Goal: Task Accomplishment & Management: Complete application form

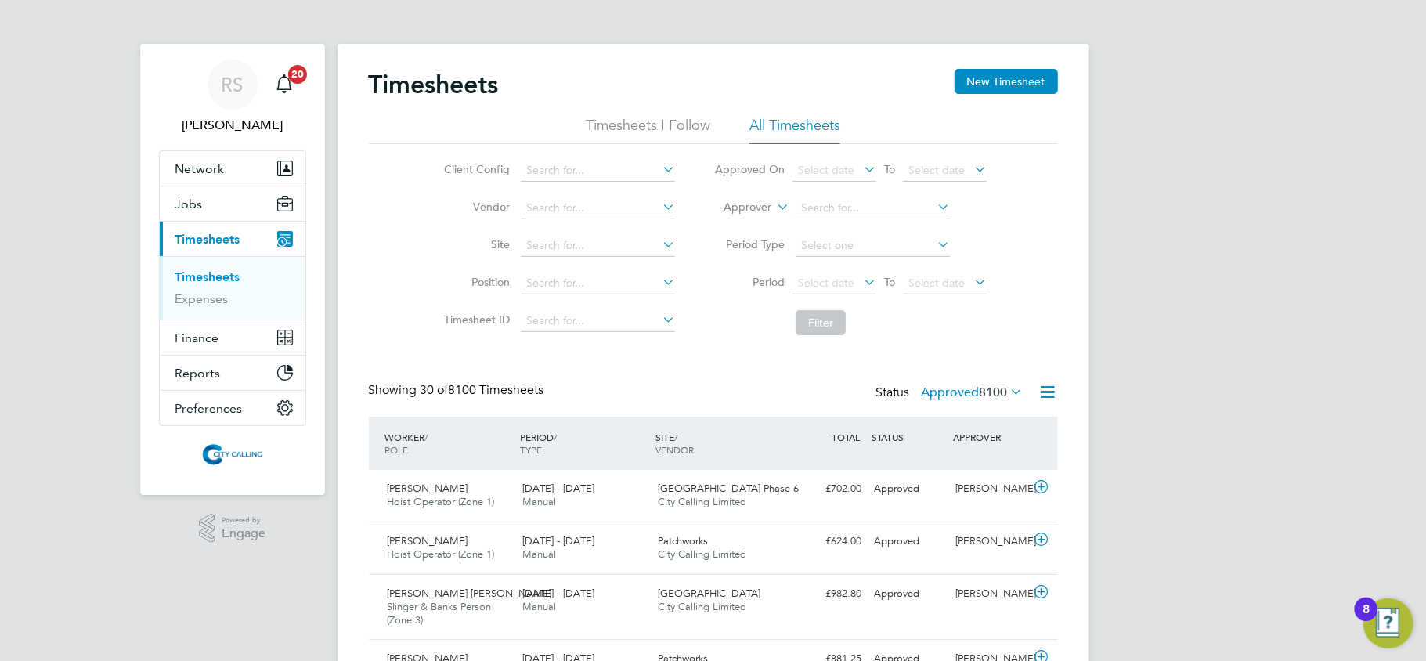
click at [784, 132] on li "All Timesheets" at bounding box center [794, 130] width 91 height 28
click at [983, 83] on button "New Timesheet" at bounding box center [1005, 81] width 103 height 25
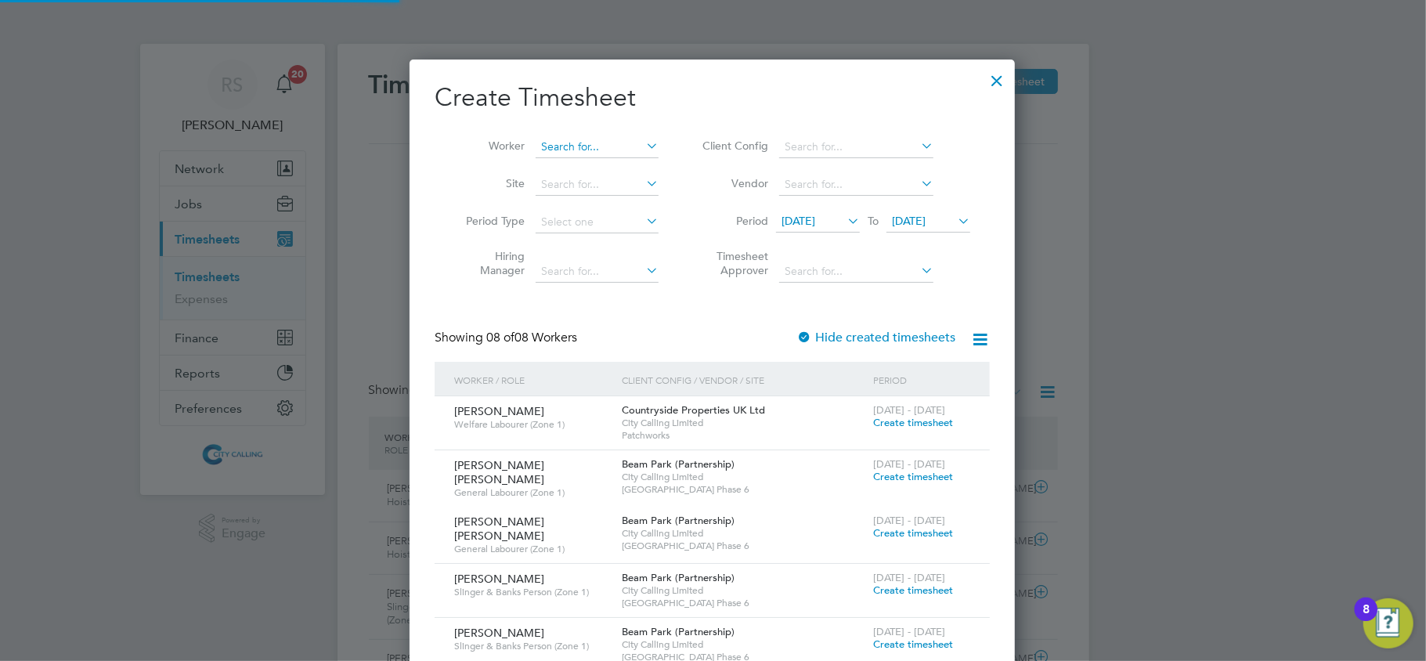
click at [562, 146] on input at bounding box center [596, 147] width 123 height 22
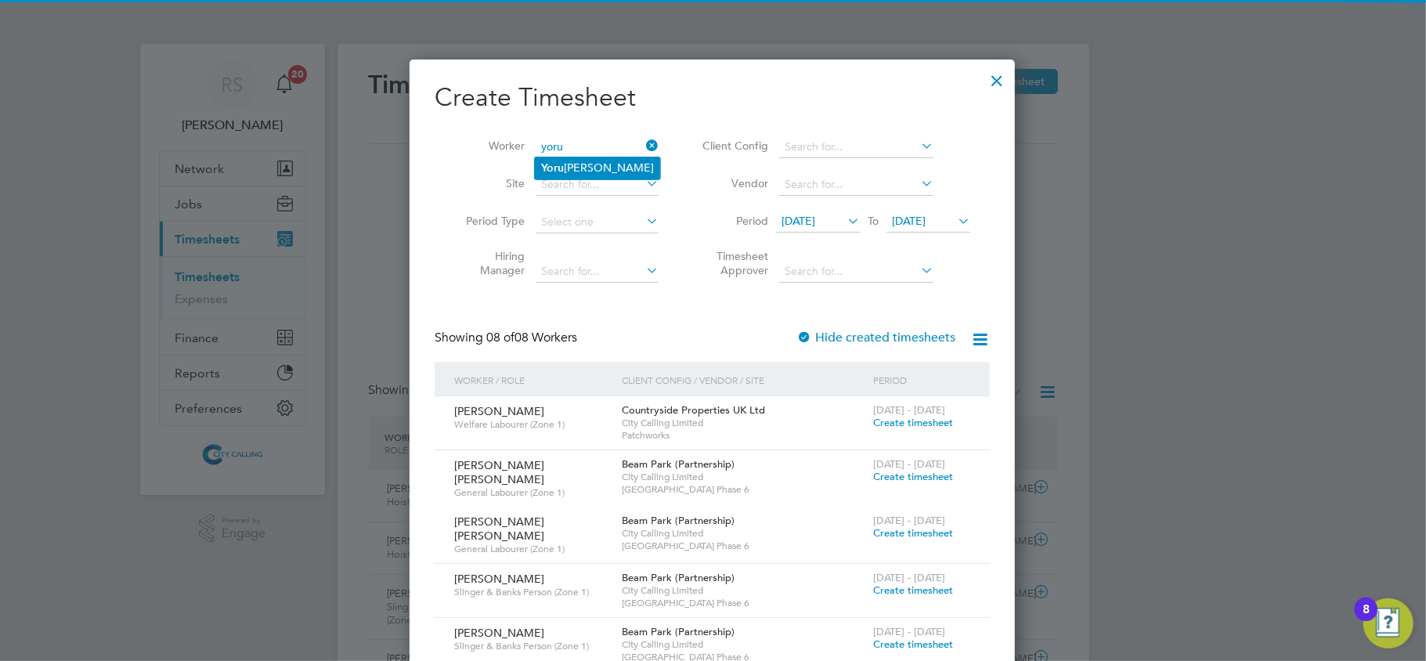
click at [574, 167] on li "Yoru salem Yosief Misgina" at bounding box center [597, 167] width 125 height 21
type input "Yorusalem [PERSON_NAME]"
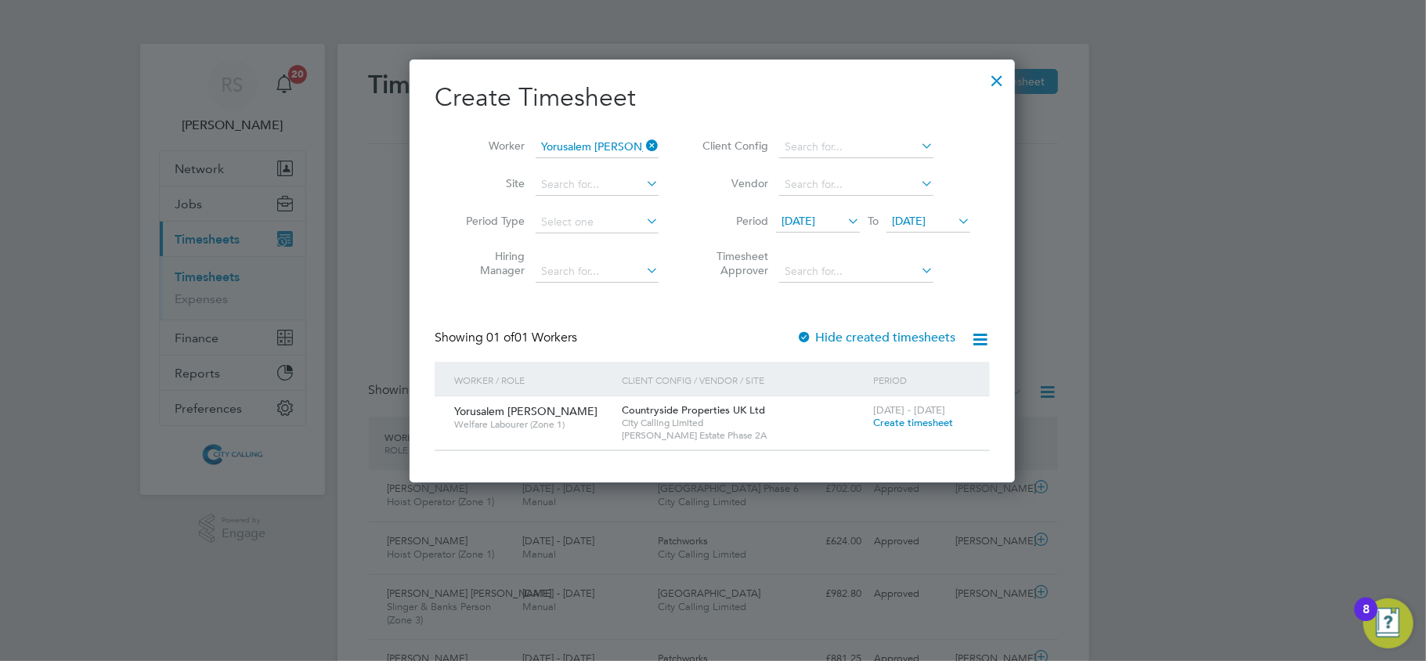
click at [893, 339] on label "Hide created timesheets" at bounding box center [875, 338] width 159 height 16
click at [813, 215] on span "21 Aug 2025" at bounding box center [798, 221] width 34 height 14
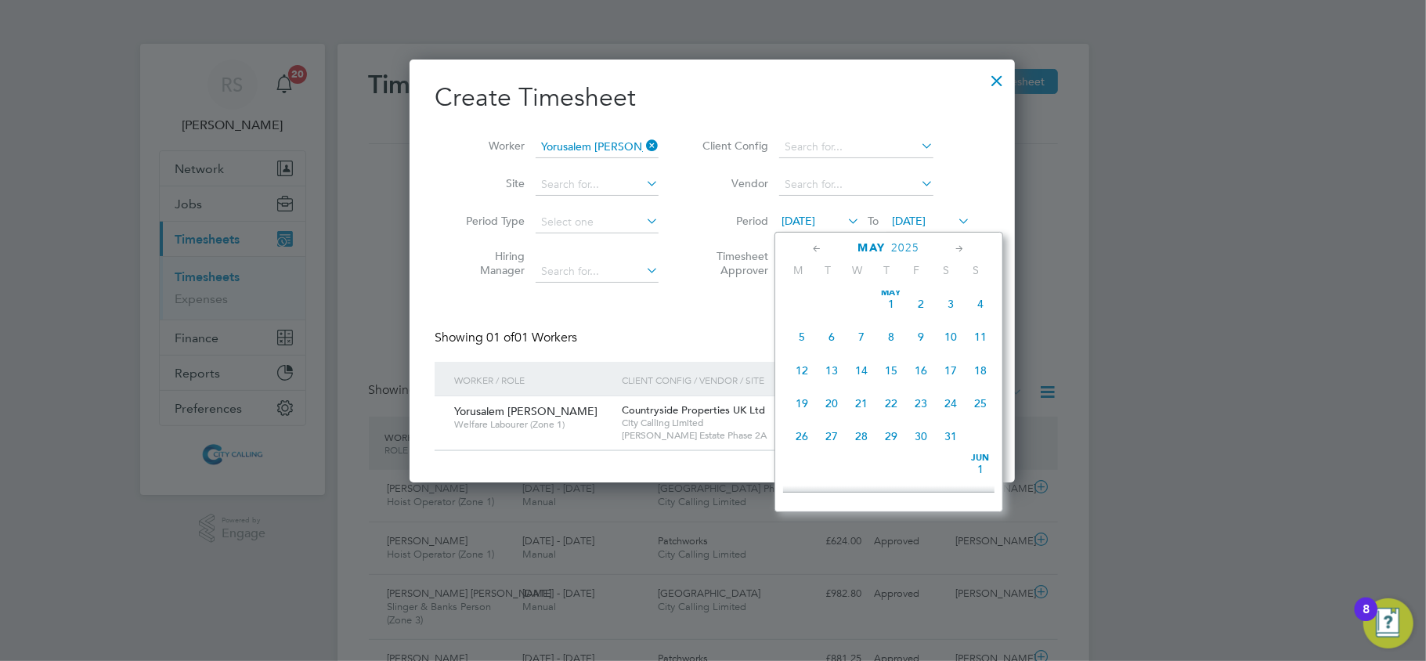
click at [839, 355] on div "May 1 2 3 4 5 6 7 8 9 10 11 12 13 14 15 16 17 18 19 20 21 22 23 24 25 26 27 28 …" at bounding box center [898, 371] width 231 height 165
click at [830, 379] on span "13" at bounding box center [832, 370] width 30 height 30
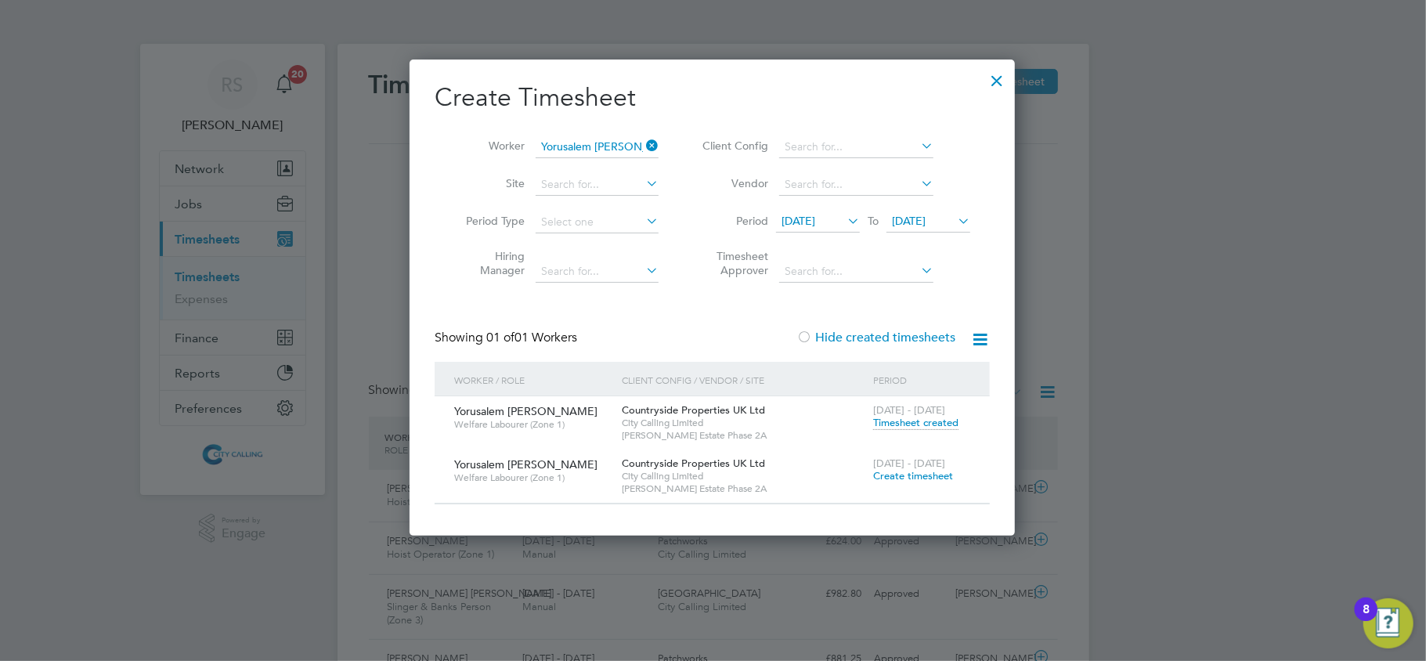
click at [900, 421] on span "Timesheet created" at bounding box center [915, 423] width 85 height 14
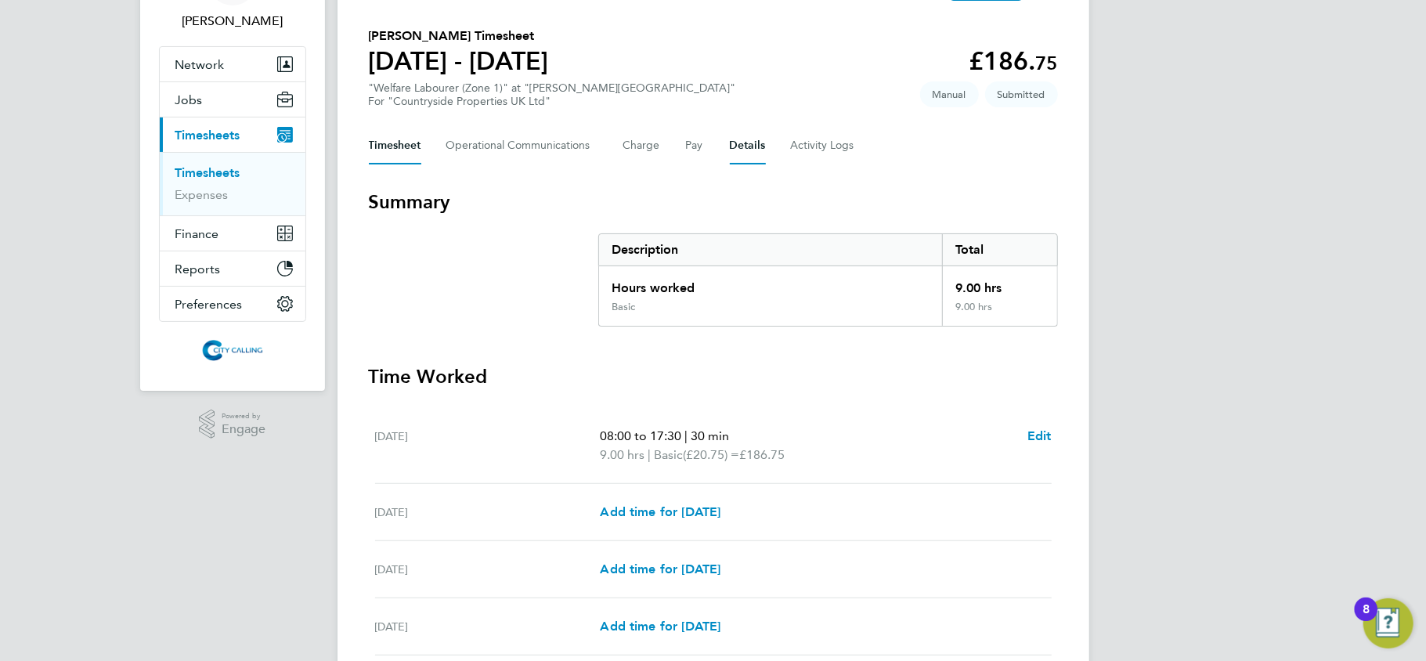
click at [749, 147] on button "Details" at bounding box center [748, 146] width 36 height 38
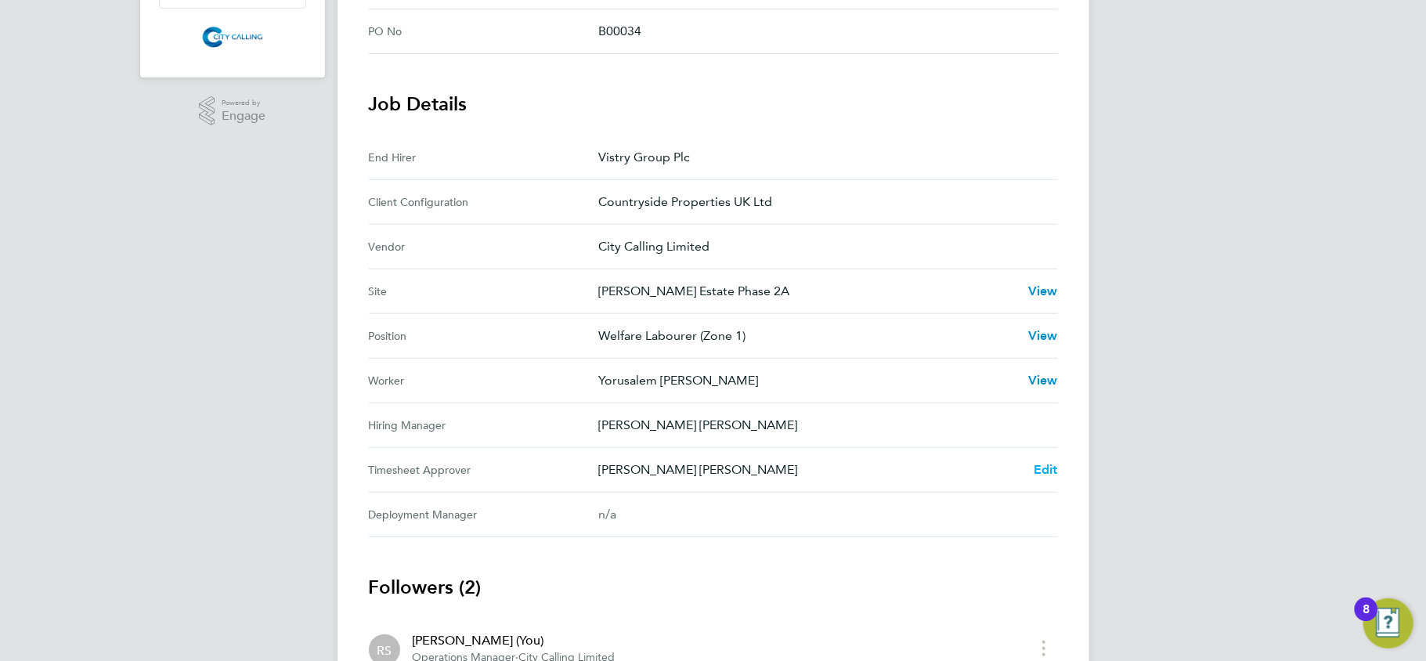
click at [1052, 476] on span "Edit" at bounding box center [1045, 469] width 24 height 15
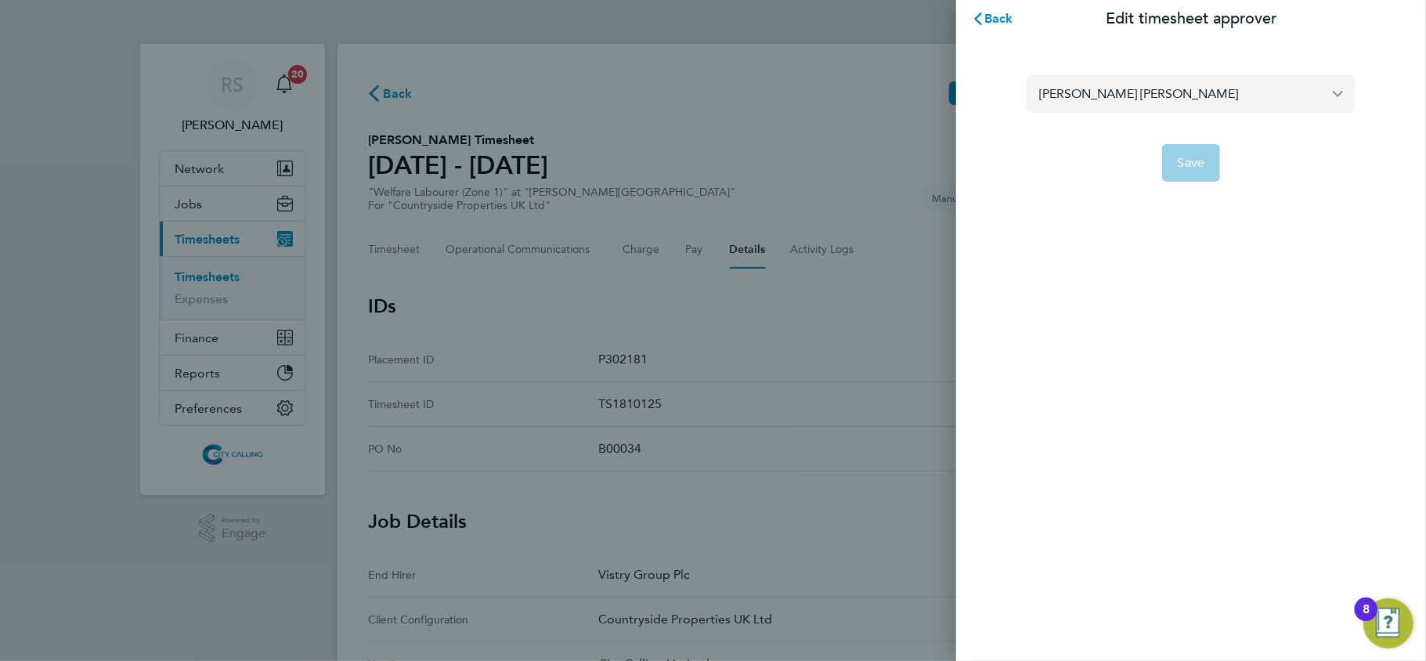
click at [1094, 91] on input "Connor Benning" at bounding box center [1190, 93] width 329 height 37
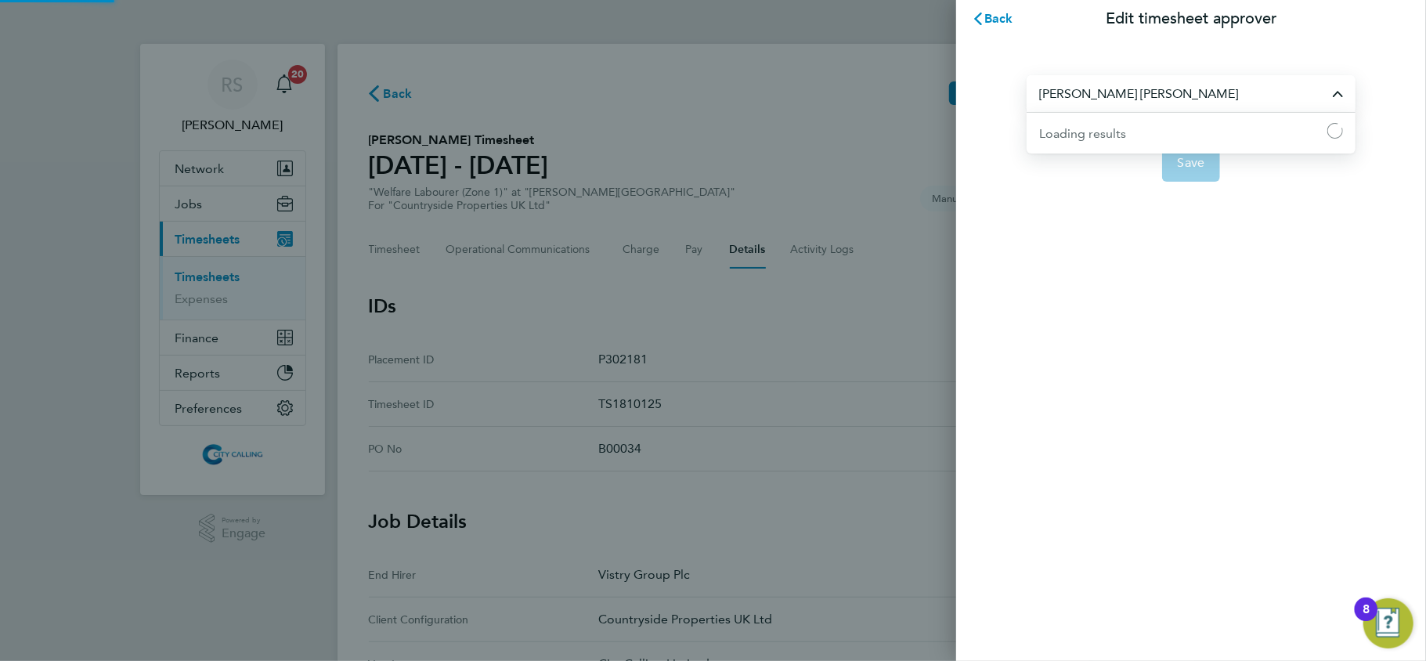
click at [1094, 91] on input "Connor Benning" at bounding box center [1190, 93] width 329 height 37
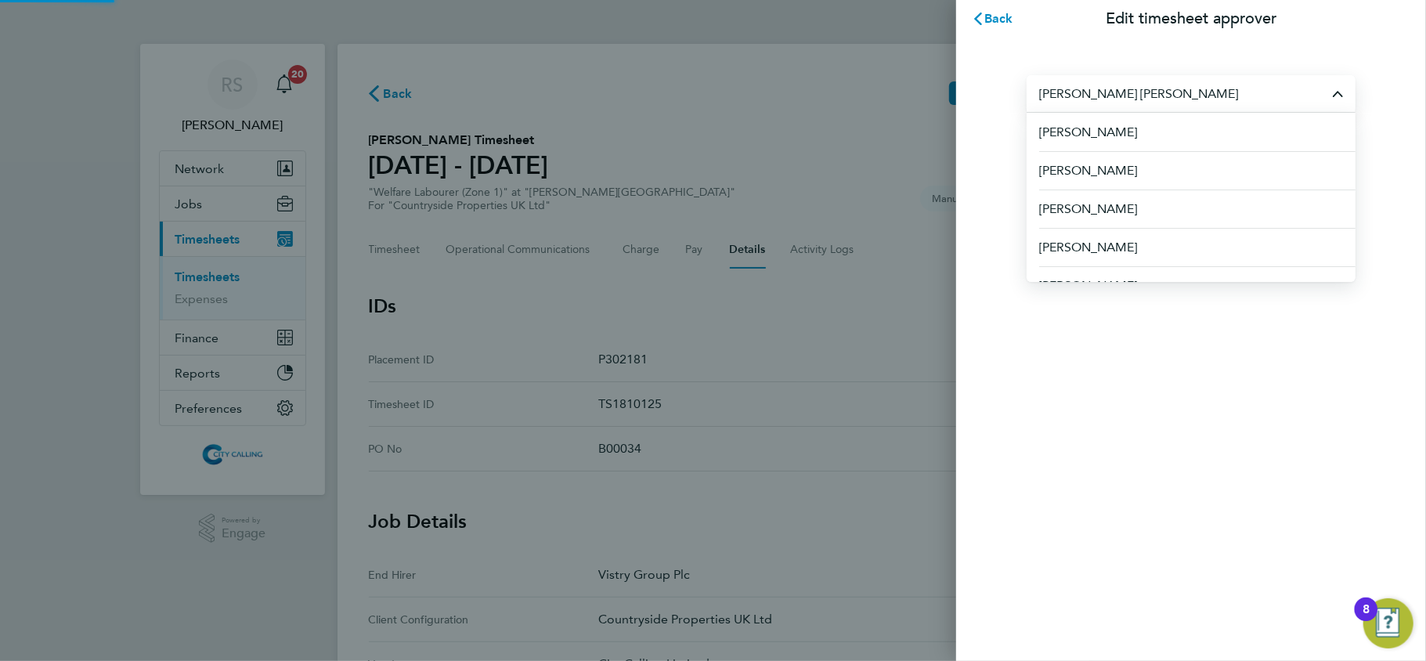
click at [1094, 91] on input "Connor Benning" at bounding box center [1190, 93] width 329 height 37
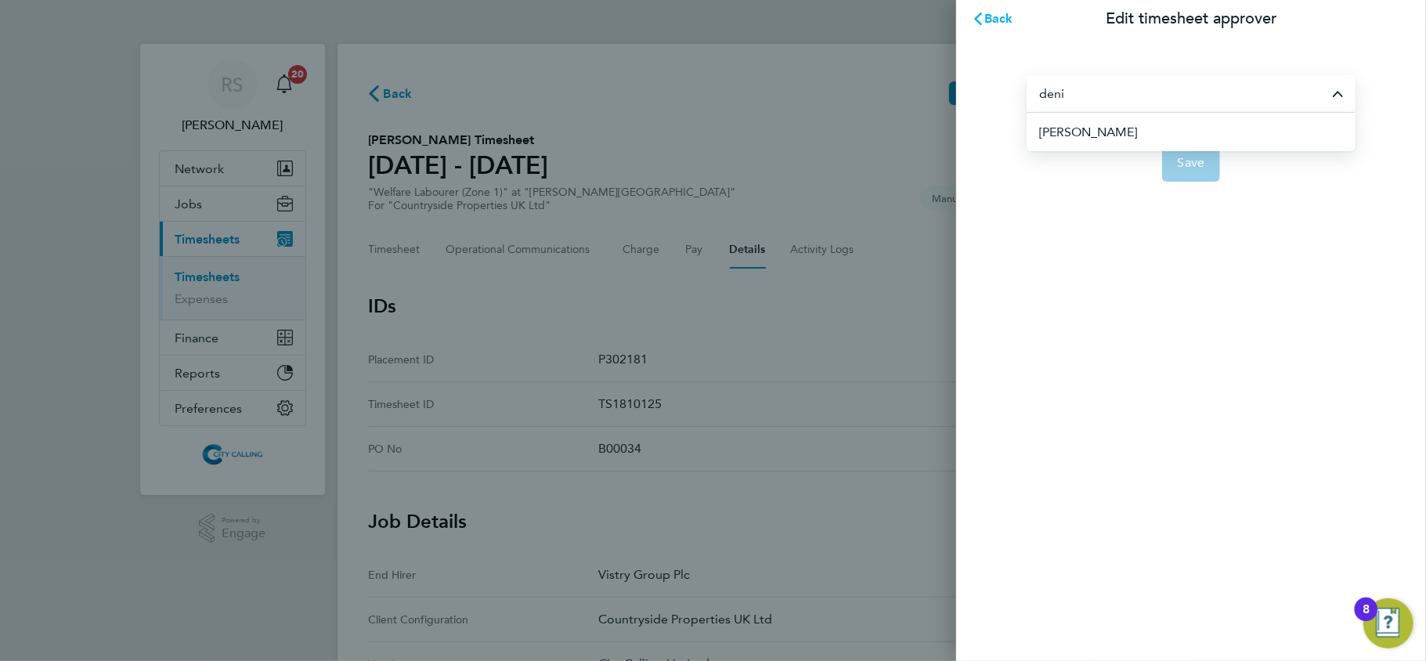
type input "deni"
click at [980, 16] on icon "button" at bounding box center [978, 19] width 13 height 13
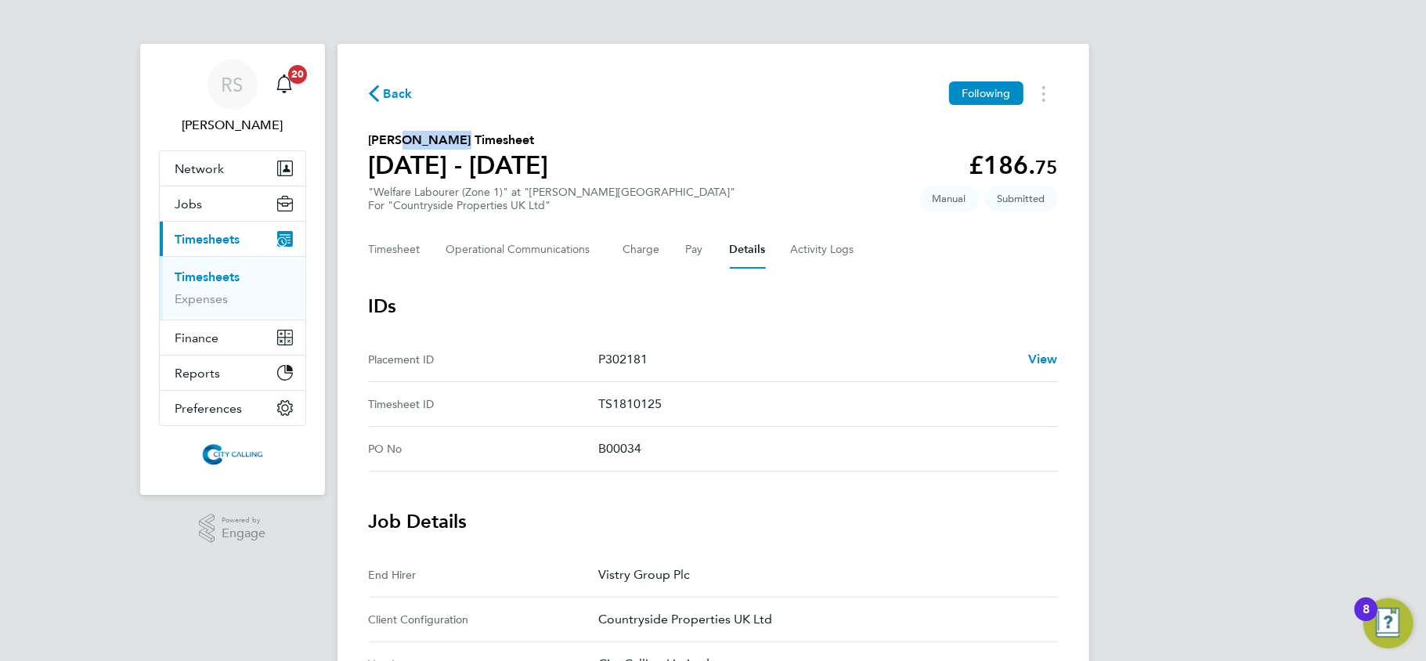
drag, startPoint x: 395, startPoint y: 135, endPoint x: 446, endPoint y: 133, distance: 50.9
click at [446, 133] on h2 "Yorusalem Yosief Misgina's Timesheet" at bounding box center [459, 140] width 180 height 19
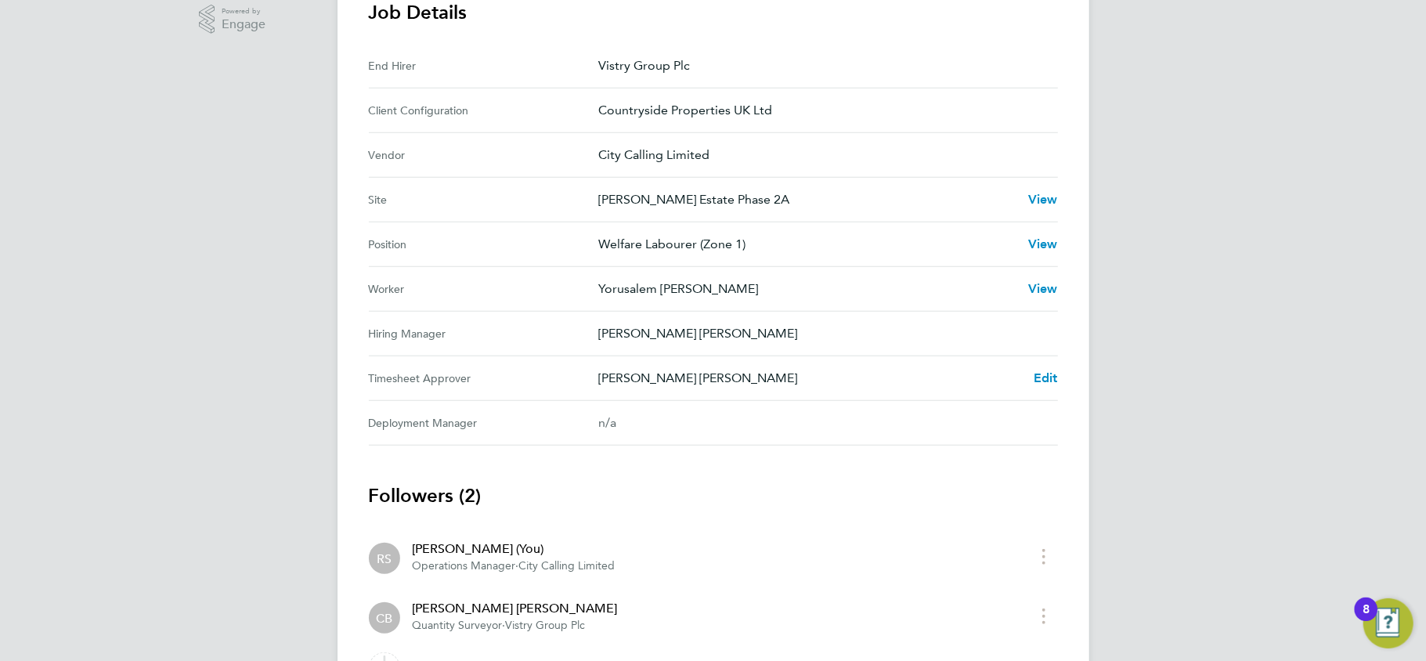
scroll to position [603, 0]
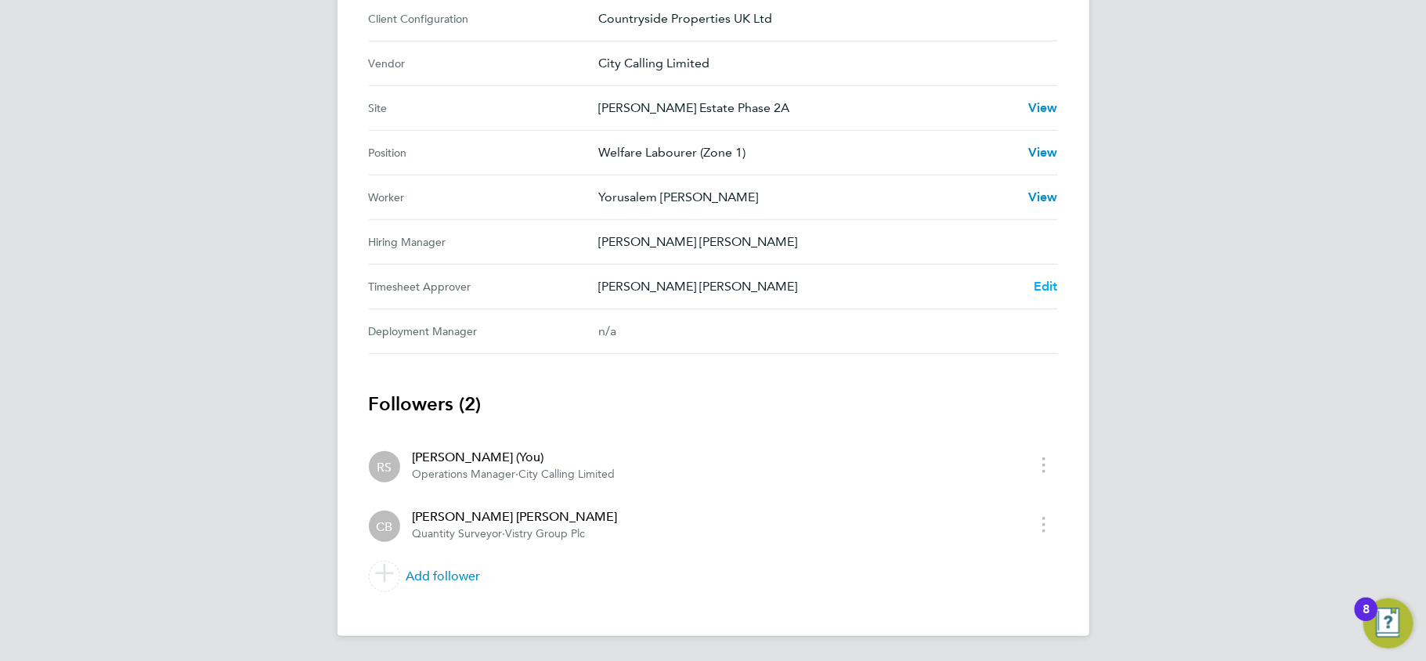
click at [1044, 286] on span "Edit" at bounding box center [1045, 286] width 24 height 15
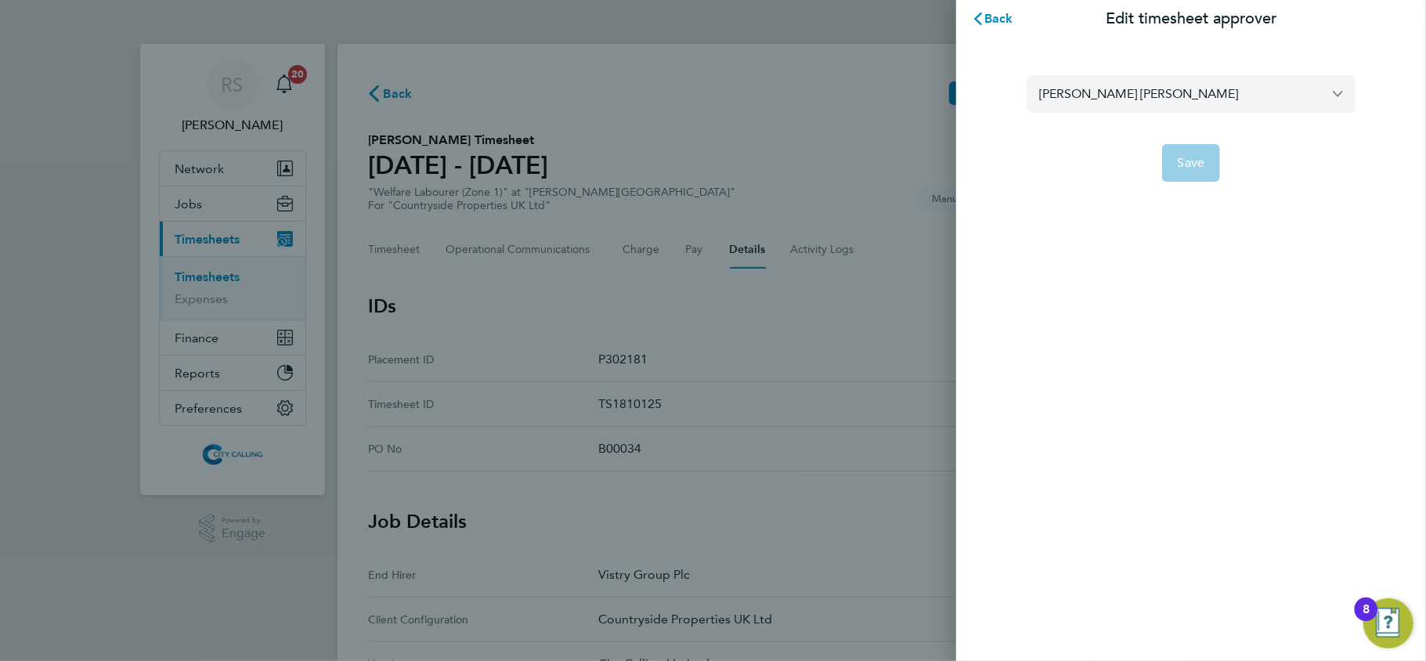
click at [1188, 92] on input "Connor Benning" at bounding box center [1190, 93] width 329 height 37
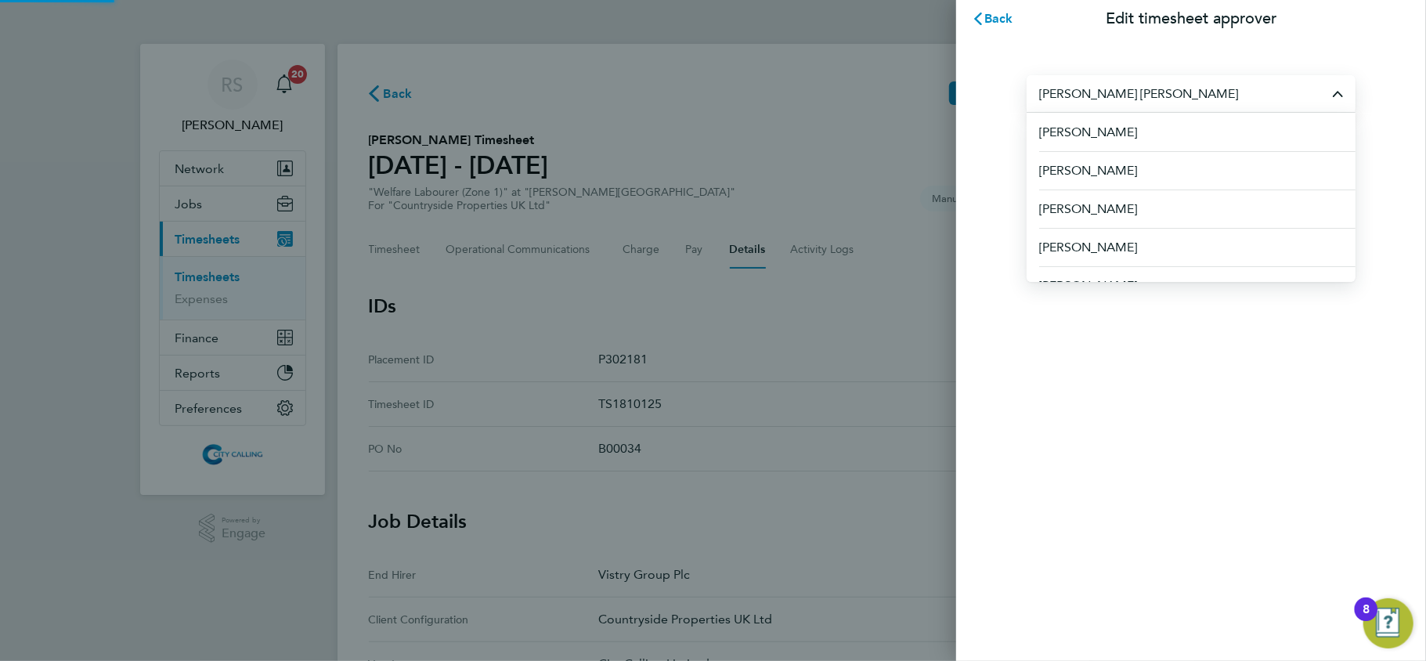
click at [1188, 92] on input "Connor Benning" at bounding box center [1190, 93] width 329 height 37
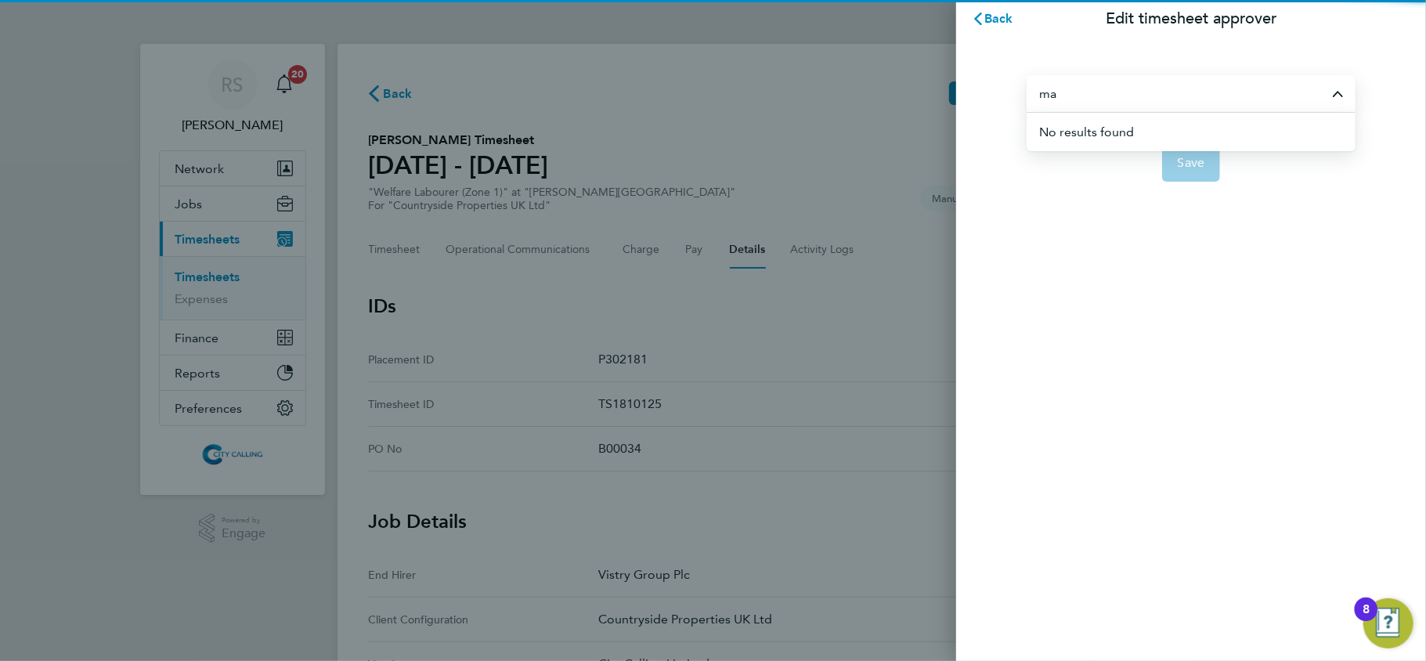
type input "m"
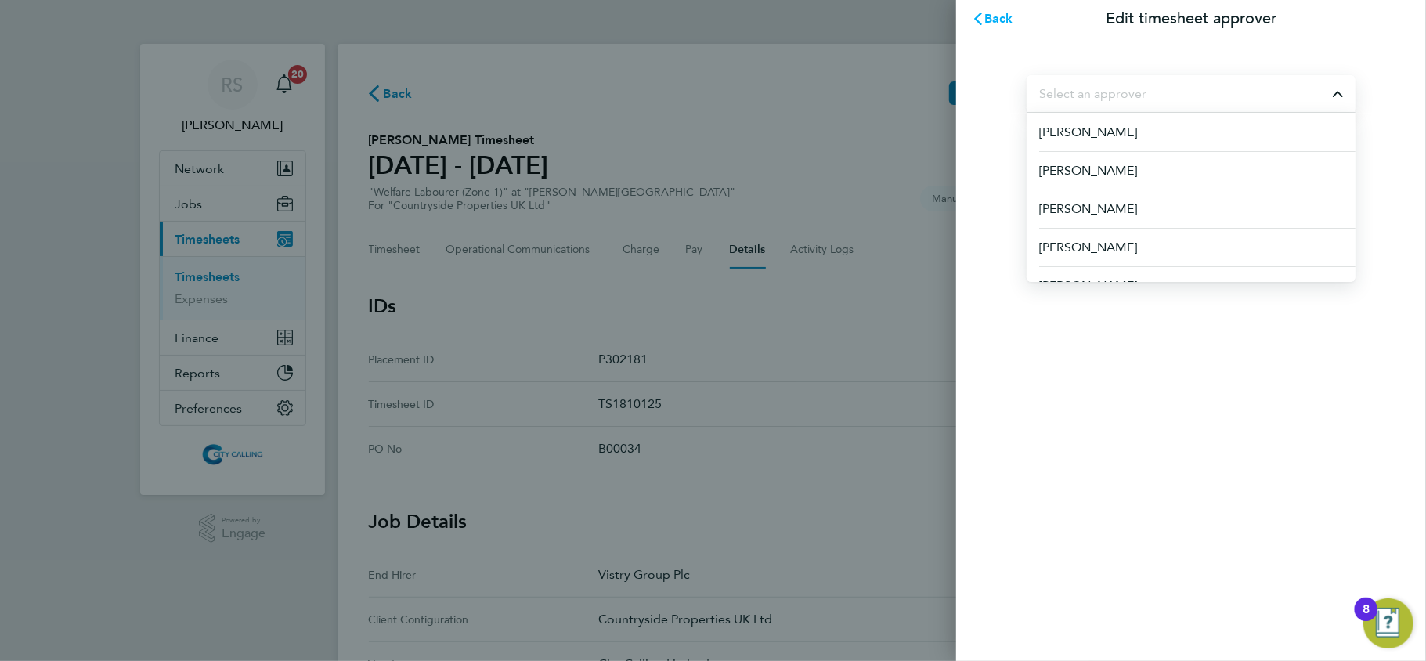
click at [1005, 16] on span "Back" at bounding box center [998, 18] width 29 height 15
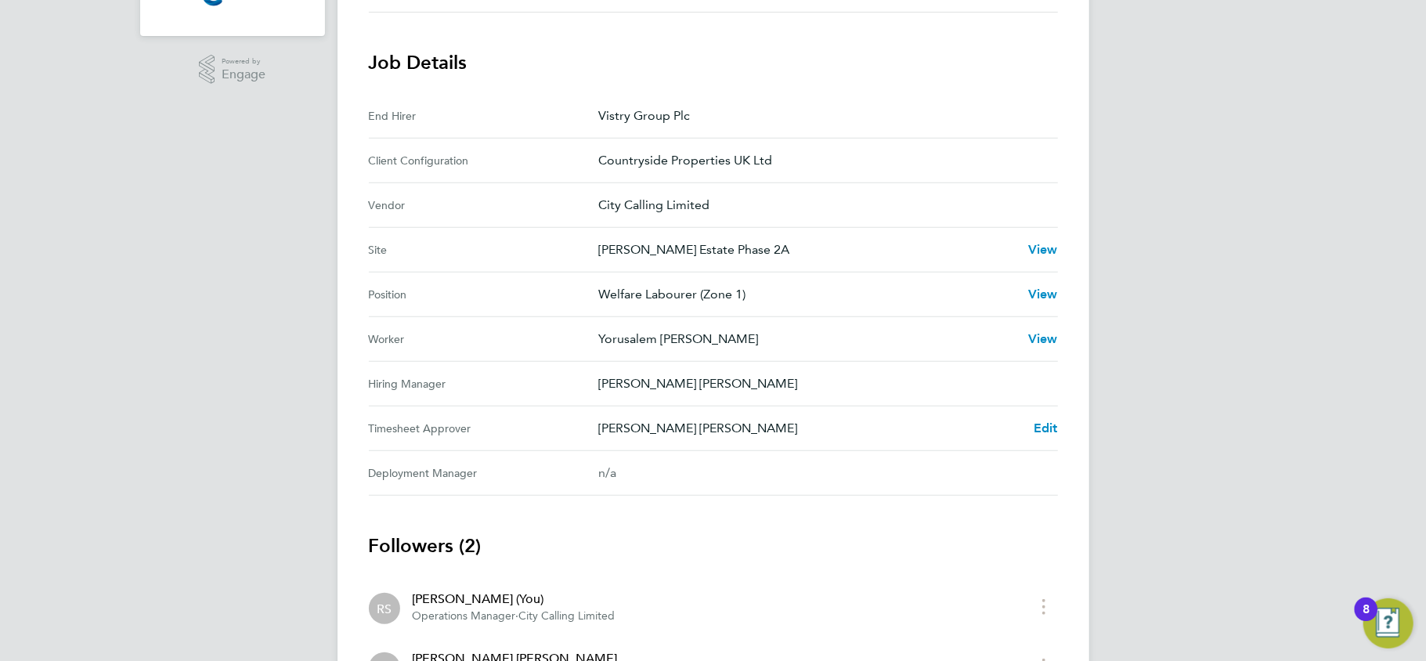
scroll to position [521, 0]
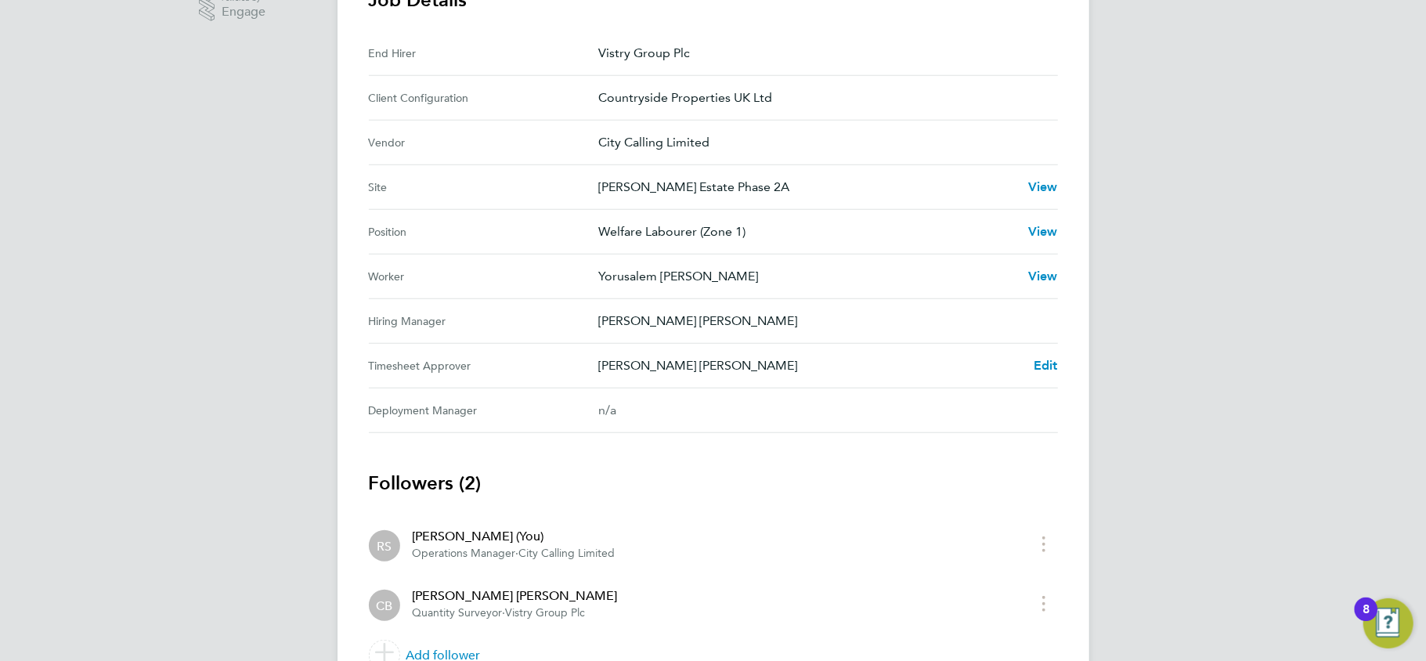
drag, startPoint x: 1128, startPoint y: 370, endPoint x: 368, endPoint y: 185, distance: 782.5
click at [368, 185] on div "RS Raje Saravanamuthu Notifications 20 Applications: Network Team Members Busin…" at bounding box center [713, 109] width 1426 height 1261
click at [1084, 360] on div "Back Following Yorusalem Yosief Misgina's Timesheet 18 - 24 Aug 2025 £186. 75 "…" at bounding box center [713, 118] width 752 height 1192
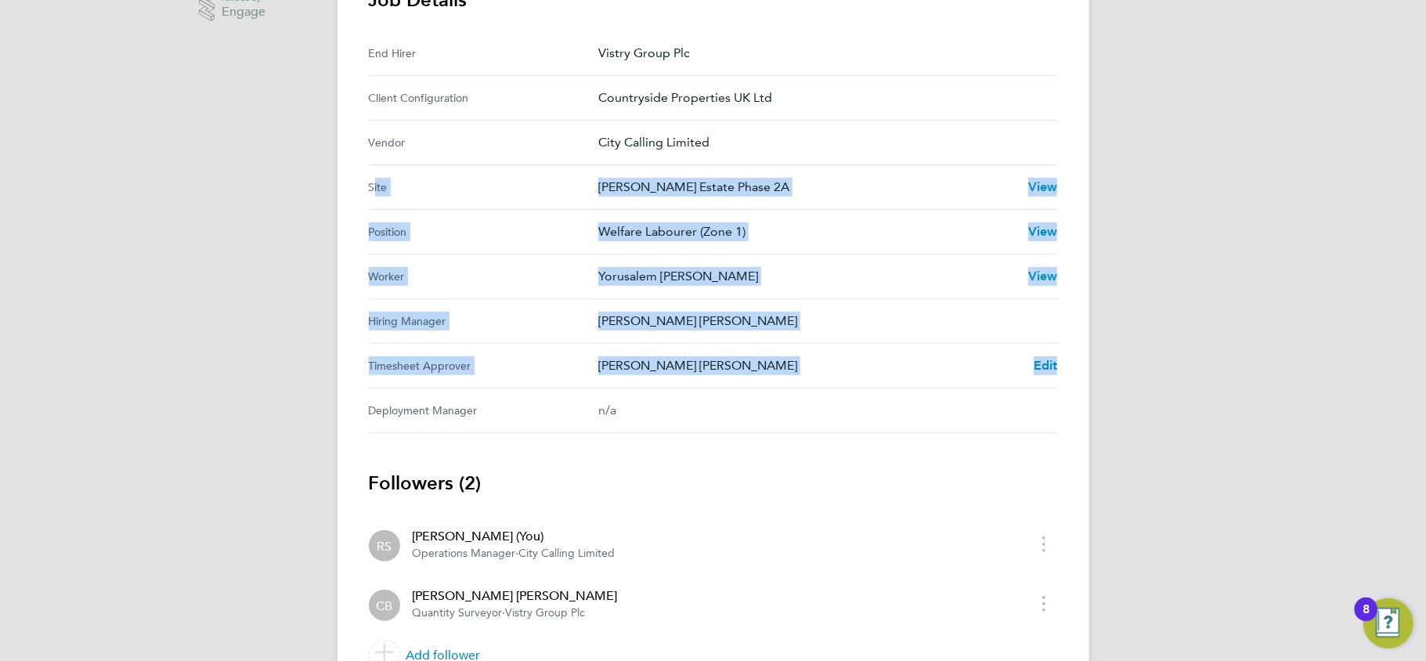
drag, startPoint x: 1044, startPoint y: 360, endPoint x: 366, endPoint y: 185, distance: 699.5
click at [366, 185] on div "Back Following Yorusalem Yosief Misgina's Timesheet 18 - 24 Aug 2025 £186. 75 "…" at bounding box center [713, 118] width 752 height 1192
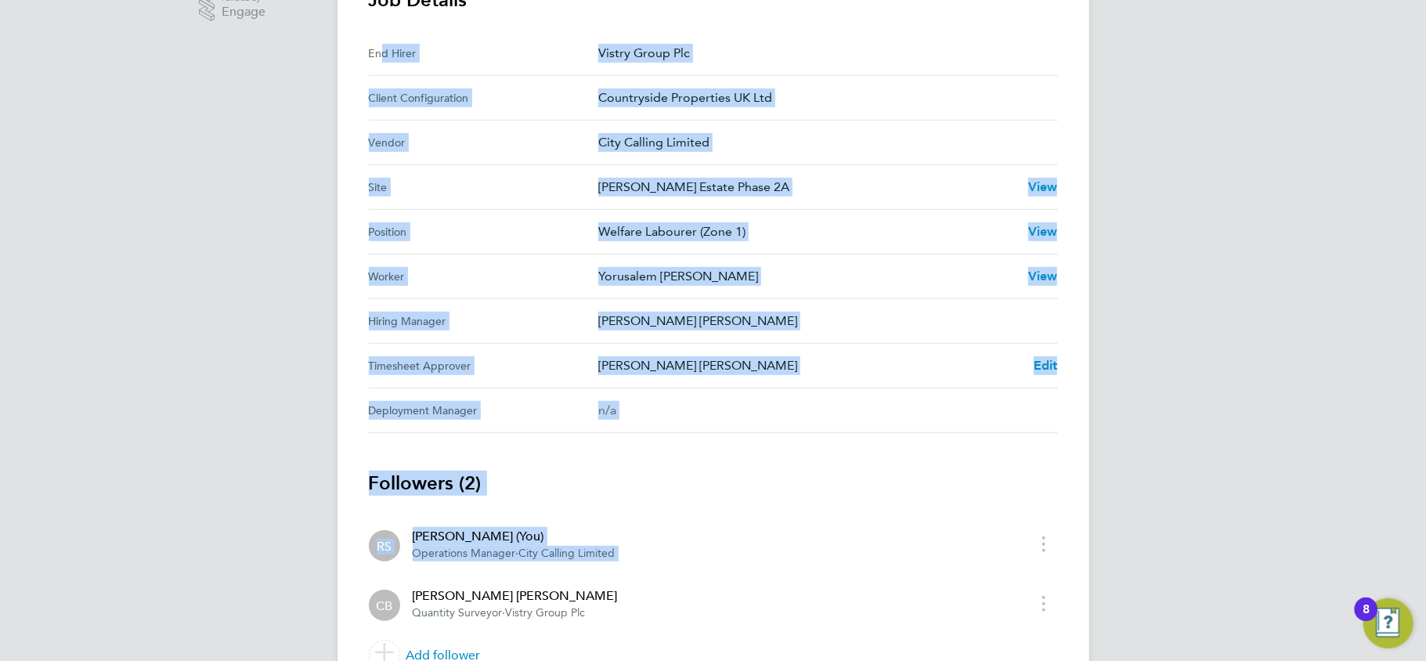
drag, startPoint x: 373, startPoint y: 261, endPoint x: 1097, endPoint y: 517, distance: 768.1
click at [1097, 517] on div "RS Raje Saravanamuthu Notifications 20 Applications: Network Team Members Busin…" at bounding box center [713, 109] width 1426 height 1261
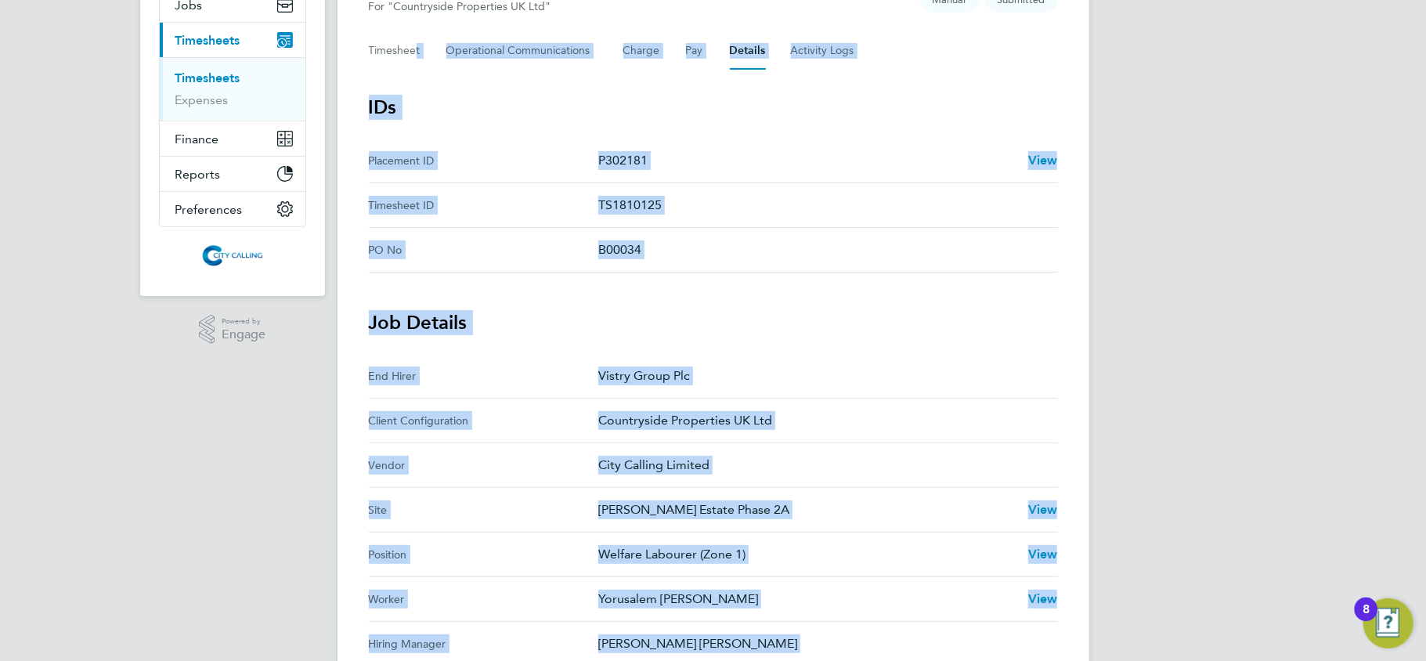
scroll to position [0, 0]
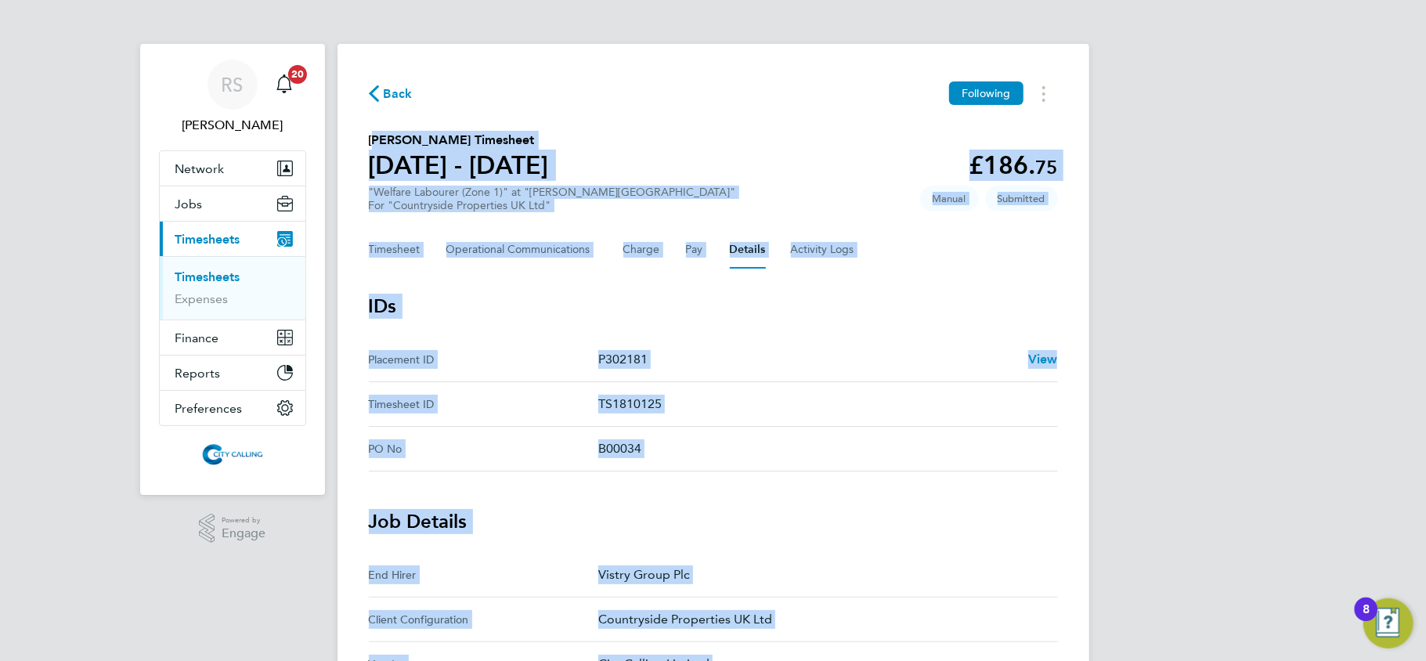
drag, startPoint x: 977, startPoint y: 521, endPoint x: 367, endPoint y: 128, distance: 725.5
click at [367, 128] on div "Back Following Yorusalem Yosief Misgina's Timesheet 18 - 24 Aug 2025 £186. 75 "…" at bounding box center [713, 640] width 752 height 1192
click at [200, 215] on button "Jobs" at bounding box center [233, 203] width 146 height 34
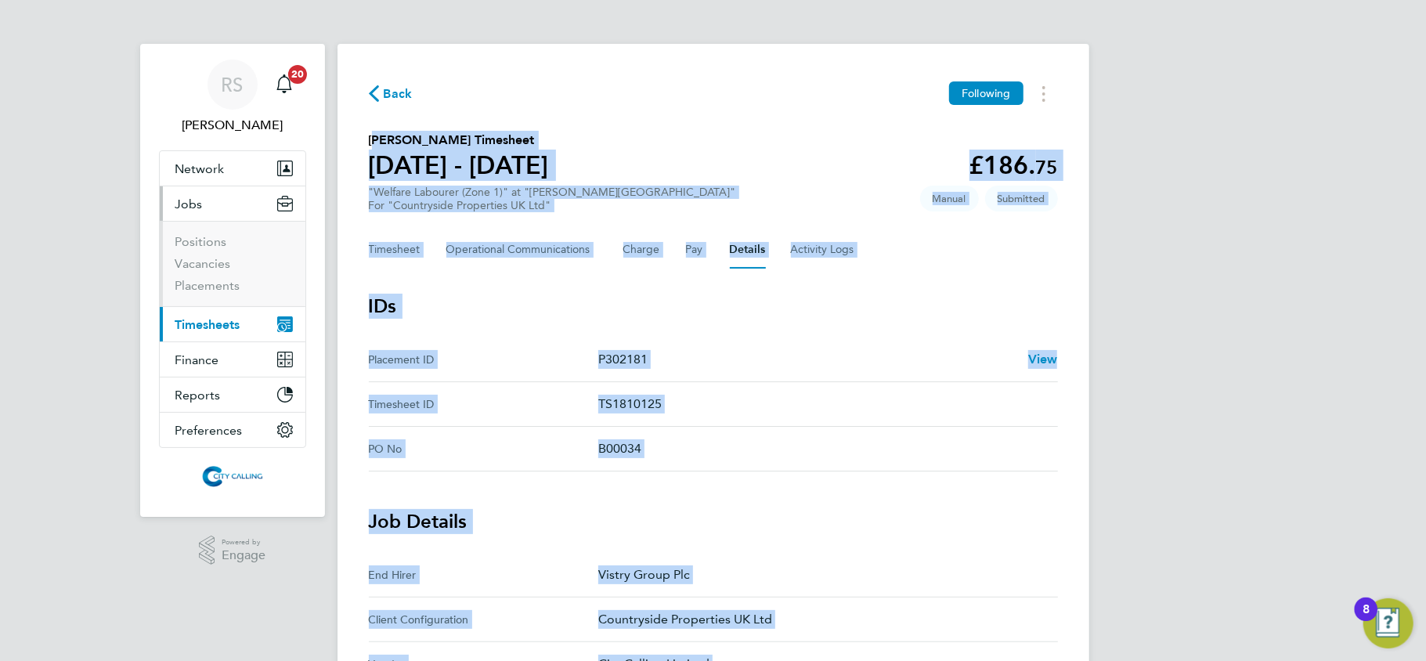
click at [213, 326] on span "Timesheets" at bounding box center [207, 324] width 65 height 15
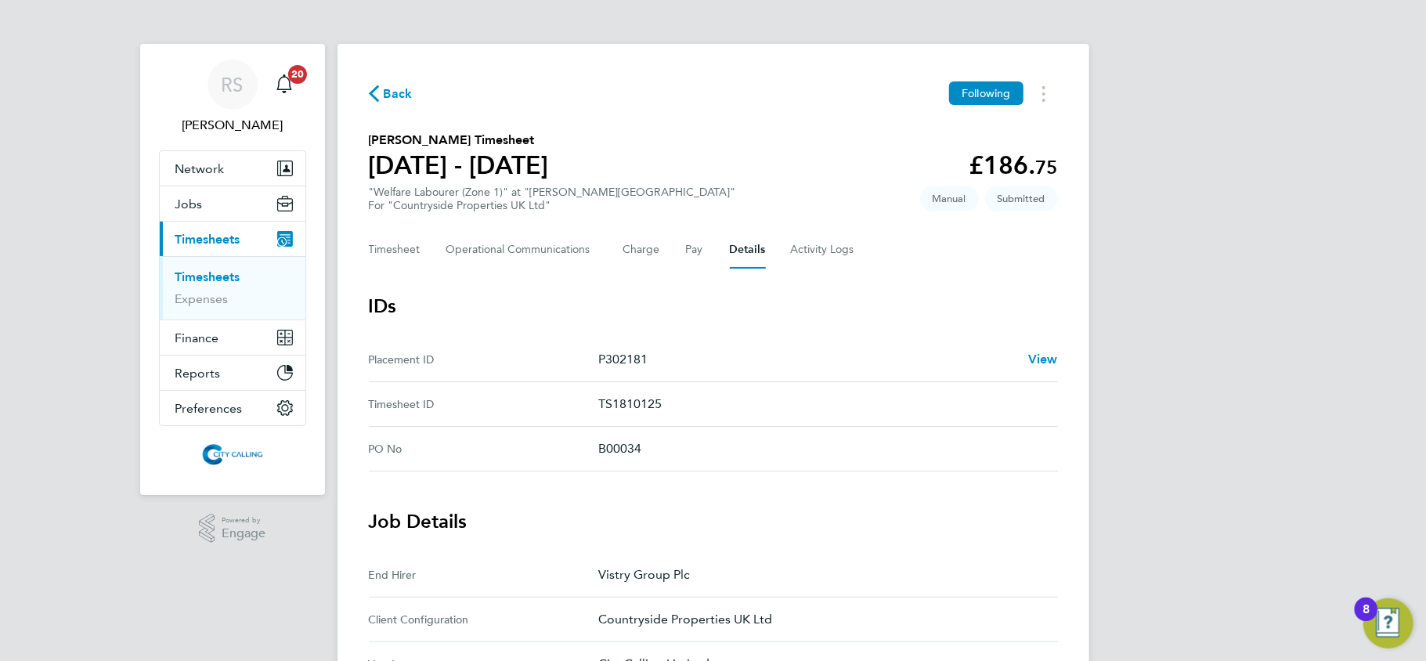
click at [215, 308] on ul "Timesheets Expenses" at bounding box center [233, 287] width 146 height 63
click at [214, 200] on button "Jobs" at bounding box center [233, 203] width 146 height 34
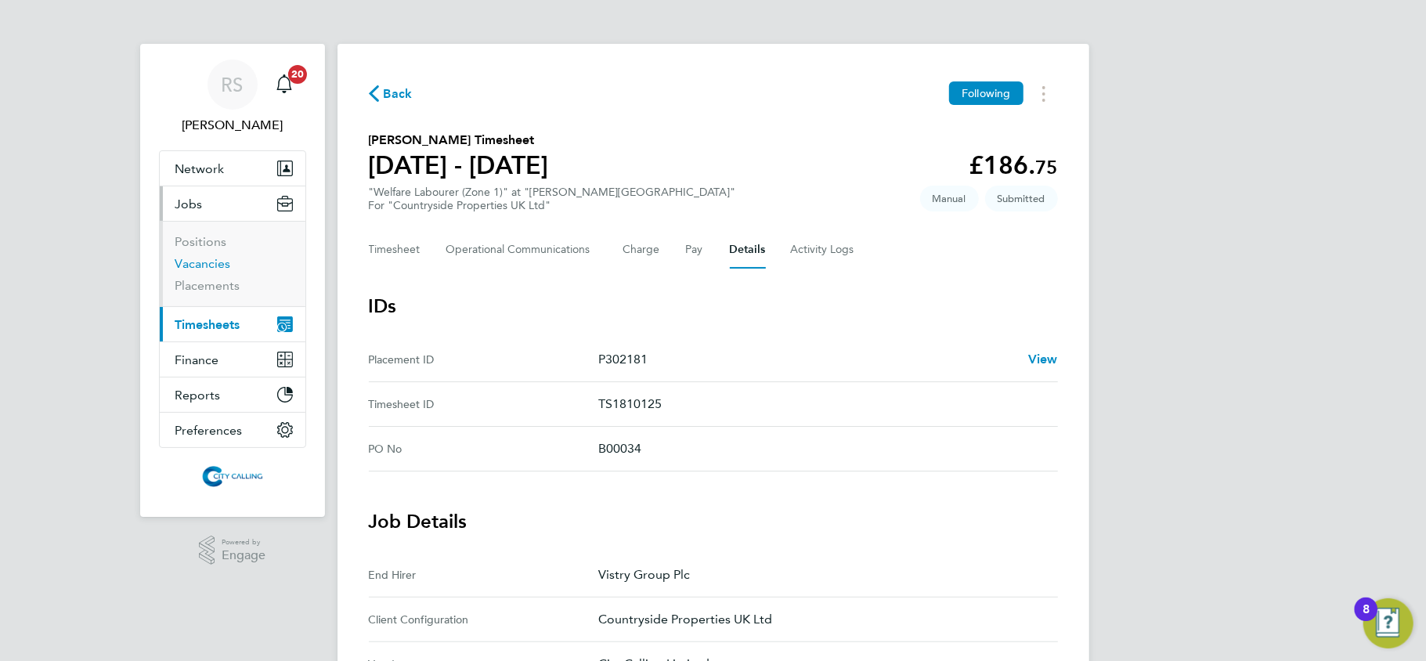
click at [210, 261] on link "Vacancies" at bounding box center [203, 263] width 56 height 15
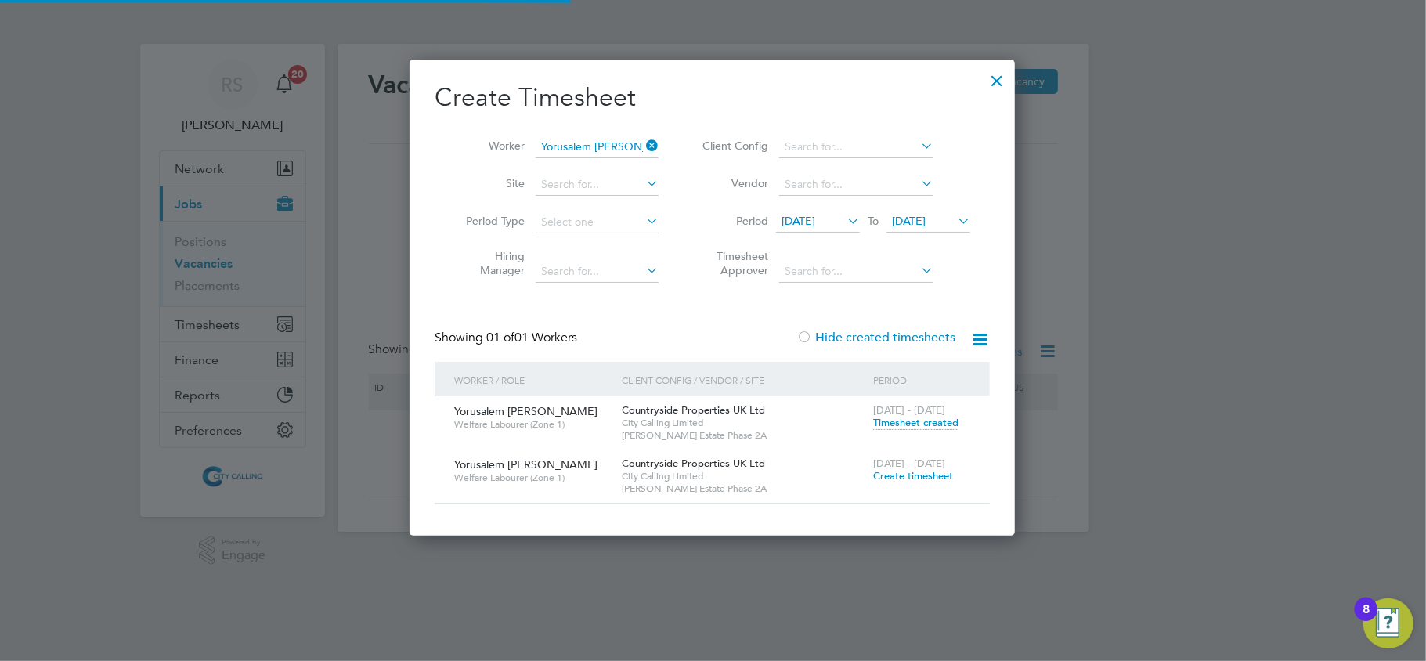
scroll to position [476, 606]
click at [1001, 73] on div at bounding box center [997, 77] width 28 height 28
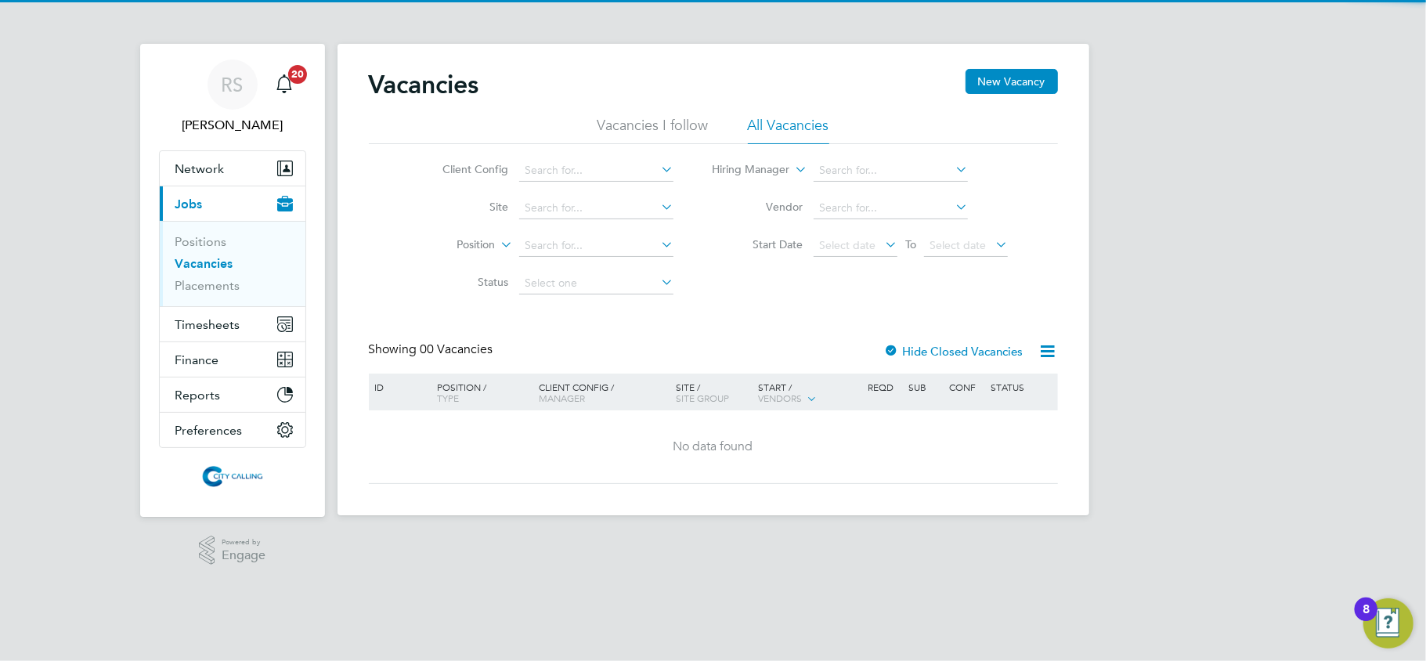
click at [200, 258] on link "Vacancies" at bounding box center [204, 263] width 58 height 15
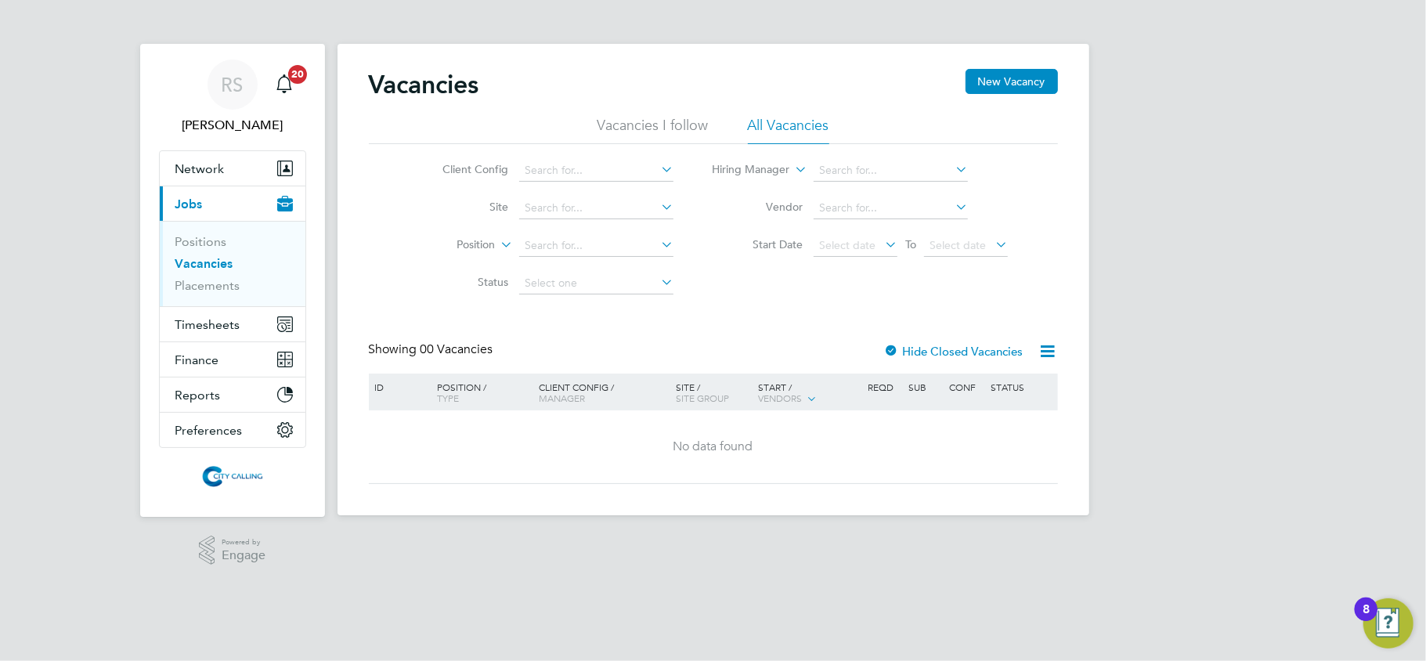
click at [189, 293] on li "Placements" at bounding box center [233, 286] width 117 height 16
click at [193, 289] on link "Placements" at bounding box center [207, 285] width 65 height 15
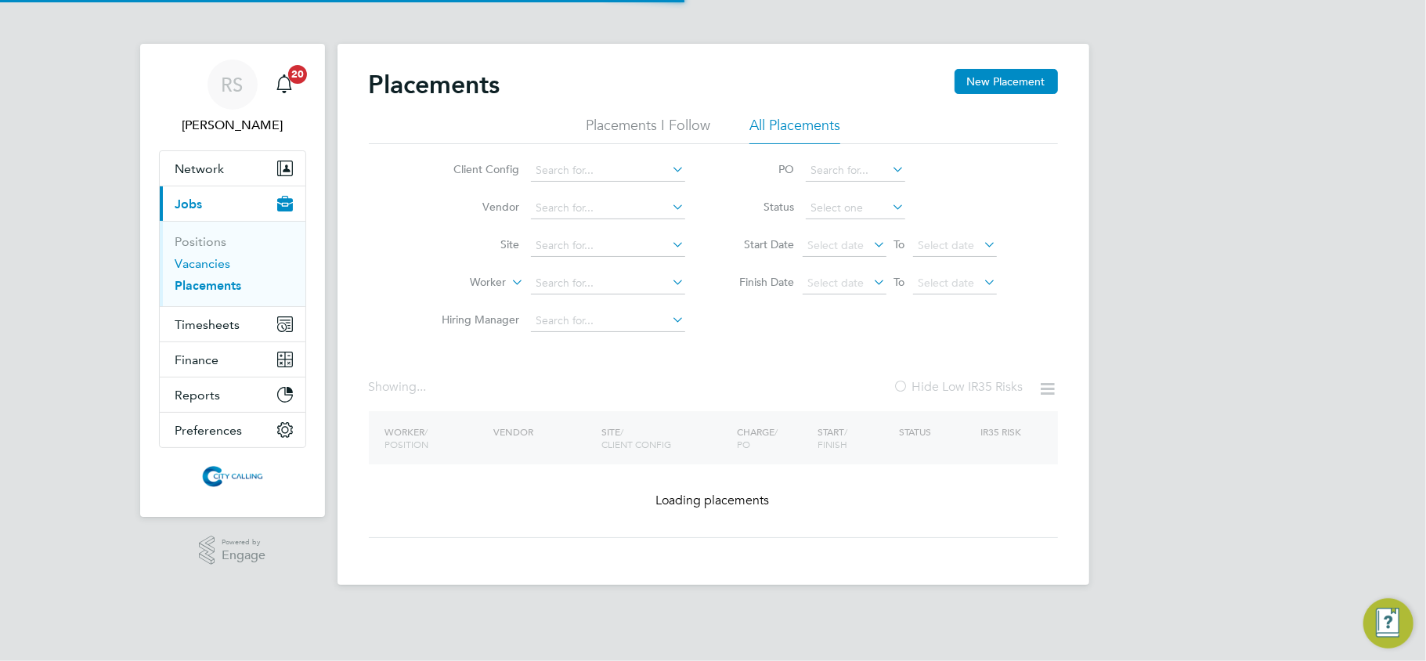
click at [201, 265] on link "Vacancies" at bounding box center [203, 263] width 56 height 15
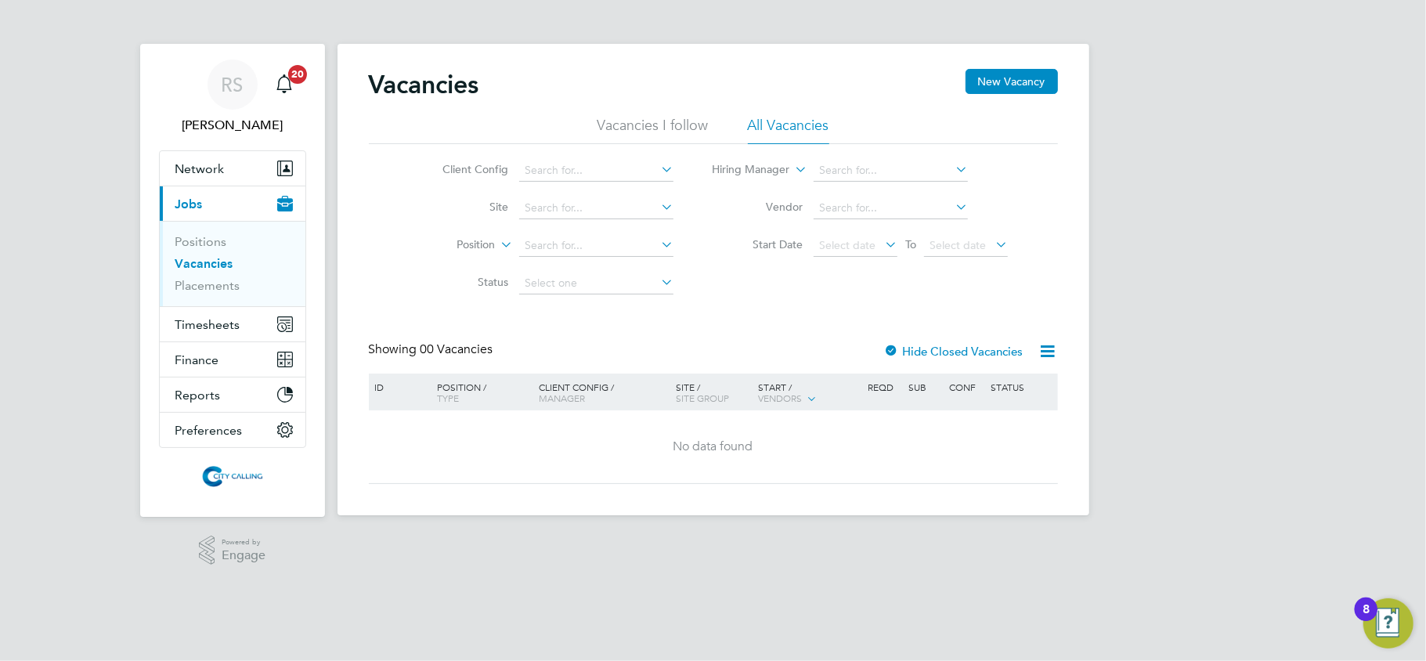
click at [999, 352] on label "Hide Closed Vacancies" at bounding box center [953, 351] width 139 height 15
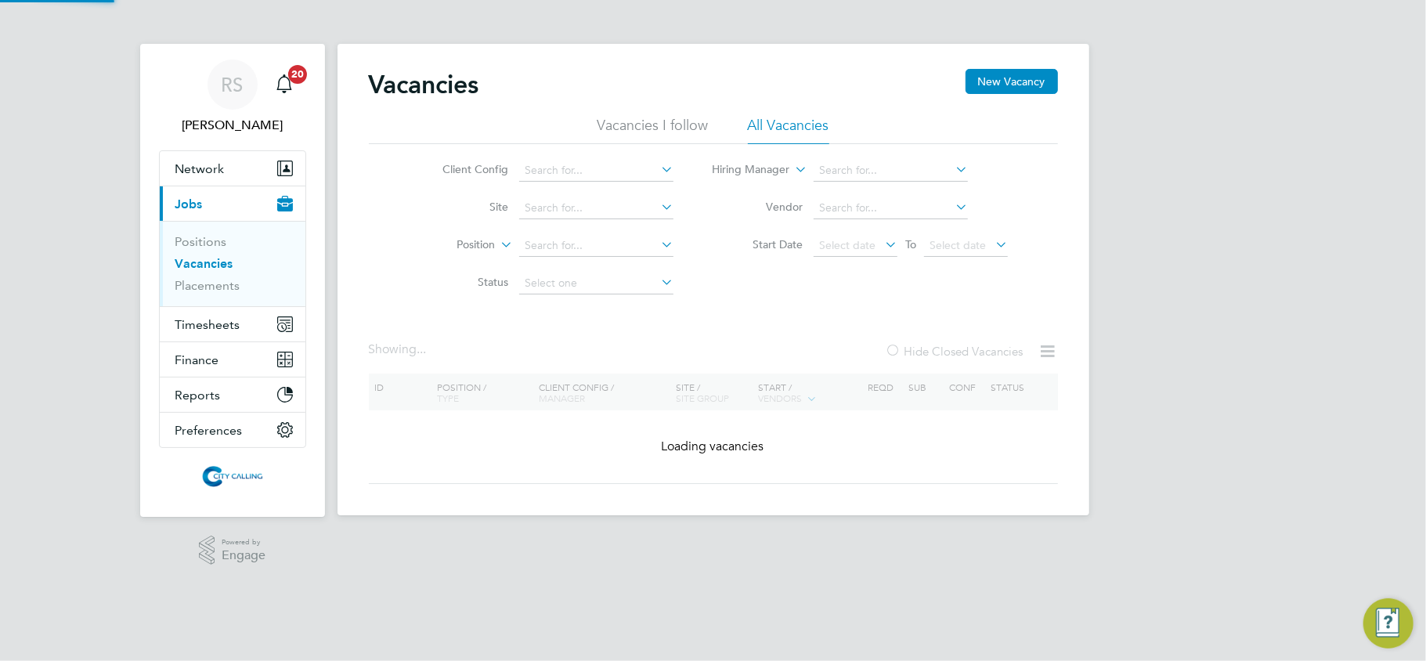
click at [997, 352] on label "Hide Closed Vacancies" at bounding box center [954, 351] width 138 height 15
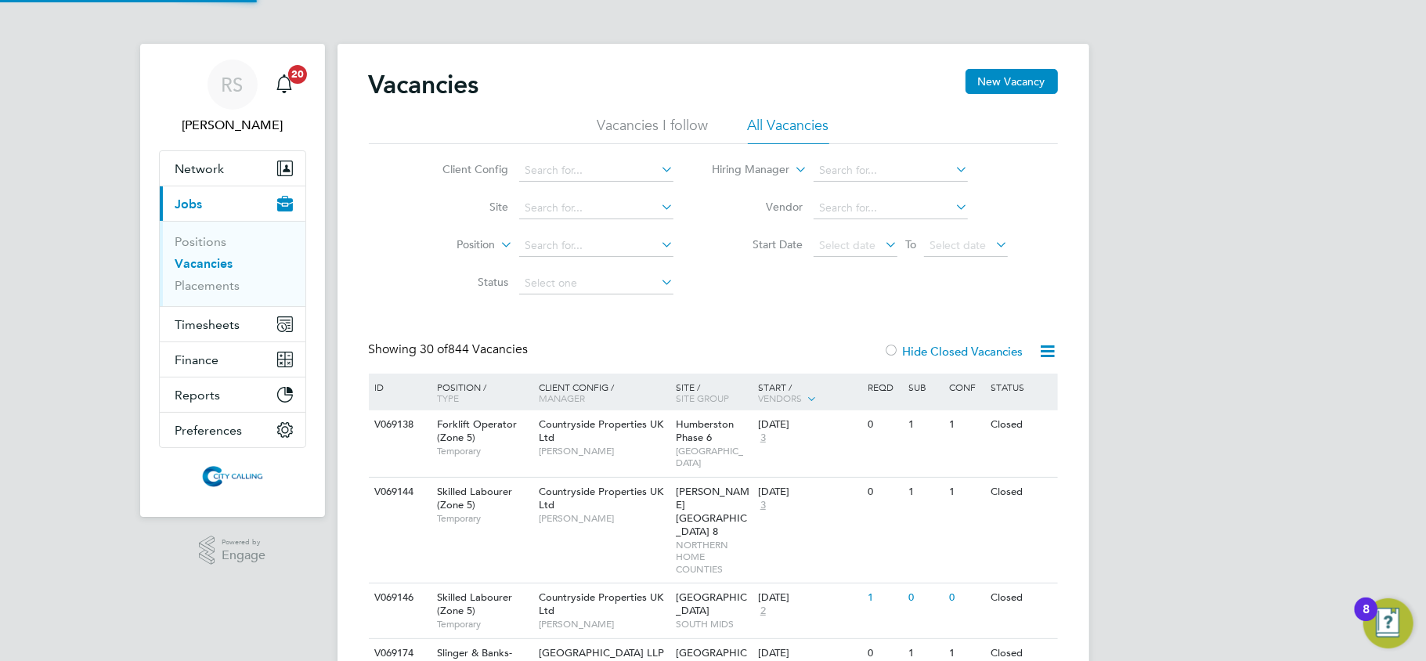
drag, startPoint x: 934, startPoint y: 346, endPoint x: 912, endPoint y: 344, distance: 22.0
click at [932, 346] on label "Hide Closed Vacancies" at bounding box center [953, 351] width 139 height 15
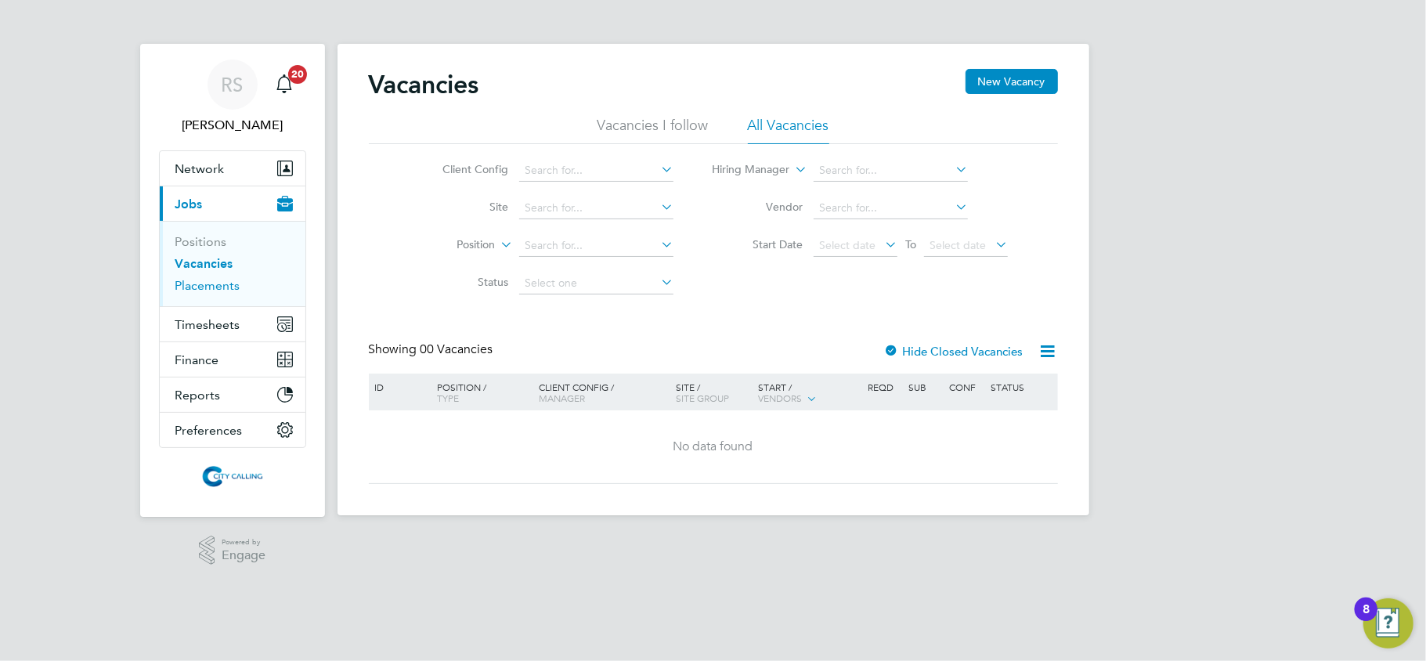
click at [223, 285] on link "Placements" at bounding box center [207, 285] width 65 height 15
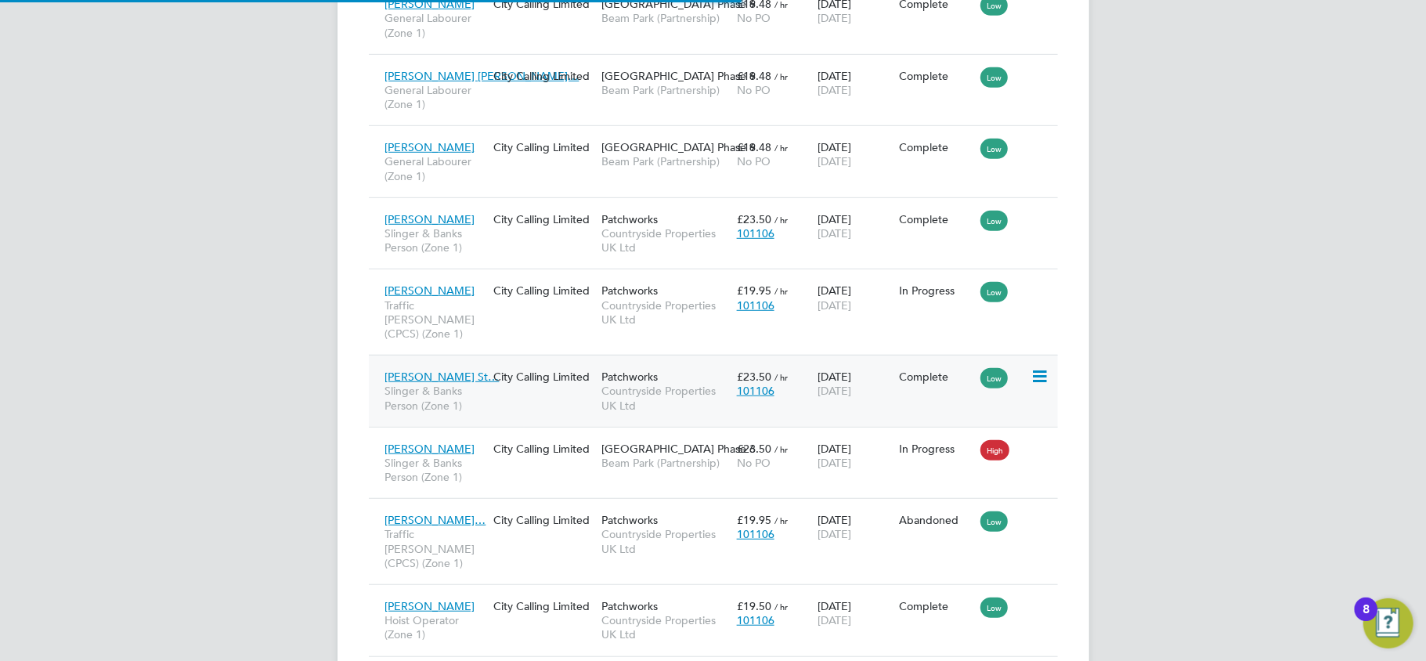
scroll to position [8, 8]
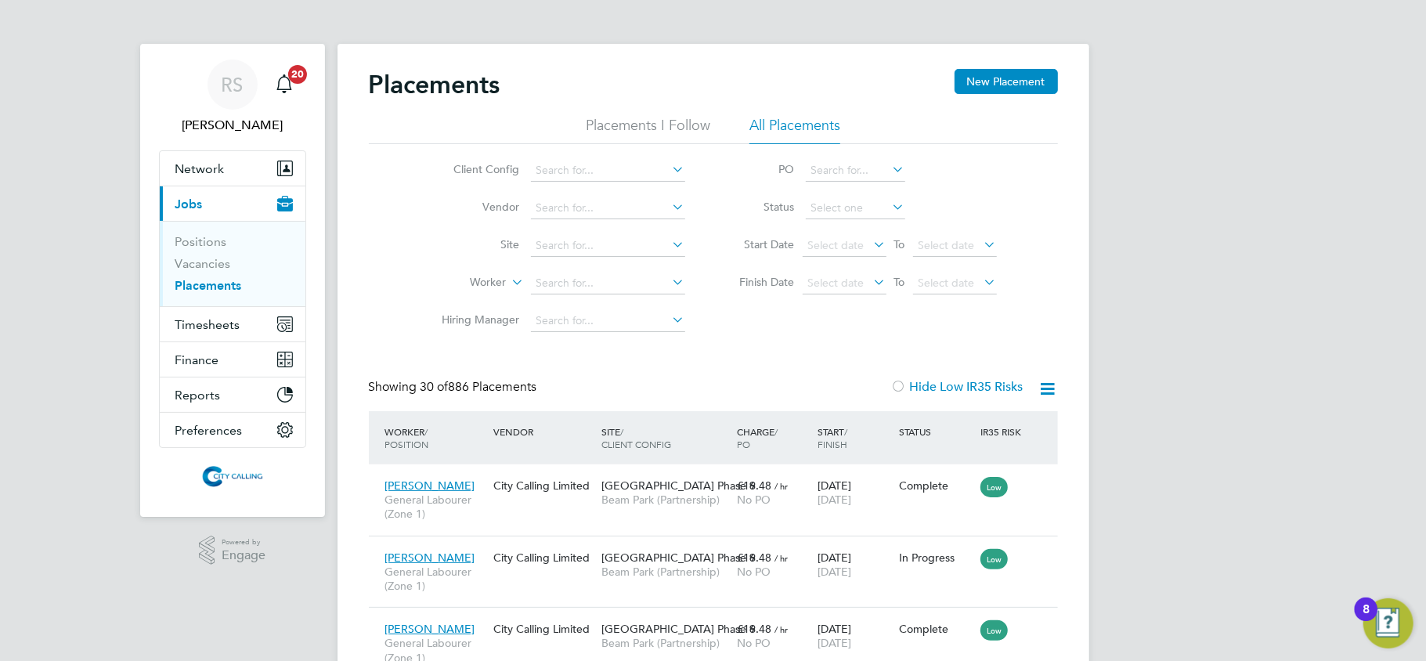
click at [220, 252] on li "Positions" at bounding box center [233, 245] width 117 height 22
click at [216, 264] on link "Vacancies" at bounding box center [203, 263] width 56 height 15
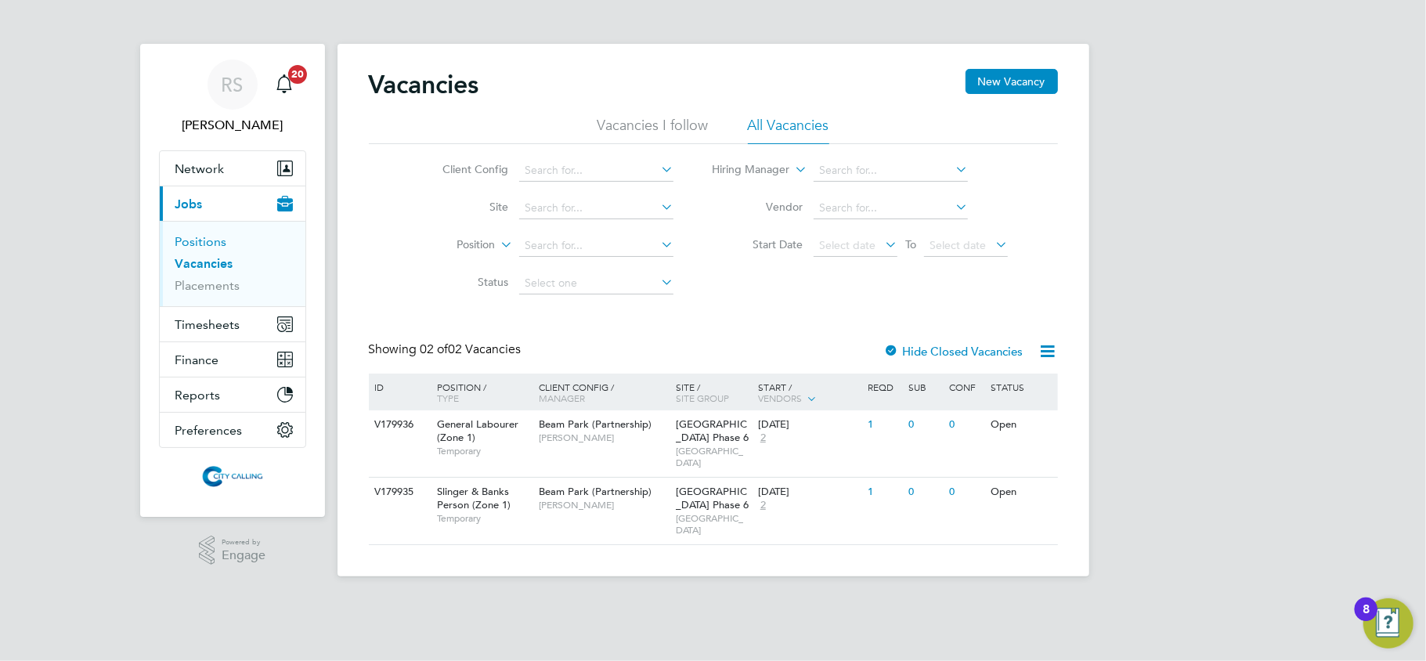
click at [218, 238] on link "Positions" at bounding box center [201, 241] width 52 height 15
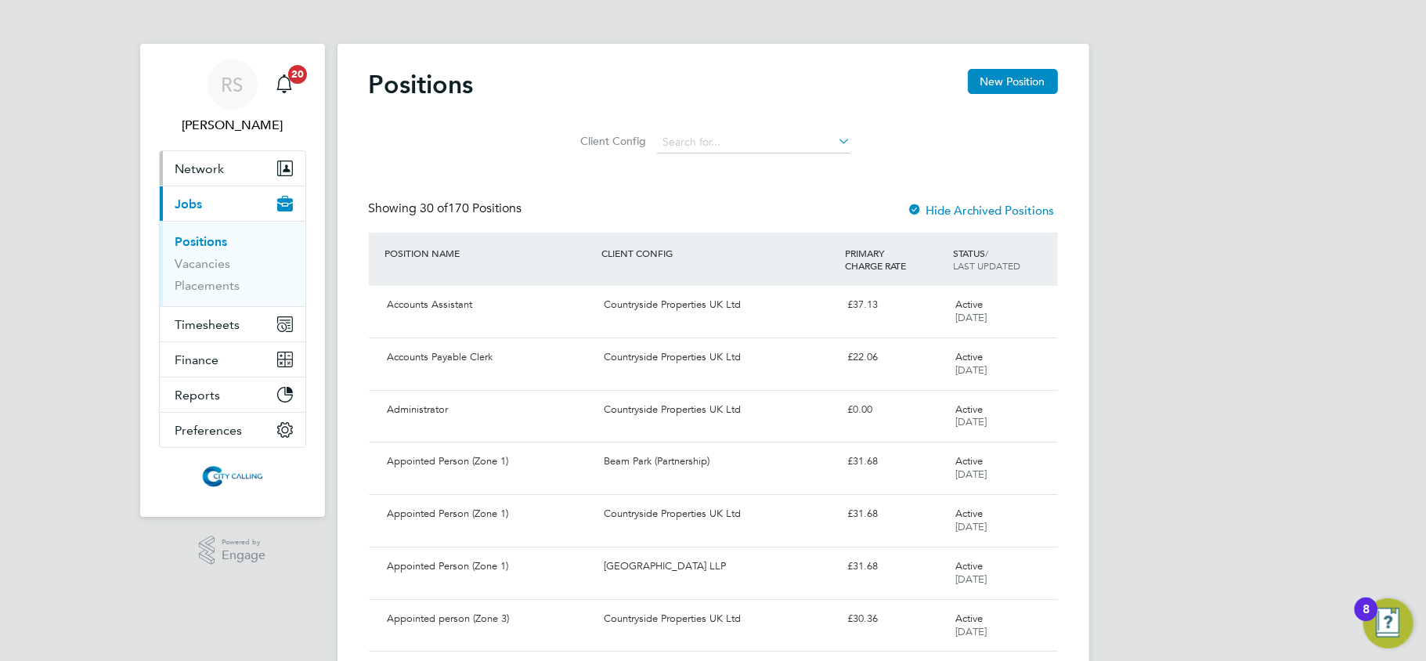
click at [185, 167] on span "Network" at bounding box center [199, 168] width 49 height 15
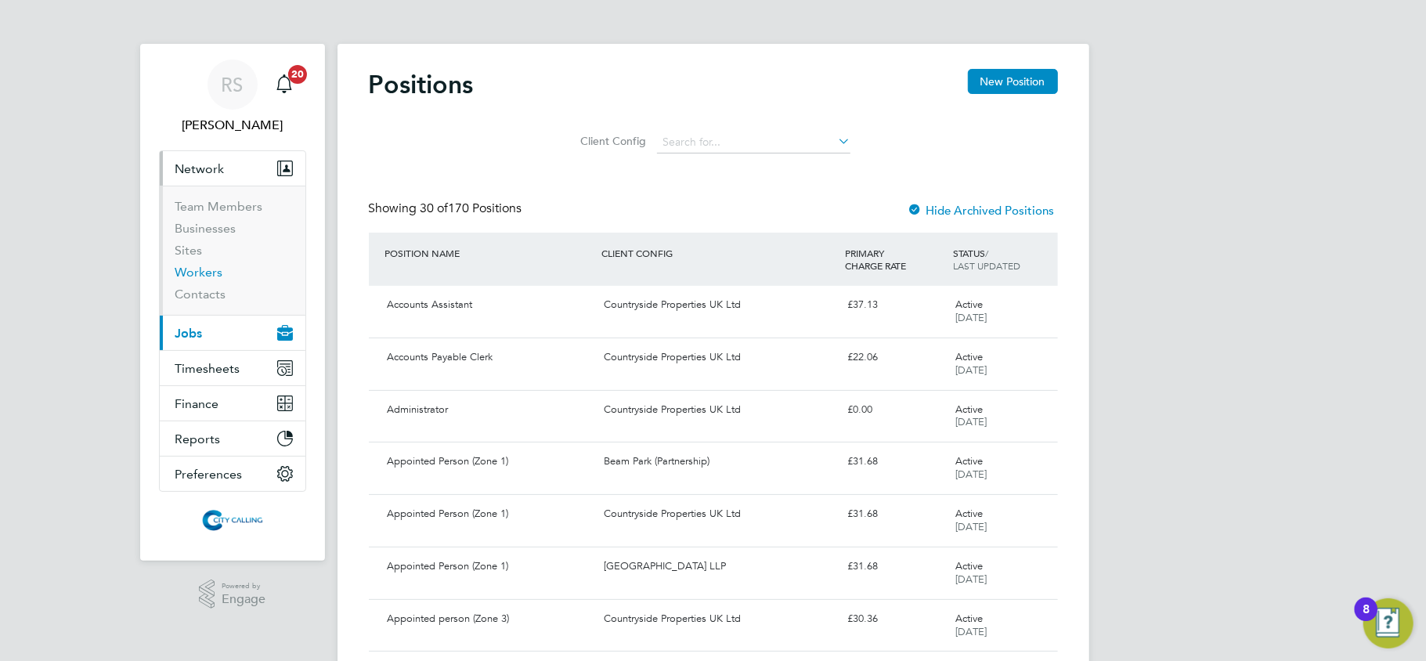
click at [215, 271] on link "Workers" at bounding box center [199, 272] width 48 height 15
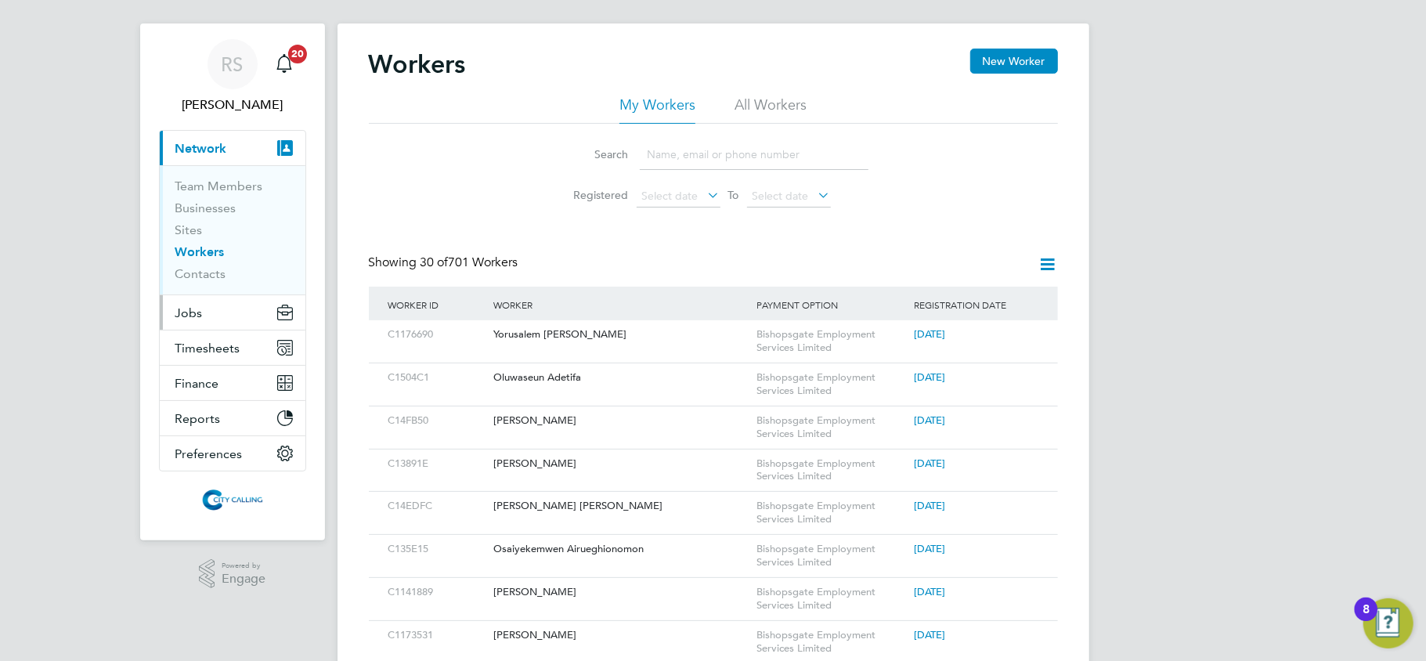
click at [229, 317] on button "Jobs" at bounding box center [233, 312] width 146 height 34
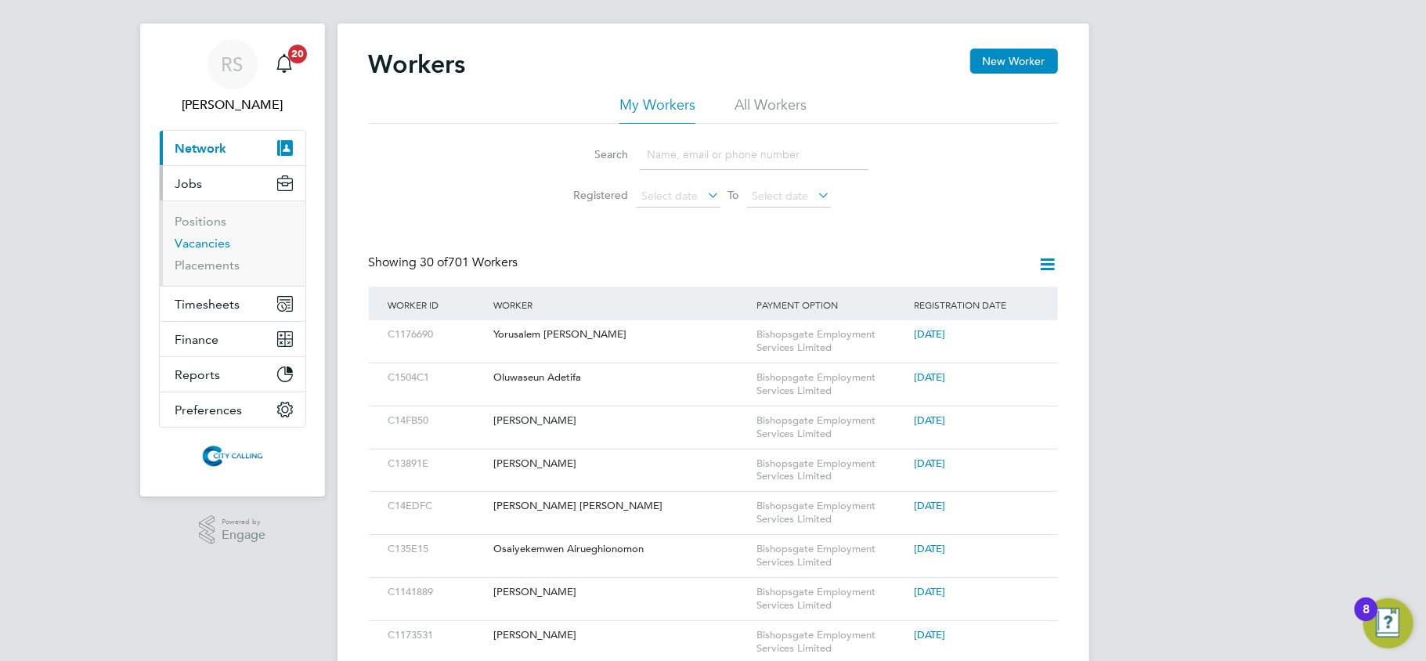
click at [215, 244] on link "Vacancies" at bounding box center [203, 243] width 56 height 15
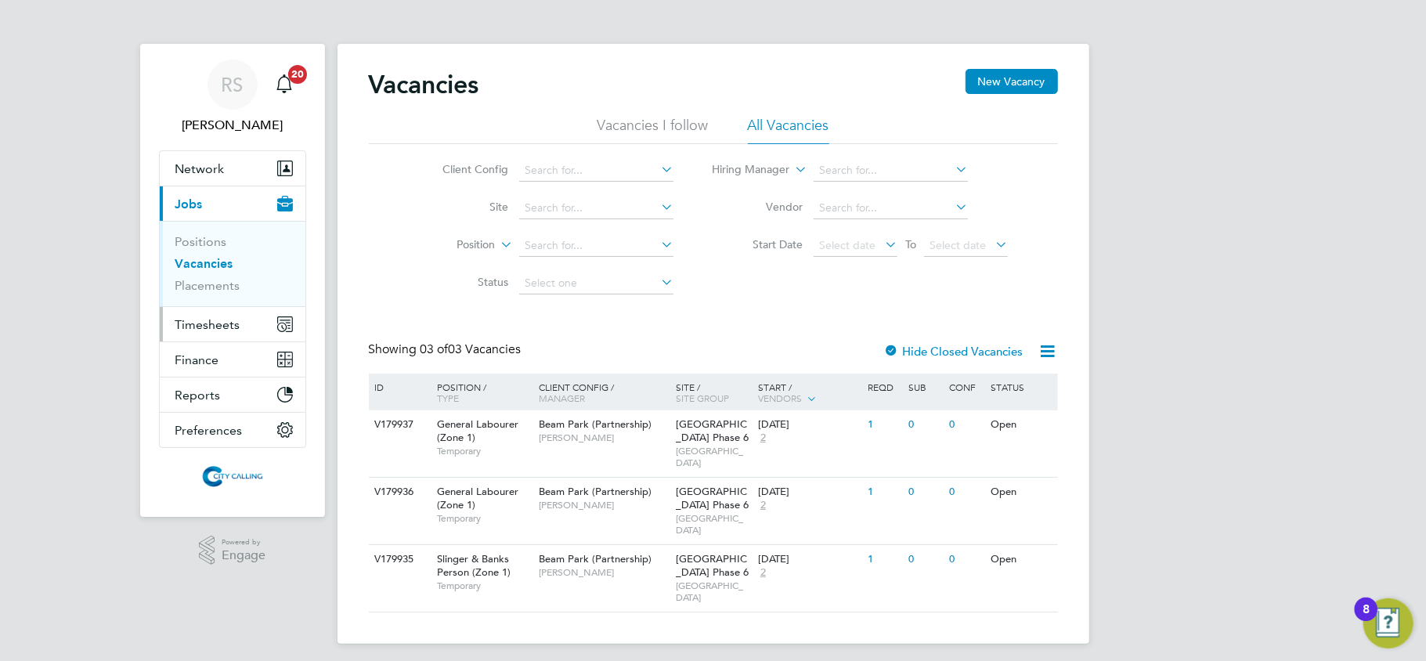
click at [243, 330] on button "Timesheets" at bounding box center [233, 324] width 146 height 34
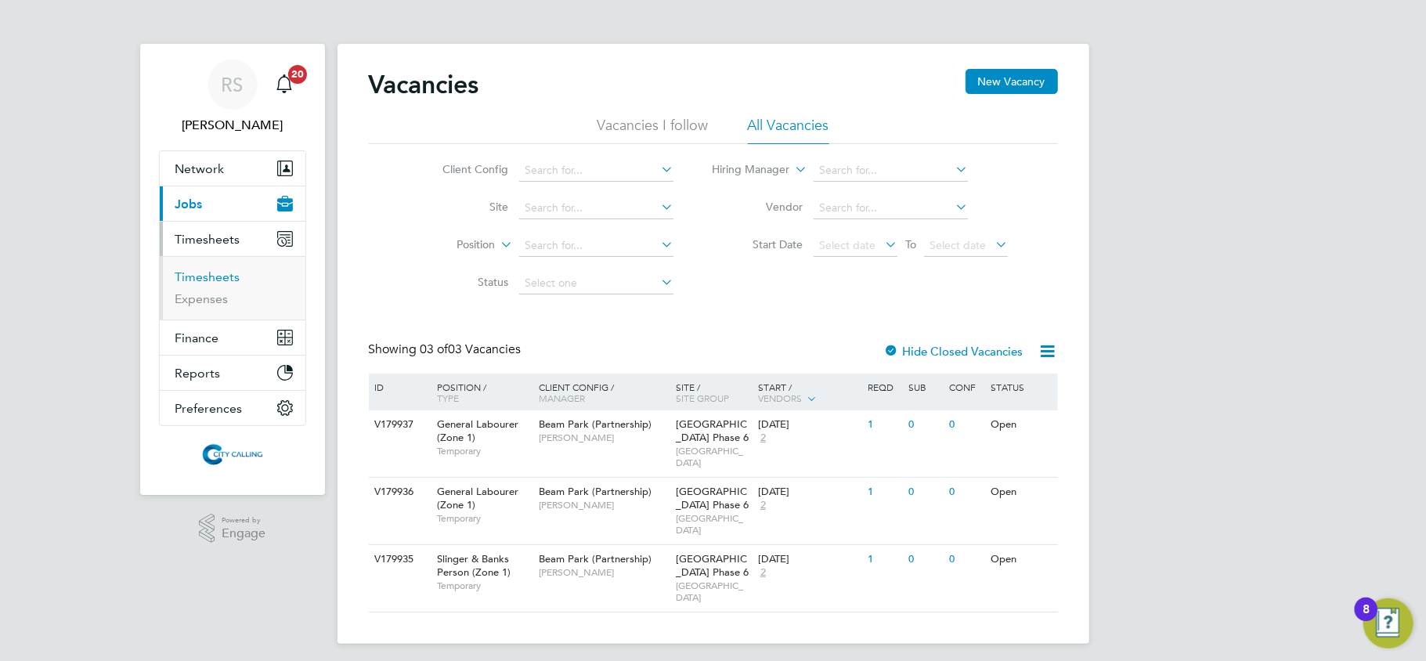
click at [214, 276] on link "Timesheets" at bounding box center [207, 276] width 65 height 15
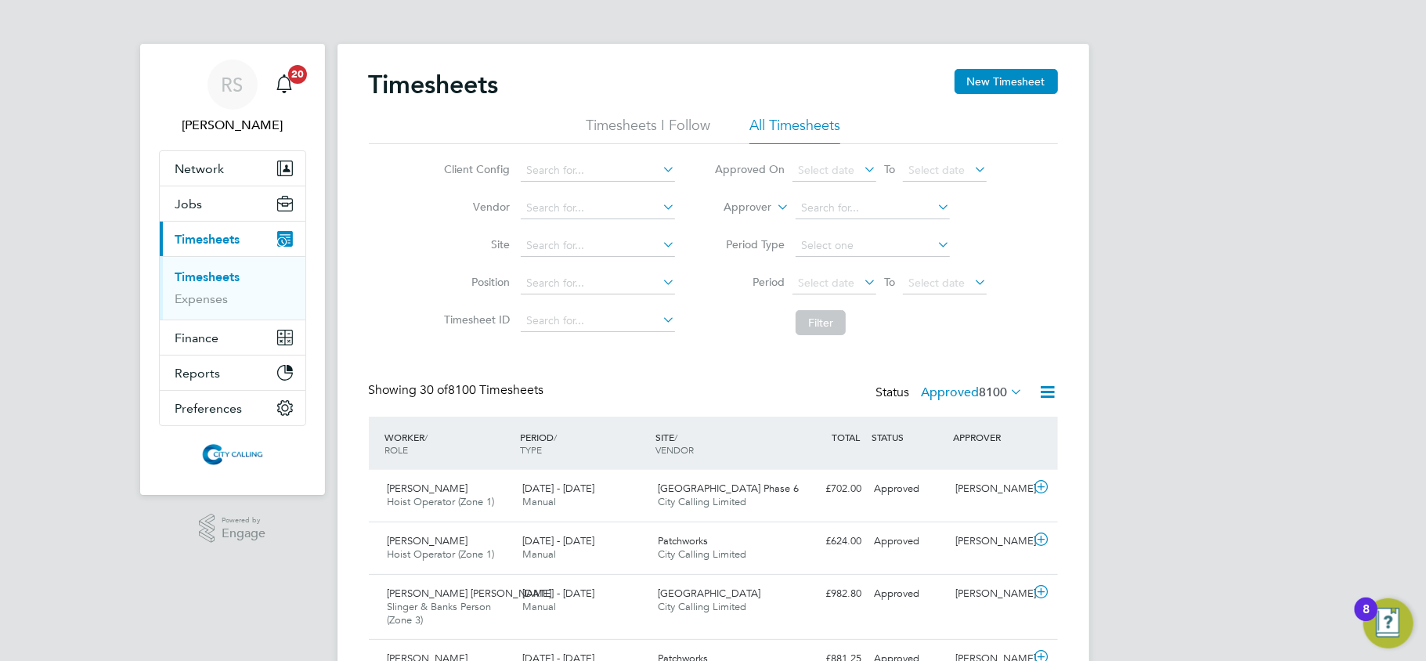
scroll to position [53, 136]
click at [988, 88] on button "New Timesheet" at bounding box center [1005, 81] width 103 height 25
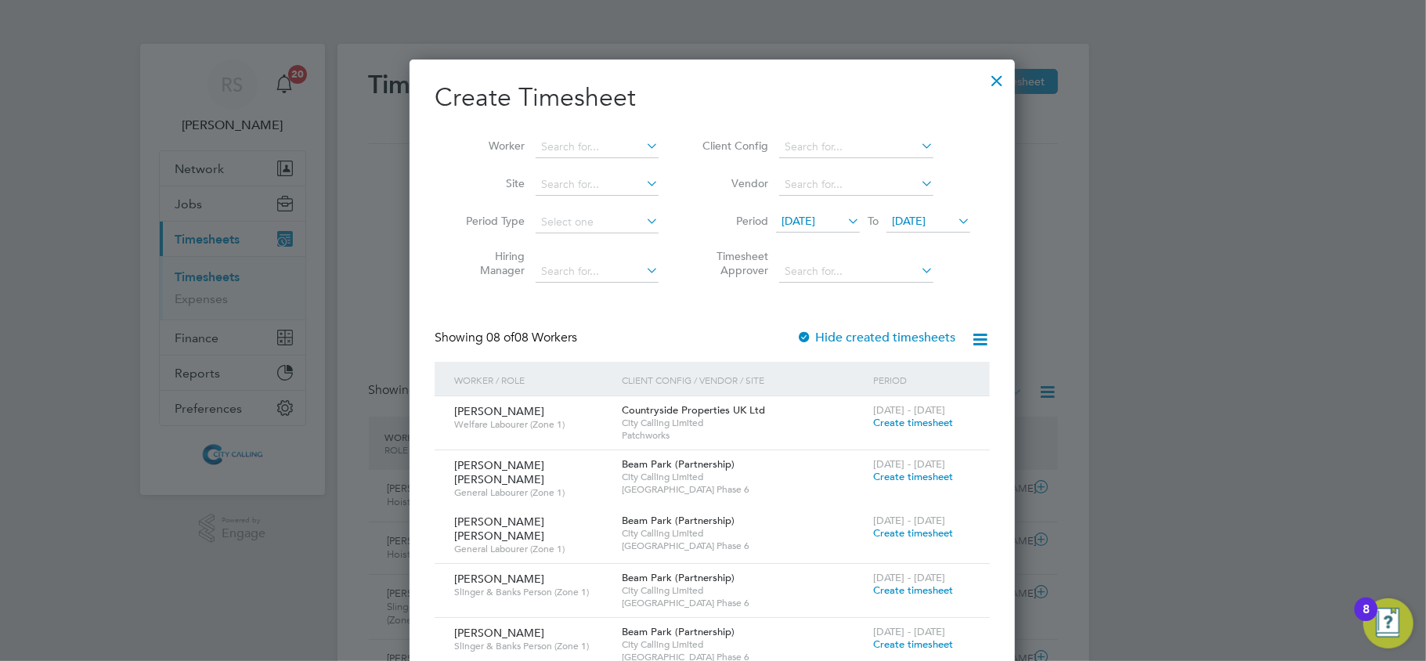
click at [1004, 79] on div at bounding box center [997, 77] width 28 height 28
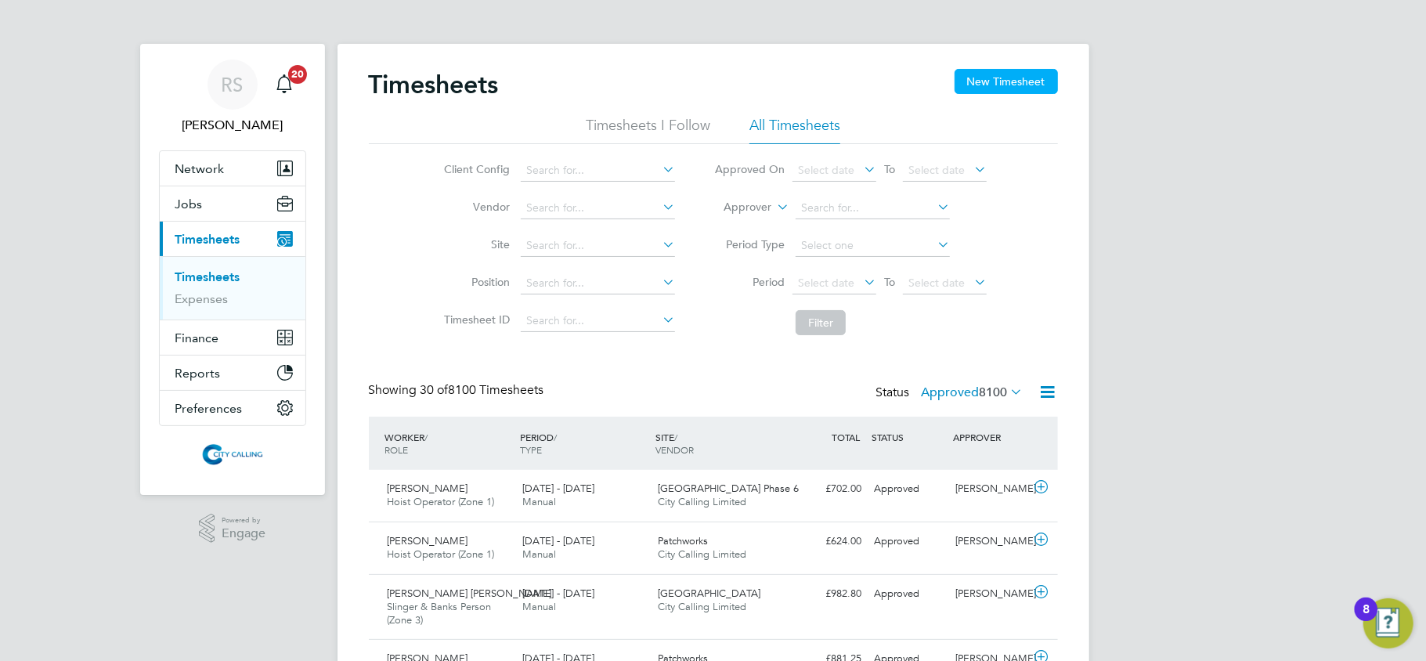
click at [996, 88] on button "New Timesheet" at bounding box center [1005, 81] width 103 height 25
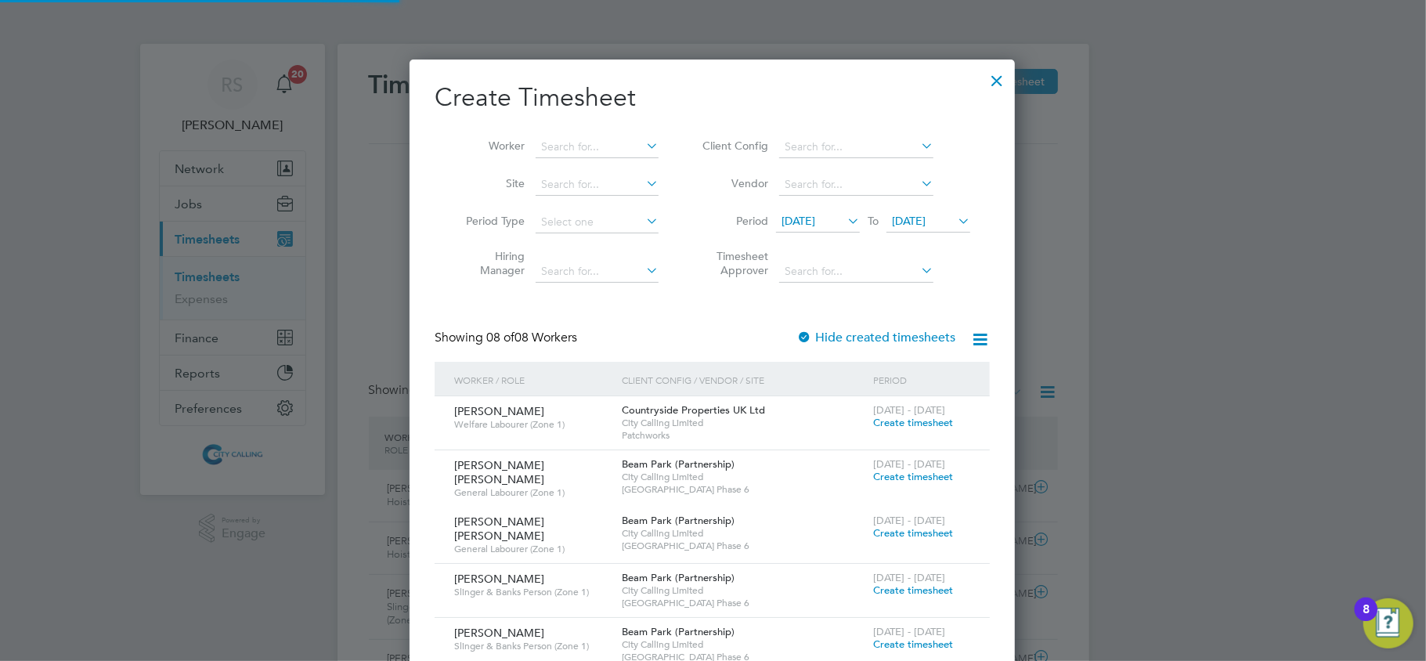
scroll to position [966, 606]
click at [579, 139] on input at bounding box center [596, 147] width 123 height 22
type input "r"
click at [582, 160] on li "Yorus alem Yosief Misgina" at bounding box center [646, 167] width 223 height 21
type input "Yorusalem Yosief Misgina"
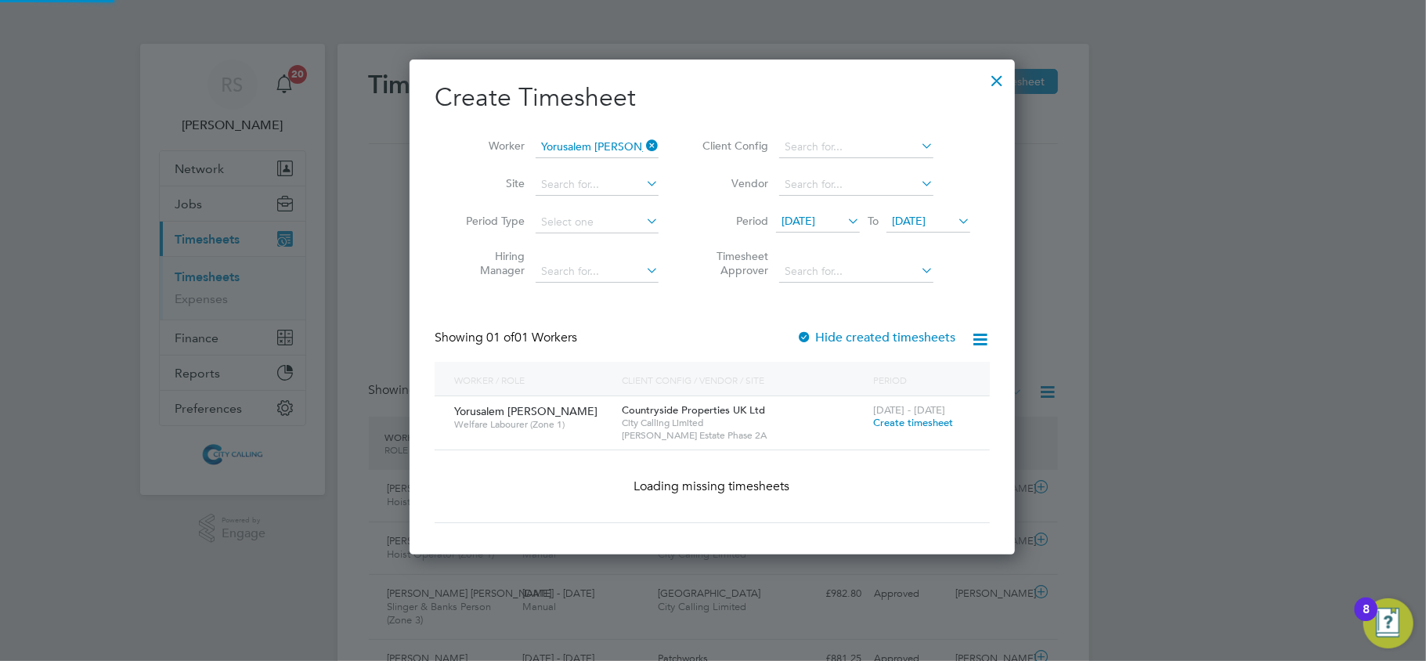
scroll to position [423, 606]
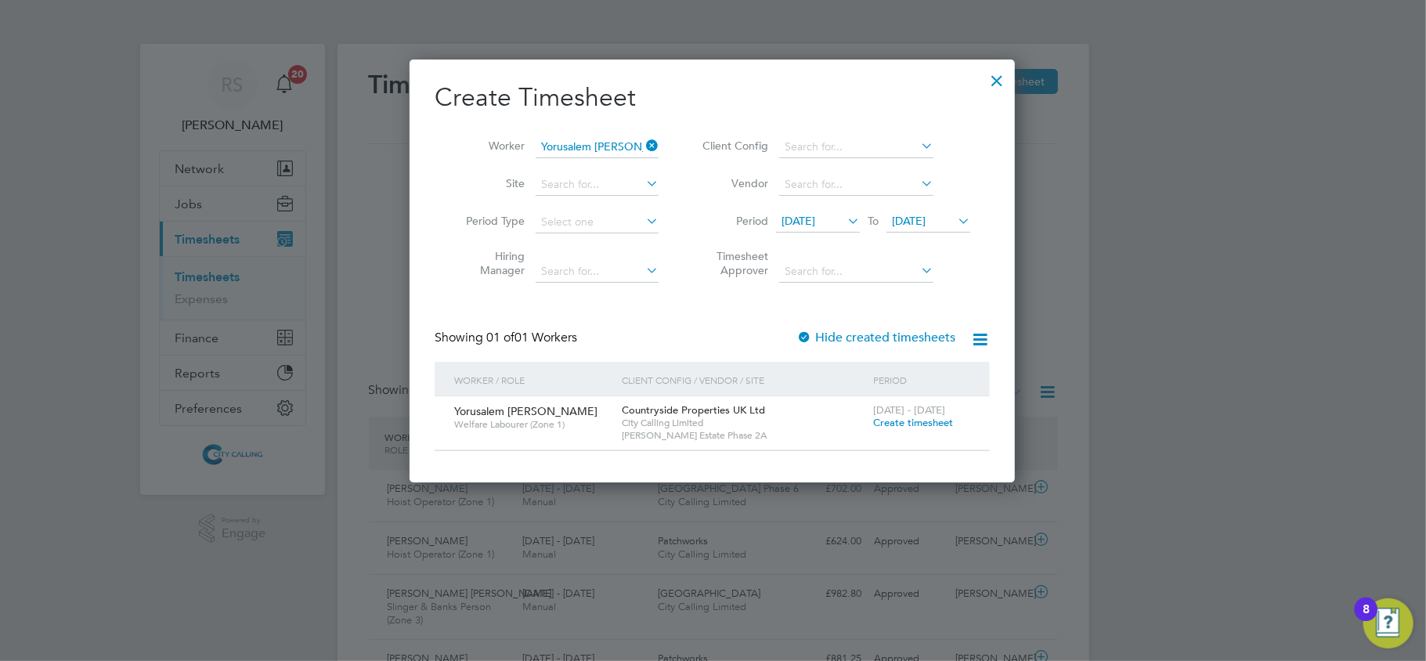
click at [485, 399] on div "Yorusalem Yosief Misgina Welfare Labourer (Zone 1)" at bounding box center [534, 417] width 168 height 42
copy div "Yorusalem Yosief Misgina"
drag, startPoint x: 653, startPoint y: 145, endPoint x: 597, endPoint y: 138, distance: 56.8
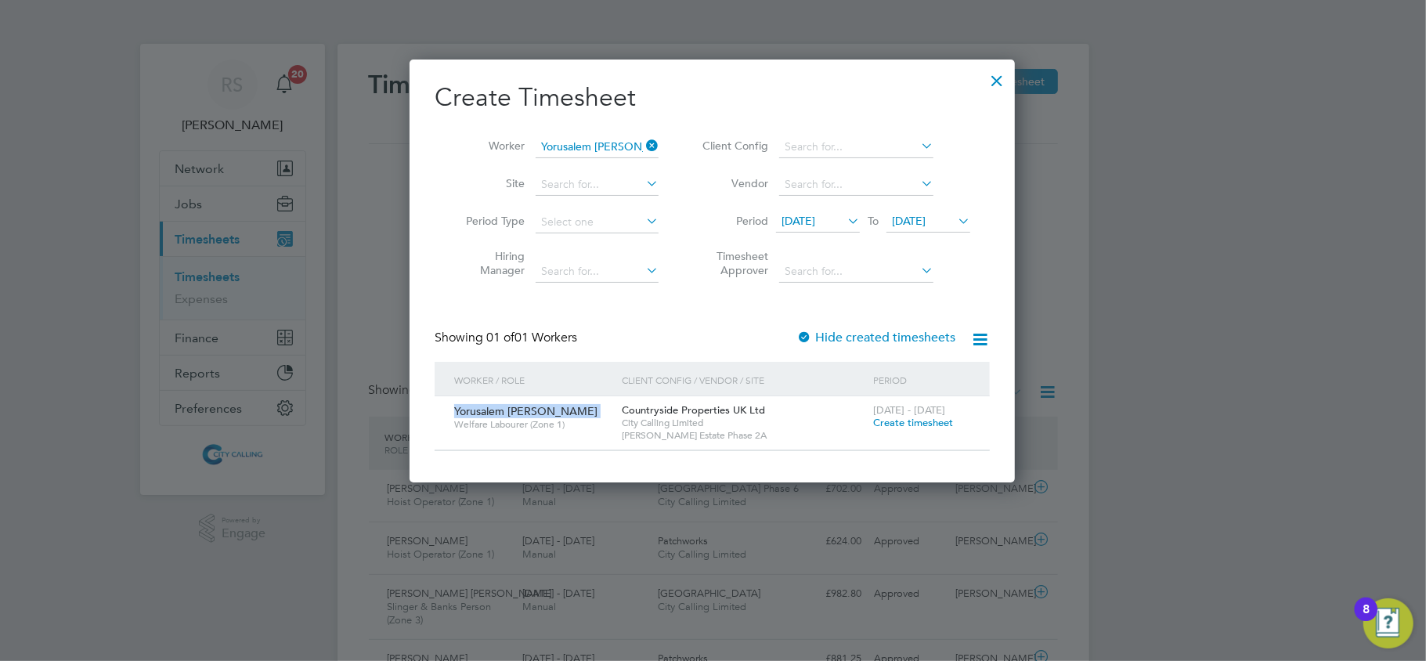
click at [643, 145] on icon at bounding box center [643, 146] width 0 height 22
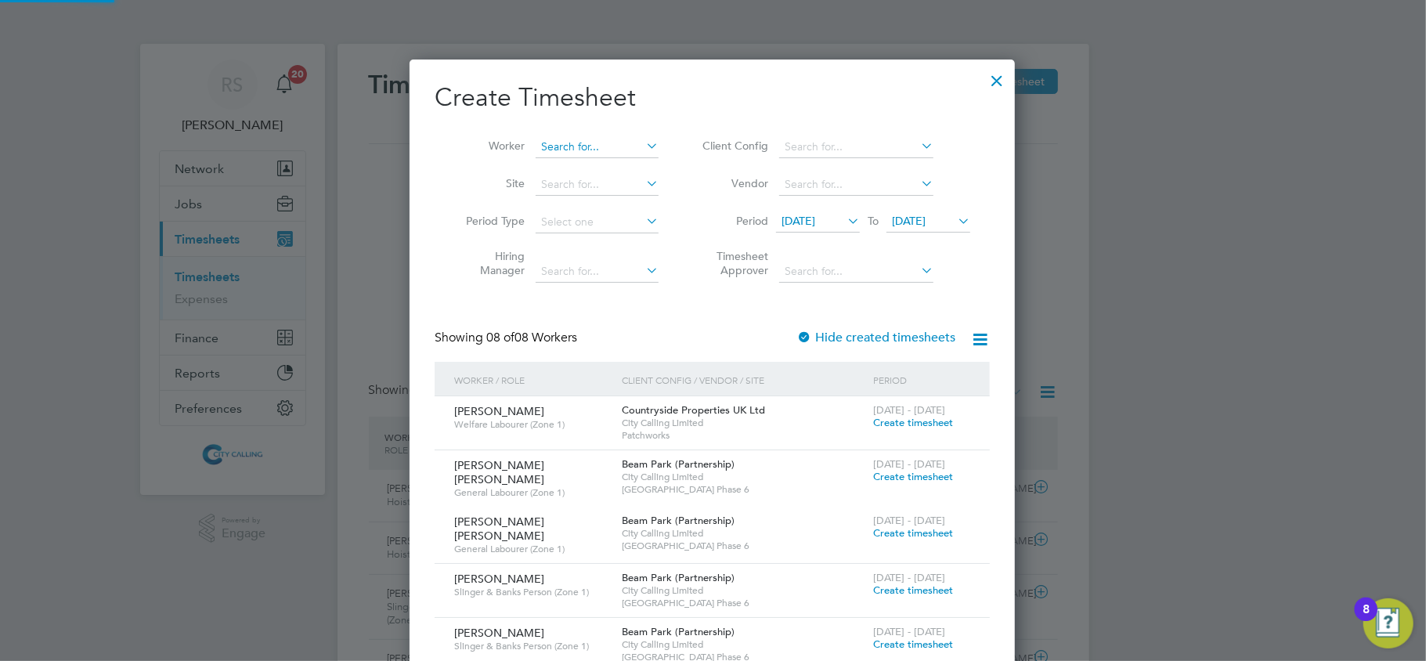
scroll to position [966, 606]
click at [595, 141] on input at bounding box center [596, 147] width 123 height 22
click at [661, 166] on li "Yorusa lem Yosief Misgina" at bounding box center [603, 167] width 136 height 21
type input "Yorusalem Yosief Misgina"
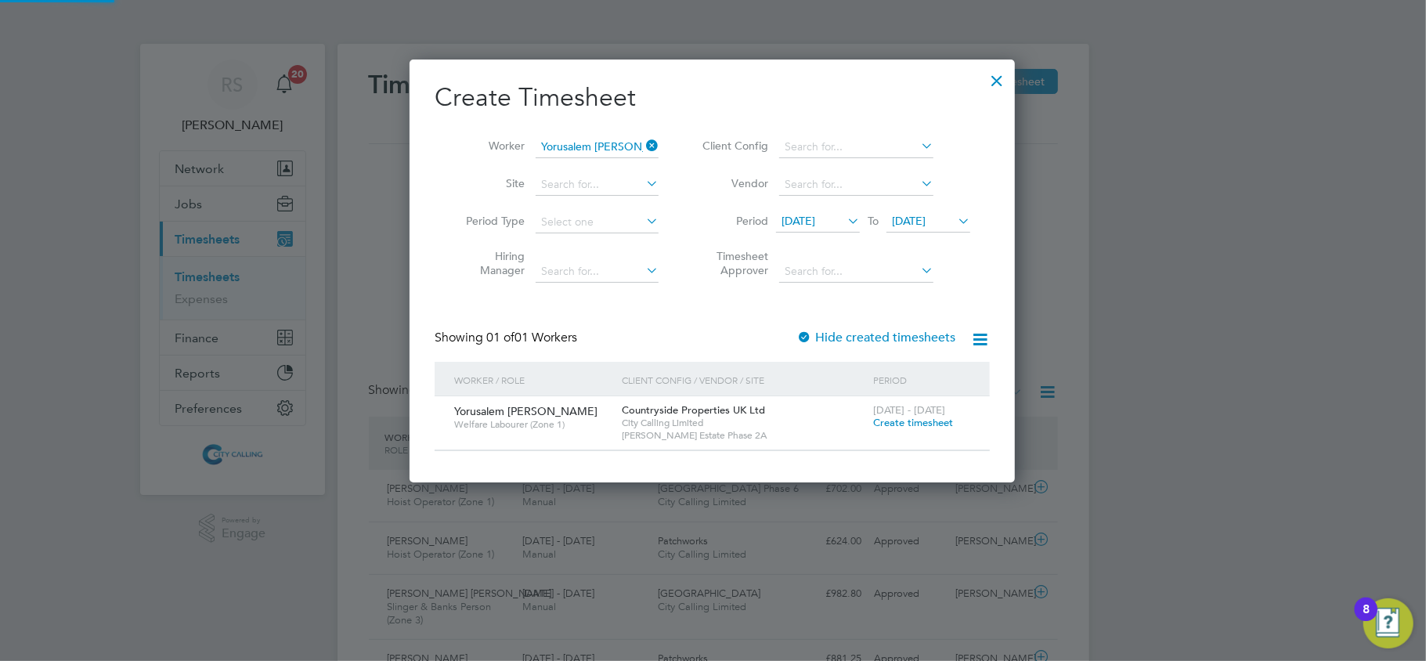
scroll to position [423, 606]
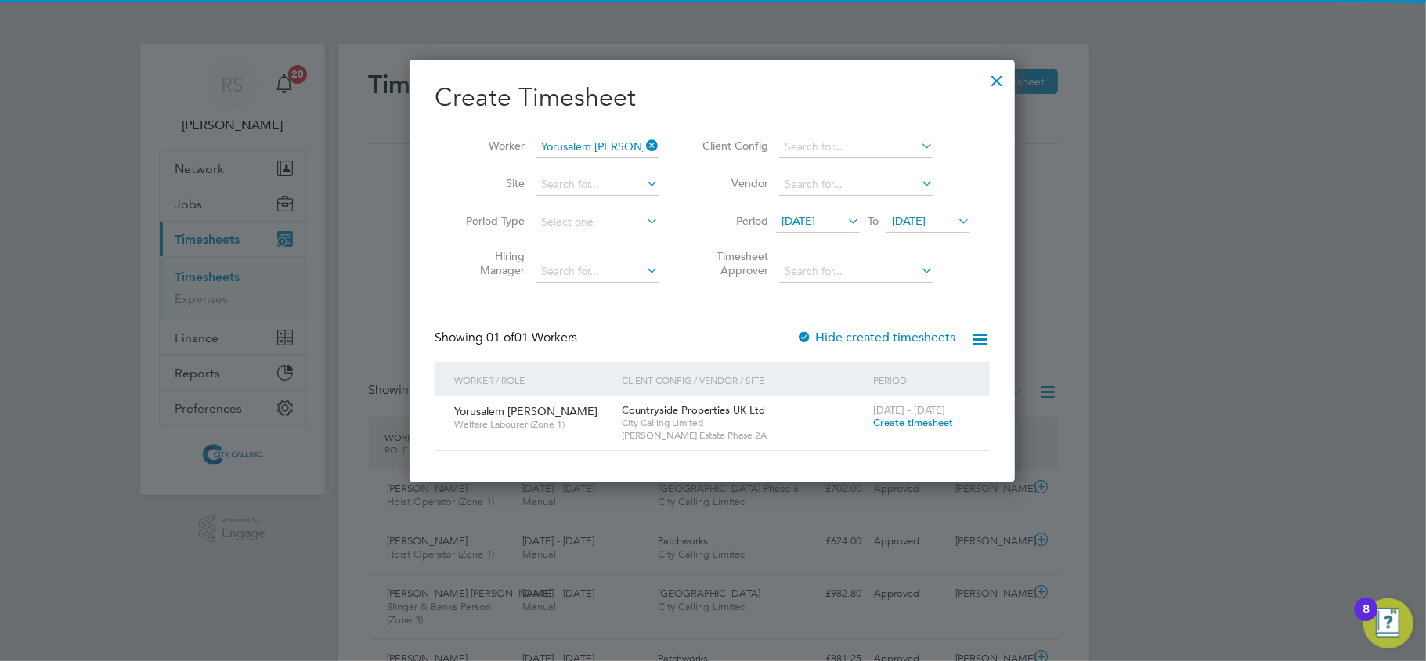
click at [831, 335] on label "Hide created timesheets" at bounding box center [875, 338] width 159 height 16
click at [815, 225] on span "21 Aug 2025" at bounding box center [798, 221] width 34 height 14
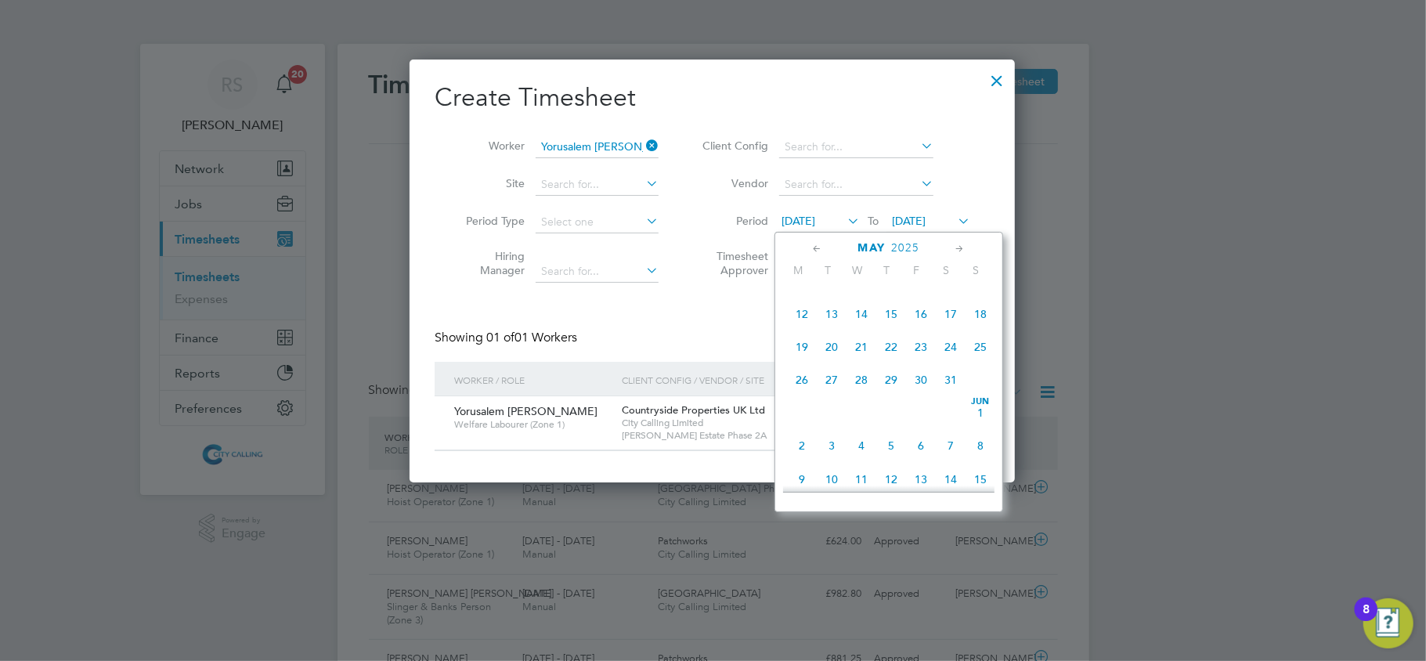
scroll to position [168, 0]
click at [876, 345] on span "8" at bounding box center [891, 337] width 30 height 30
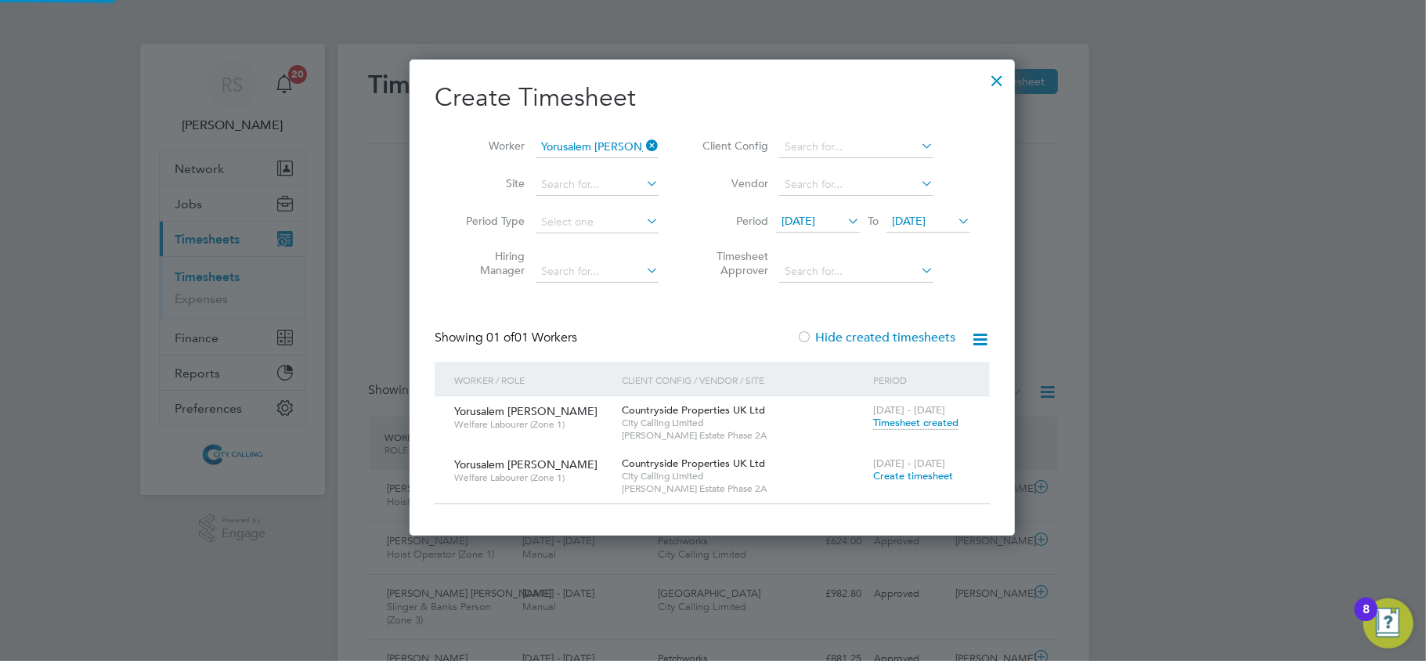
scroll to position [476, 606]
click at [914, 427] on span "Timesheet created" at bounding box center [915, 423] width 85 height 14
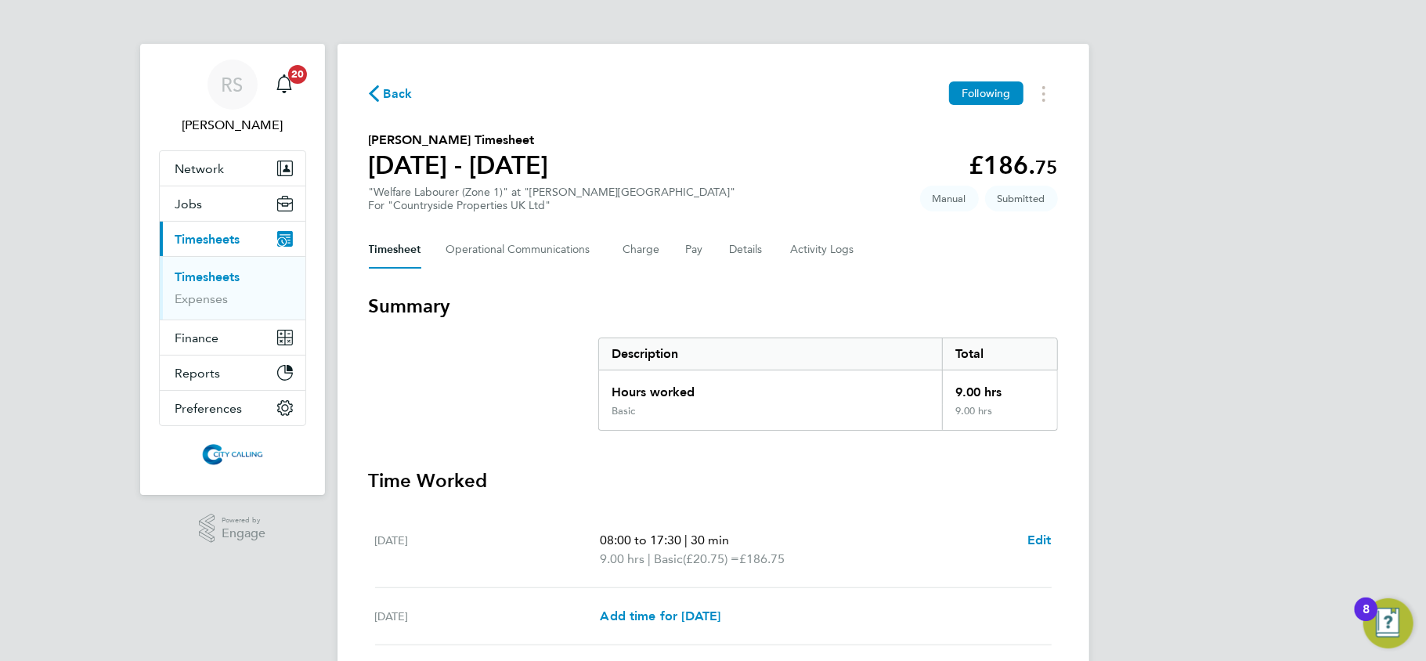
click at [1294, 386] on div "RS Raje Saravanamuthu Notifications 20 Applications: Network Team Members Busin…" at bounding box center [713, 505] width 1426 height 1011
click at [227, 207] on button "Jobs" at bounding box center [233, 203] width 146 height 34
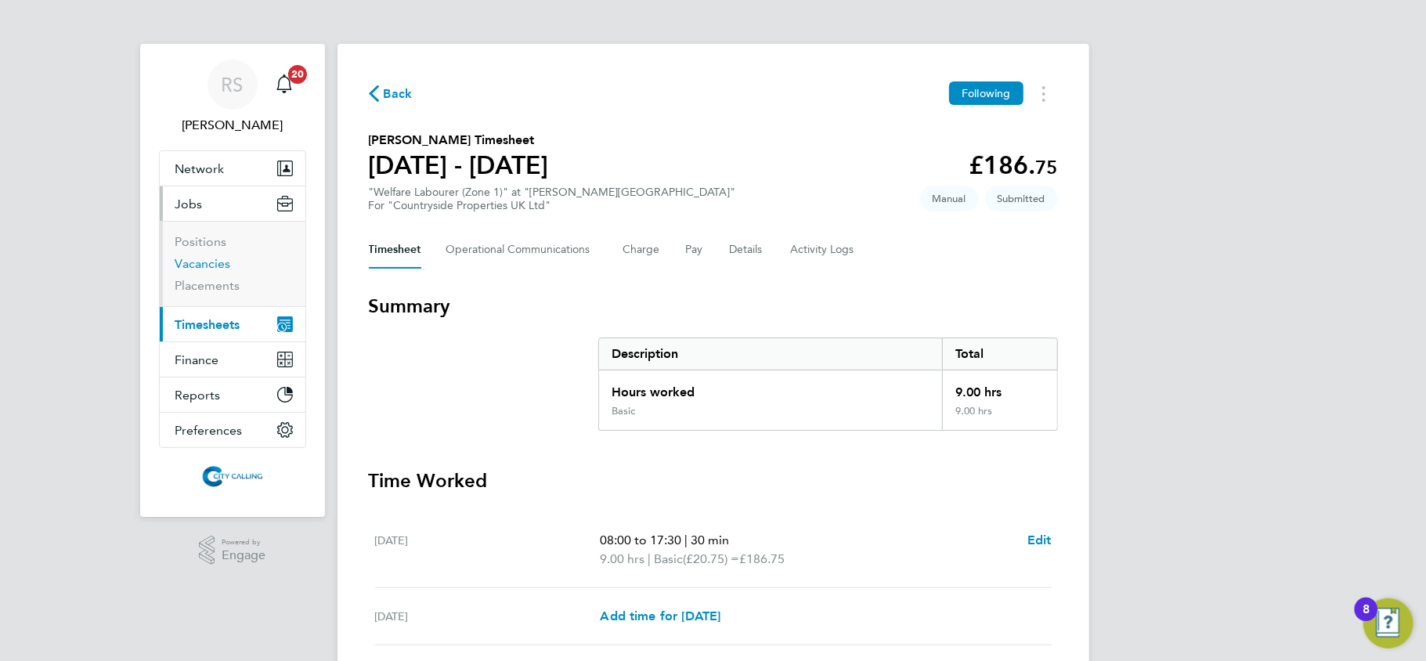
click at [215, 266] on link "Vacancies" at bounding box center [203, 263] width 56 height 15
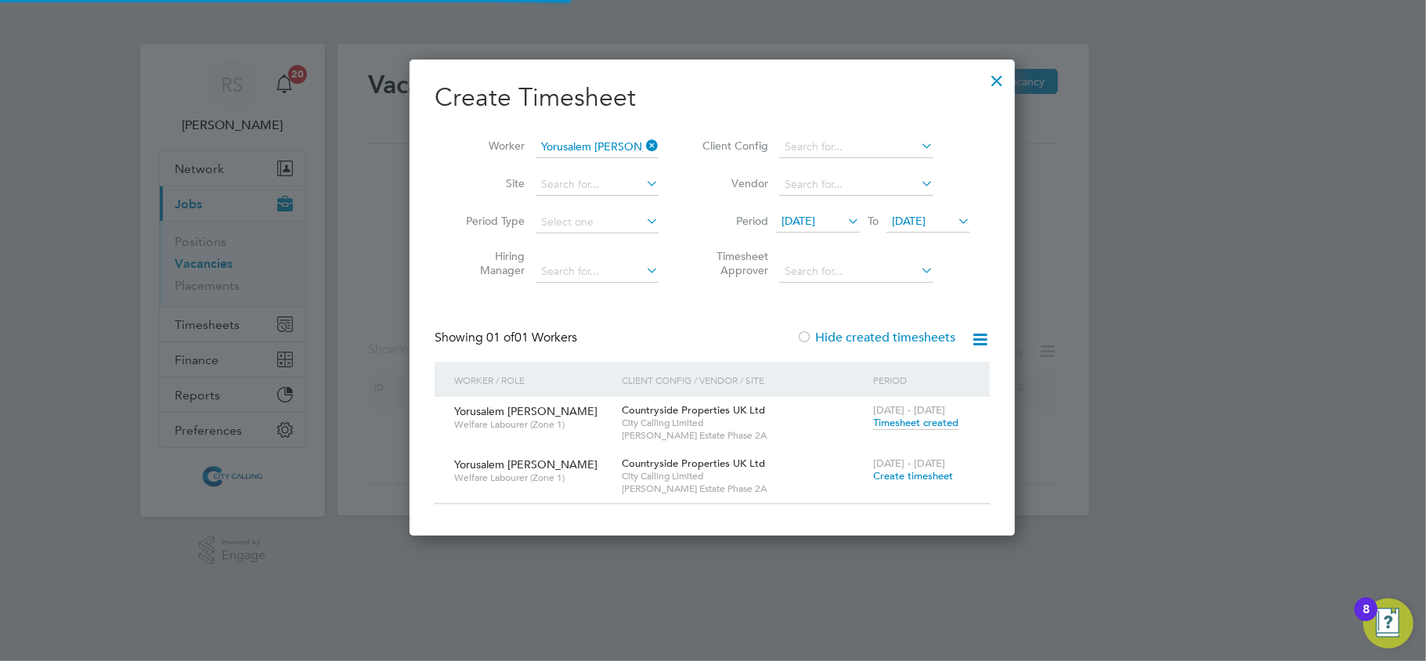
scroll to position [476, 606]
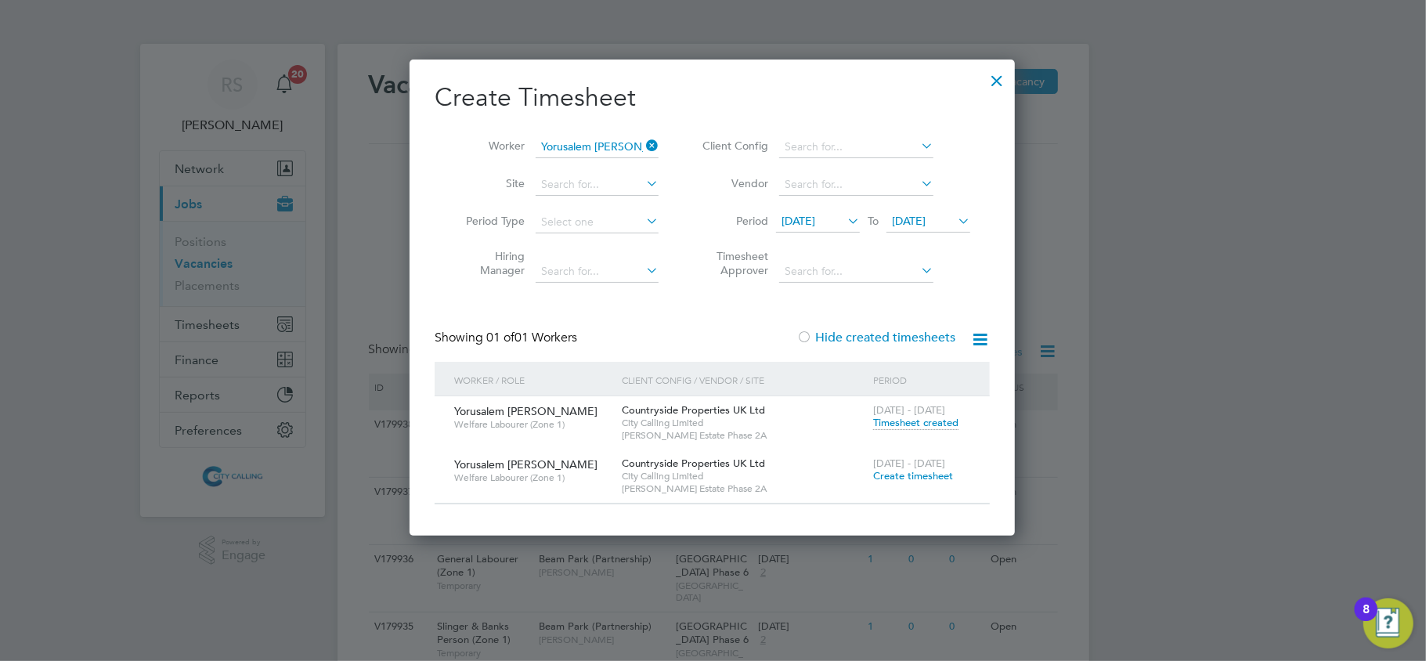
click at [991, 85] on div at bounding box center [997, 77] width 28 height 28
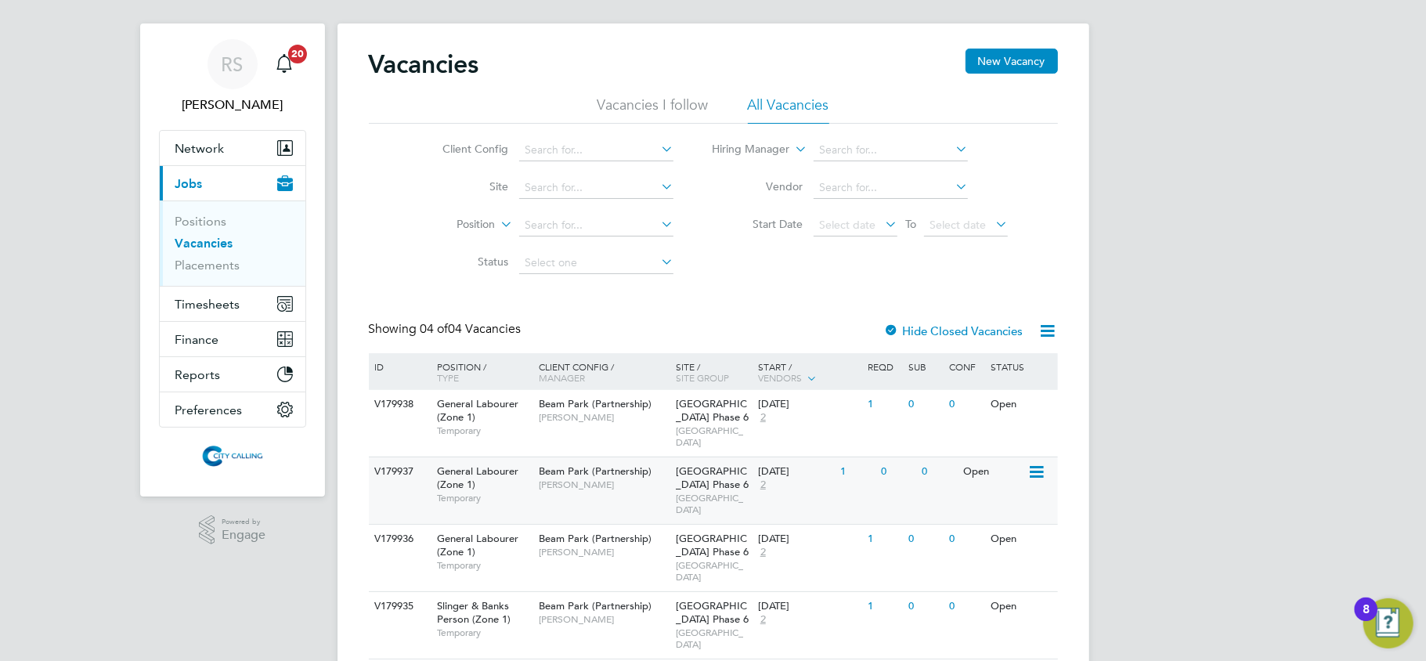
scroll to position [27, 0]
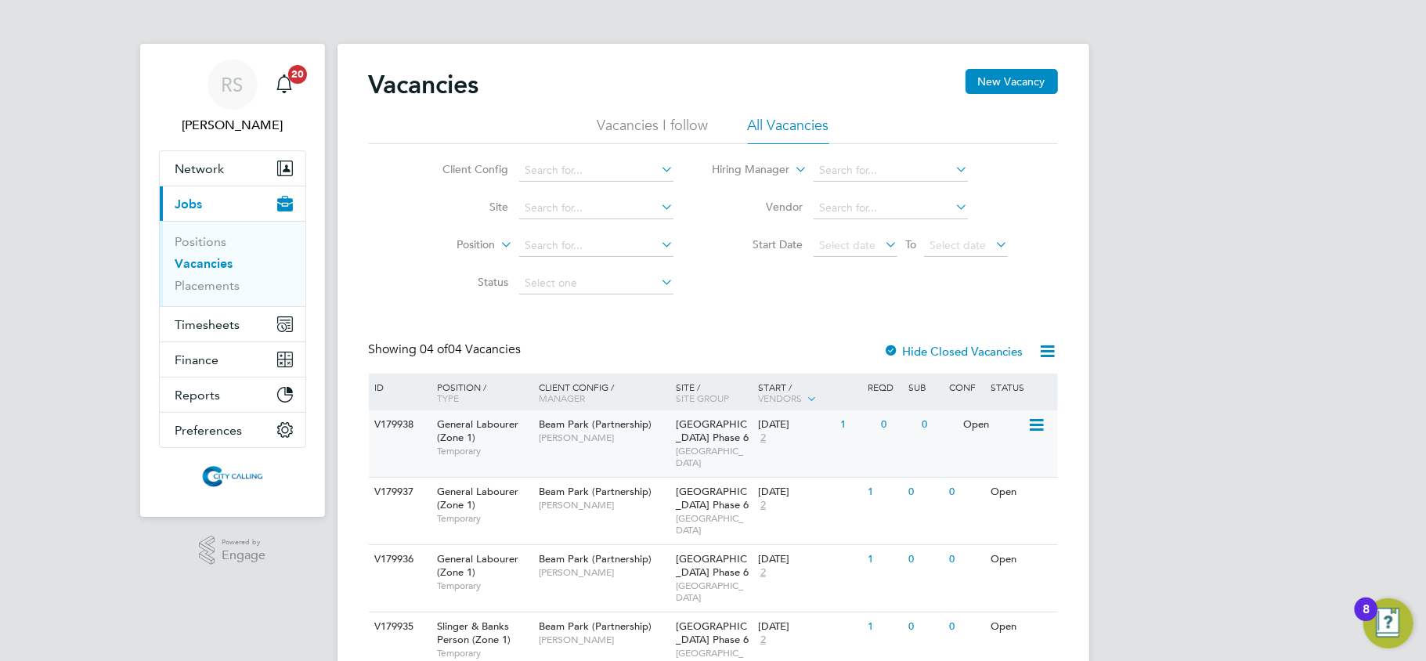
scroll to position [27, 0]
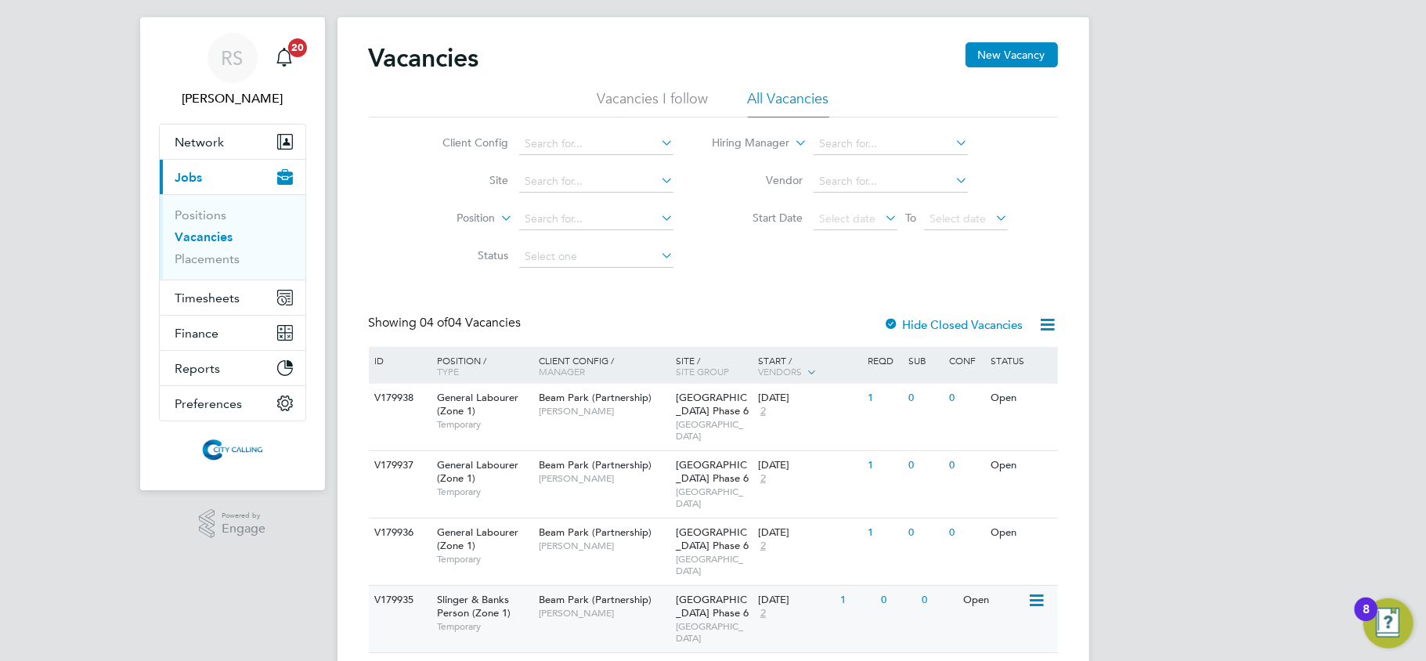
click at [568, 607] on span "[PERSON_NAME]" at bounding box center [603, 613] width 129 height 13
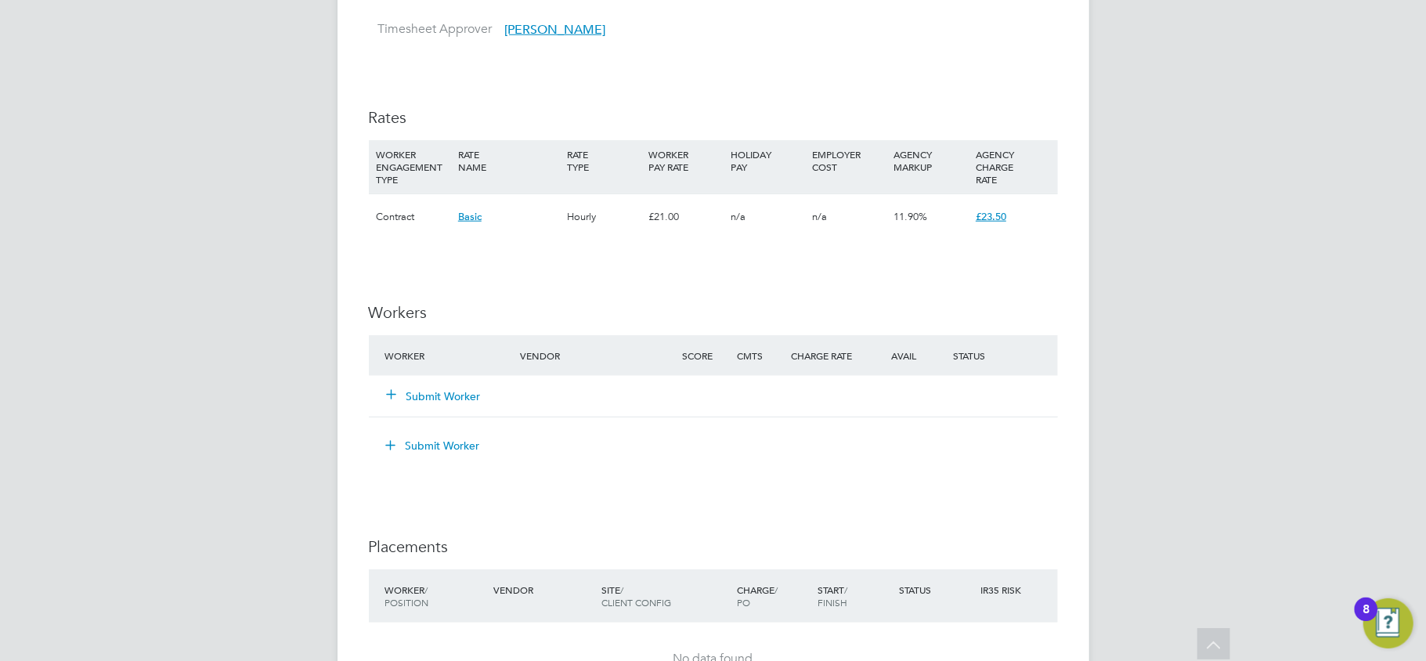
click at [420, 398] on button "Submit Worker" at bounding box center [435, 396] width 94 height 16
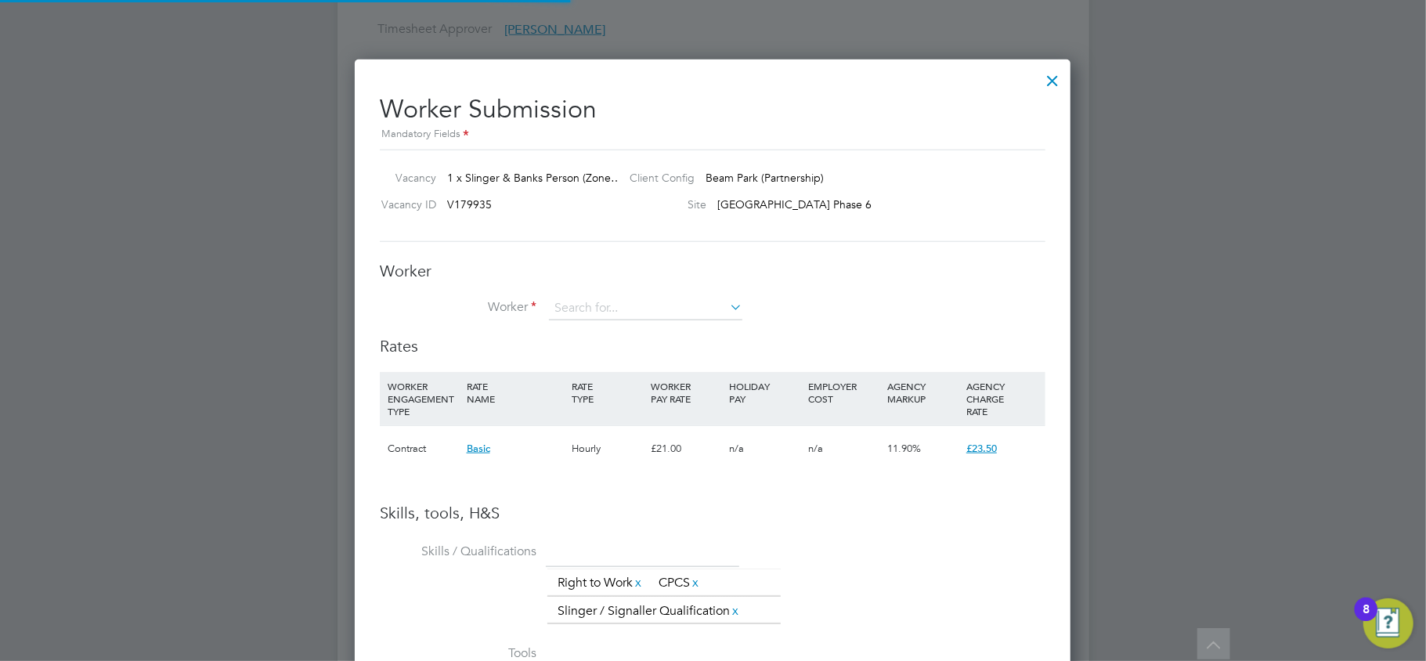
scroll to position [1034, 717]
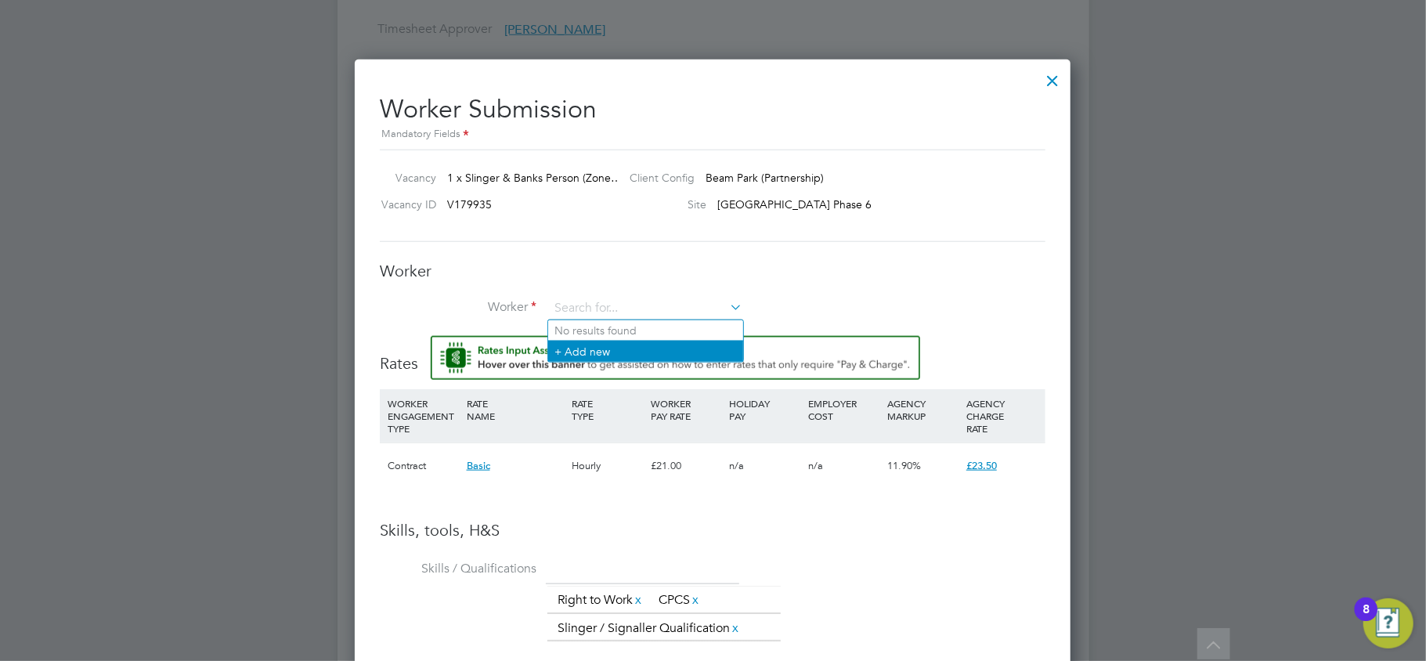
click at [593, 355] on li "+ Add new" at bounding box center [645, 351] width 195 height 21
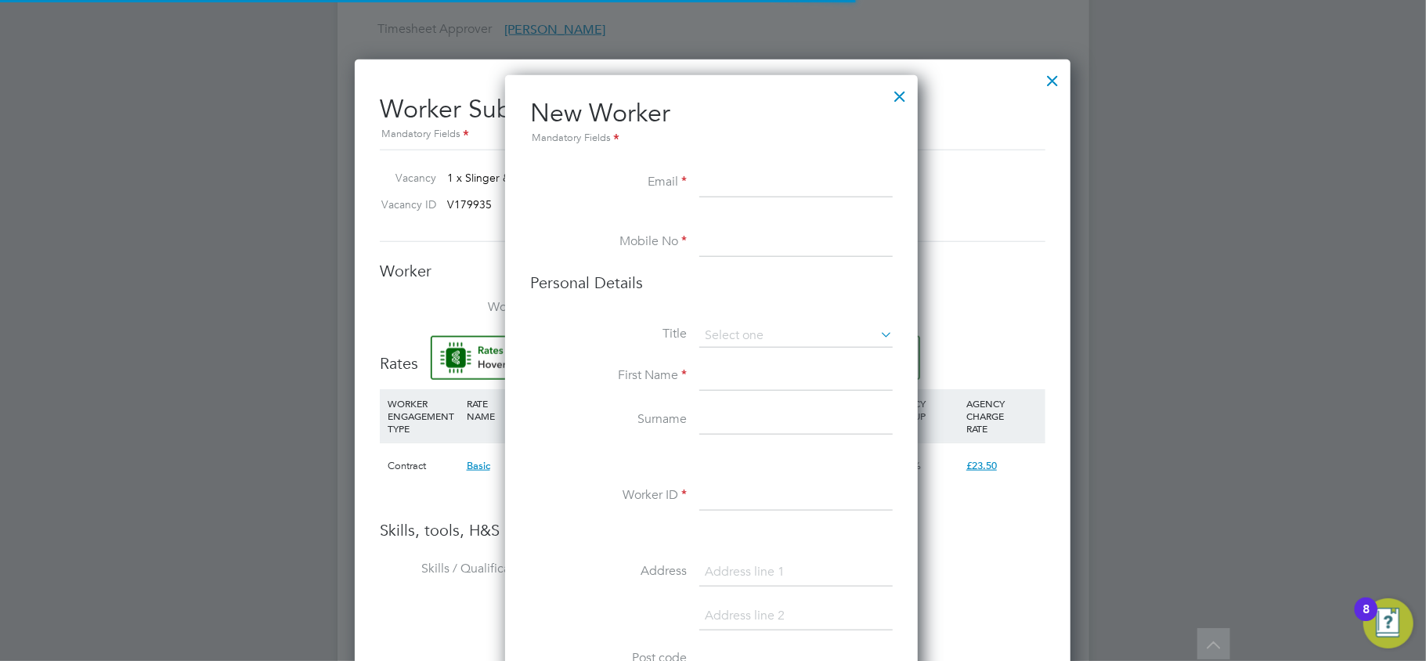
scroll to position [1325, 416]
click at [724, 189] on input at bounding box center [795, 183] width 193 height 28
paste input "spyzoqino@gmail.com"
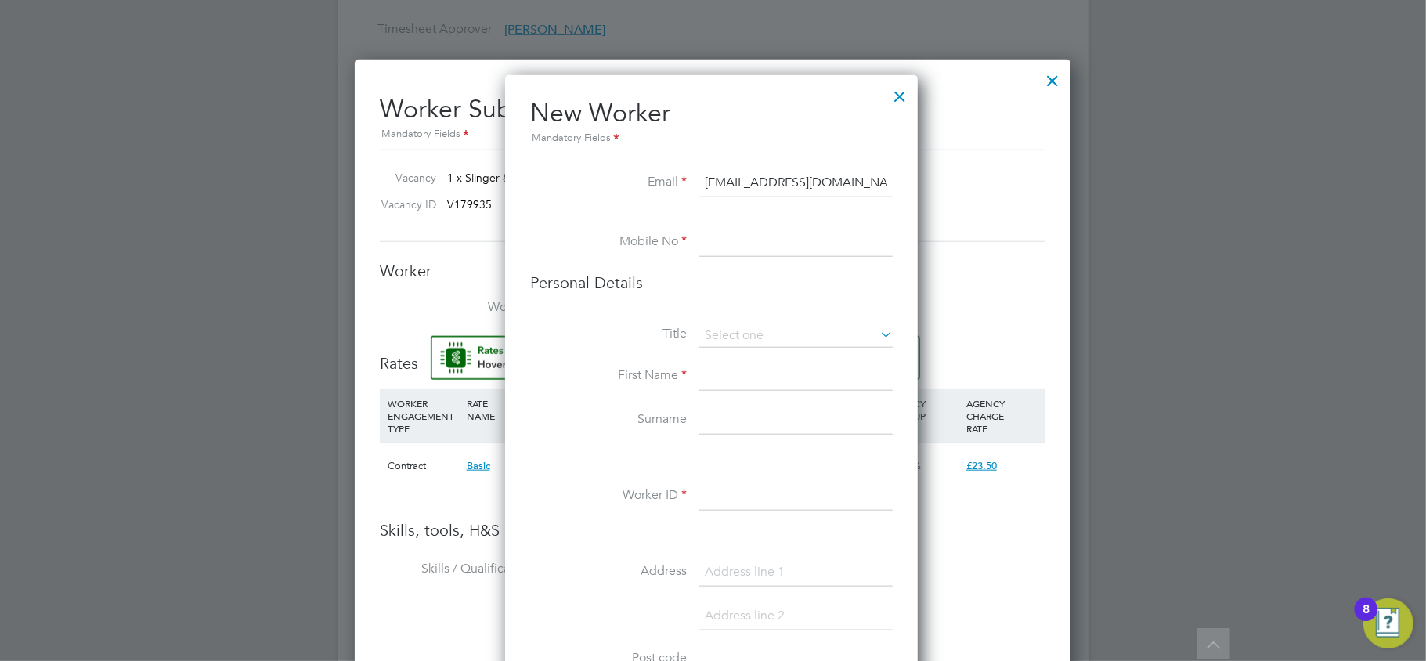
type input "spyzoqino@gmail.com"
click at [727, 236] on input at bounding box center [795, 243] width 193 height 28
click at [812, 248] on input at bounding box center [795, 243] width 193 height 28
type input "v"
paste input "07442854349"
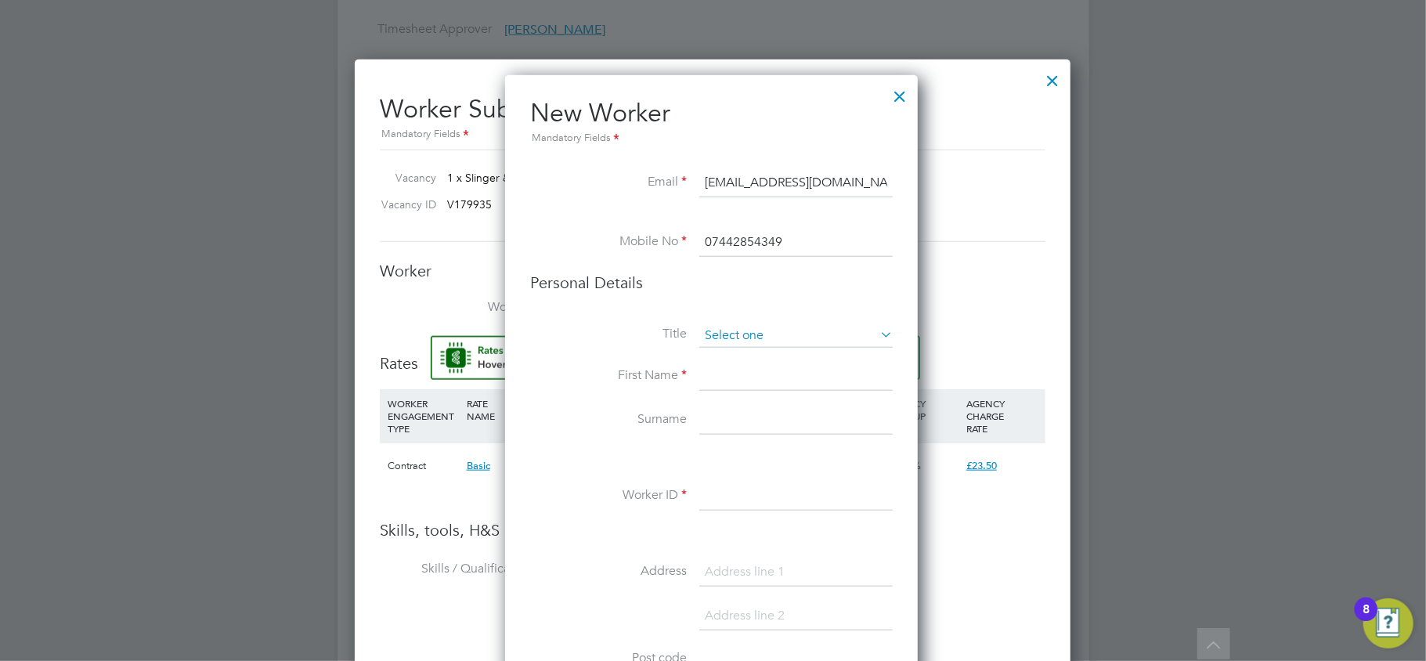
type input "07442854349"
click at [728, 333] on input at bounding box center [795, 335] width 193 height 23
click at [734, 351] on li "Mr" at bounding box center [795, 357] width 195 height 20
type input "Mr"
click at [728, 383] on input at bounding box center [795, 377] width 193 height 28
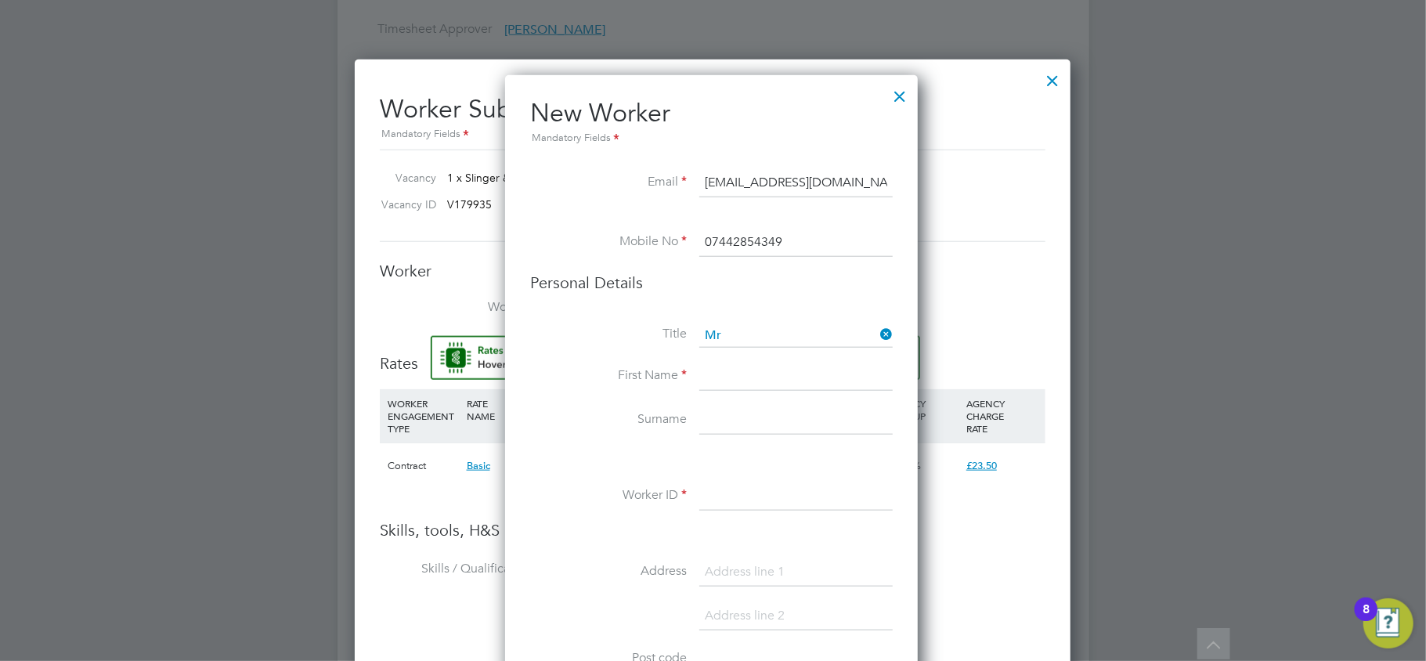
paste input "[PERSON_NAME]"
drag, startPoint x: 806, startPoint y: 382, endPoint x: 752, endPoint y: 380, distance: 54.8
click at [752, 380] on input "[PERSON_NAME]" at bounding box center [795, 377] width 193 height 28
type input "Richard"
type input "Quarshie"
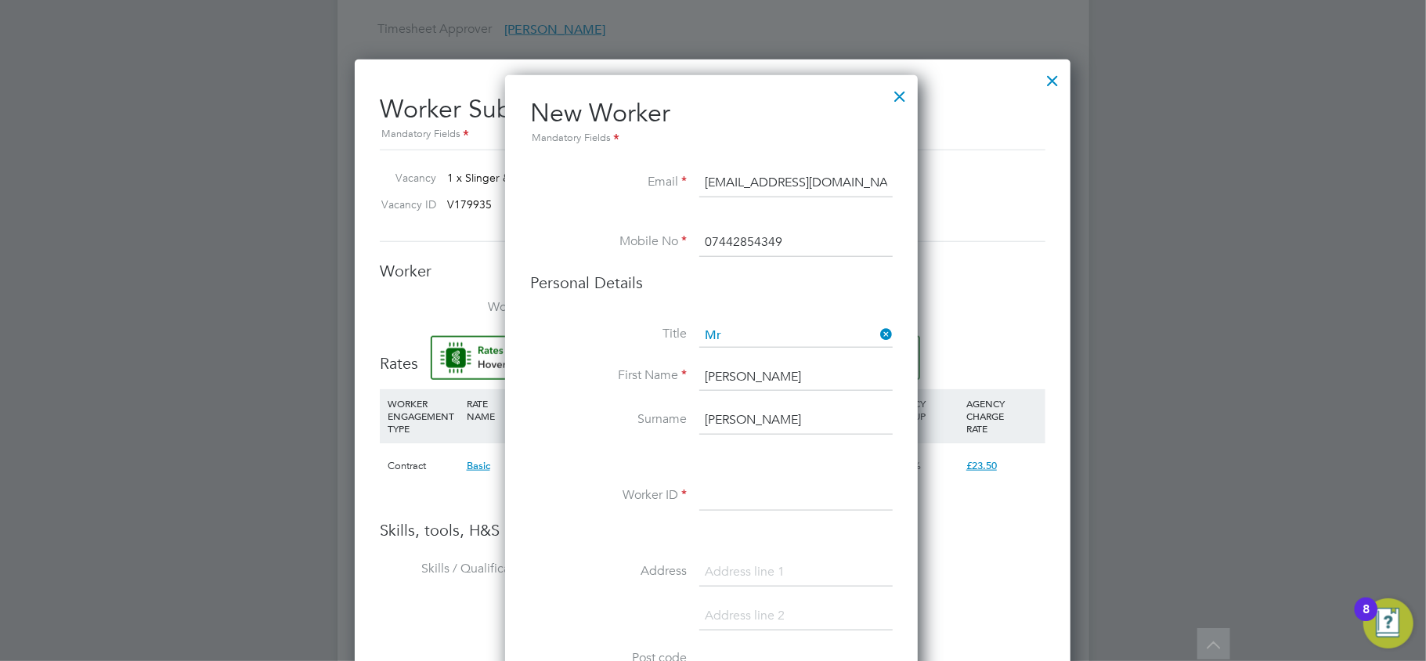
click at [768, 379] on input "Richard" at bounding box center [795, 377] width 193 height 28
type input "Richard"
click at [784, 418] on input "Quarshie" at bounding box center [795, 420] width 193 height 28
click at [730, 492] on input at bounding box center [795, 496] width 193 height 28
paste input "C14F51B"
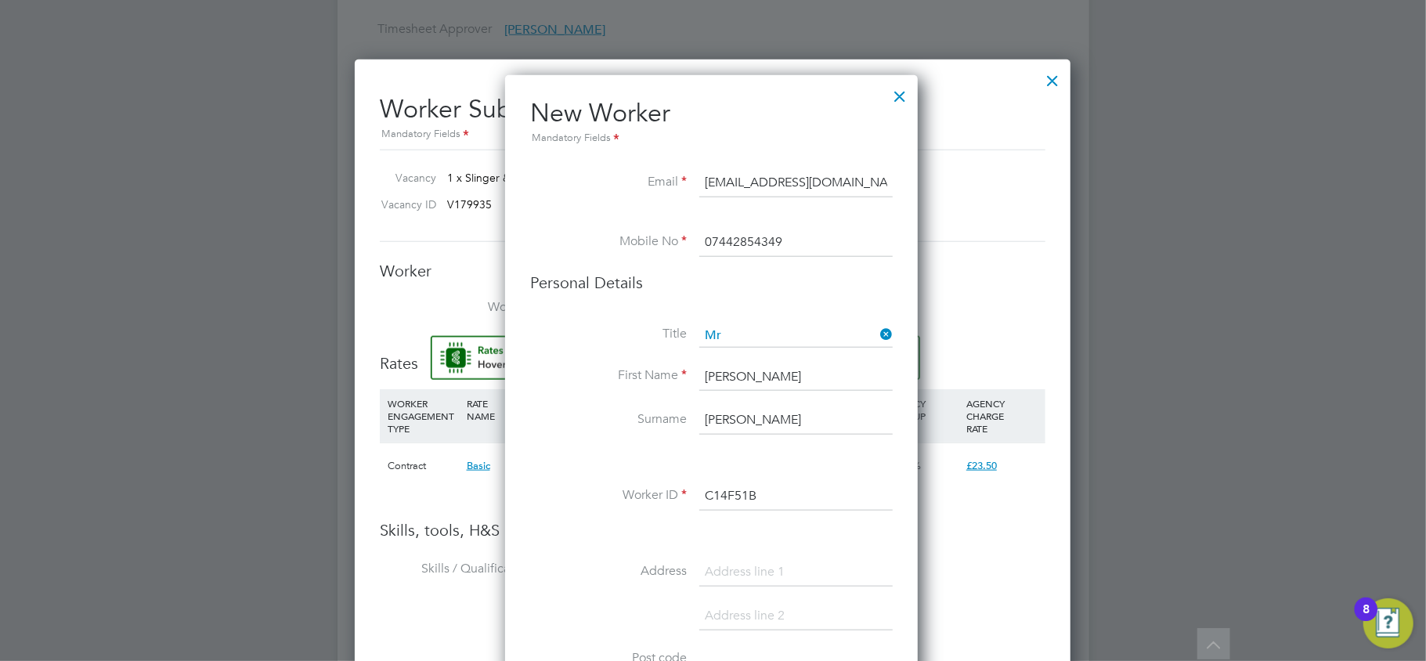
type input "C14F51B"
click at [743, 570] on input at bounding box center [795, 572] width 193 height 28
paste input "Flat 61, Lulworth house, Dorset Road. London"
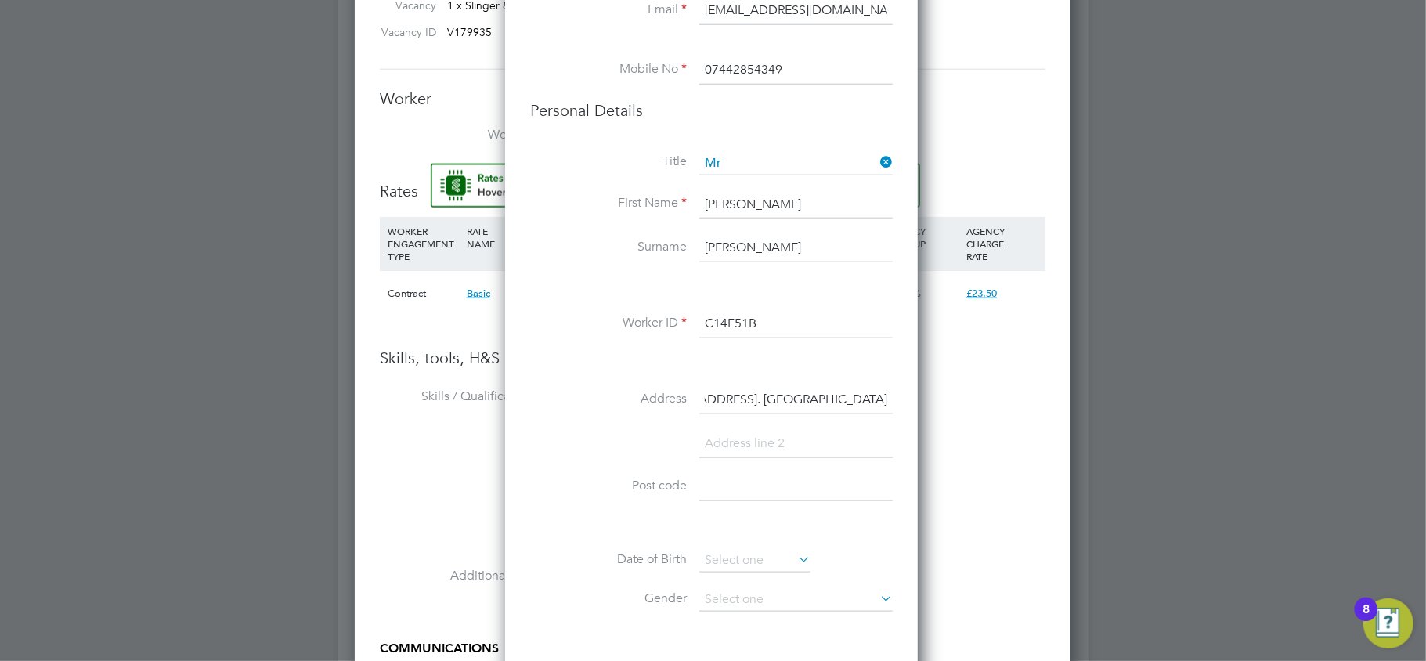
scroll to position [1253, 0]
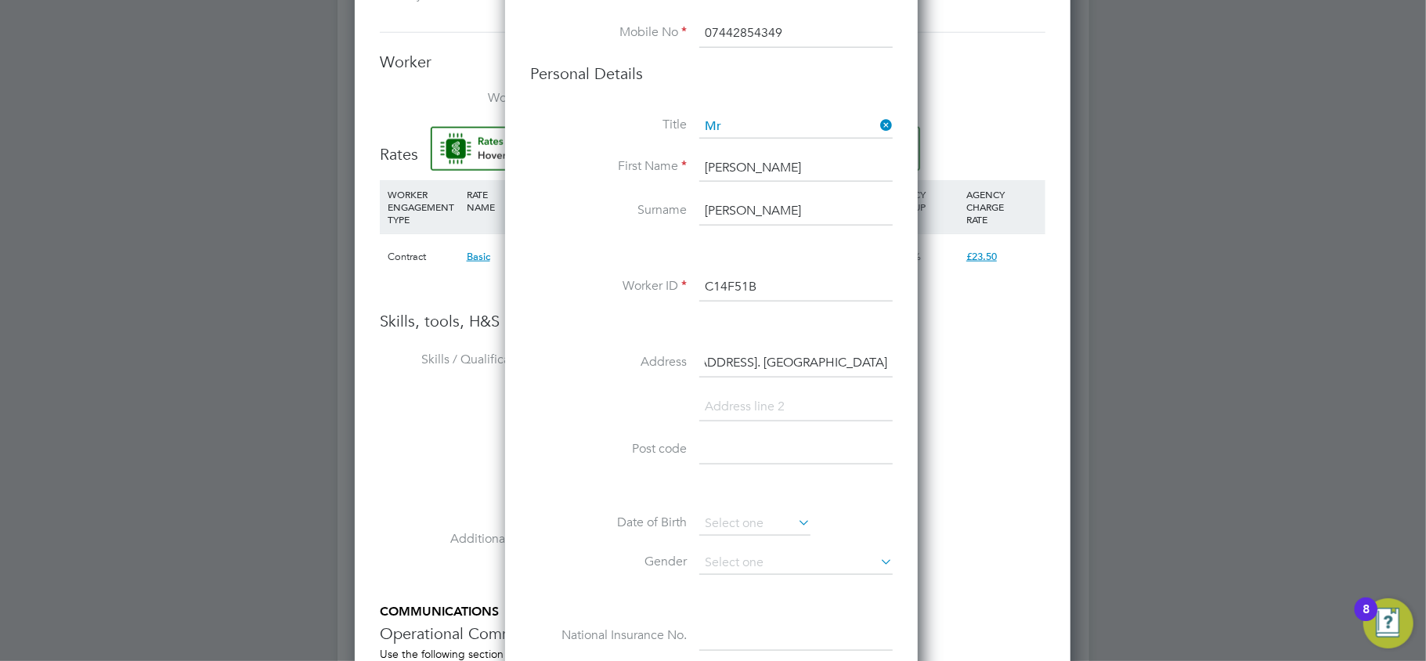
drag, startPoint x: 845, startPoint y: 360, endPoint x: 907, endPoint y: 352, distance: 61.6
click at [907, 352] on div "New Worker Mandatory Fields Email spyzoqino@gmail.com Mobile No 07442854349 Per…" at bounding box center [711, 527] width 413 height 1323
type input "Flat 61, Lulworth house, Dorset Road."
type input "London"
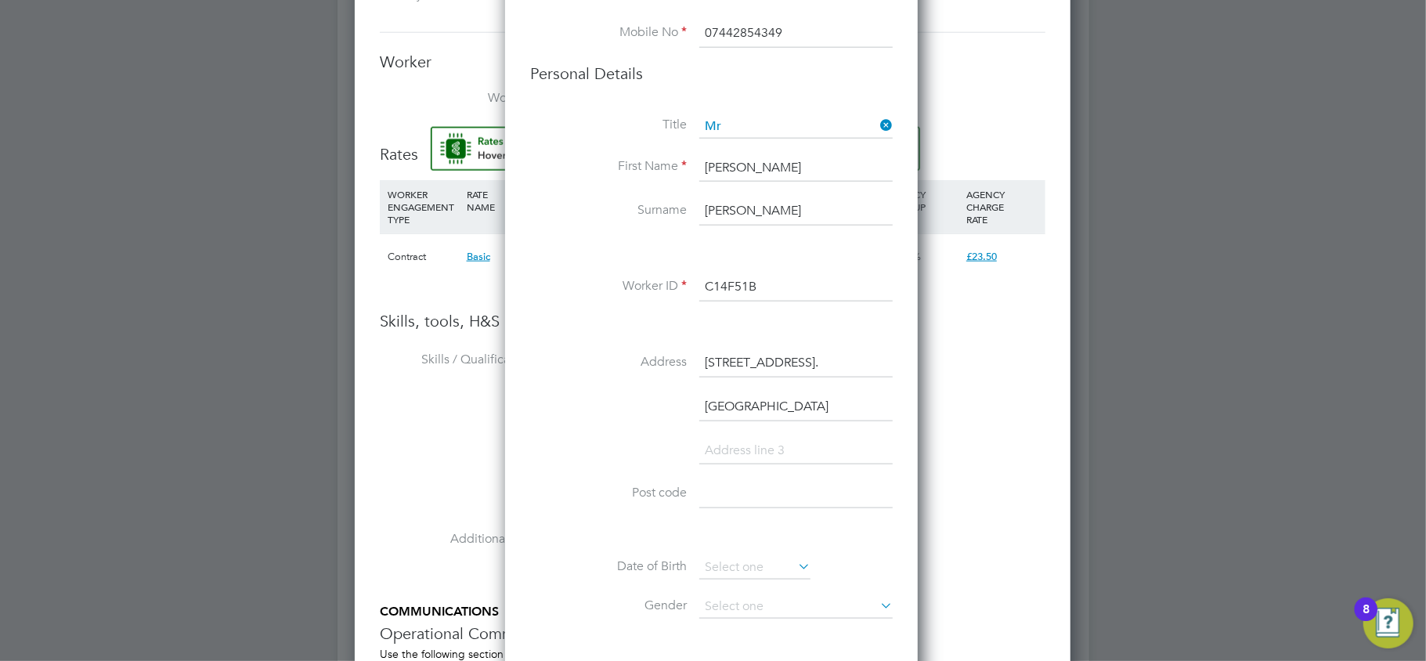
click at [838, 361] on input "Flat 61, Lulworth house, Dorset Road." at bounding box center [795, 363] width 193 height 28
click at [736, 407] on input "London" at bounding box center [795, 407] width 193 height 28
drag, startPoint x: 765, startPoint y: 407, endPoint x: 680, endPoint y: 408, distance: 84.6
click at [680, 408] on li "London" at bounding box center [711, 415] width 362 height 44
type input "London"
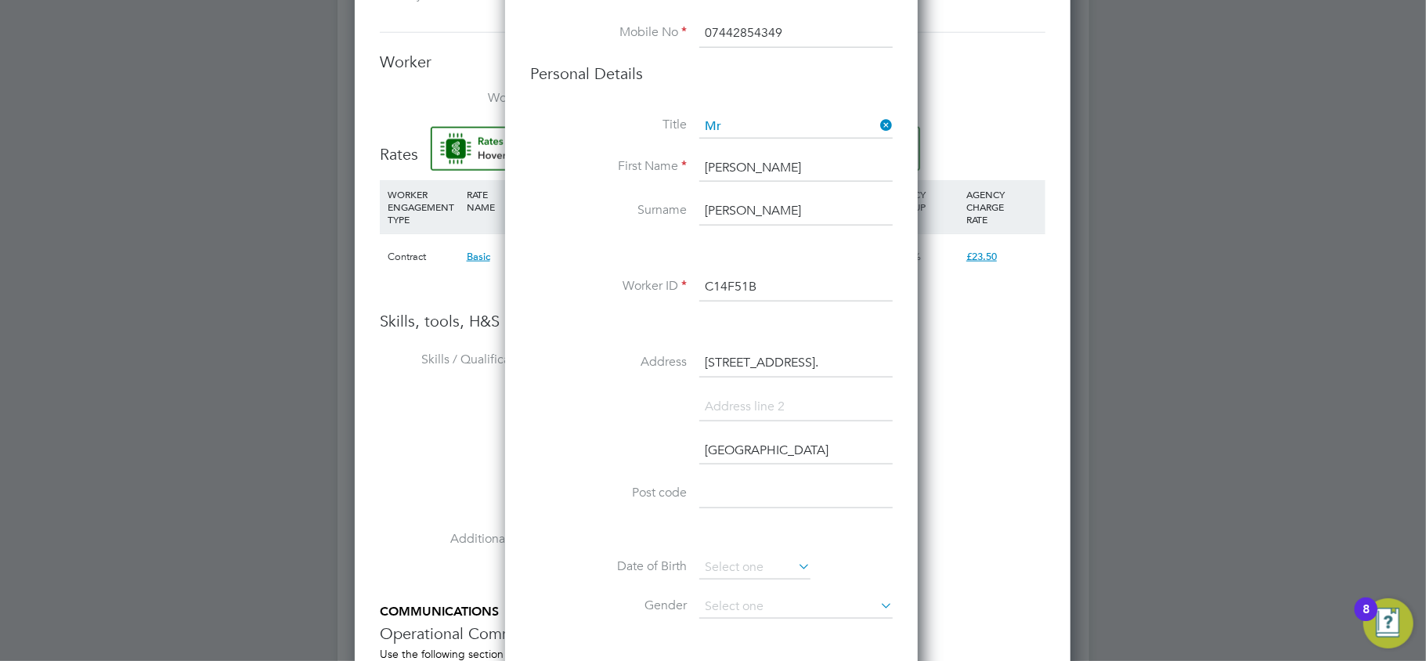
click at [831, 371] on input "Flat 61, Lulworth house, Dorset Road." at bounding box center [795, 363] width 193 height 28
drag, startPoint x: 842, startPoint y: 366, endPoint x: 1077, endPoint y: 360, distance: 234.9
type input "Flat 61, Lulworth house,"
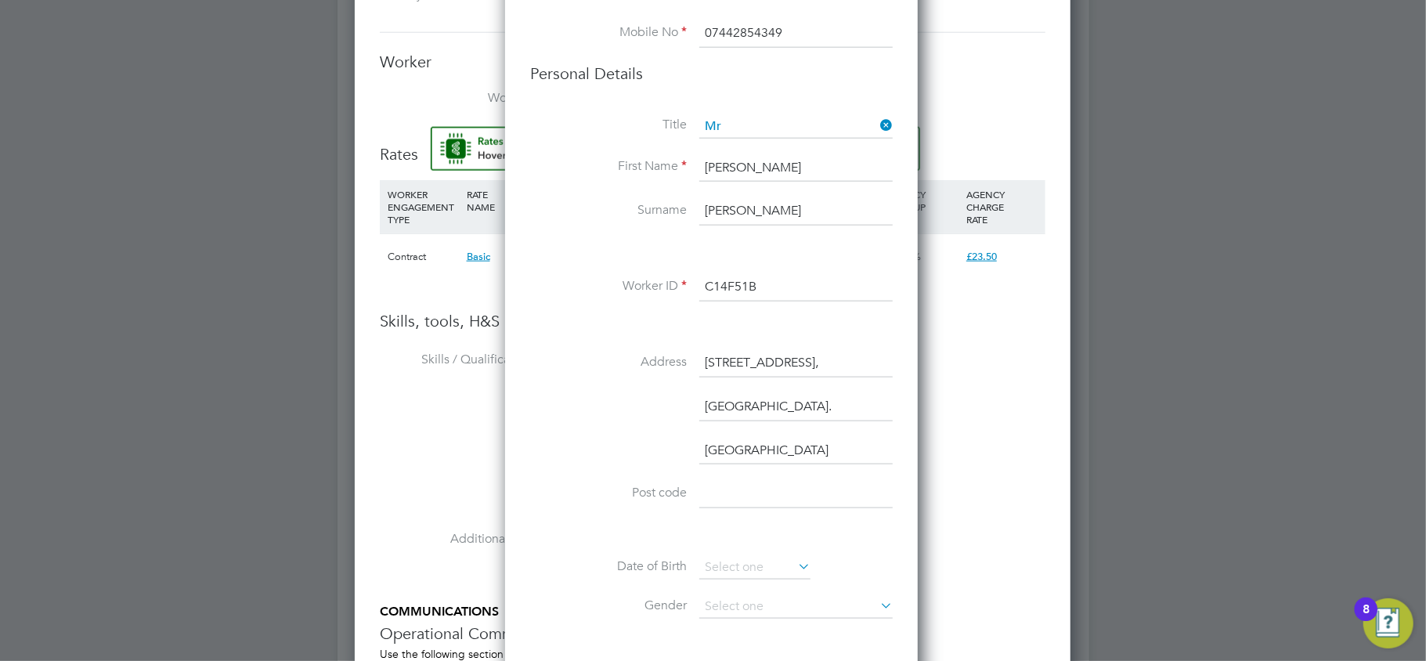
scroll to position [0, 0]
click at [815, 402] on input "Dorset Road." at bounding box center [795, 407] width 193 height 28
type input "Dorset Road"
click at [856, 357] on input "Flat 61, Lulworth house," at bounding box center [795, 363] width 193 height 28
type input "Flat 61, Lulworth house"
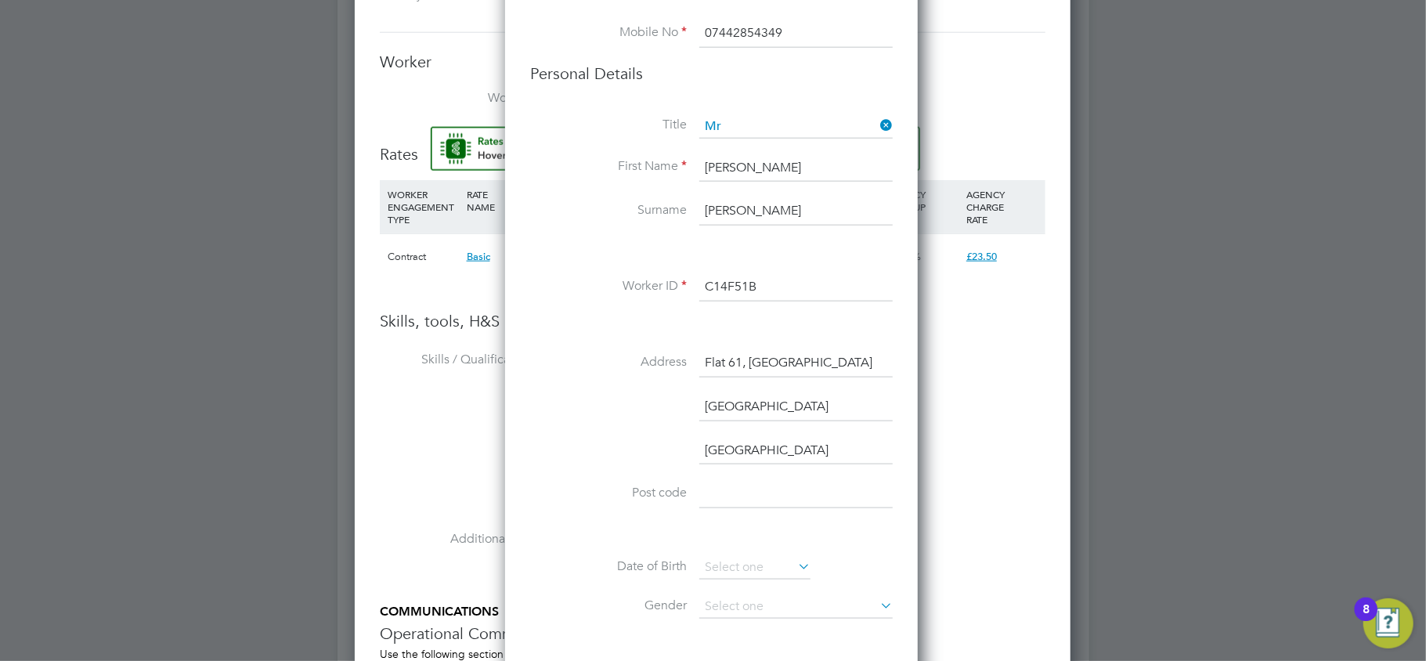
drag, startPoint x: 745, startPoint y: 499, endPoint x: 912, endPoint y: 251, distance: 299.0
click at [745, 498] on input at bounding box center [795, 494] width 193 height 28
click at [720, 490] on input at bounding box center [795, 494] width 193 height 28
paste input "SW8 1DR"
type input "SW8 1DR"
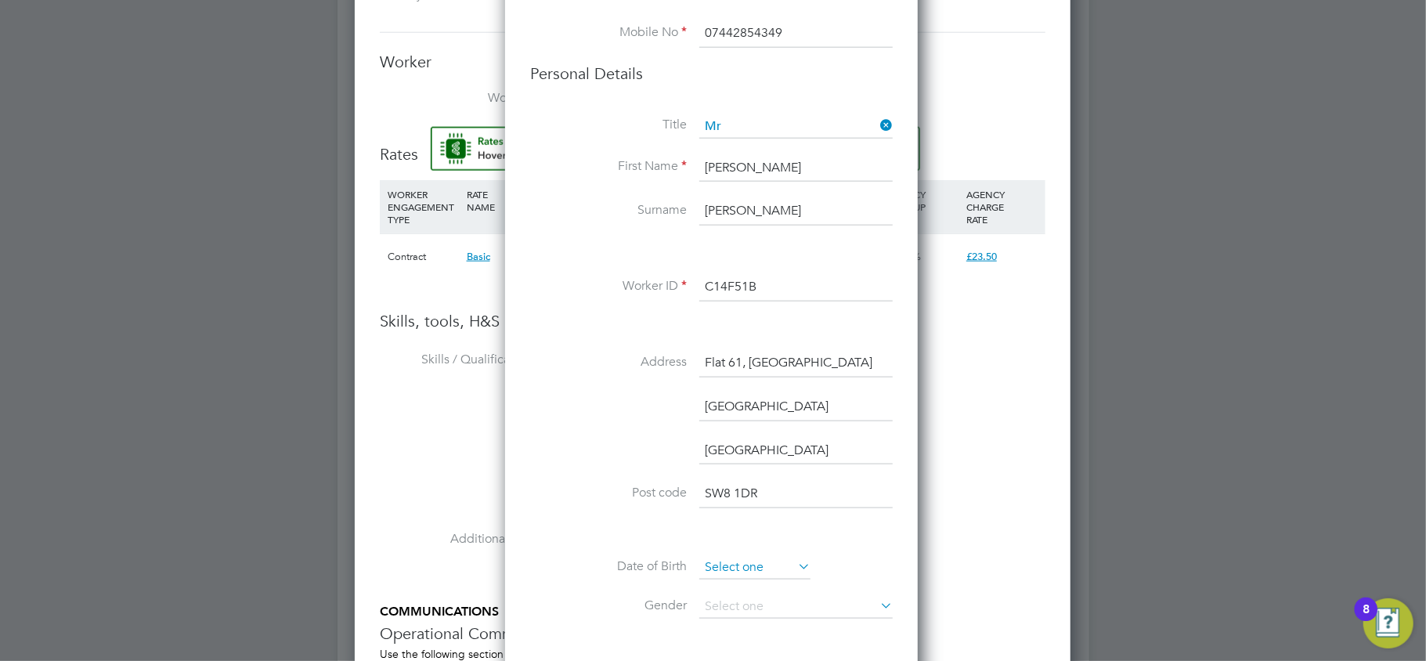
click at [746, 568] on input at bounding box center [754, 567] width 111 height 23
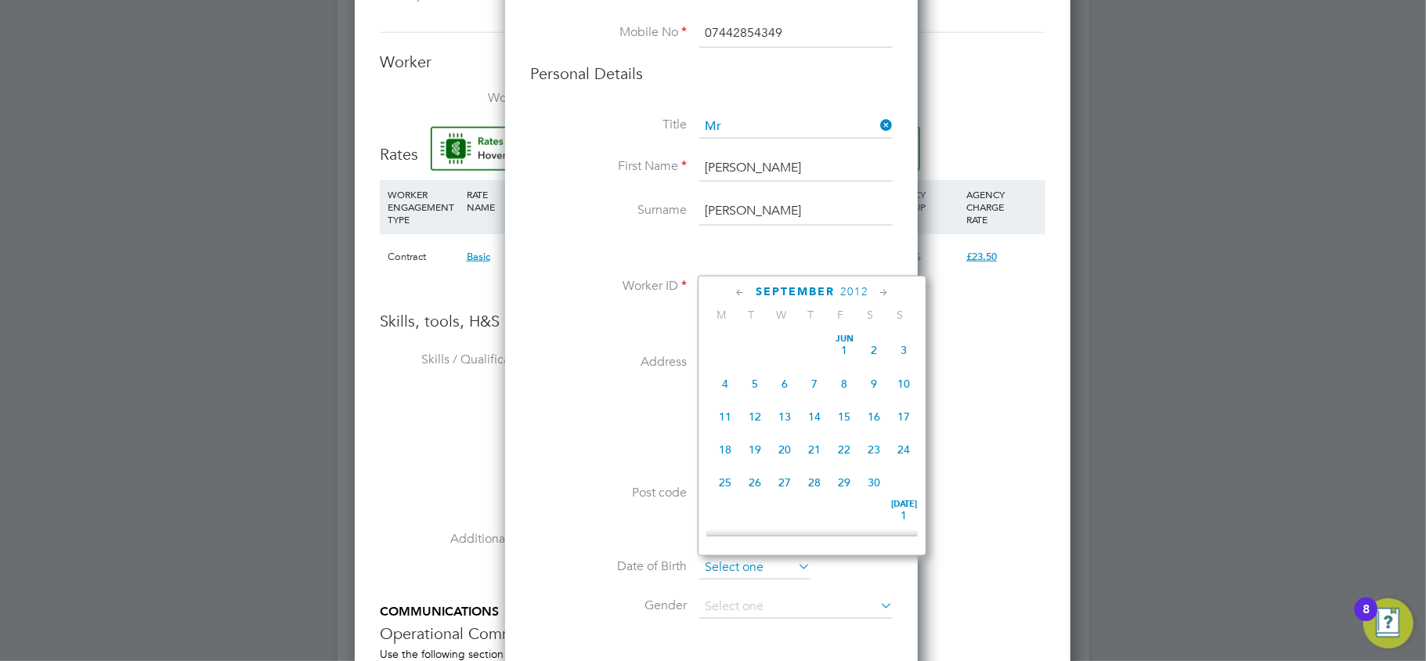
scroll to position [504, 0]
click at [668, 343] on div "Title Mr First Name Richard Surname Quarshie Worker ID C14F51B Address Flat 61,…" at bounding box center [711, 420] width 362 height 611
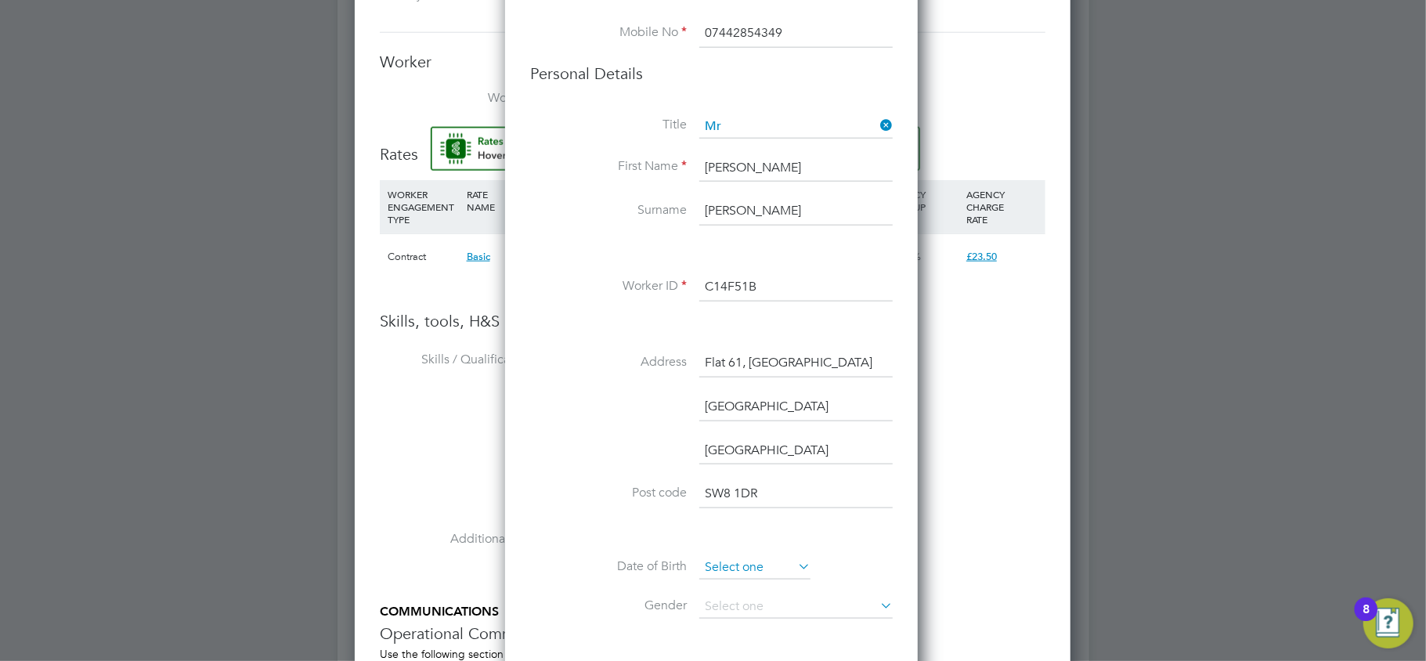
click at [715, 577] on input at bounding box center [754, 567] width 111 height 23
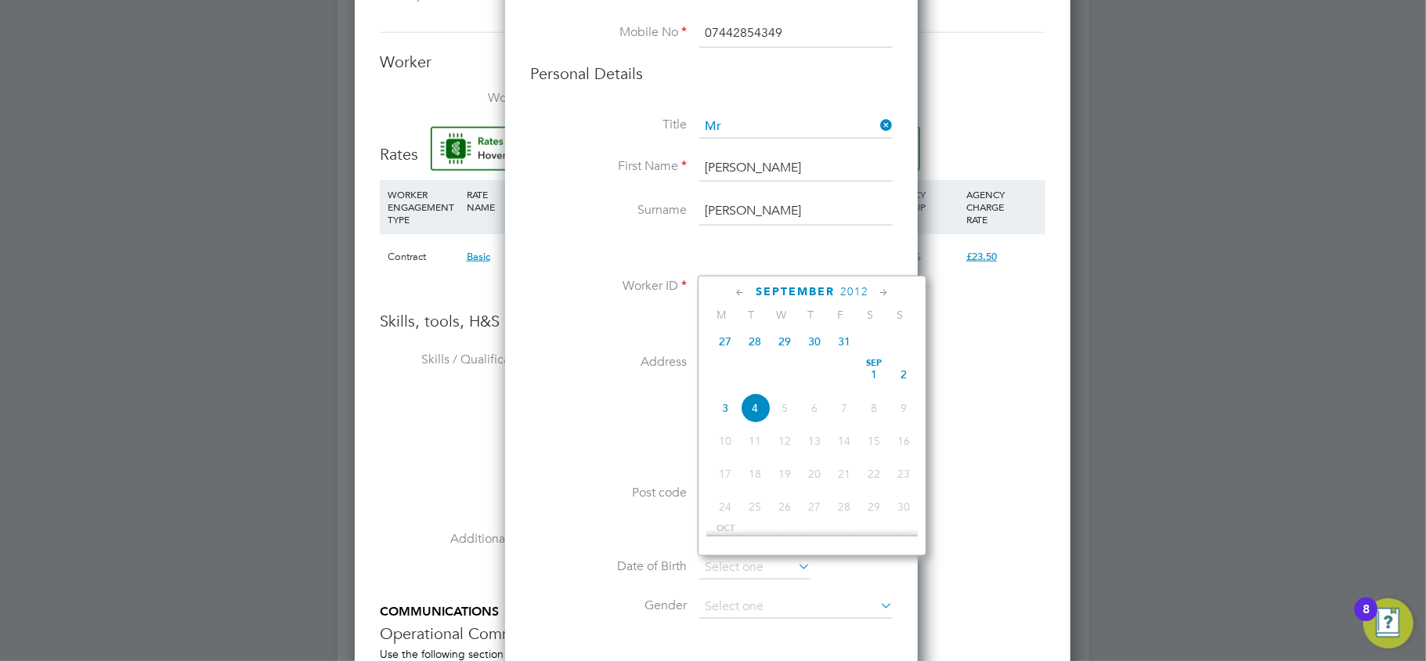
click at [850, 289] on span "2012" at bounding box center [854, 291] width 28 height 13
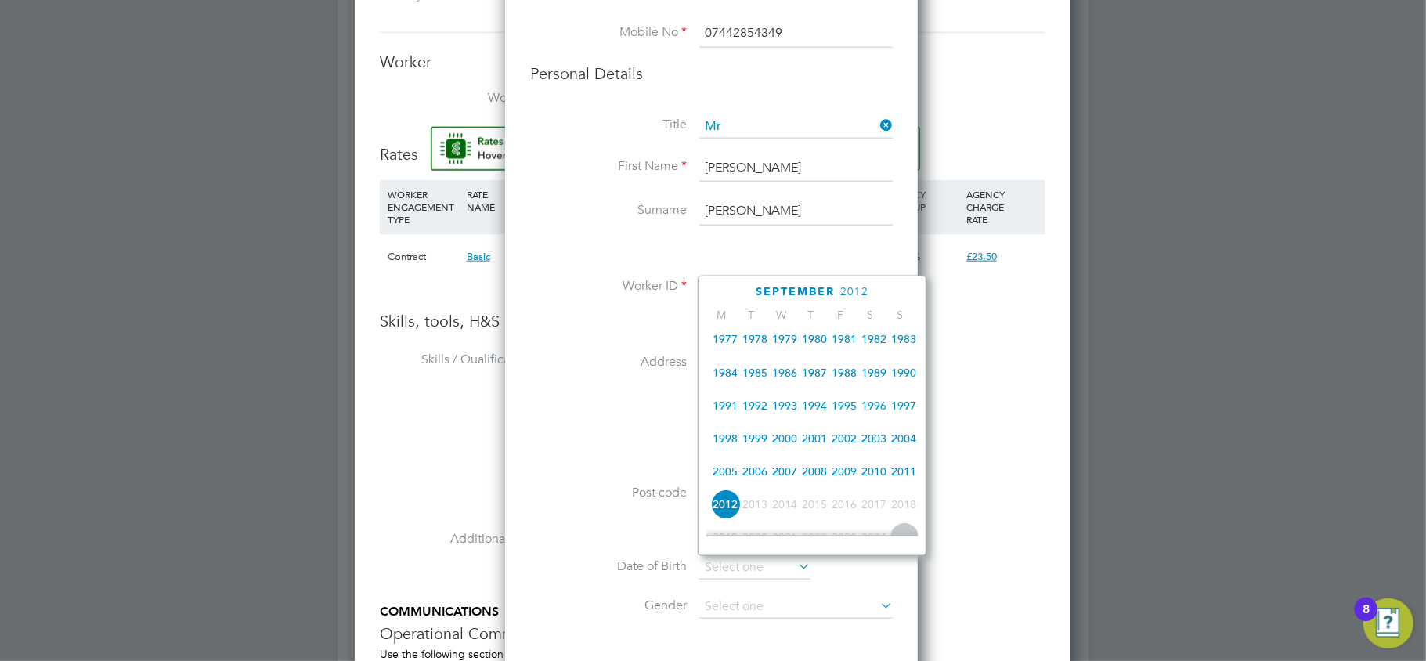
scroll to position [305, 0]
click at [874, 380] on span "1982" at bounding box center [874, 375] width 30 height 30
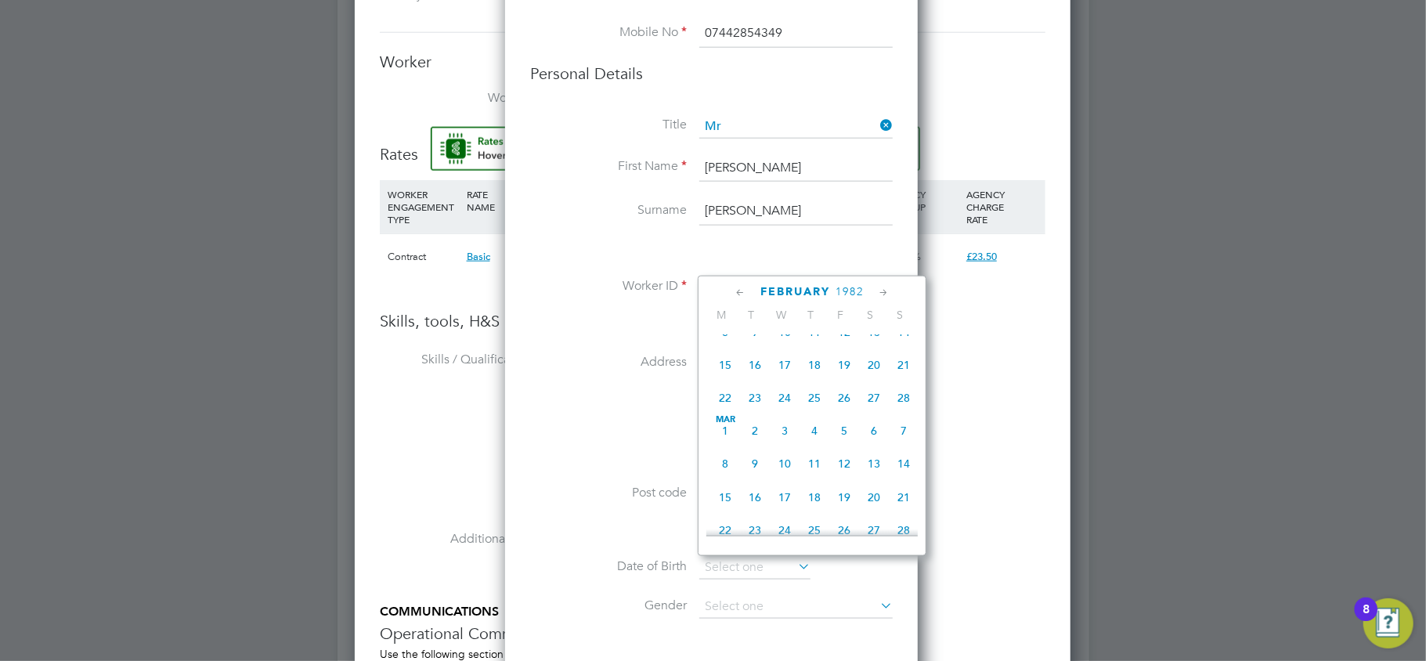
scroll to position [321, 0]
click at [883, 496] on span "3" at bounding box center [874, 492] width 30 height 30
type input "03 Apr 1982"
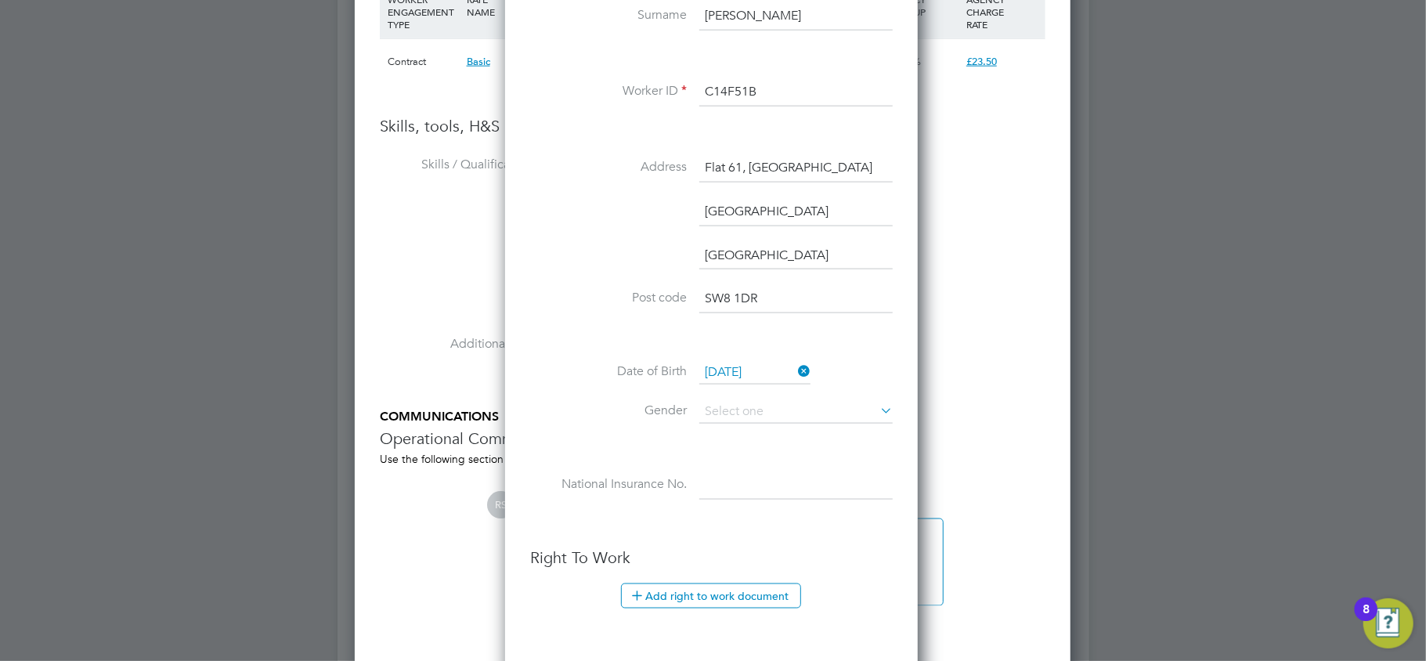
scroll to position [1461, 0]
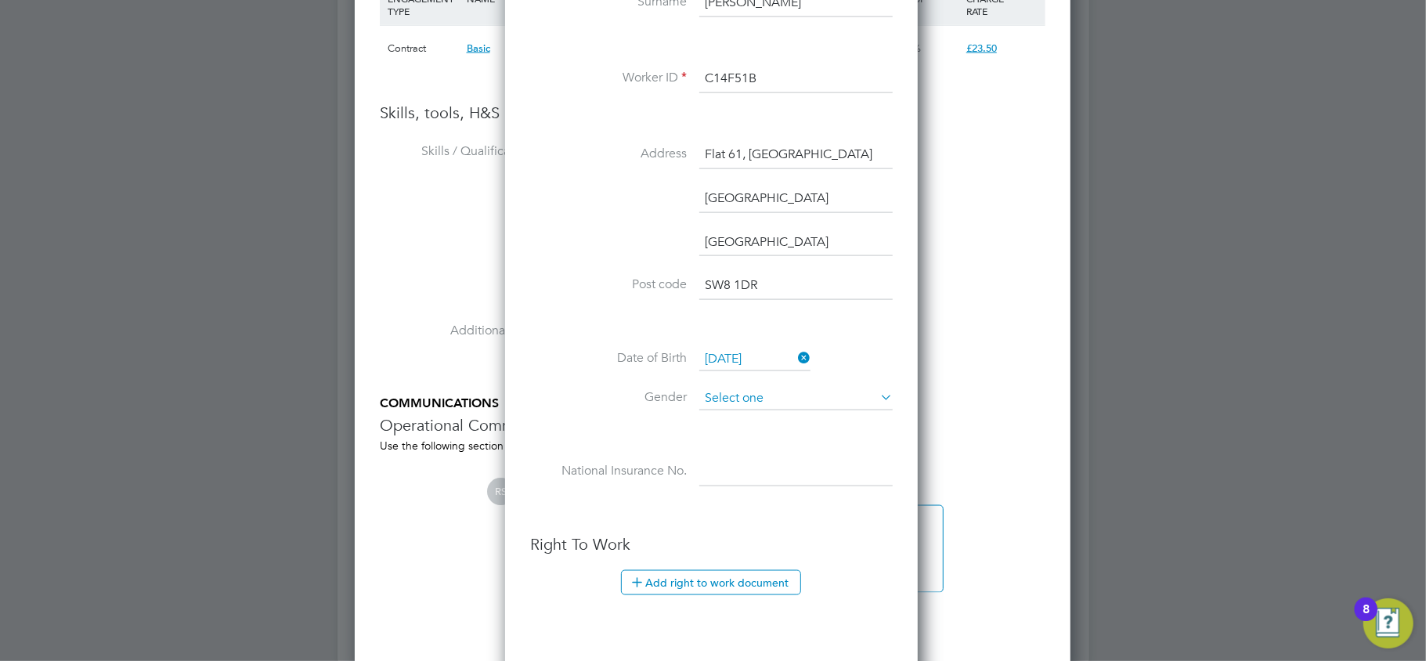
click at [744, 402] on input at bounding box center [795, 398] width 193 height 23
click at [740, 414] on li "[DEMOGRAPHIC_DATA]" at bounding box center [795, 420] width 195 height 20
type input "[DEMOGRAPHIC_DATA]"
drag, startPoint x: 734, startPoint y: 462, endPoint x: 1084, endPoint y: 301, distance: 385.7
click at [734, 462] on input at bounding box center [795, 472] width 193 height 28
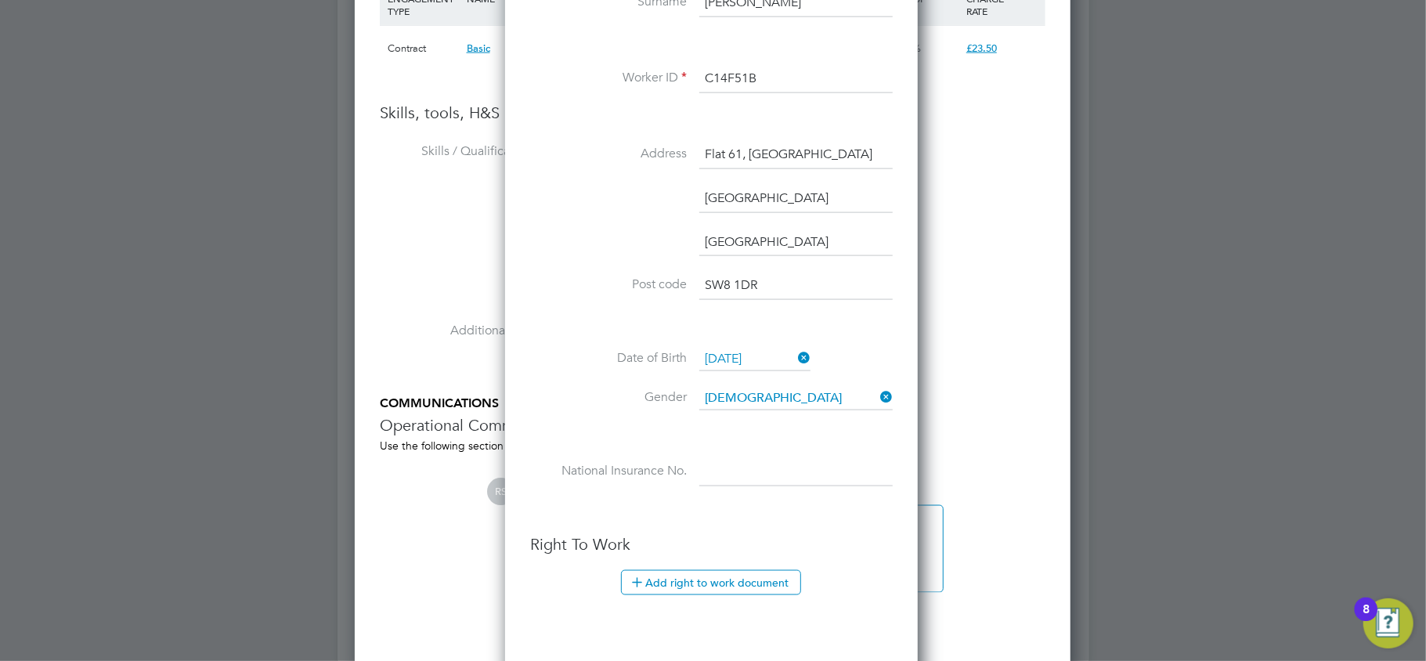
click at [731, 479] on input at bounding box center [795, 472] width 193 height 28
paste input "TJ 22 71 99 D"
type input "TJ 22 71 99 D"
click at [686, 577] on button "Add right to work document" at bounding box center [711, 582] width 180 height 25
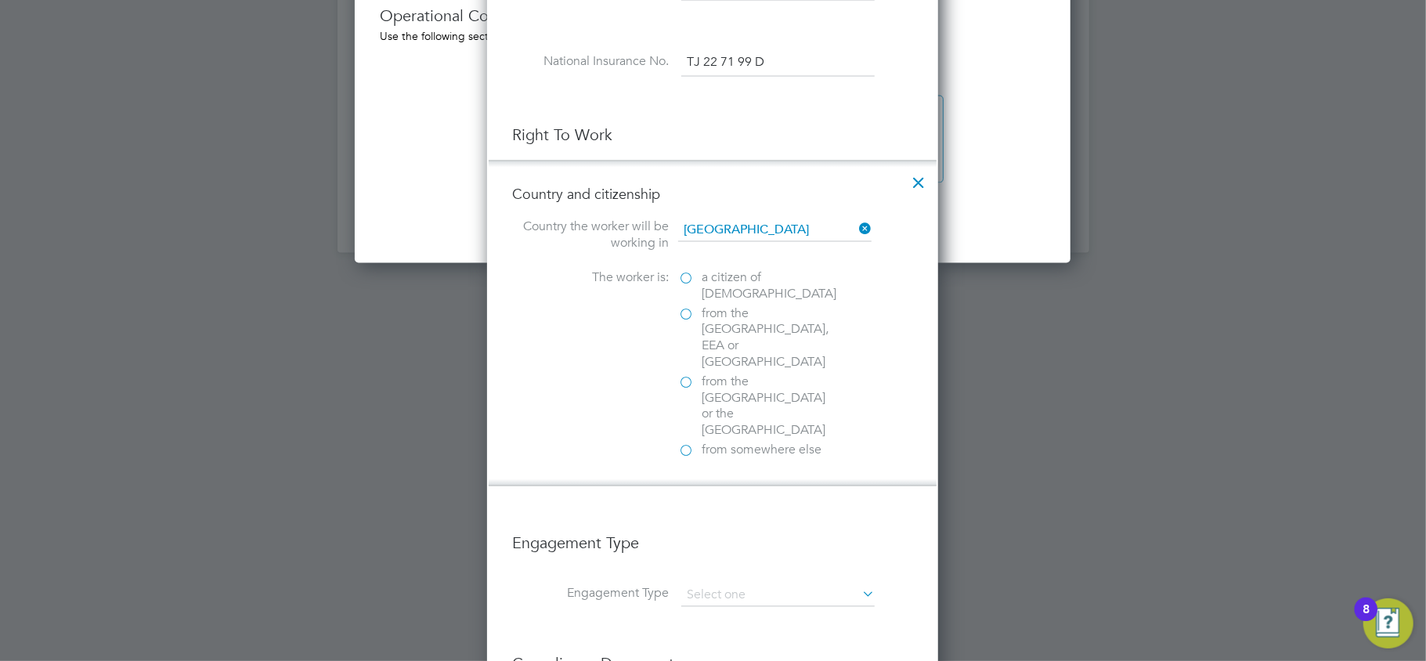
scroll to position [1879, 0]
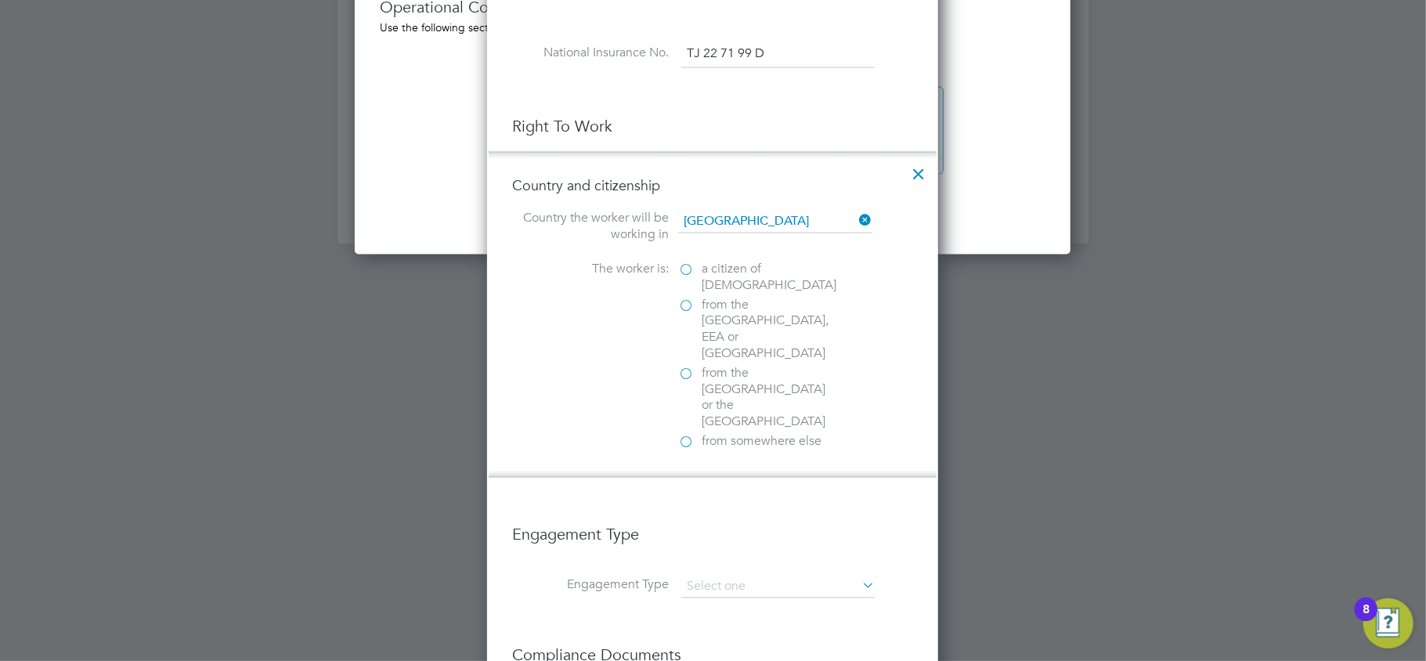
click at [730, 434] on span "from somewhere else" at bounding box center [761, 442] width 120 height 16
click at [0, 0] on input "from somewhere else" at bounding box center [0, 0] width 0 height 0
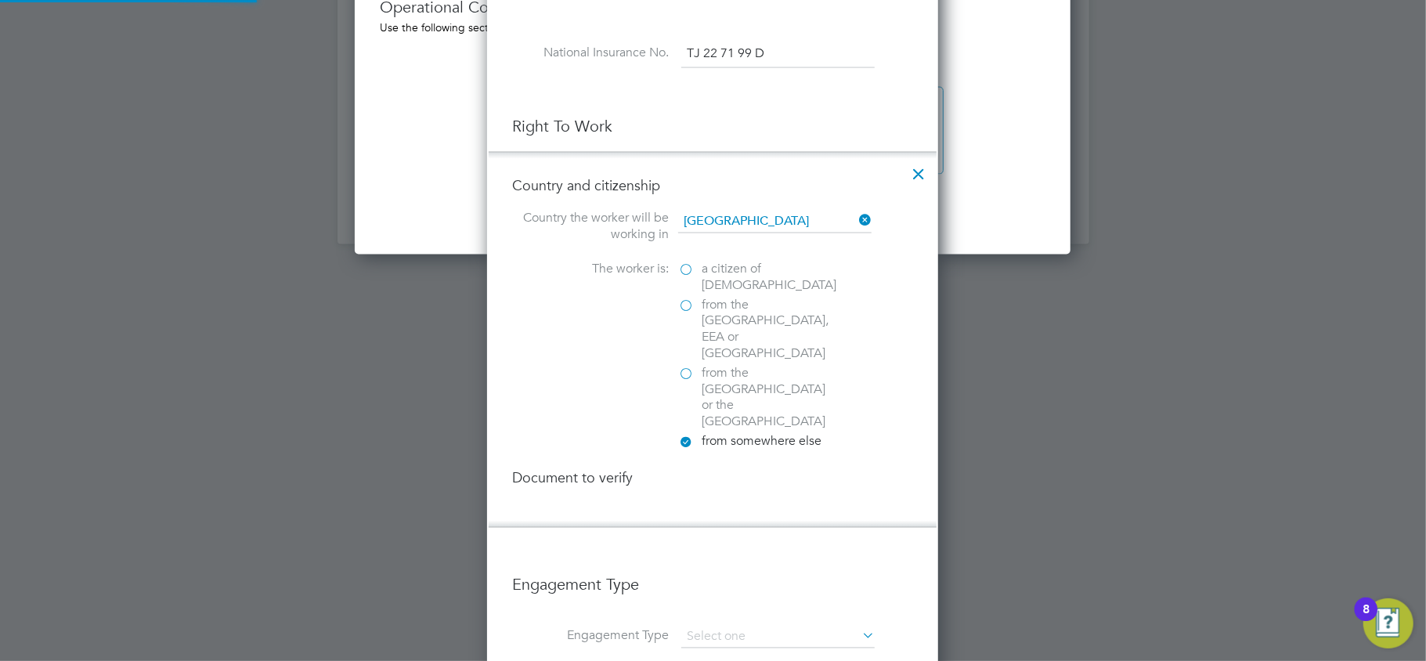
scroll to position [1691, 452]
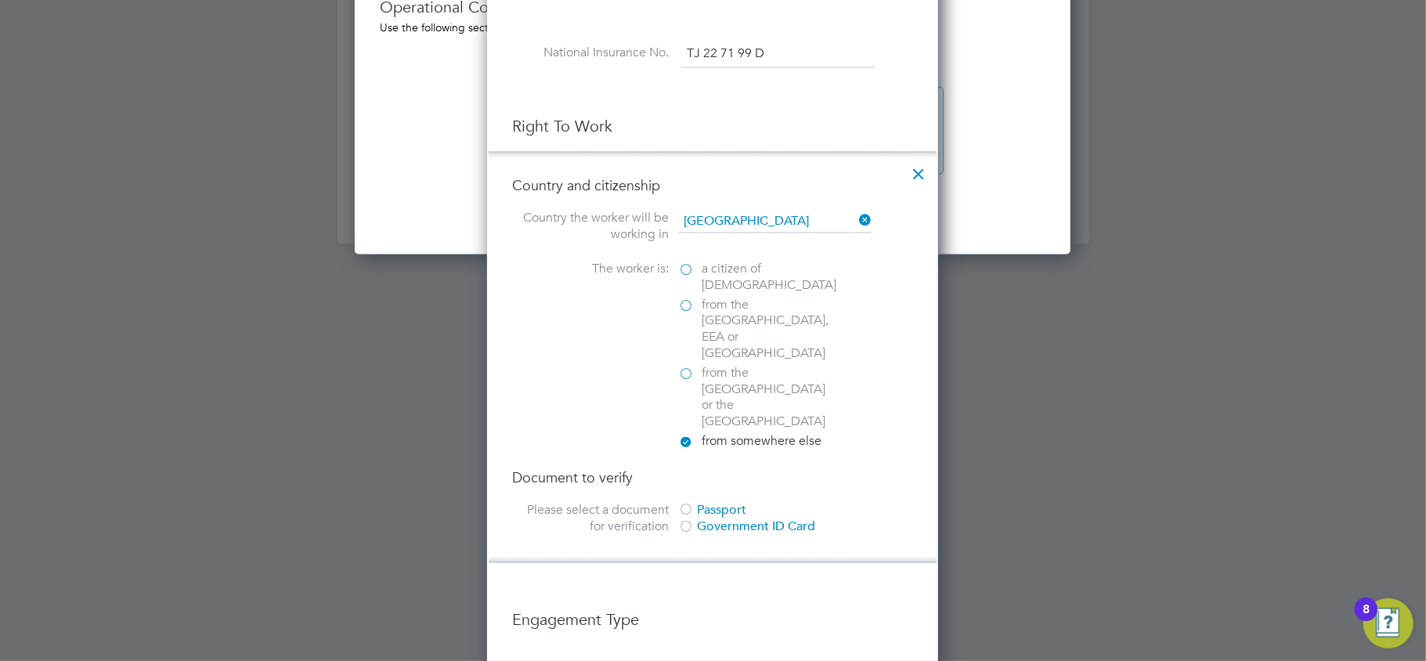
click at [708, 503] on div "Passport" at bounding box center [795, 511] width 235 height 16
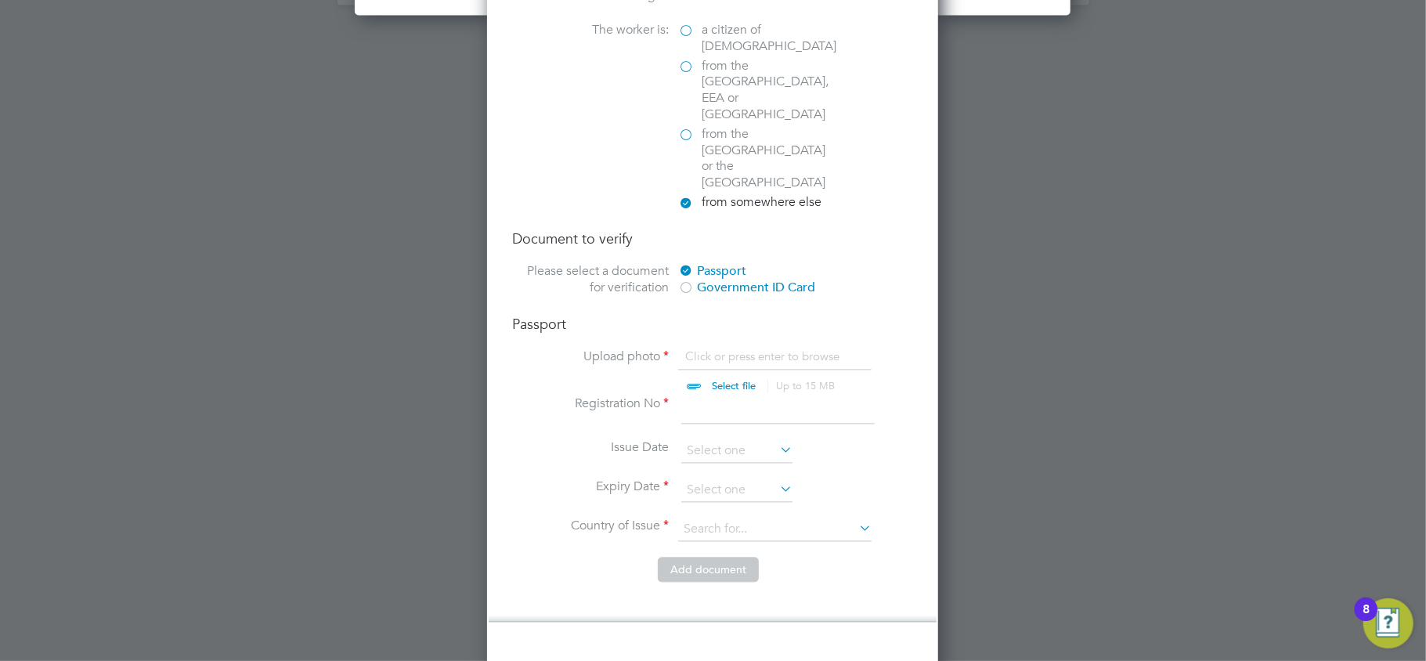
scroll to position [2192, 0]
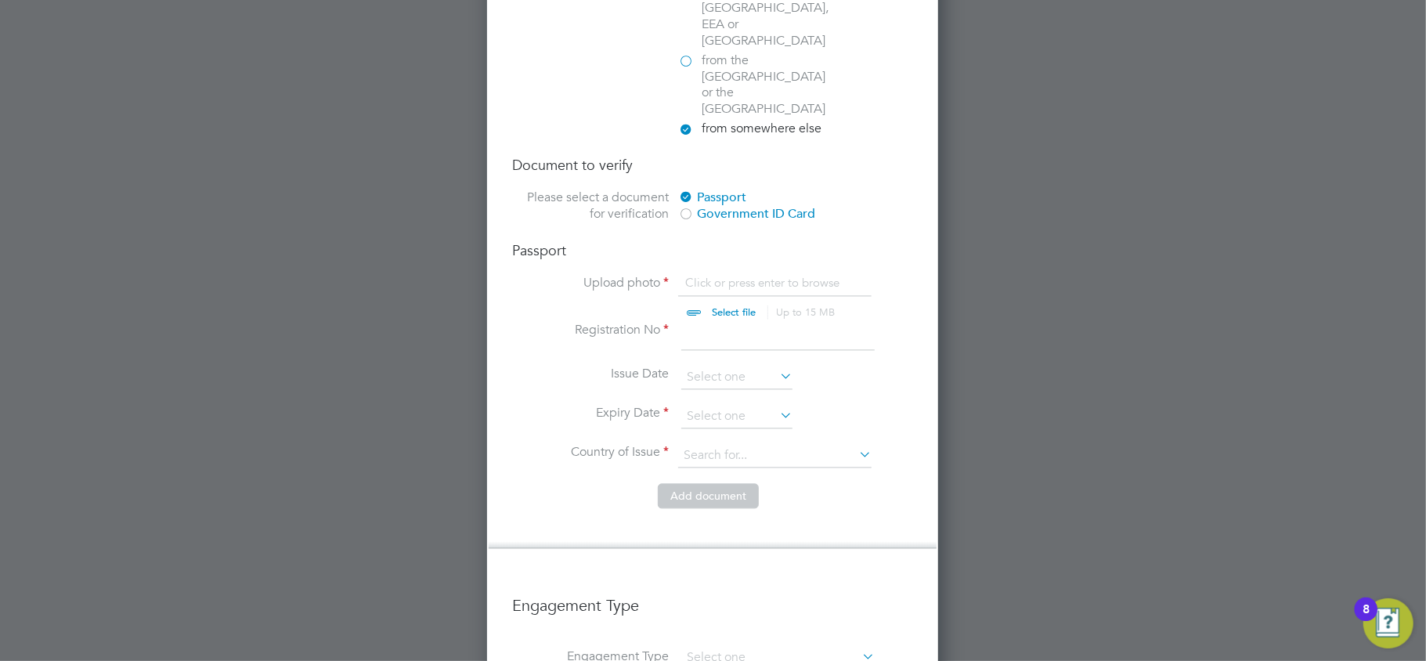
click at [742, 275] on input "file" at bounding box center [749, 298] width 246 height 47
type input "C:\fakepath\Ruchard Quarshie passport.pdf"
click at [719, 322] on input at bounding box center [777, 336] width 193 height 28
click at [715, 322] on input at bounding box center [777, 336] width 193 height 28
paste input "G2559074"
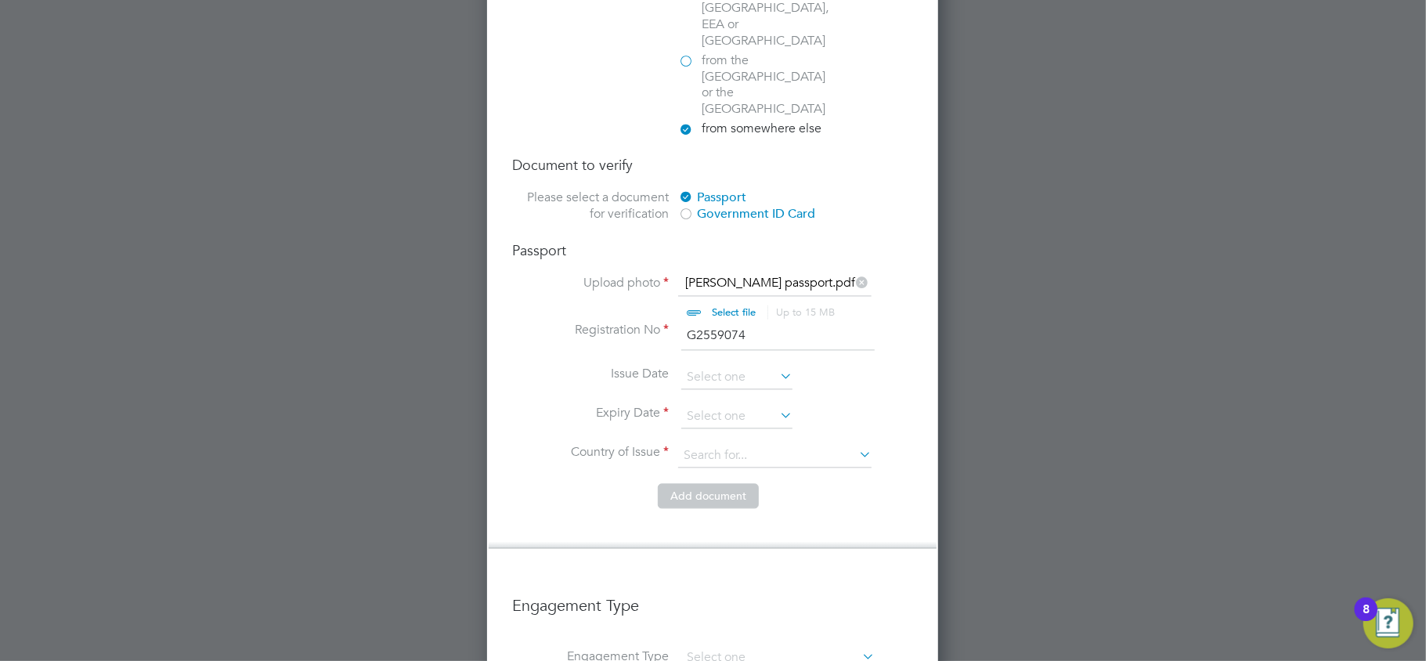
type input "G2559074"
click at [743, 366] on input at bounding box center [736, 377] width 111 height 23
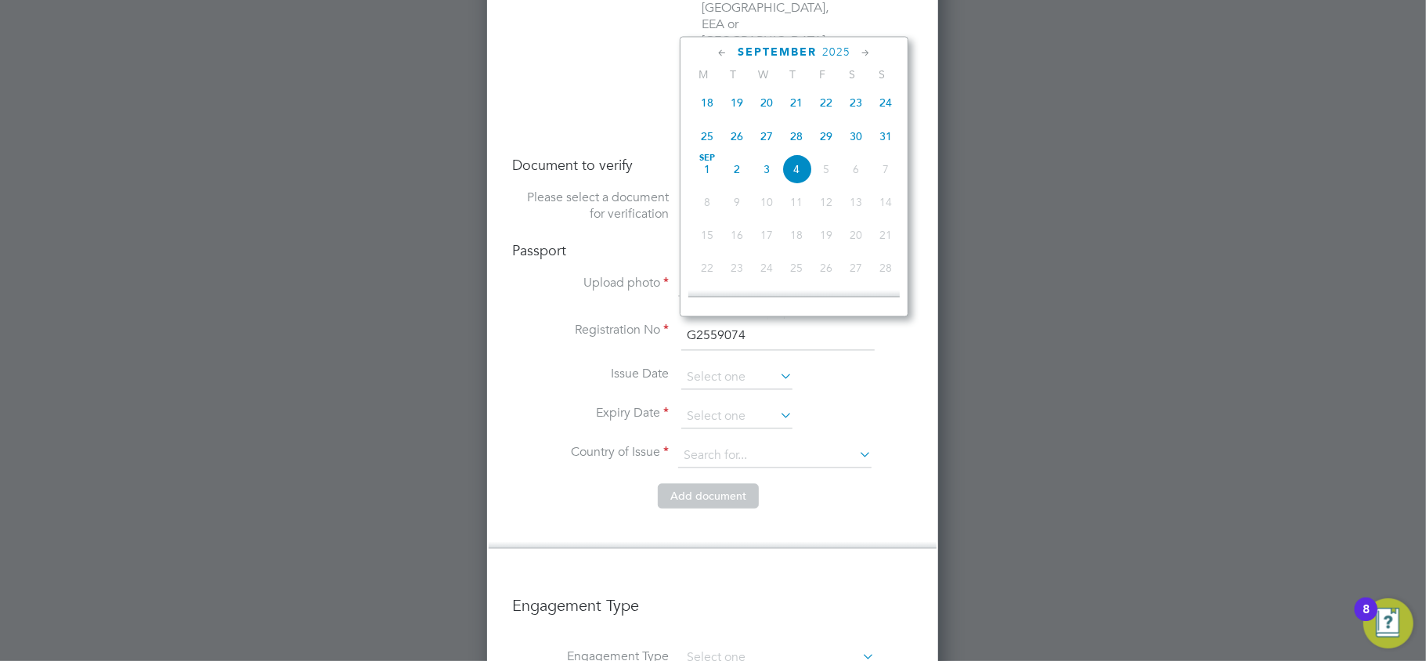
scroll to position [366, 0]
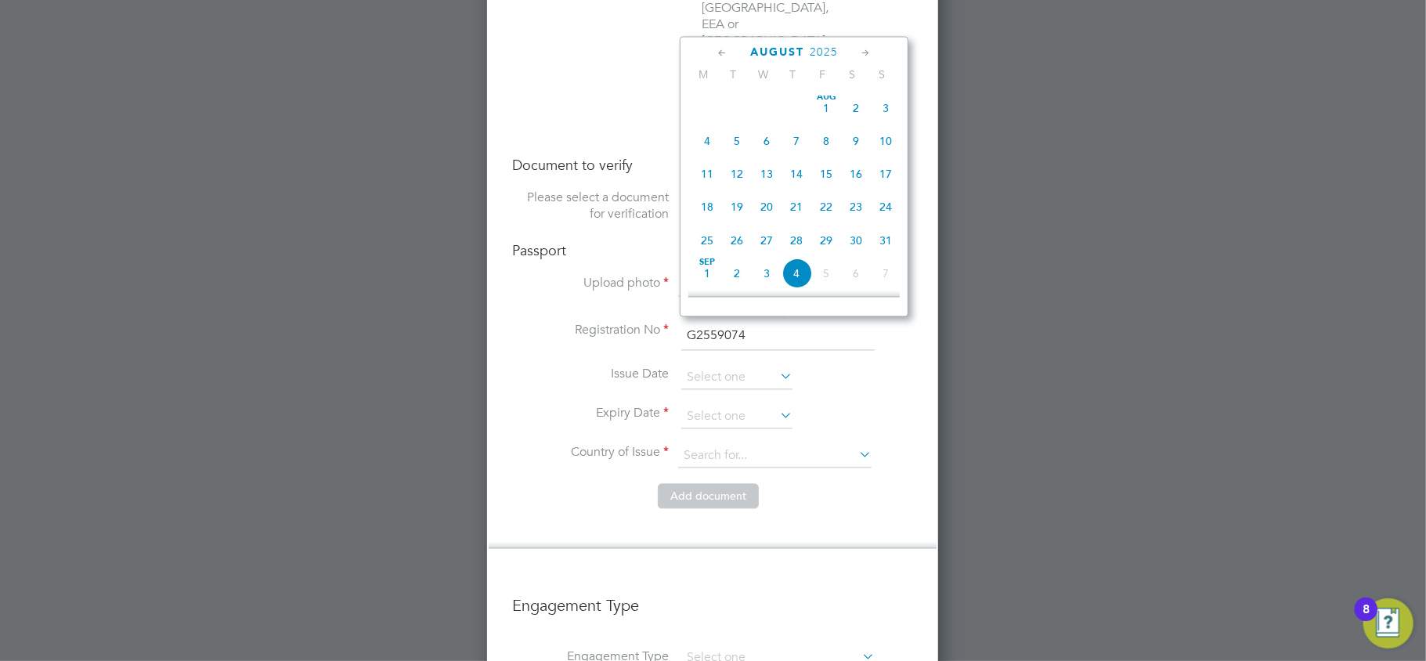
click at [814, 54] on span "2025" at bounding box center [823, 51] width 28 height 13
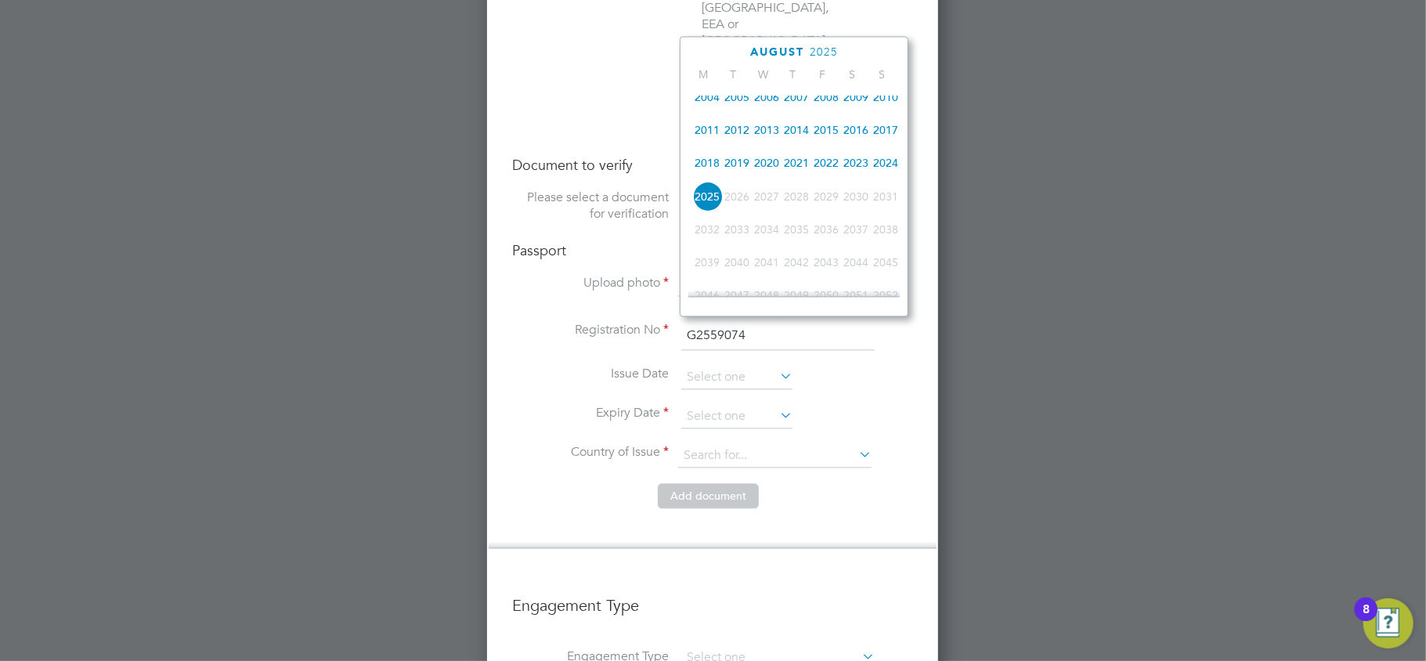
click at [737, 167] on span "2019" at bounding box center [737, 162] width 30 height 30
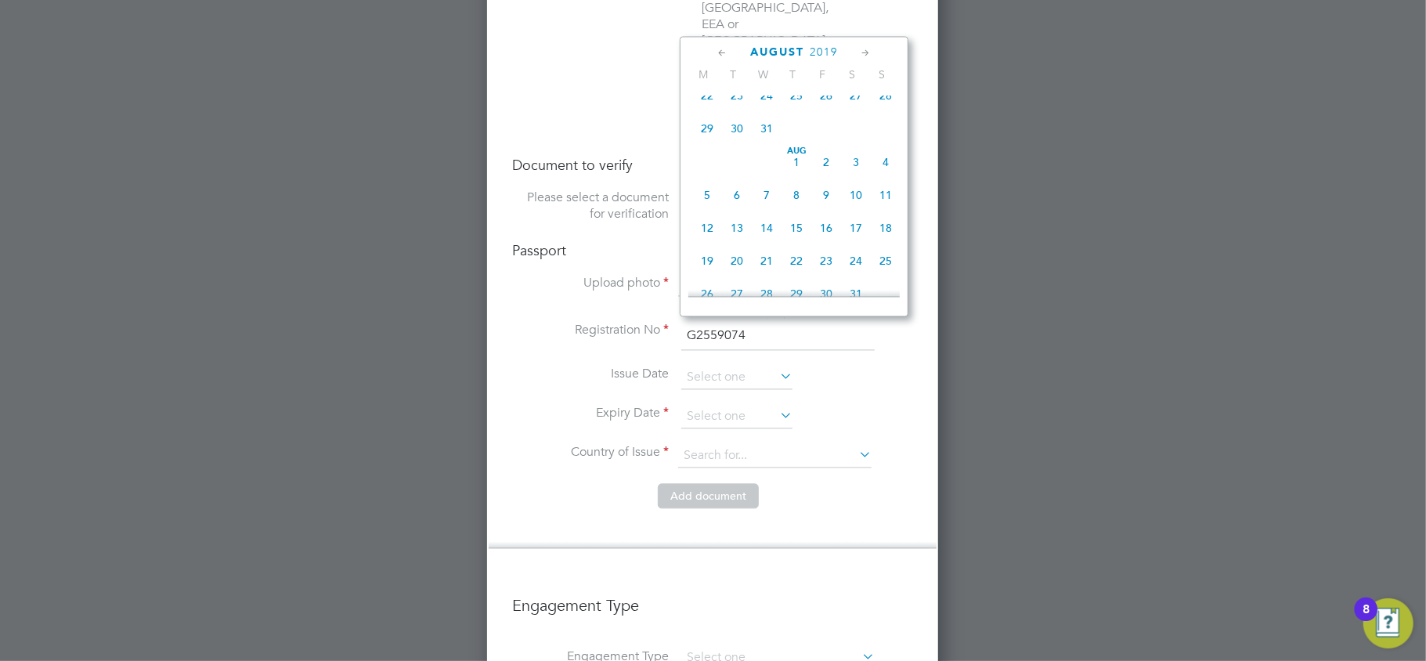
scroll to position [481, 0]
click at [802, 196] on span "15" at bounding box center [796, 191] width 30 height 30
type input "15 Aug 2019"
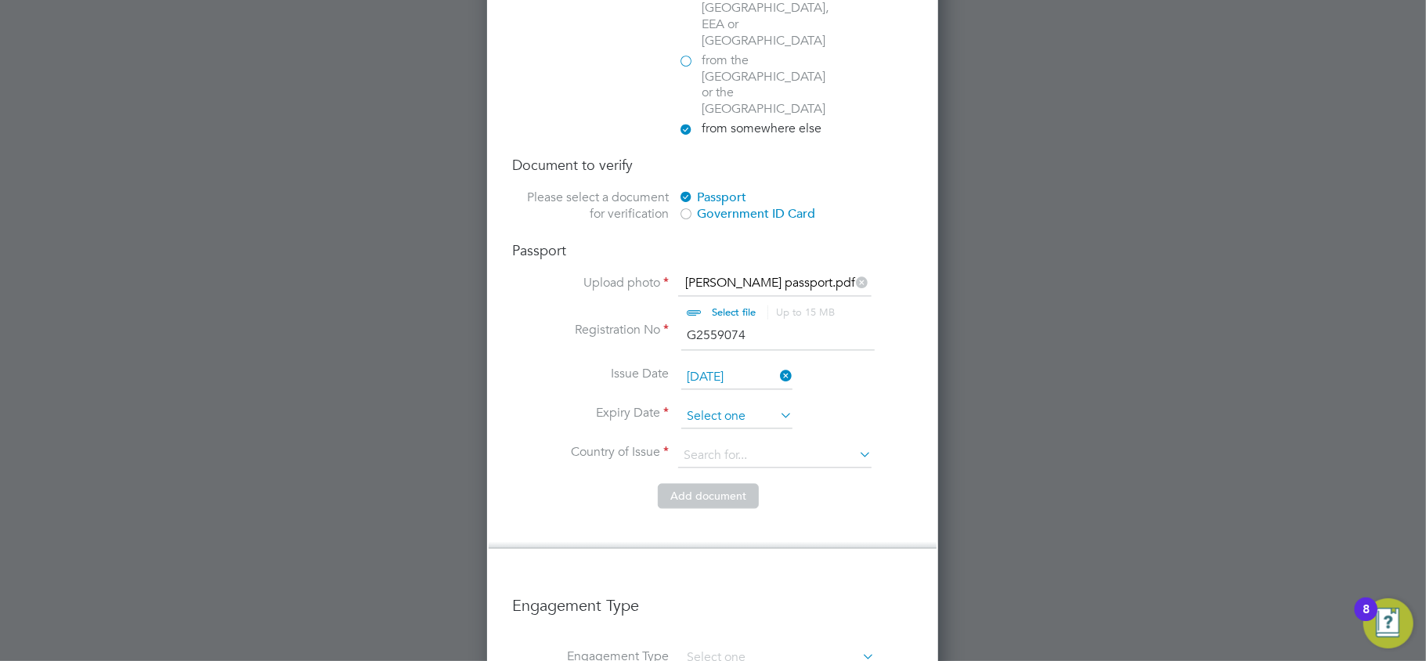
scroll to position [471, 0]
click at [733, 405] on input at bounding box center [736, 416] width 111 height 23
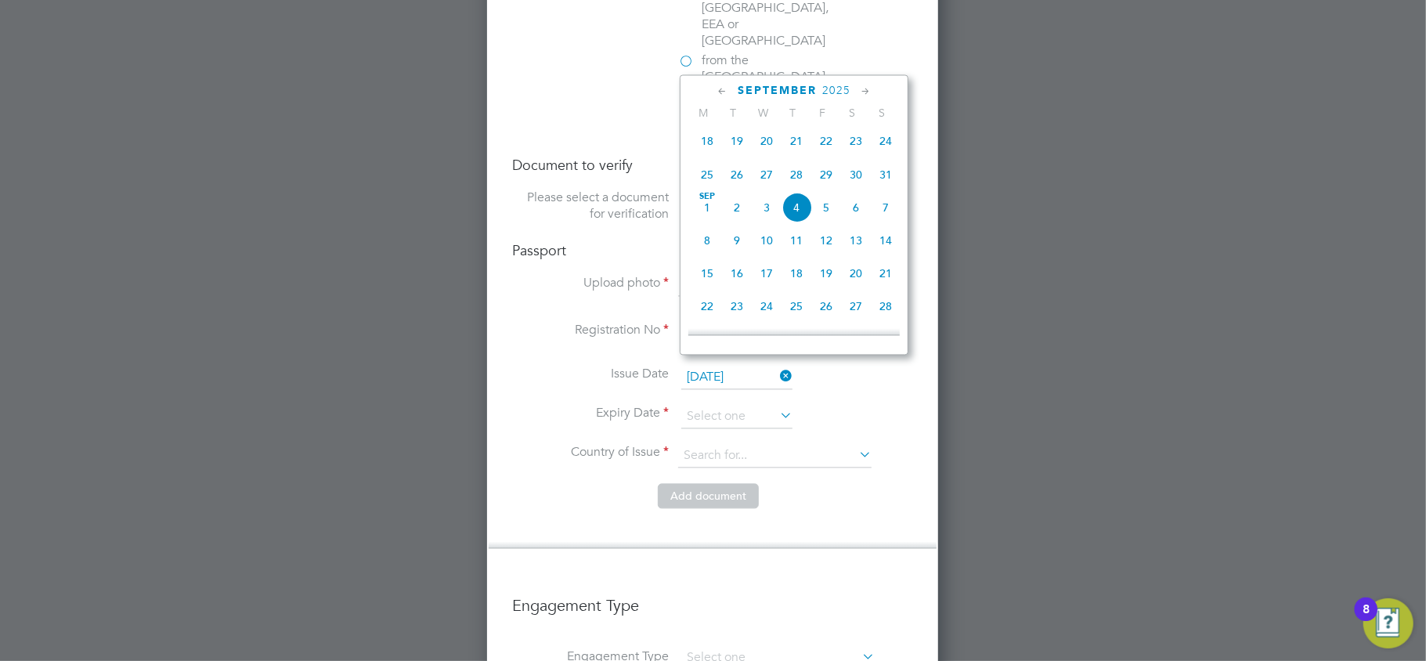
click at [834, 86] on span "2025" at bounding box center [836, 90] width 28 height 13
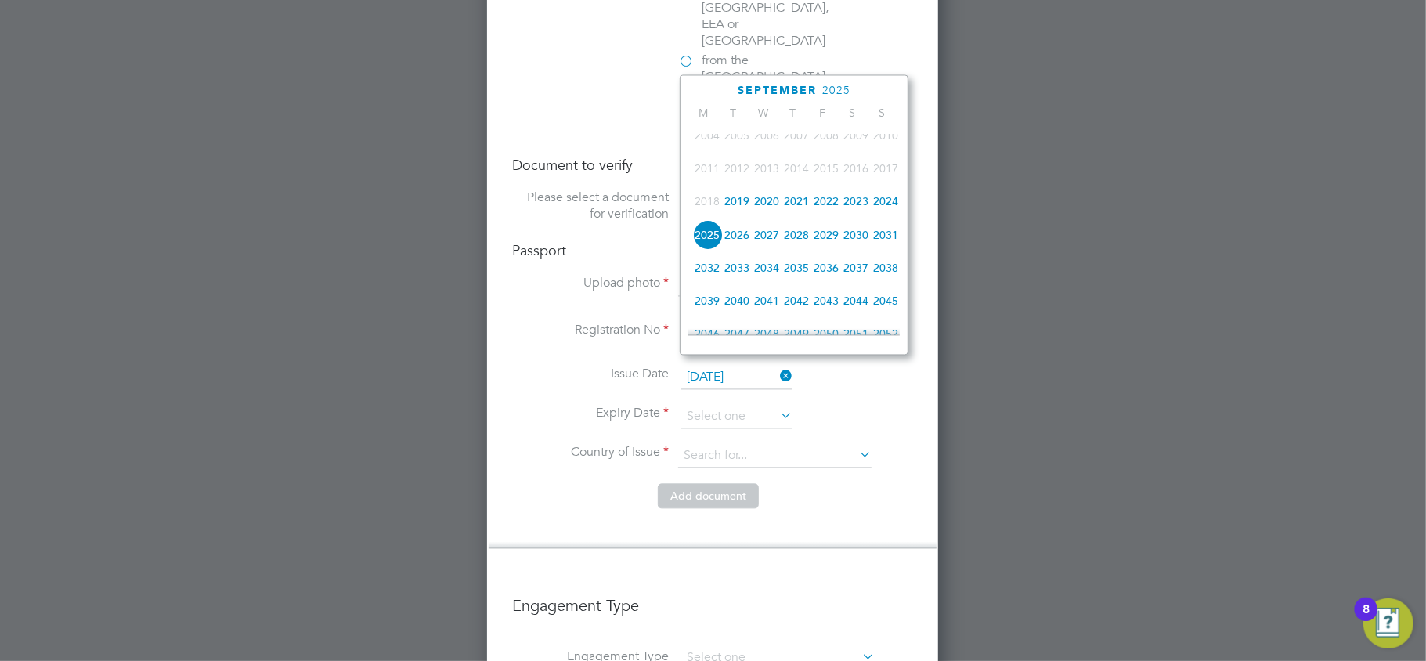
click at [831, 230] on span "2029" at bounding box center [826, 234] width 30 height 30
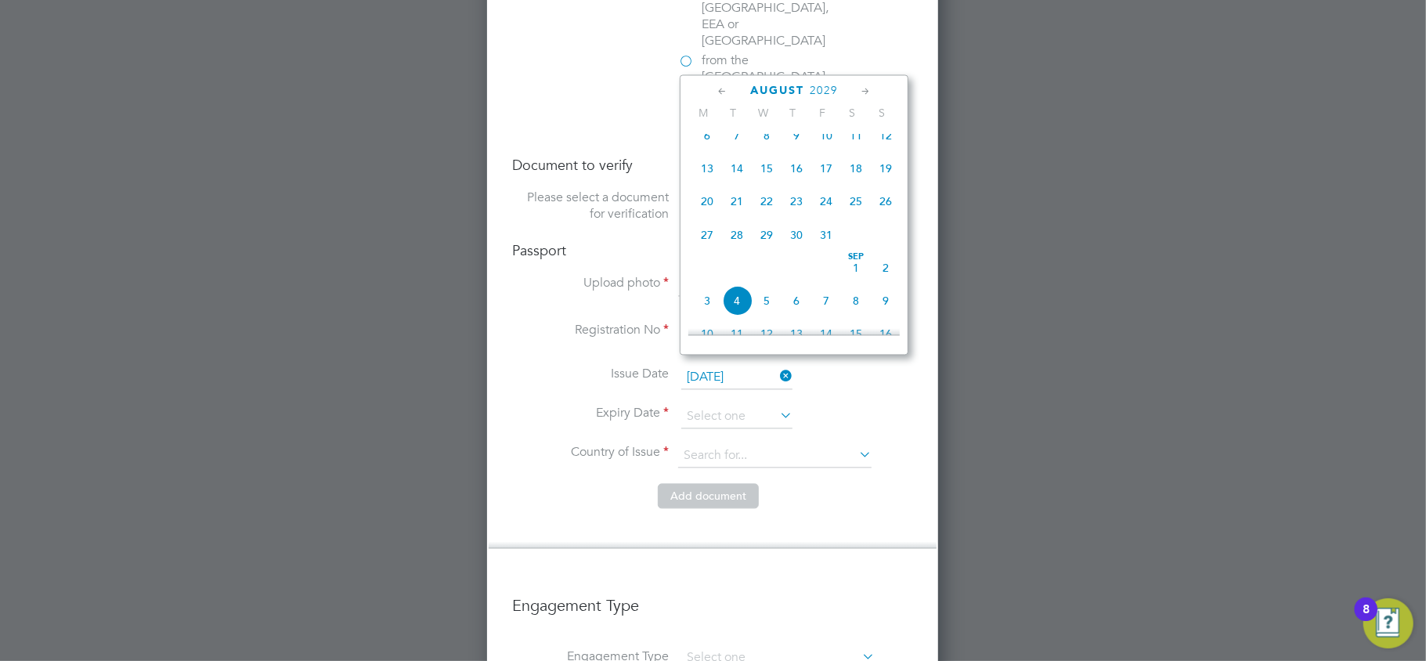
click at [743, 168] on span "14" at bounding box center [737, 168] width 30 height 30
type input "14 Aug 2029"
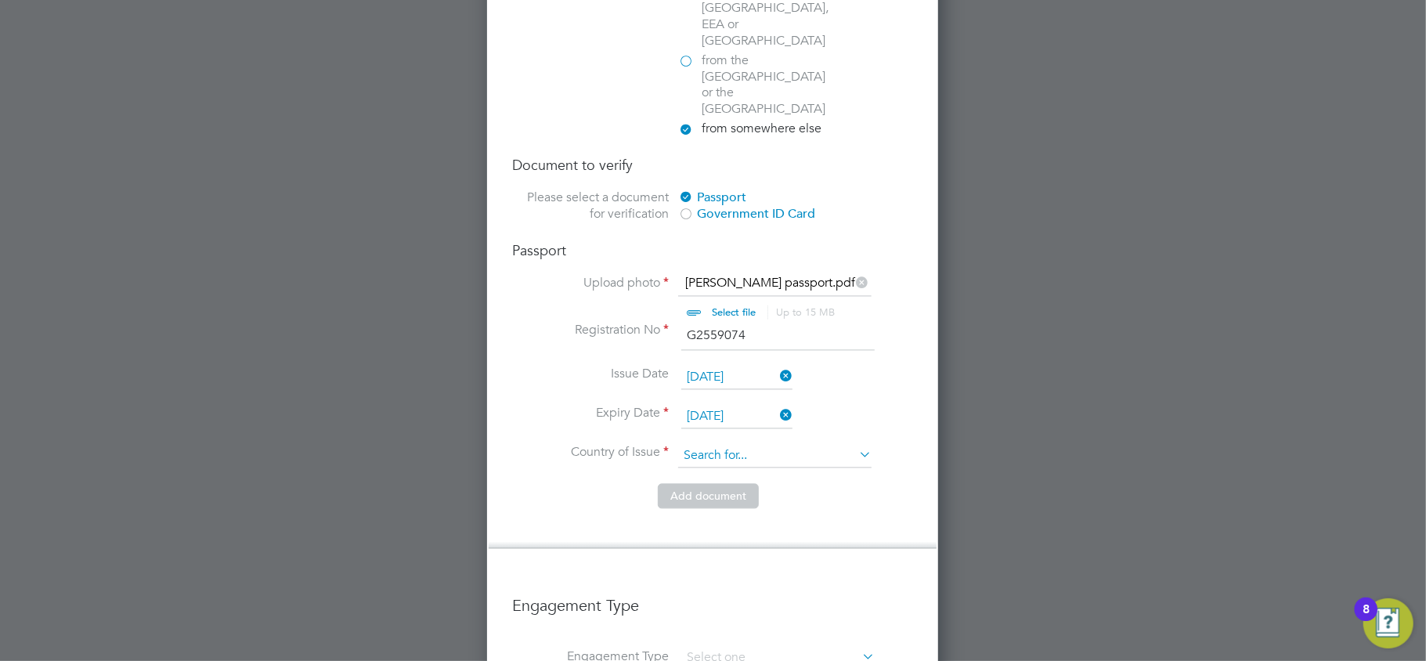
click at [728, 444] on input at bounding box center [774, 455] width 193 height 23
click at [775, 424] on li "Ghana" at bounding box center [774, 426] width 195 height 21
type input "Ghana"
click at [711, 483] on button "Add document" at bounding box center [708, 495] width 101 height 25
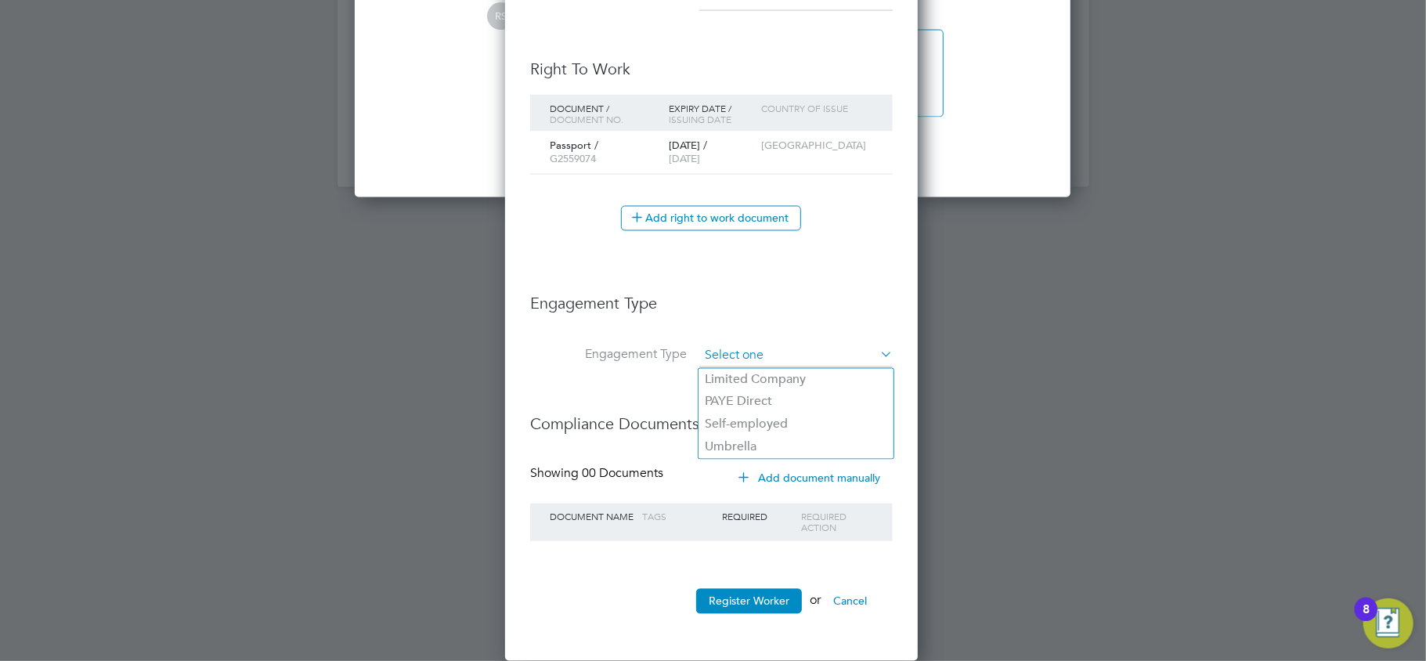
click at [736, 352] on input at bounding box center [795, 356] width 193 height 22
click at [747, 446] on li "Umbrella" at bounding box center [795, 447] width 195 height 23
type input "Umbrella"
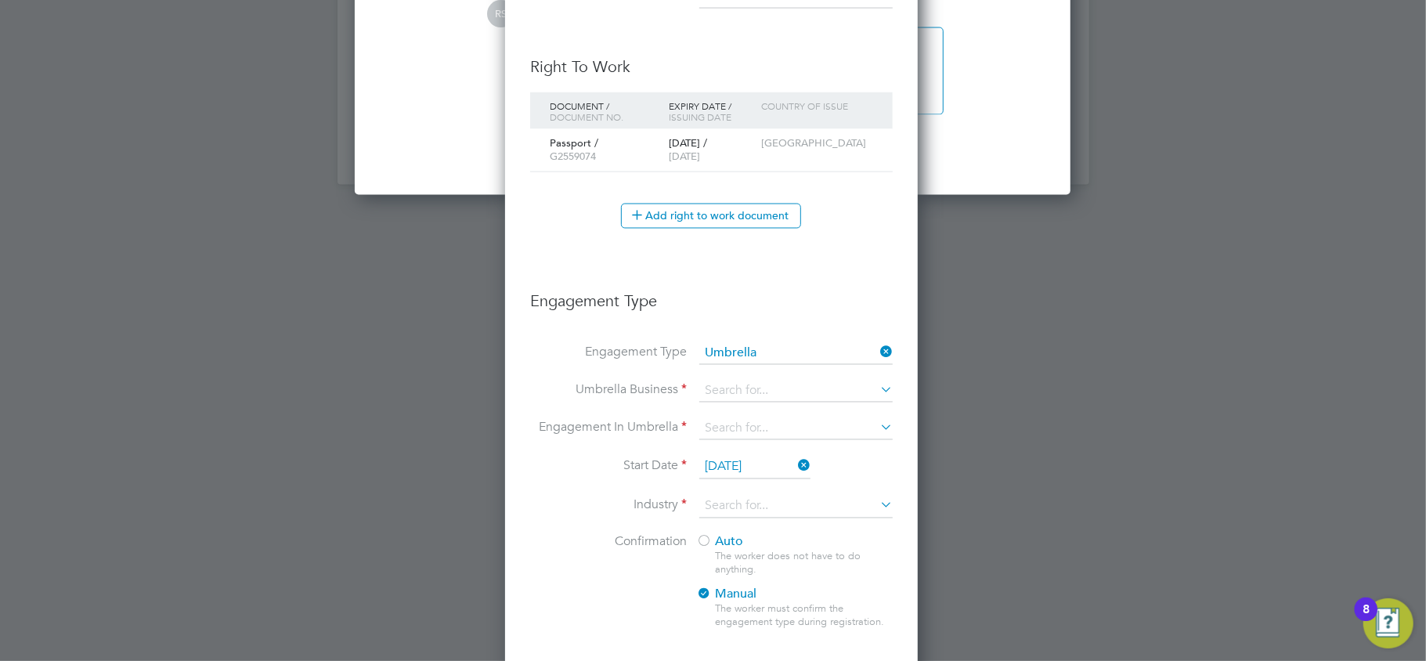
scroll to position [1769, 416]
click at [737, 379] on li "Engagement Type Umbrella" at bounding box center [711, 362] width 362 height 38
click at [734, 389] on input at bounding box center [795, 391] width 193 height 22
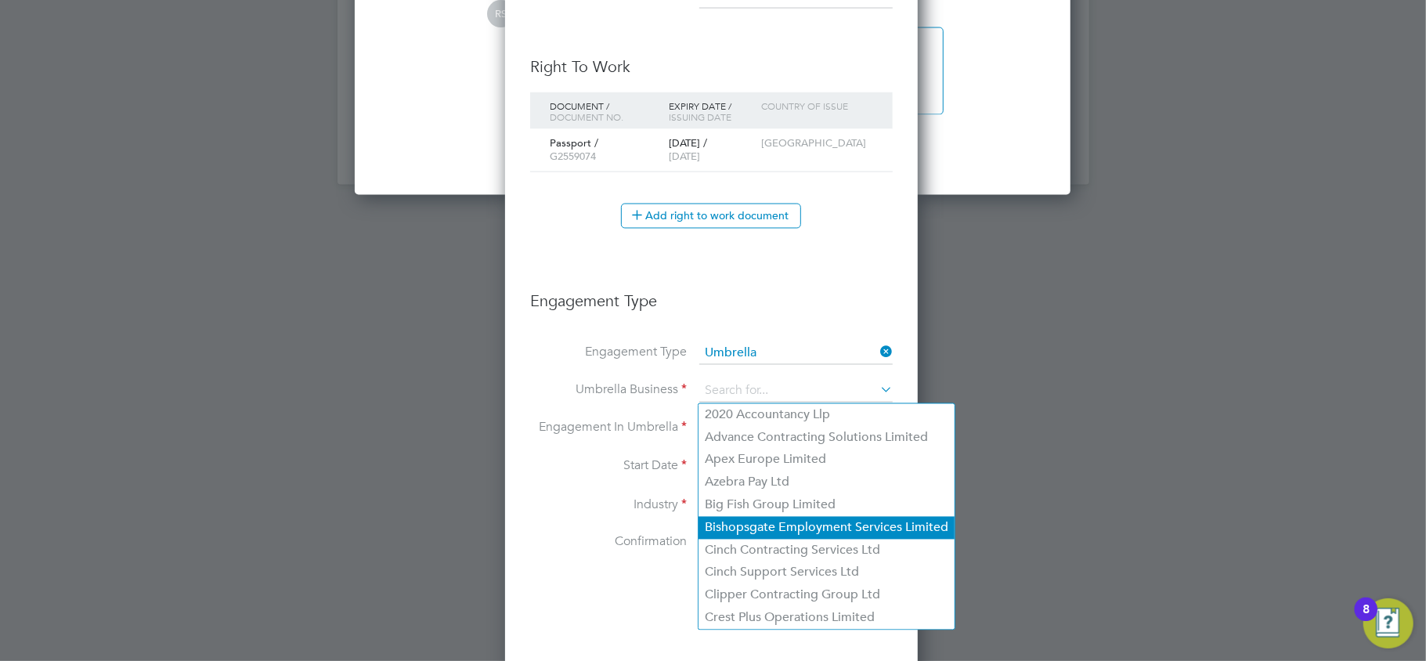
click at [744, 527] on li "Bishopsgate Employment Services Limited" at bounding box center [826, 528] width 256 height 23
type input "Bishopsgate Employment Services Limited"
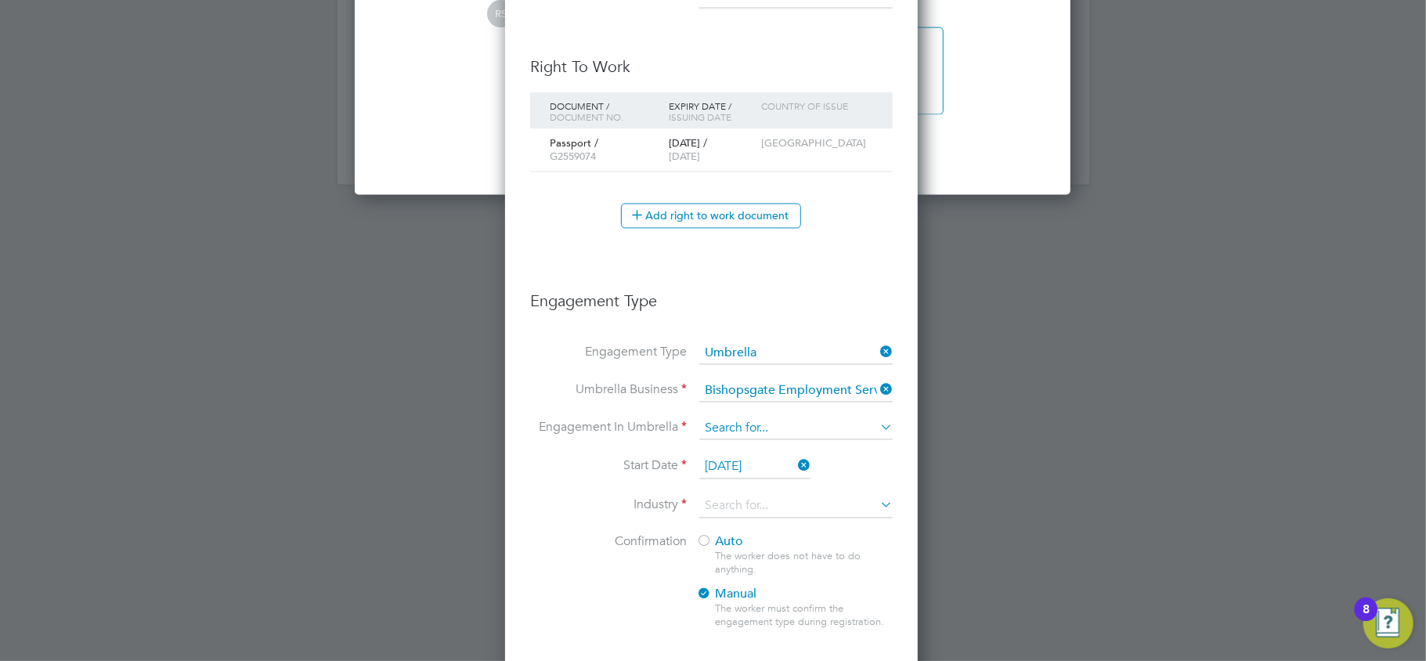
click at [722, 420] on input at bounding box center [795, 429] width 193 height 22
click at [743, 532] on li "PAYE Umbrella" at bounding box center [795, 543] width 195 height 23
type input "PAYE Umbrella"
click at [720, 474] on input "[DATE]" at bounding box center [754, 467] width 111 height 23
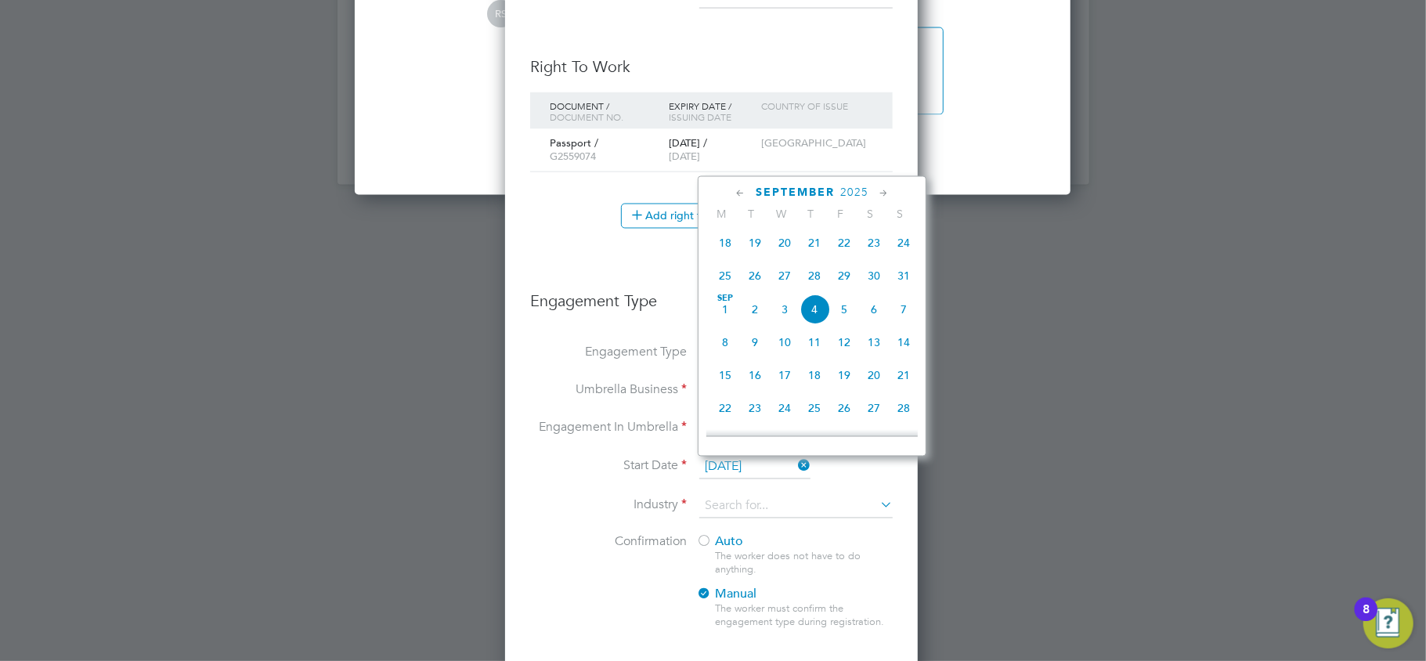
click at [756, 245] on span "19" at bounding box center [755, 243] width 30 height 30
type input "19 Aug 2025"
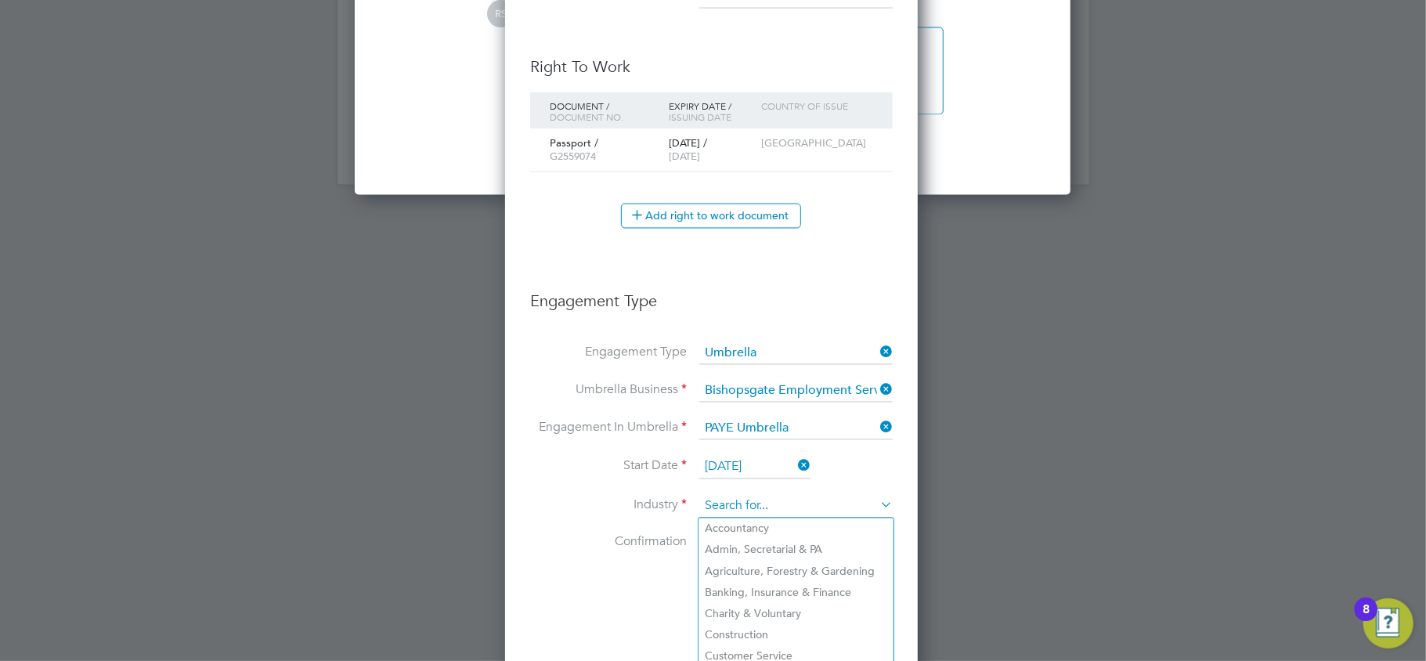
click at [743, 509] on input at bounding box center [795, 506] width 193 height 23
click at [741, 625] on li "Construction" at bounding box center [795, 635] width 195 height 21
type input "Construction"
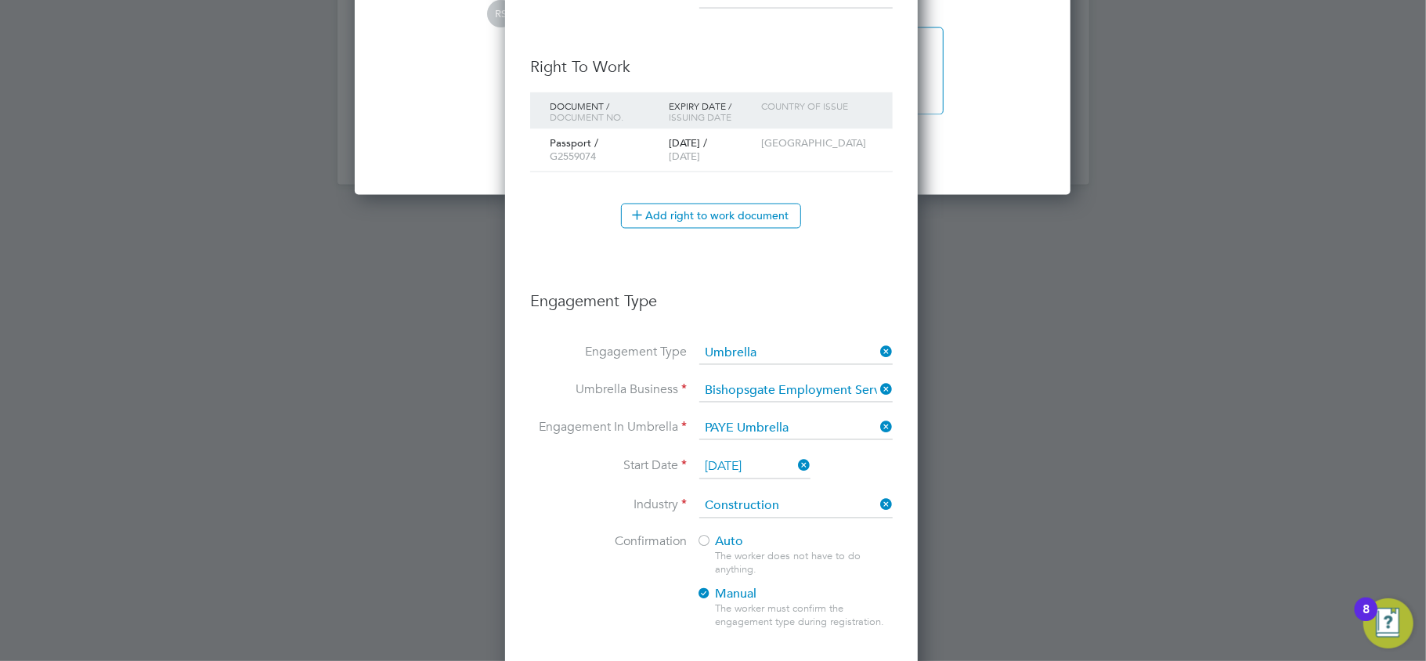
click at [702, 543] on div at bounding box center [704, 543] width 16 height 16
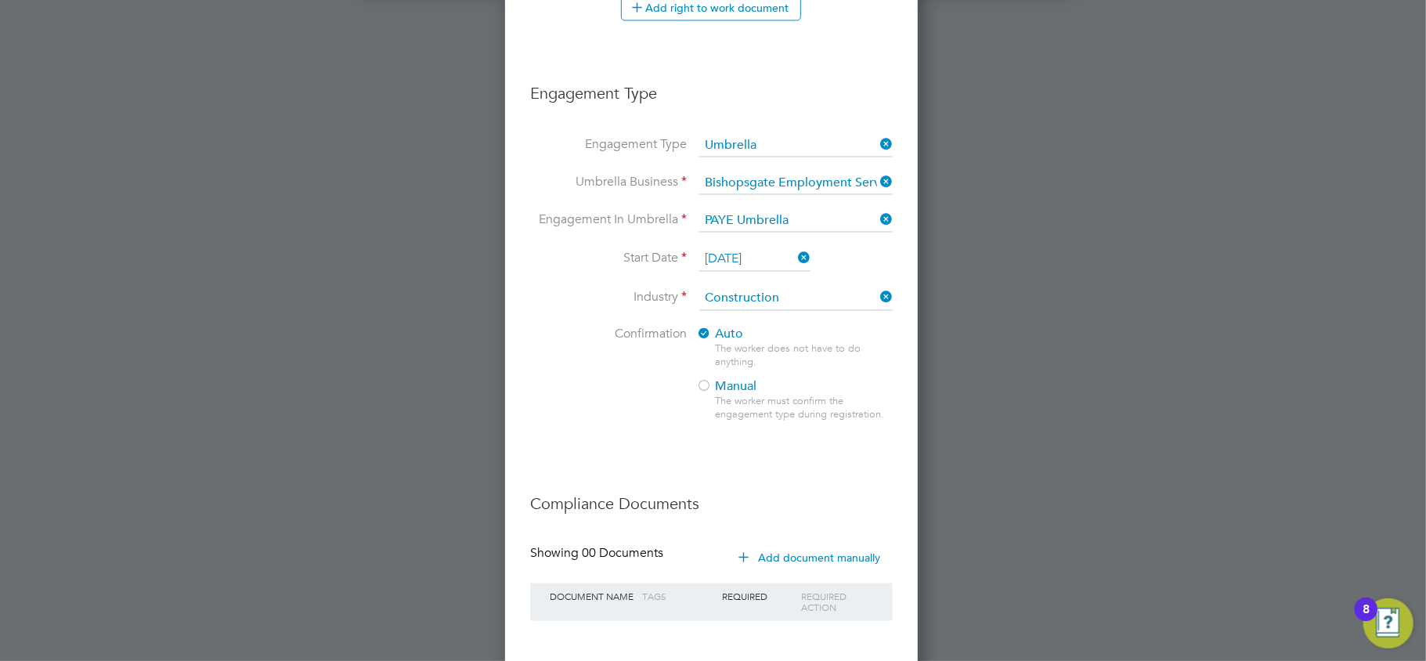
scroll to position [2226, 0]
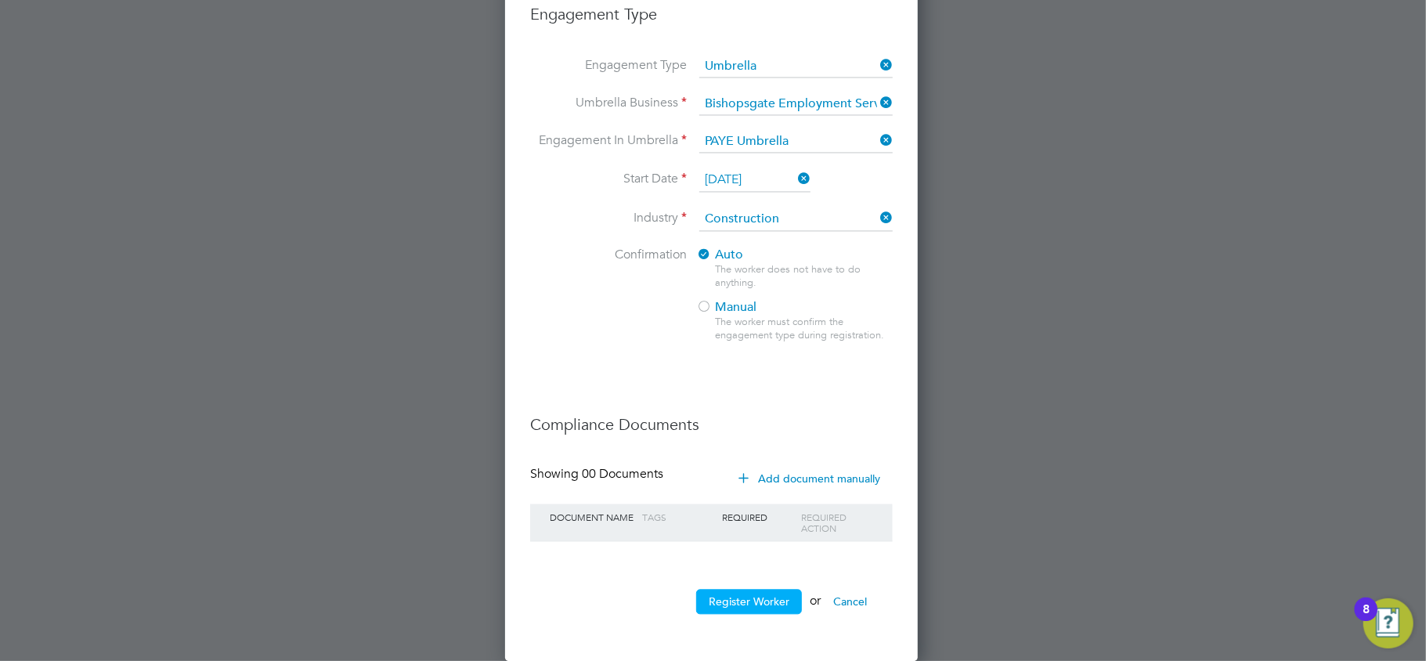
click at [761, 600] on button "Register Worker" at bounding box center [749, 601] width 106 height 25
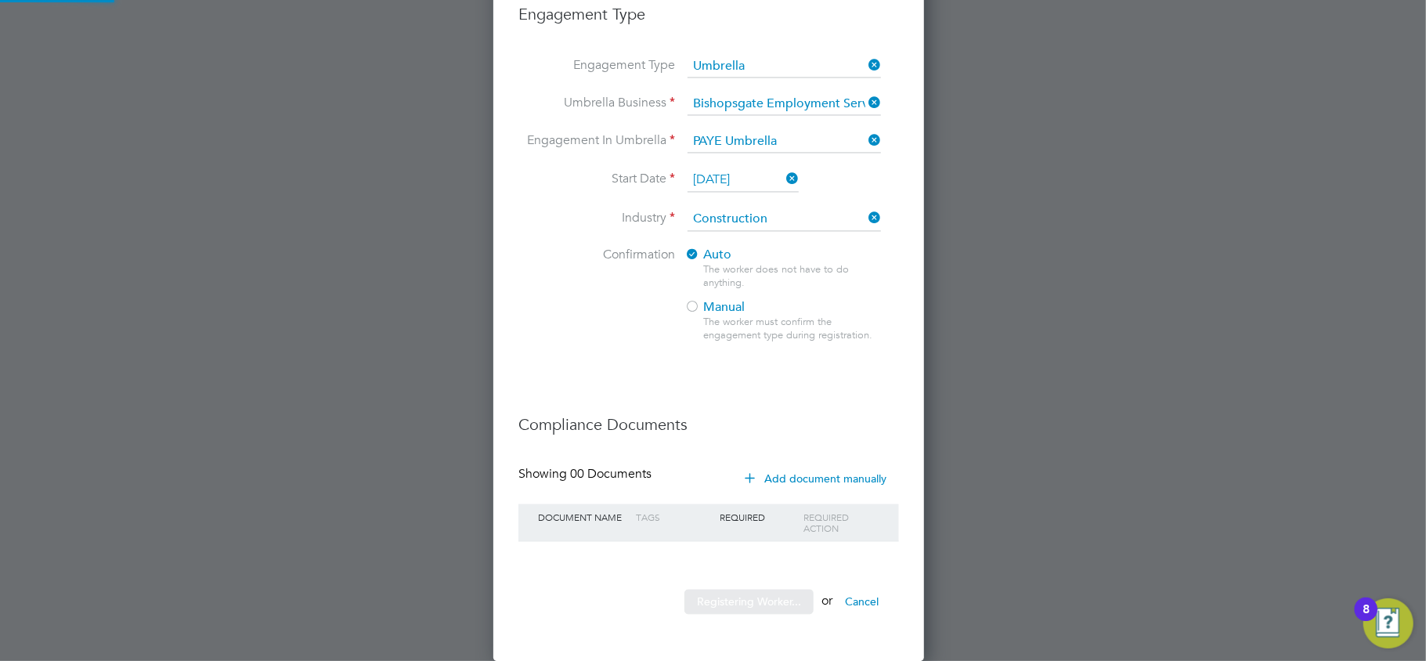
scroll to position [0, 0]
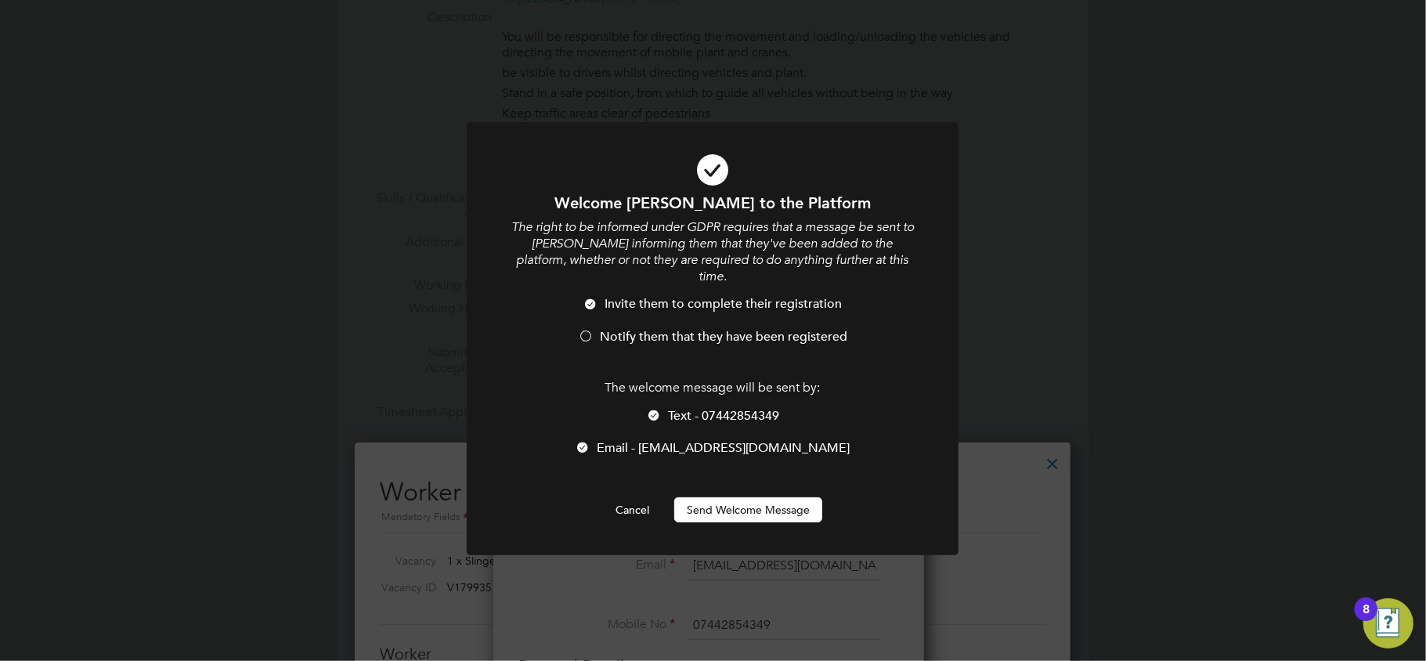
click at [763, 497] on button "Send Welcome Message" at bounding box center [748, 509] width 148 height 25
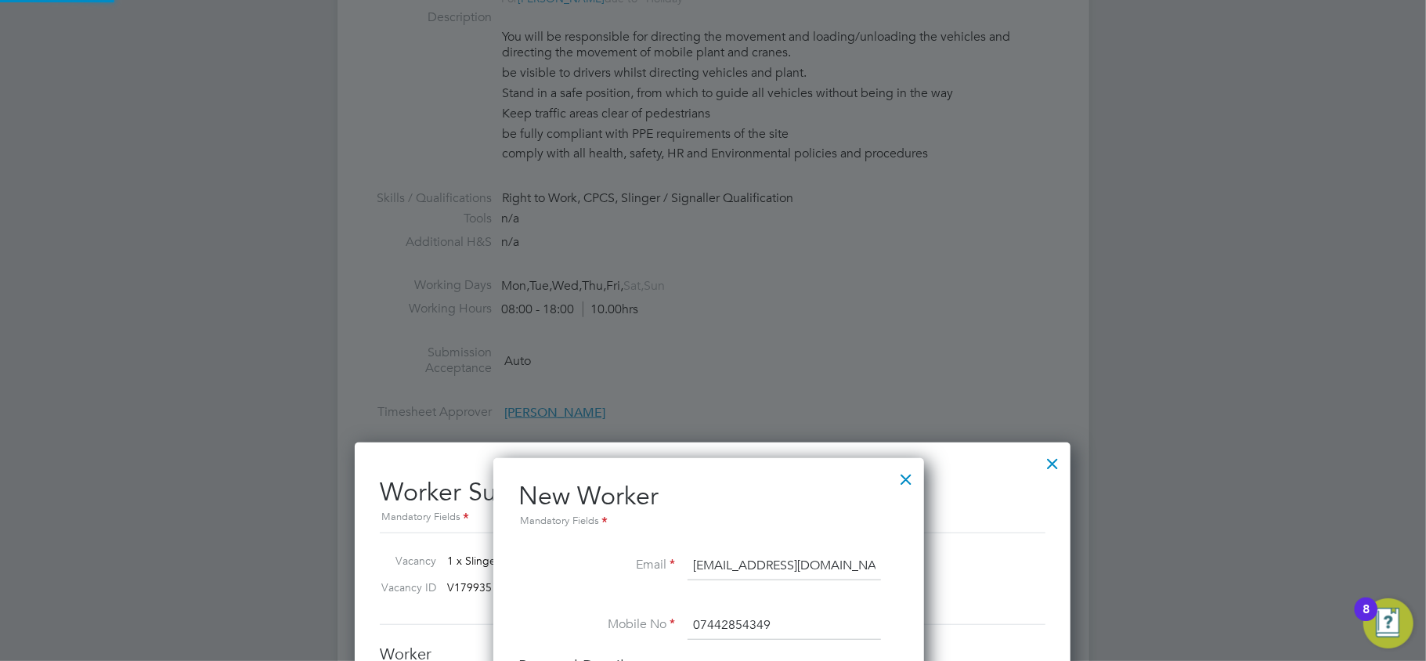
type input "Richard Quarshie (C14F51B)"
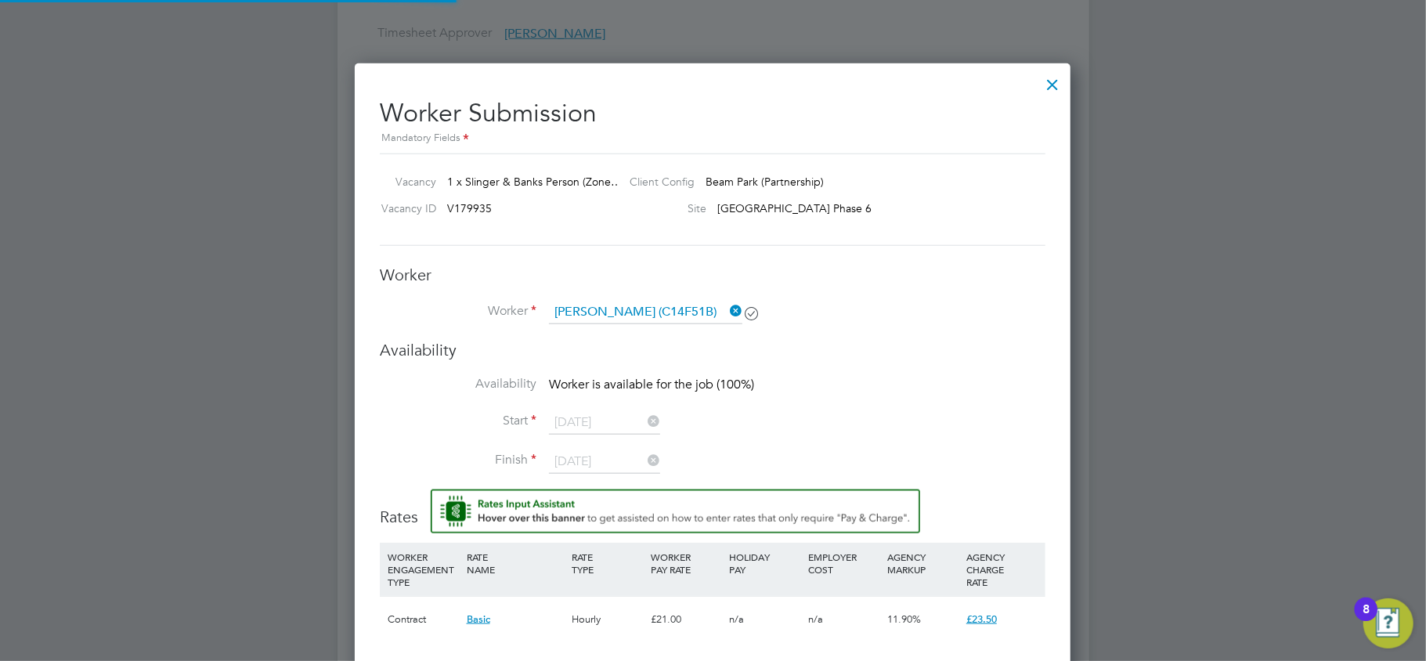
scroll to position [1044, 0]
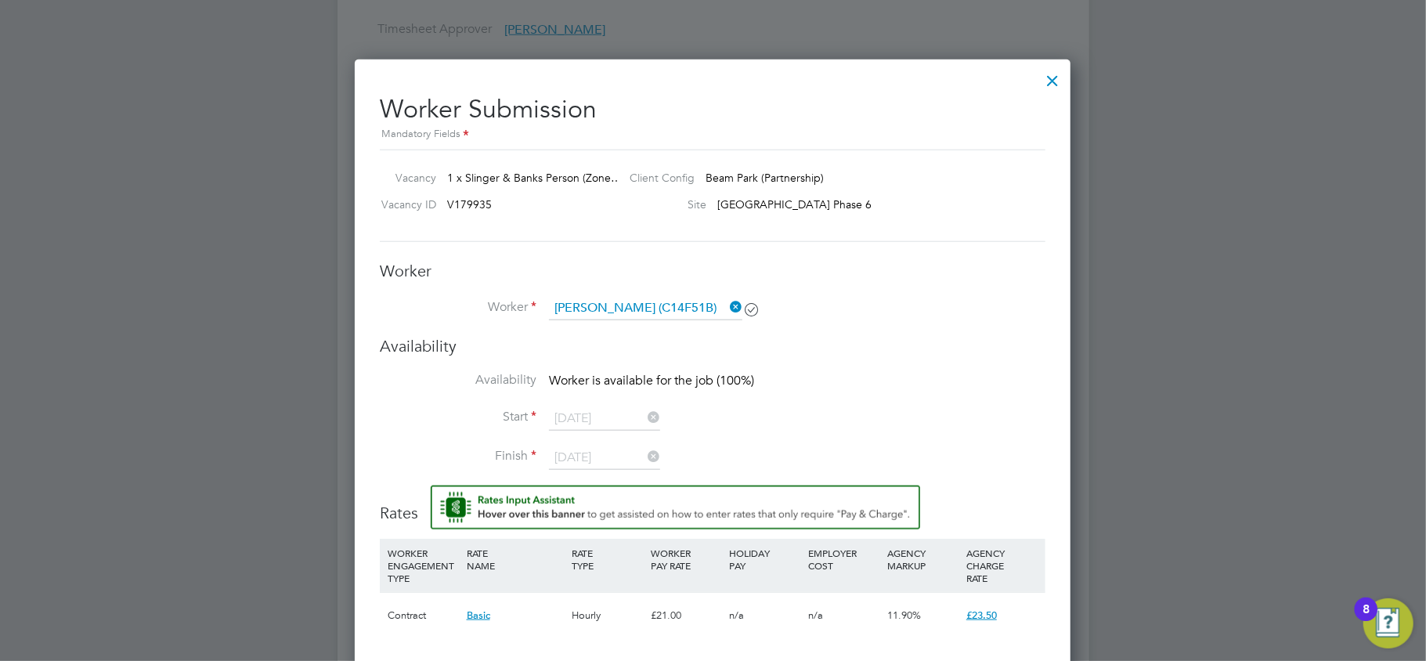
click at [1055, 70] on div at bounding box center [1052, 77] width 28 height 28
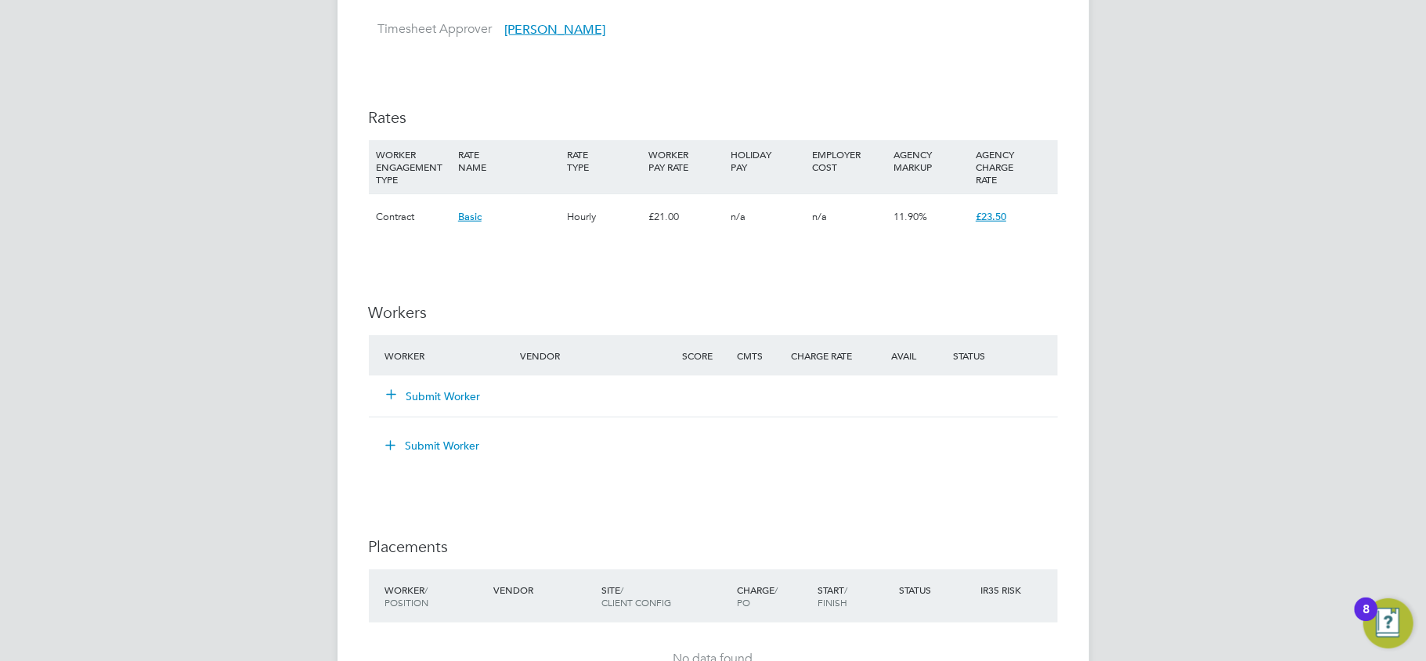
click at [470, 404] on button "Submit Worker" at bounding box center [435, 396] width 94 height 16
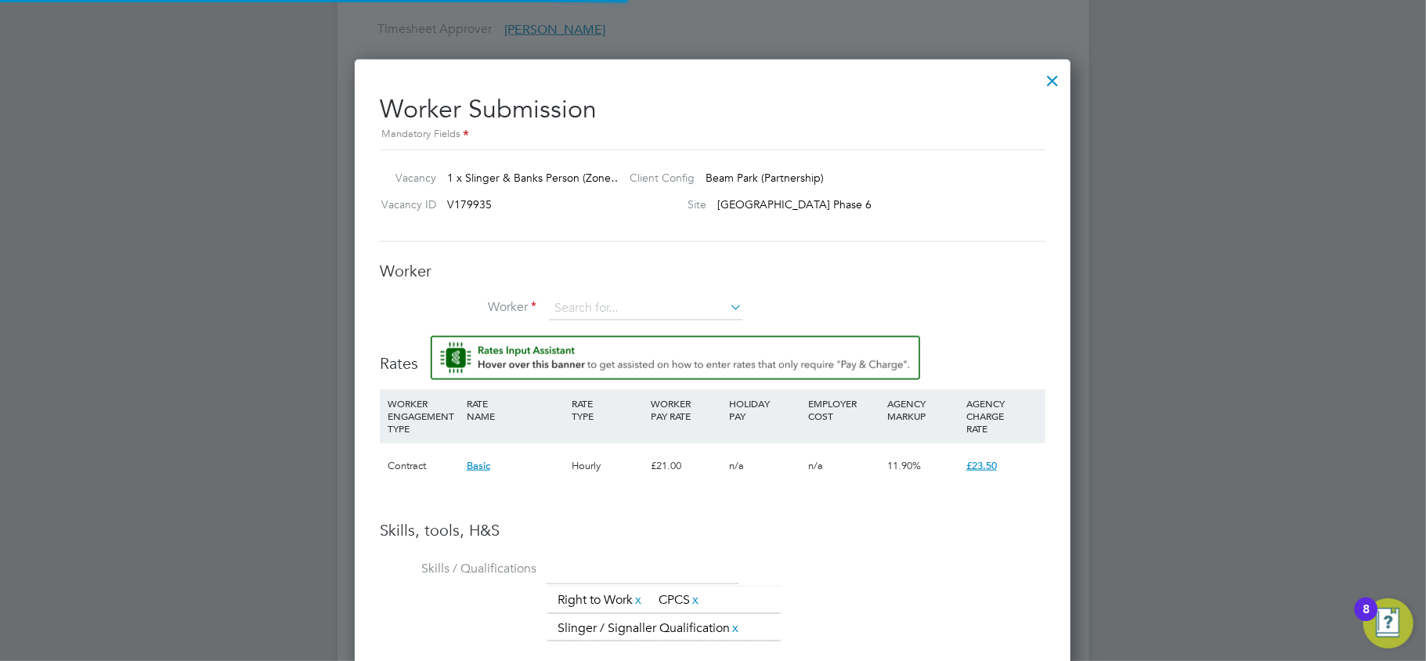
scroll to position [47, 105]
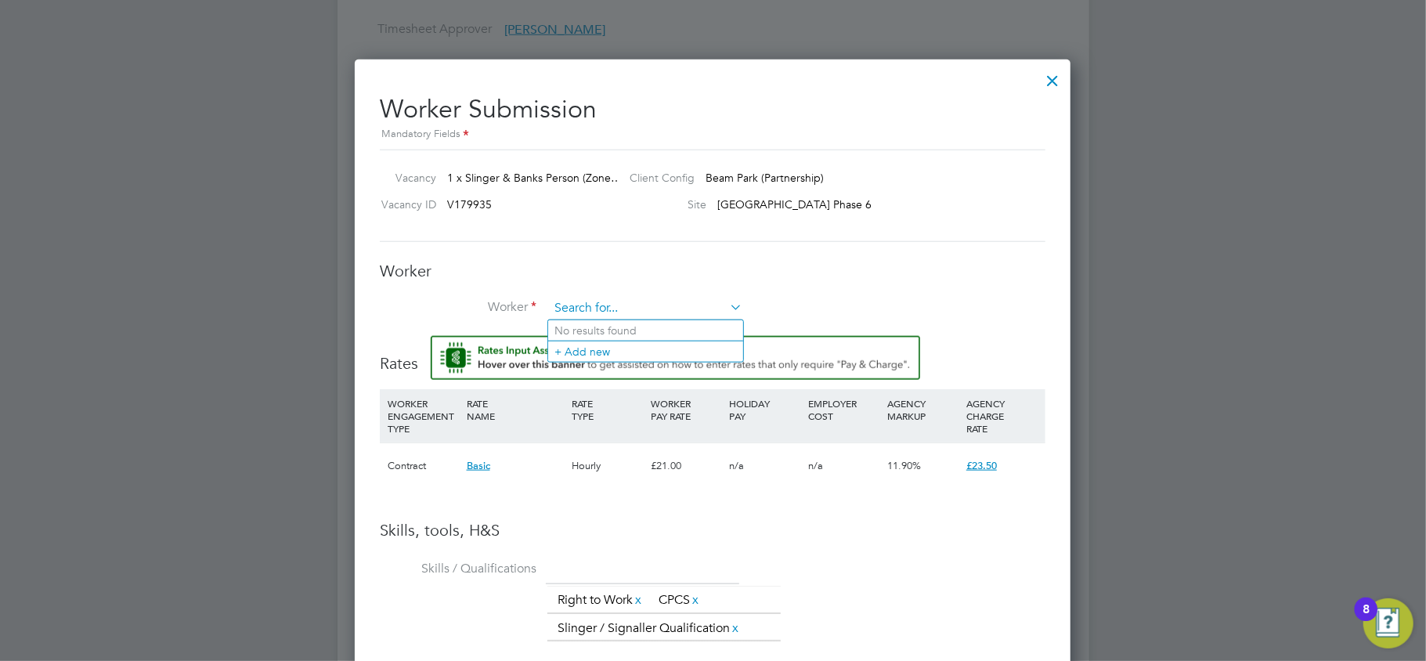
click at [602, 301] on input at bounding box center [645, 308] width 193 height 23
type input "richard q"
click at [637, 294] on div "Worker Worker Worker Engagement Type" at bounding box center [712, 298] width 665 height 75
click at [636, 298] on input at bounding box center [645, 308] width 193 height 23
click at [636, 323] on li "Richard Q uarshie (C14F51B)" at bounding box center [651, 330] width 207 height 21
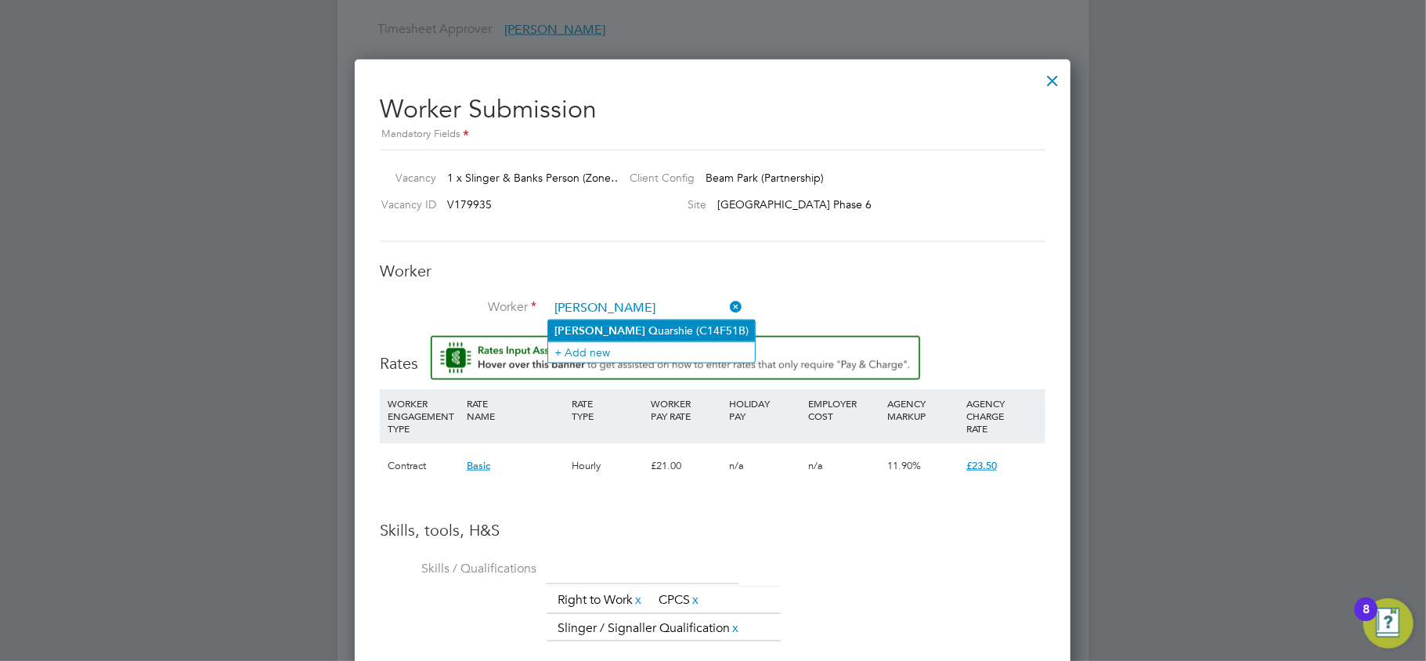
type input "Richard Quarshie (C14F51B)"
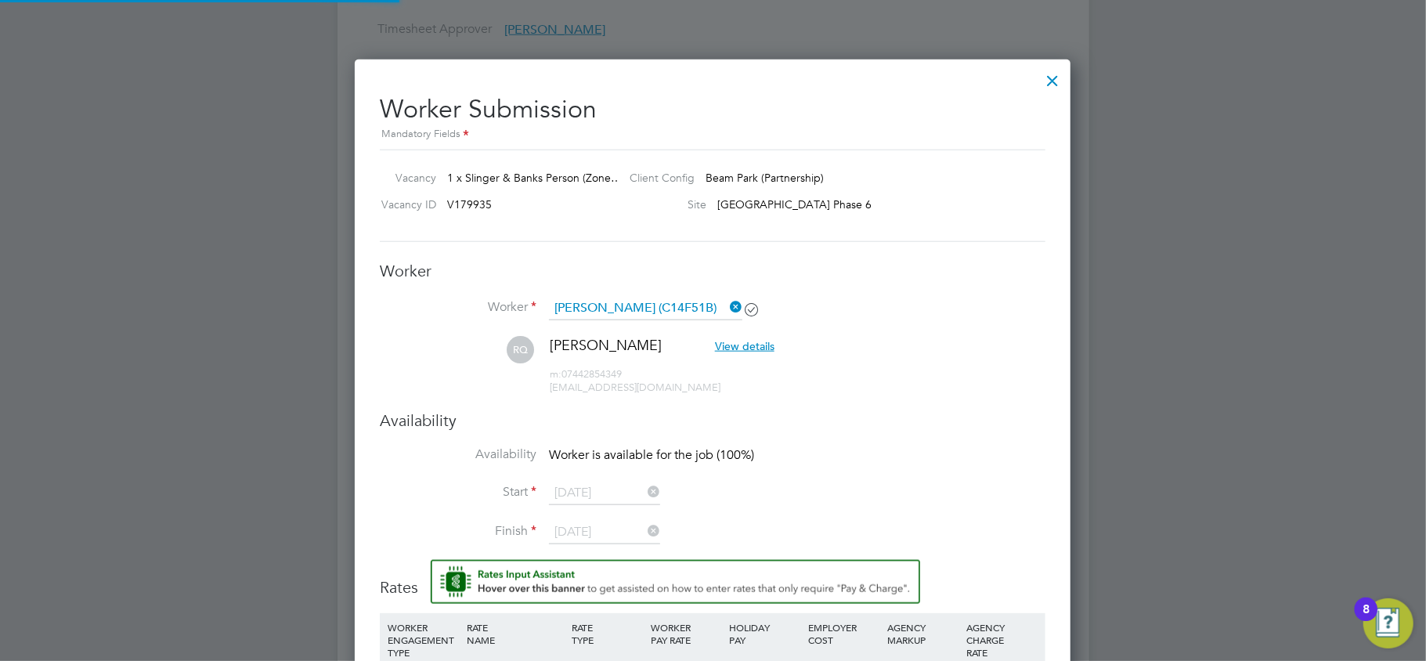
scroll to position [1356, 717]
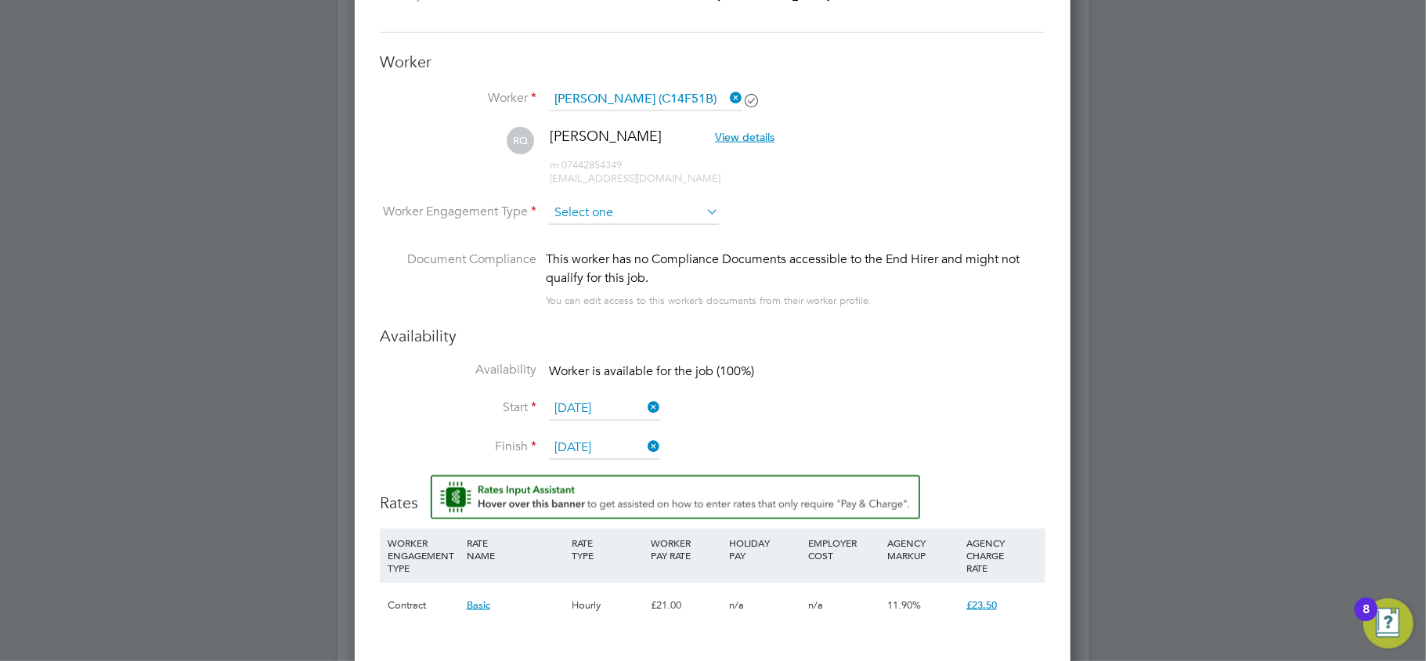
click at [596, 213] on input at bounding box center [634, 212] width 170 height 23
click at [601, 226] on li "Contract" at bounding box center [633, 234] width 171 height 20
type input "Contract"
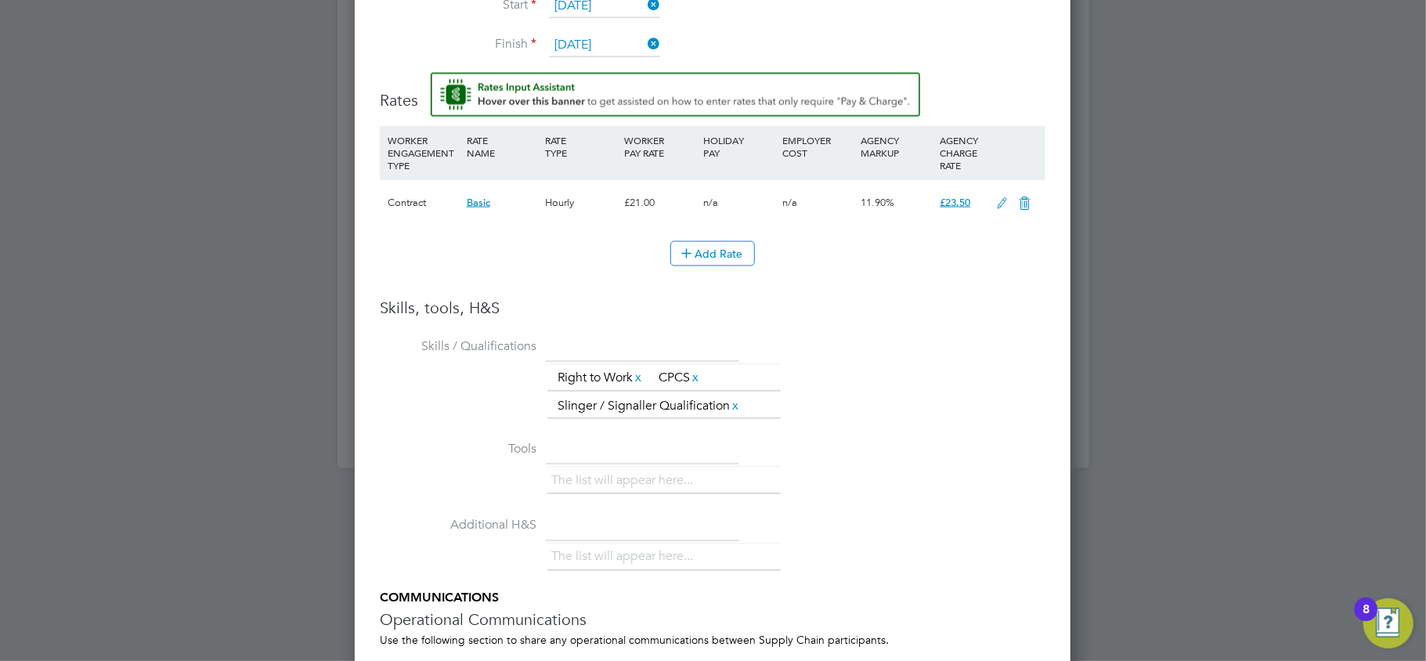
click at [837, 427] on li "Skills / Qualifications The list will appear here... Right to Work x CPCS x Sli…" at bounding box center [712, 385] width 665 height 102
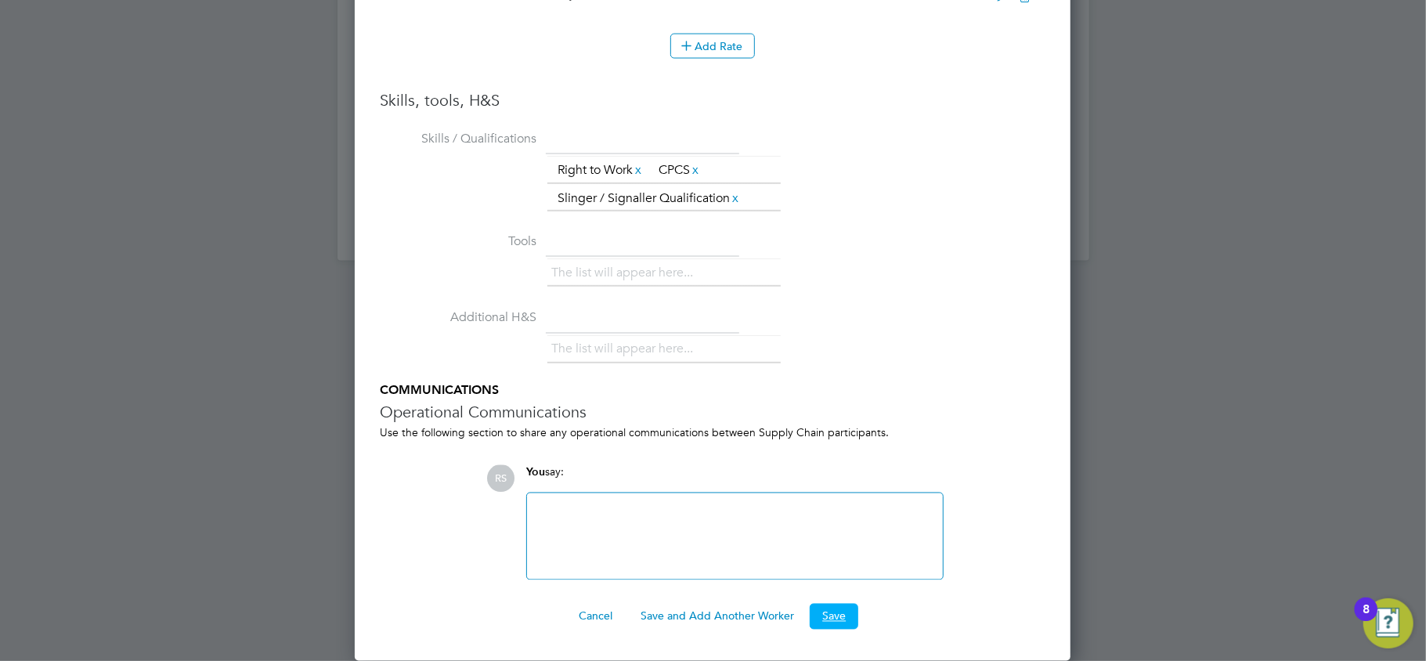
click at [837, 615] on button "Save" at bounding box center [833, 616] width 49 height 25
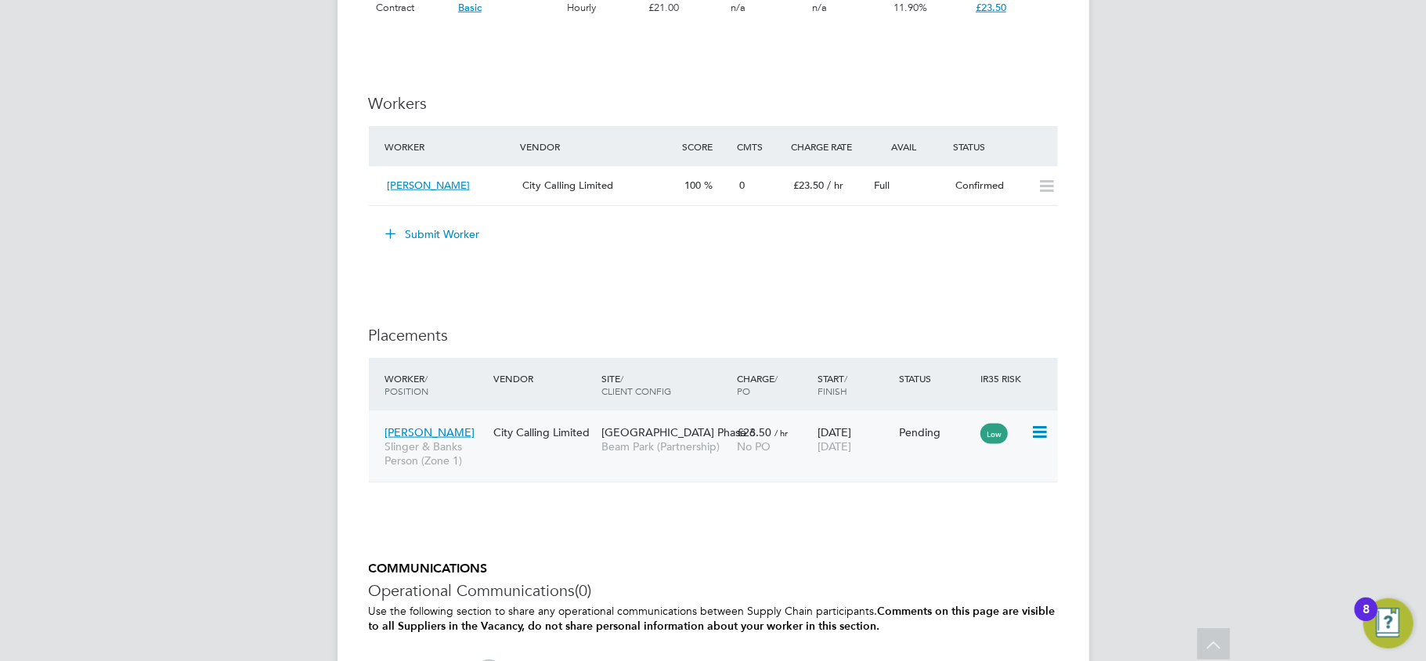
click at [1030, 438] on icon at bounding box center [1038, 432] width 16 height 19
click at [955, 528] on li "Start" at bounding box center [990, 532] width 111 height 22
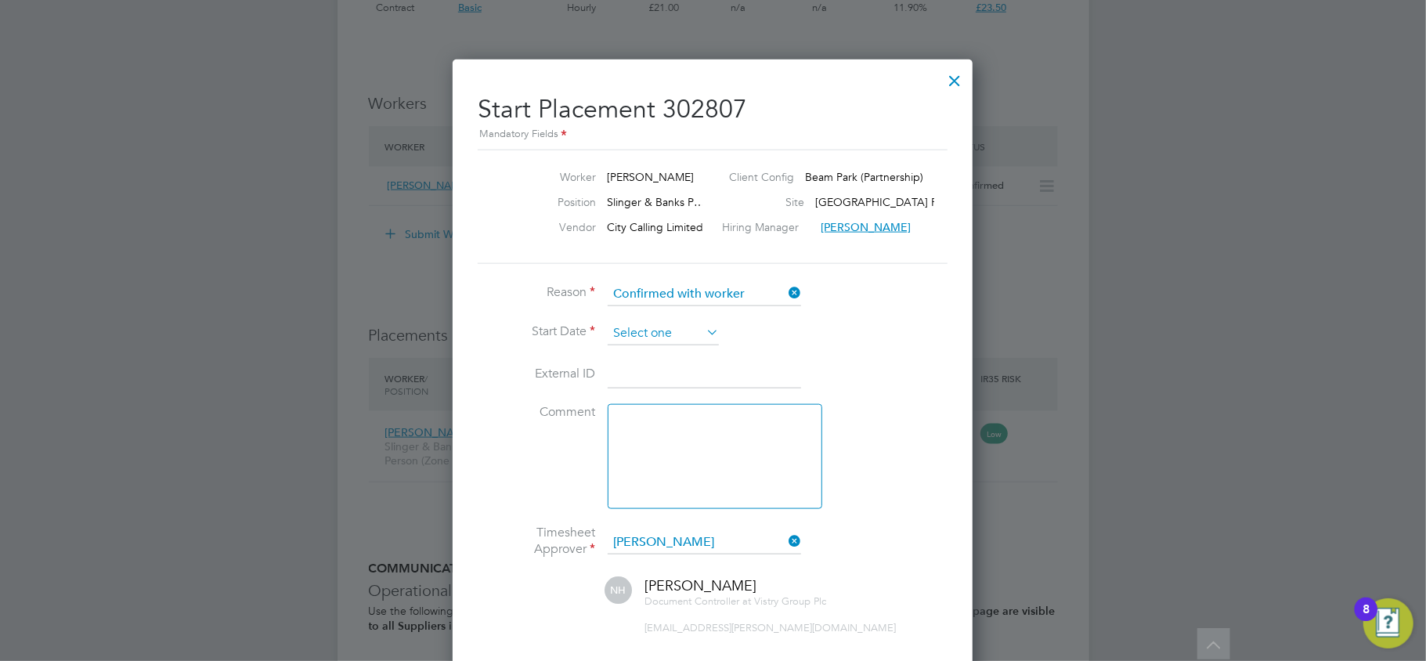
click at [673, 326] on input at bounding box center [663, 333] width 111 height 23
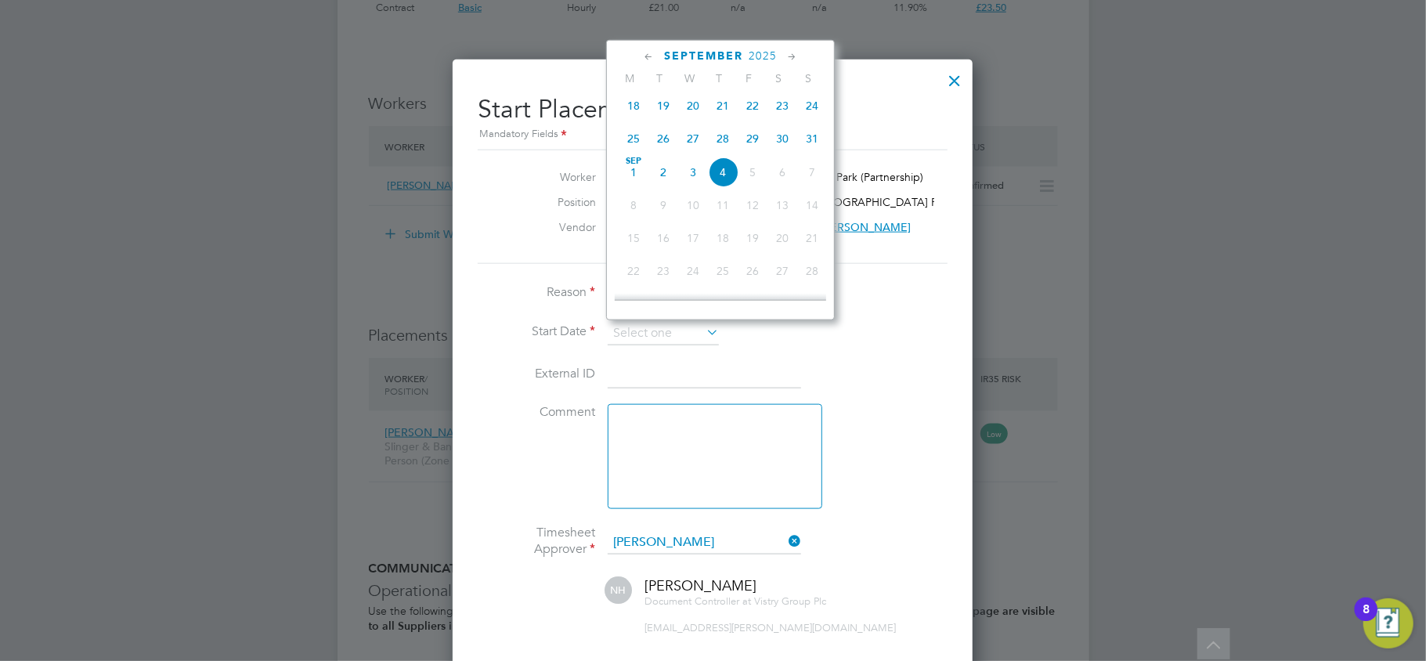
click at [658, 102] on span "19" at bounding box center [663, 106] width 30 height 30
type input "19 Aug 2025"
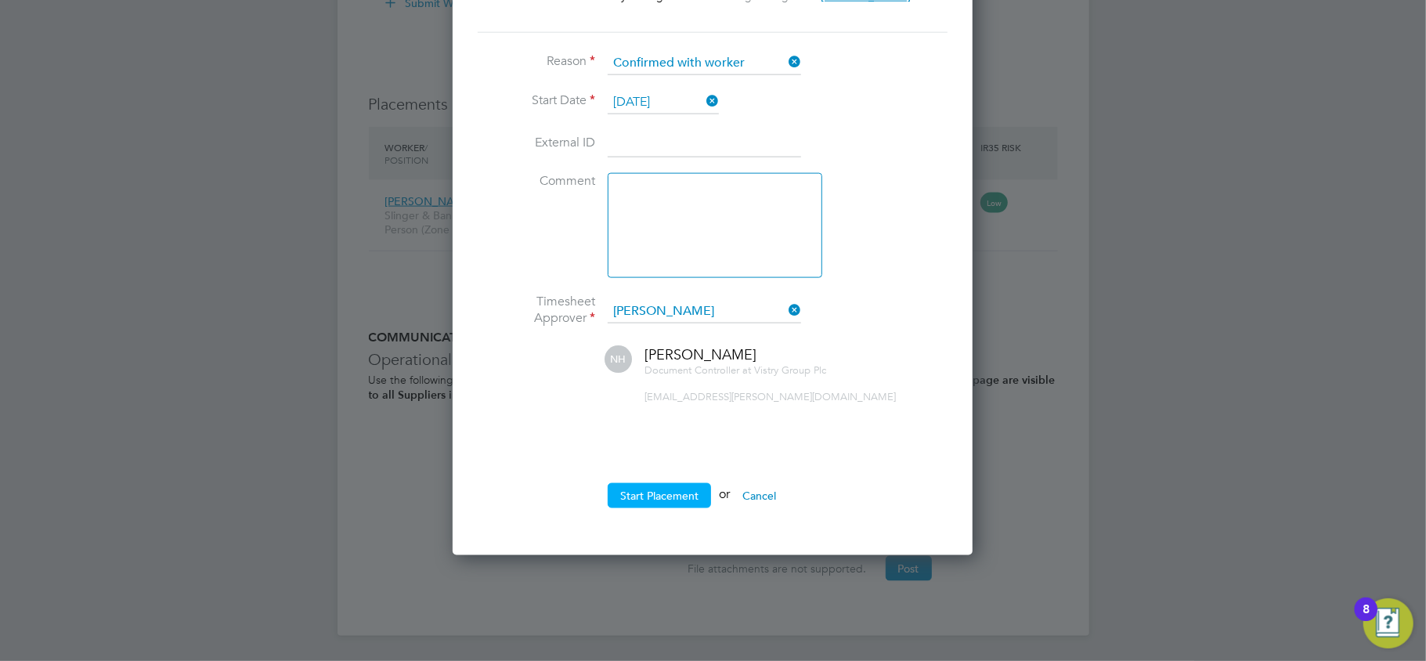
click at [664, 496] on button "Start Placement" at bounding box center [659, 495] width 103 height 25
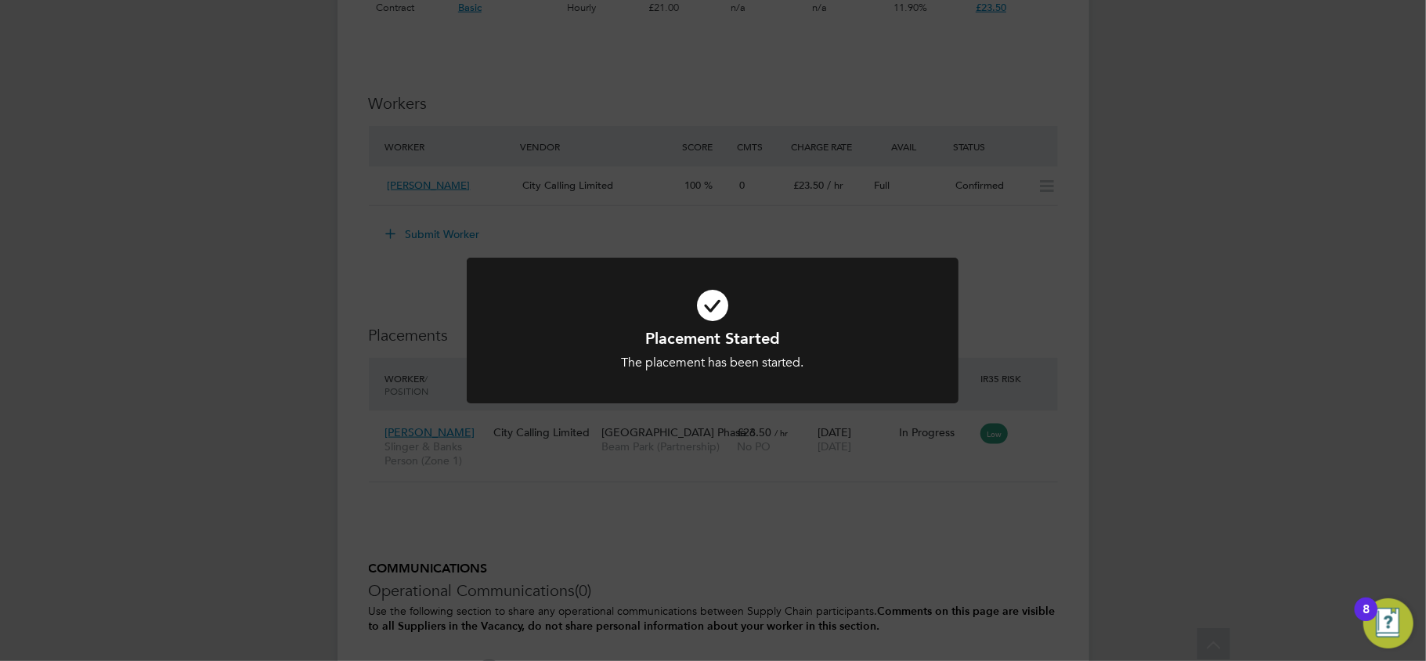
click at [1119, 398] on div "Placement Started The placement has been started. Cancel Okay" at bounding box center [713, 330] width 1426 height 661
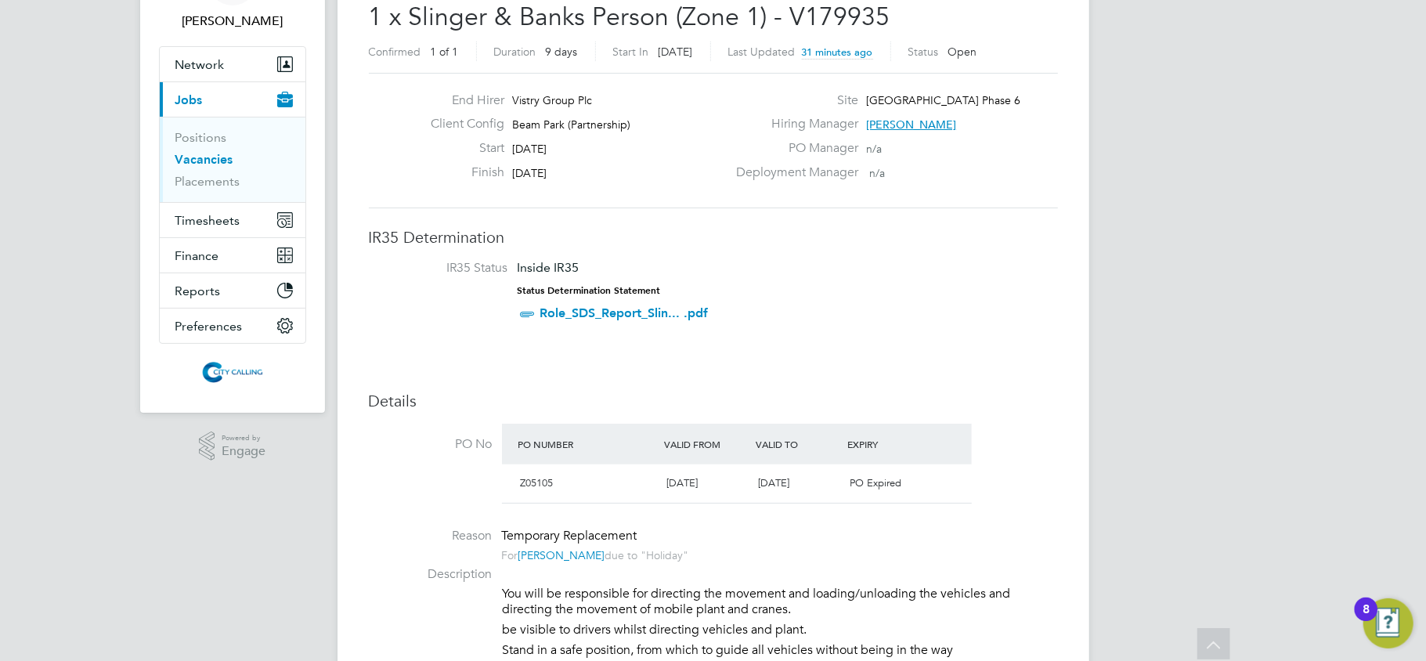
click at [223, 160] on link "Vacancies" at bounding box center [204, 159] width 58 height 15
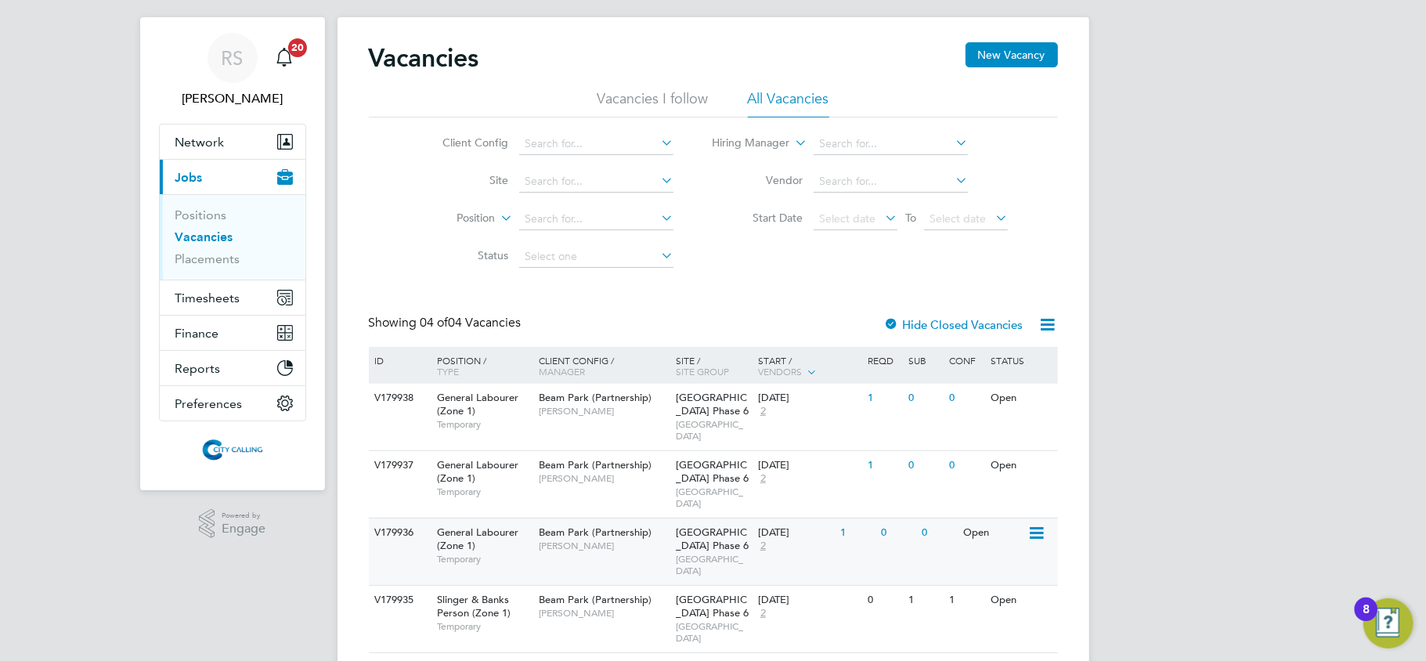
click at [793, 526] on div "27 Aug 2025" at bounding box center [795, 532] width 74 height 13
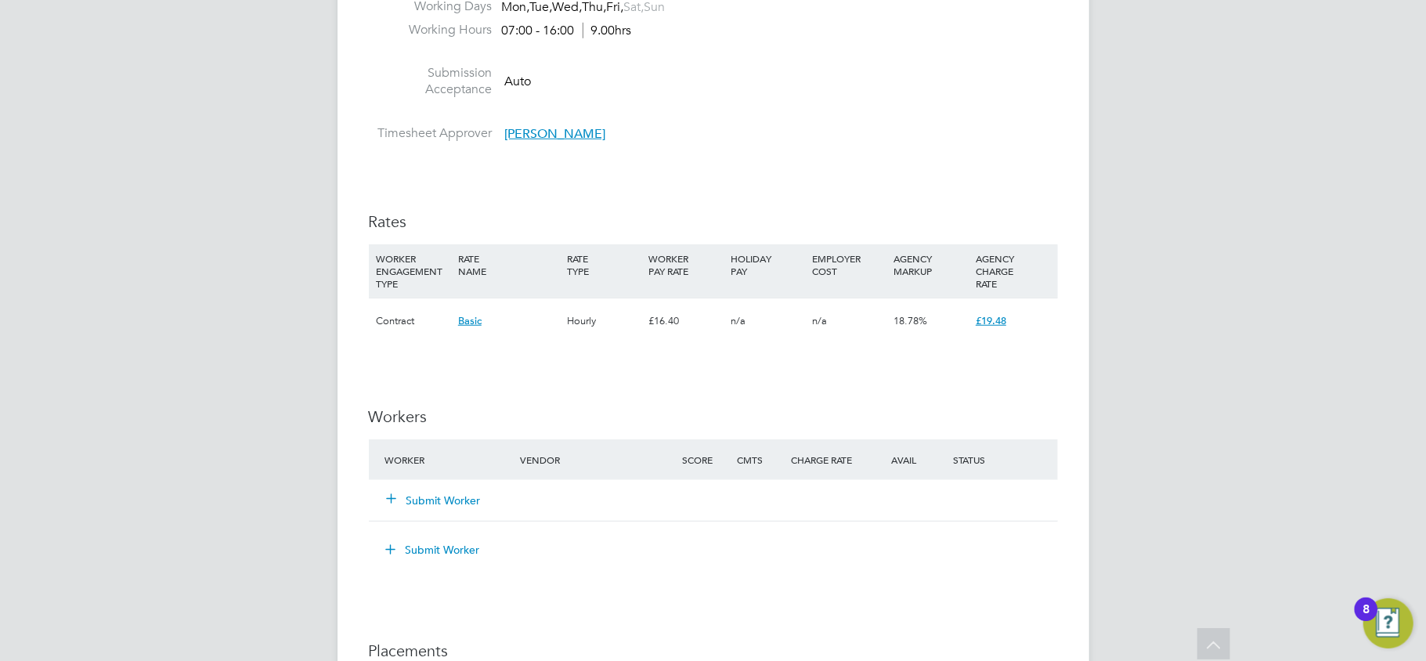
click at [463, 499] on button "Submit Worker" at bounding box center [435, 500] width 94 height 16
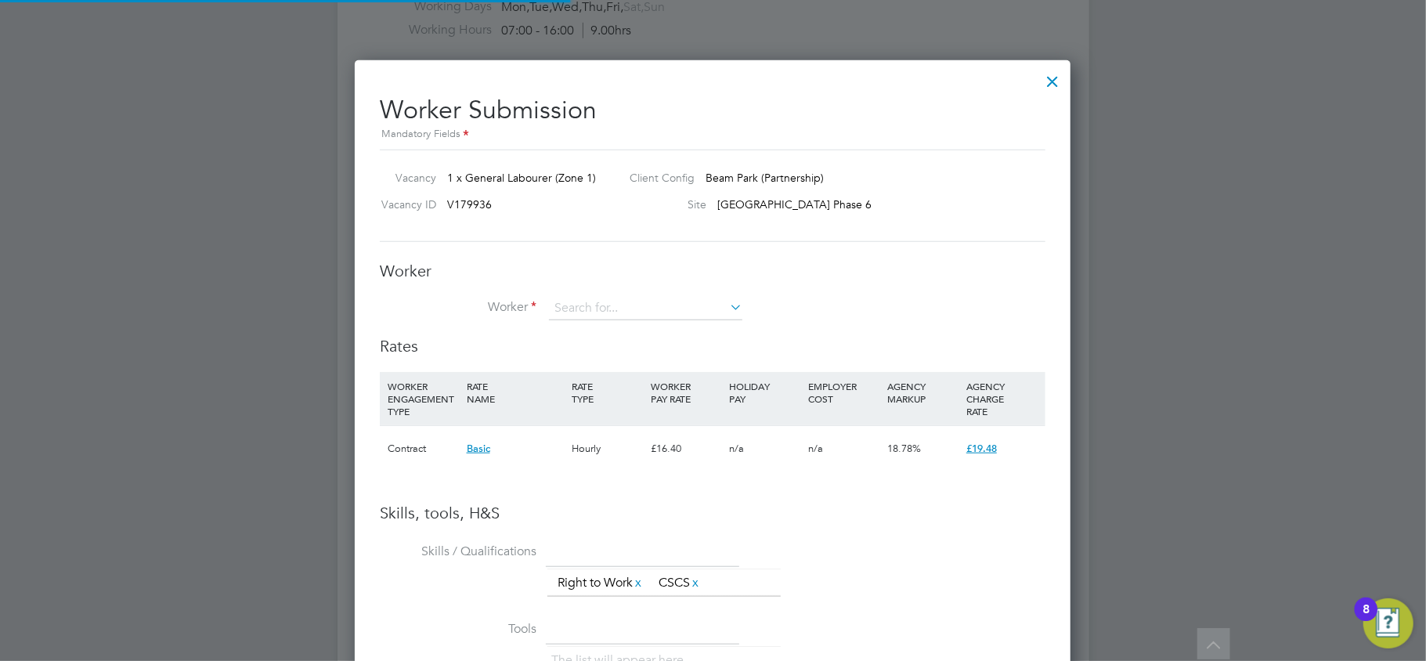
scroll to position [990, 717]
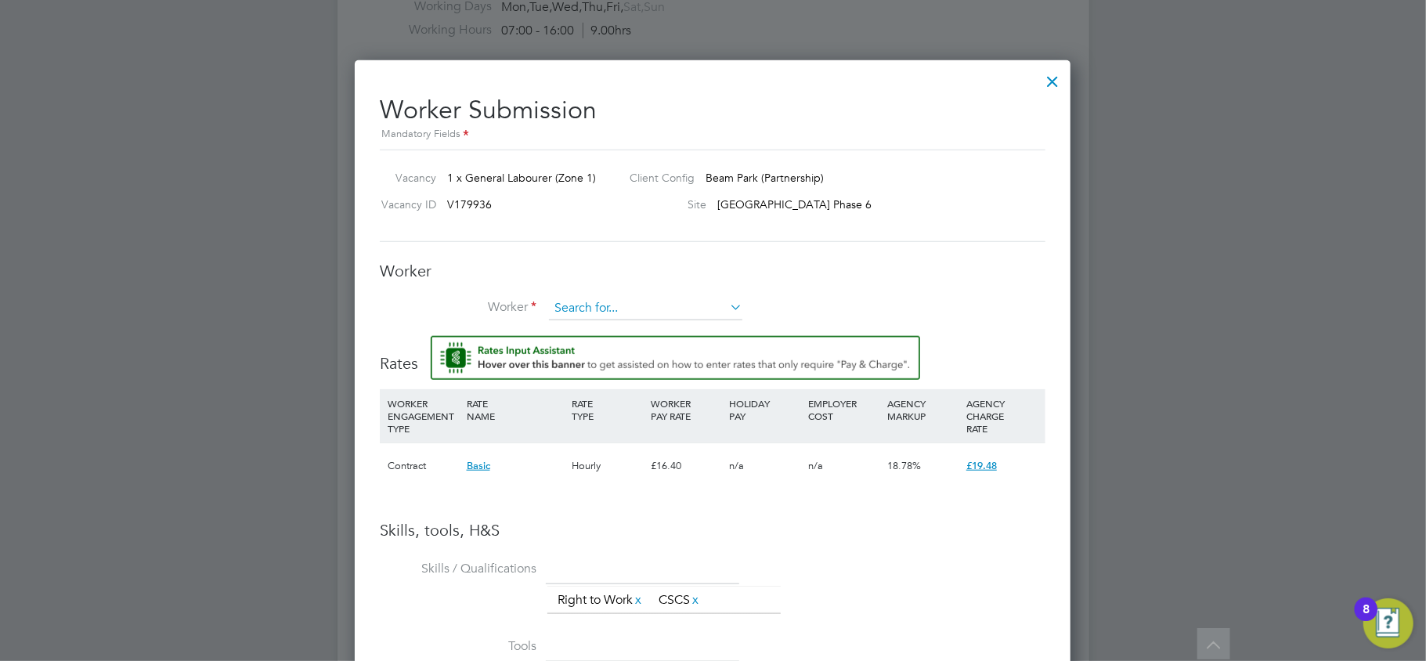
click at [622, 308] on input at bounding box center [645, 308] width 193 height 23
click at [609, 341] on li "+ Add new" at bounding box center [645, 351] width 195 height 21
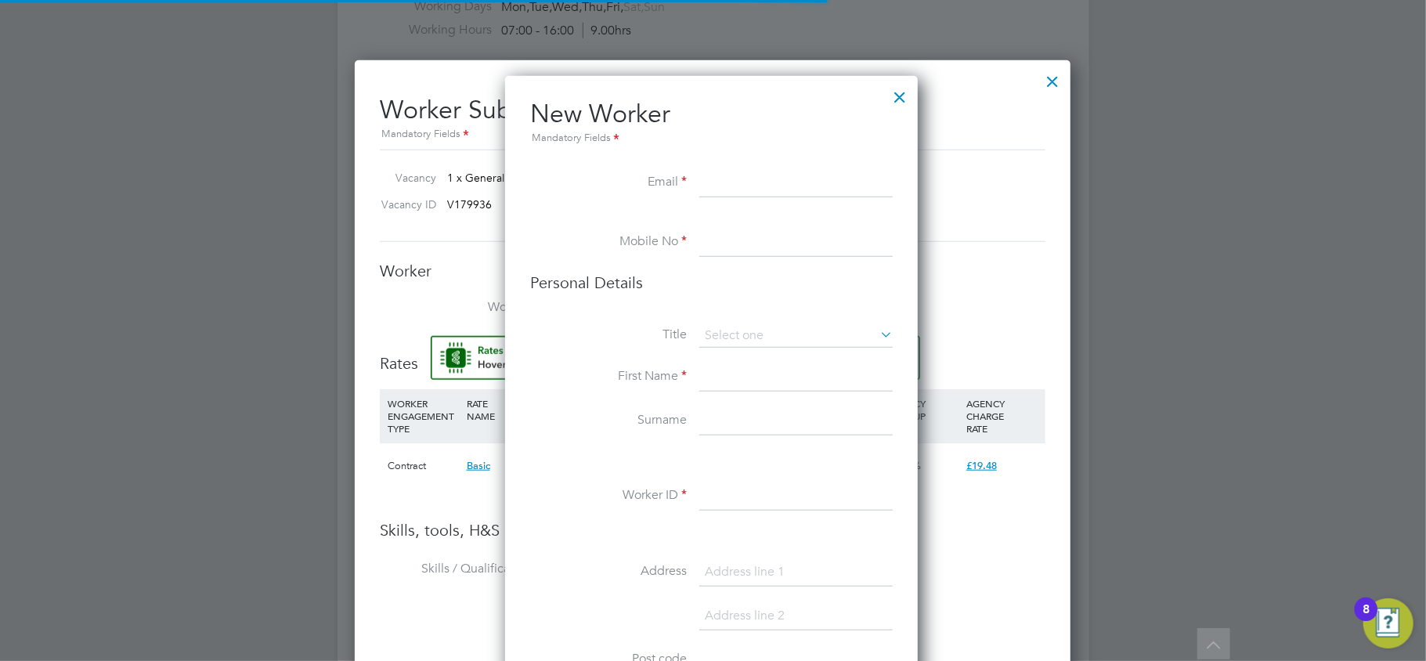
scroll to position [1325, 416]
click at [764, 201] on li "Email" at bounding box center [711, 191] width 362 height 44
click at [764, 193] on input at bounding box center [795, 183] width 193 height 28
paste input "Kyohannes36@gmail.com"
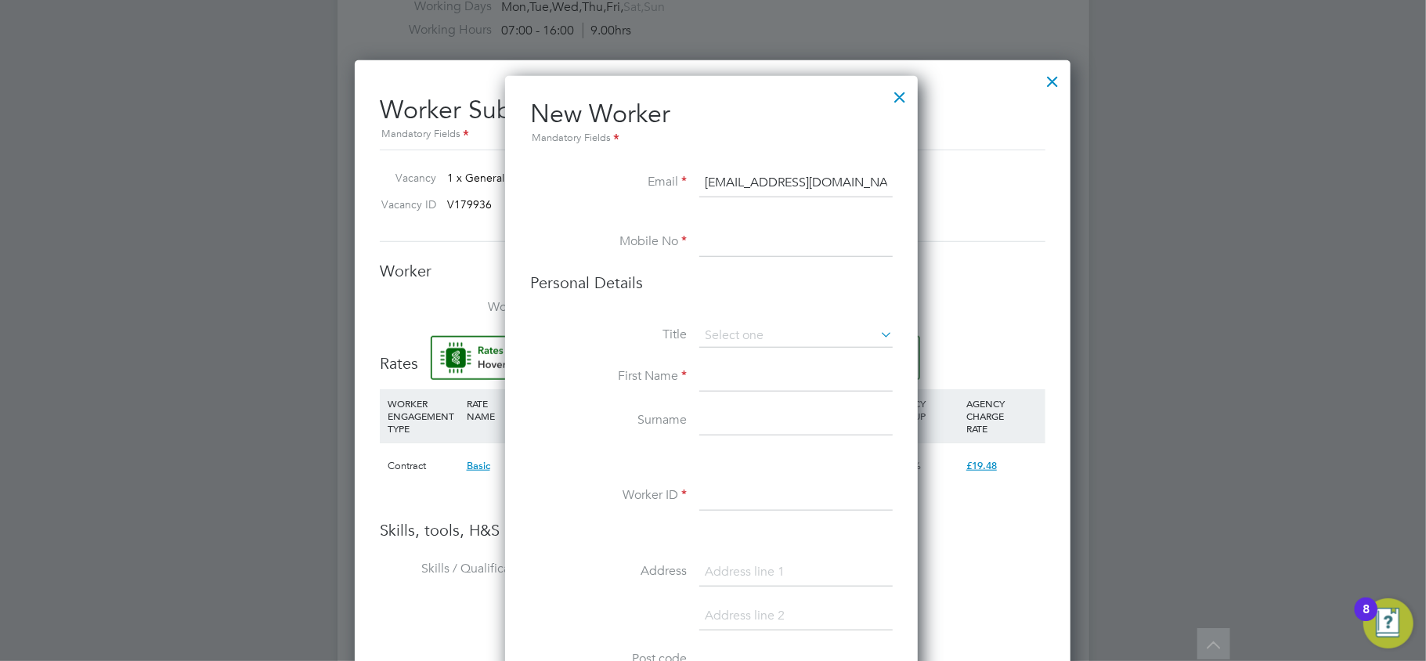
type input "Kyohannes36@gmail.com"
click at [753, 241] on div "All Vacancies Vacancy Activity Logs Vacancy Activity Logs All Vacancies Vacancy…" at bounding box center [713, 168] width 752 height 2031
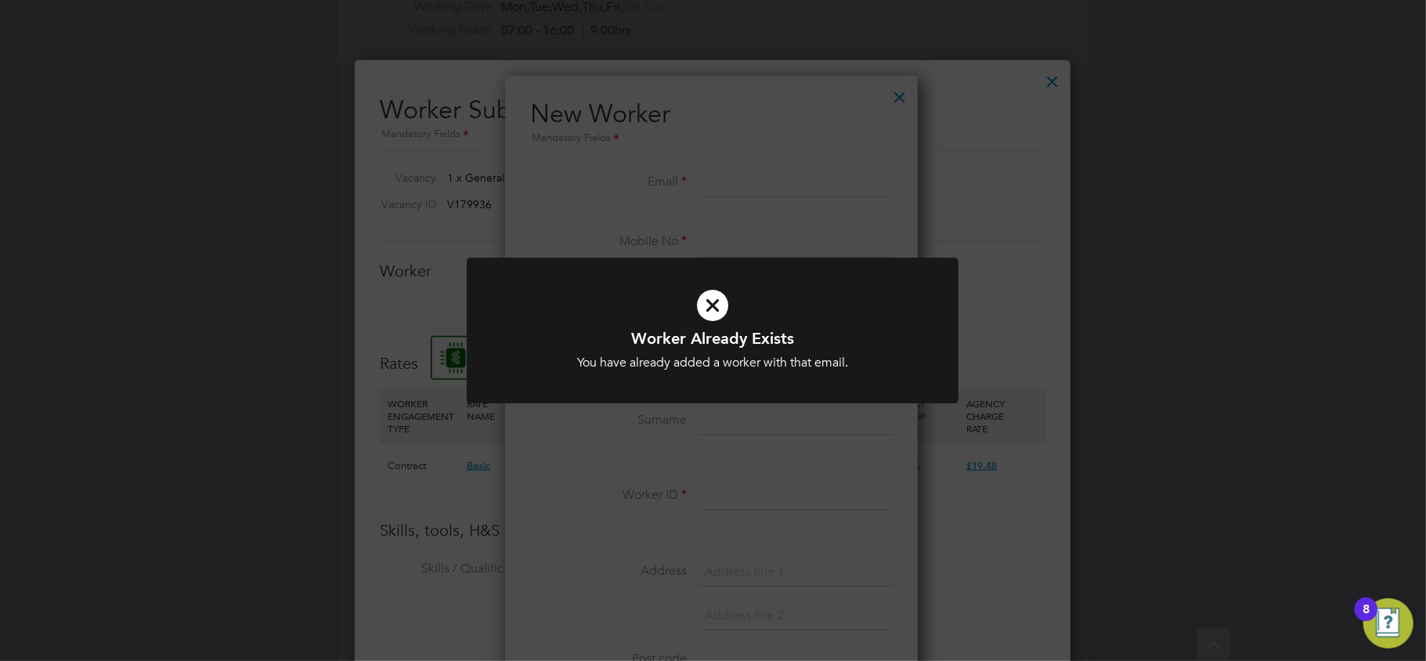
drag, startPoint x: 749, startPoint y: 226, endPoint x: 792, endPoint y: 173, distance: 68.5
click at [749, 224] on div "Worker Already Exists You have already added a worker with that email. Cancel O…" at bounding box center [713, 330] width 1426 height 661
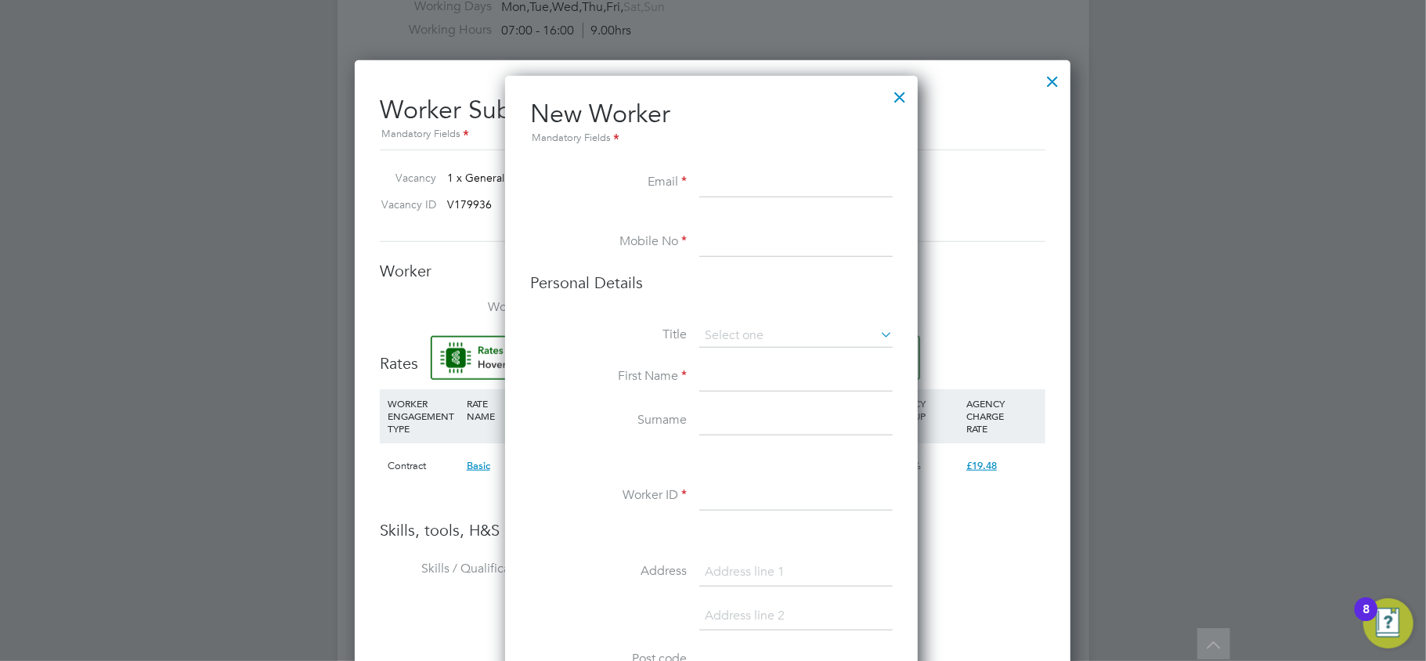
click at [894, 99] on div at bounding box center [899, 93] width 28 height 28
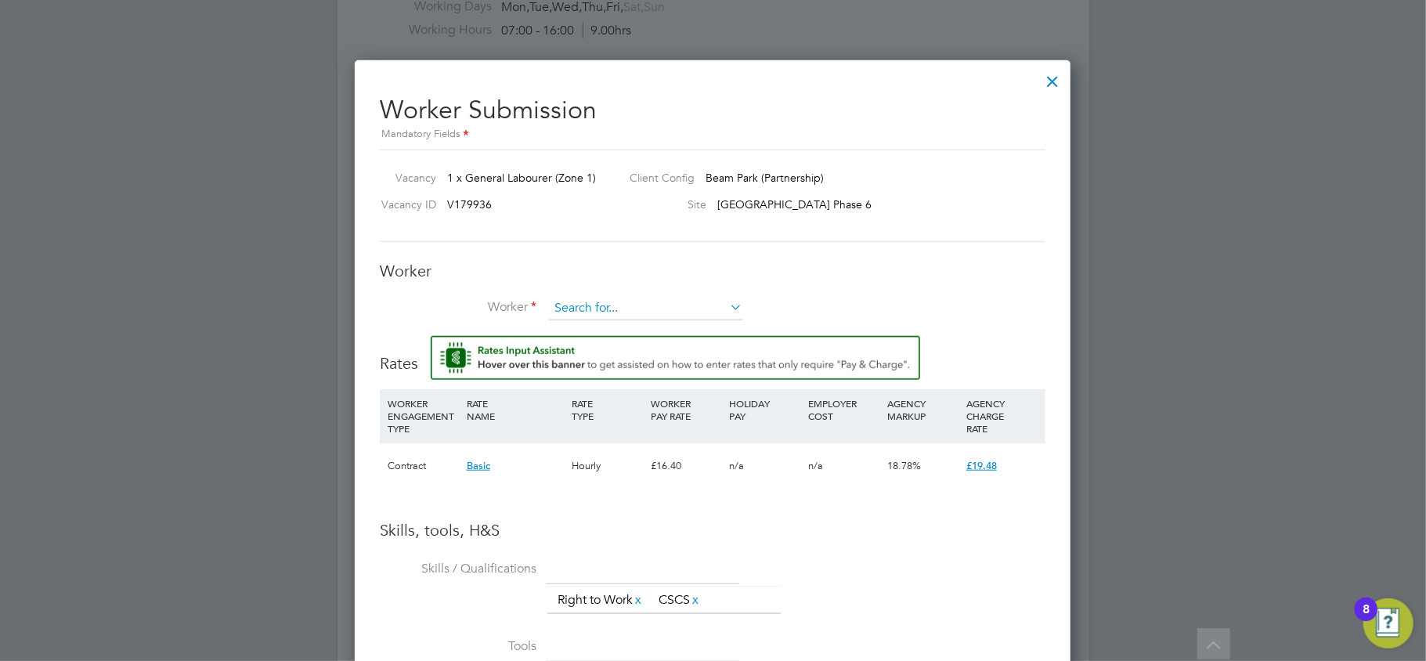
click at [601, 298] on input at bounding box center [645, 308] width 193 height 23
type input "kidus yoh"
click at [650, 308] on input at bounding box center [645, 308] width 193 height 23
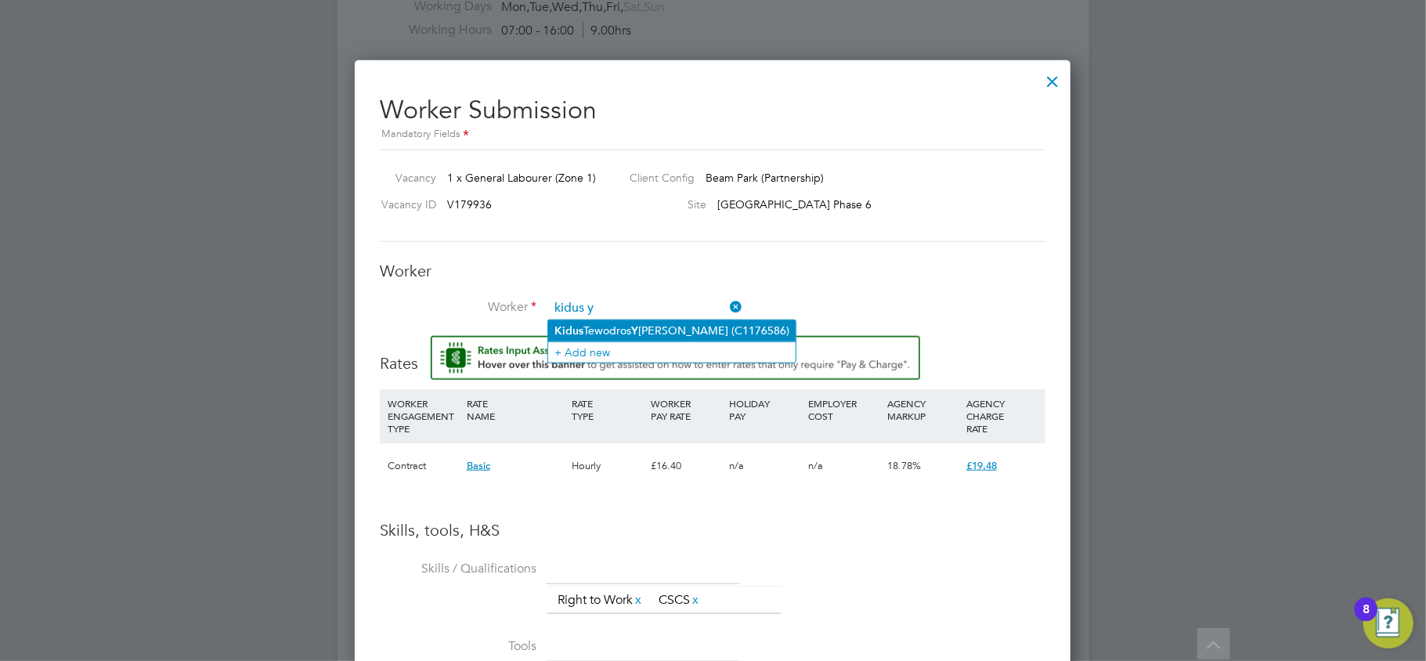
click at [649, 323] on li "Kidus Tewodros Y ohannes (C1176586)" at bounding box center [671, 330] width 247 height 21
type input "Kidus Tewodros Yohannes (C1176586)"
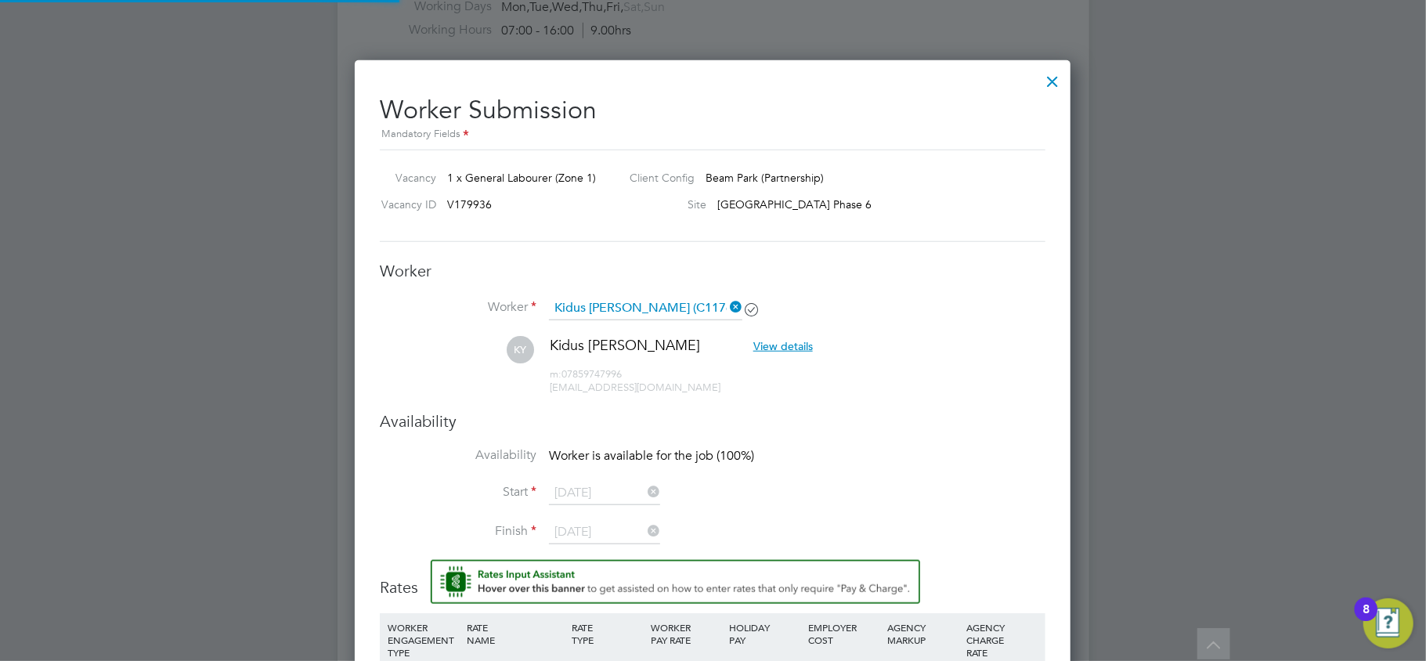
scroll to position [1353, 717]
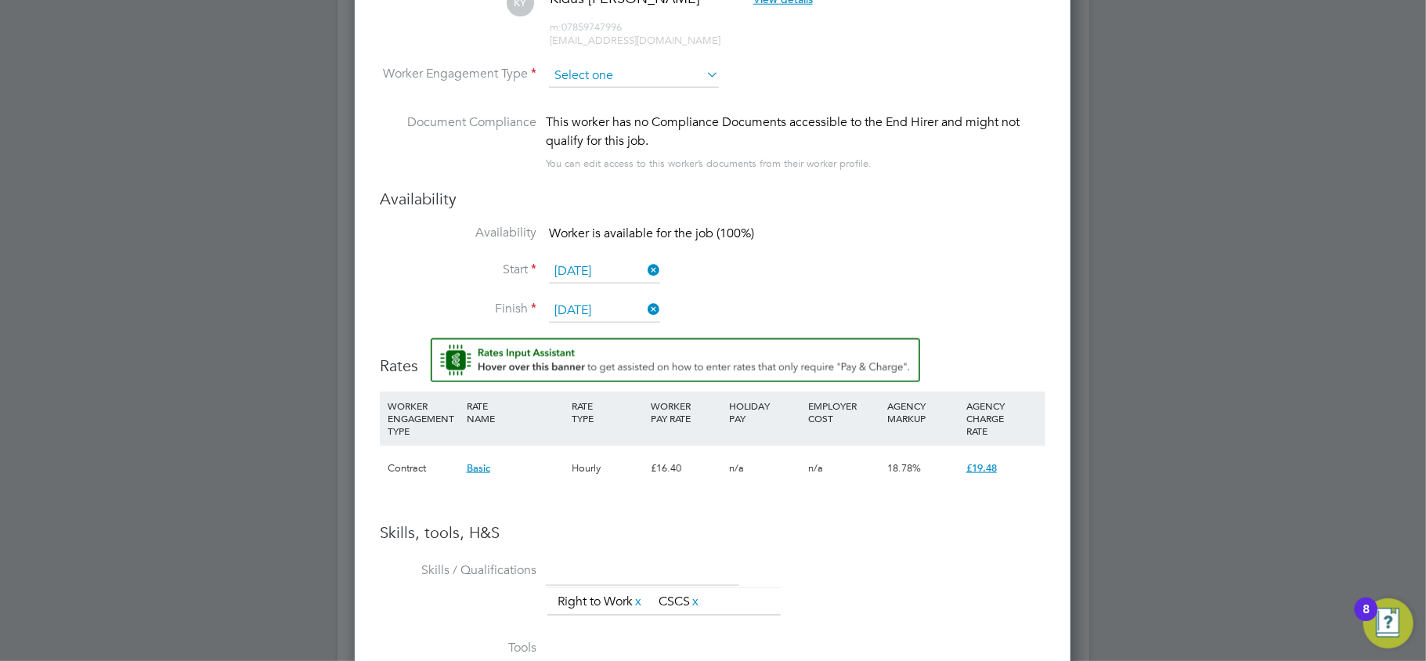
click at [582, 72] on input at bounding box center [634, 75] width 170 height 23
click at [598, 95] on li "Contract" at bounding box center [633, 96] width 171 height 20
type input "Contract"
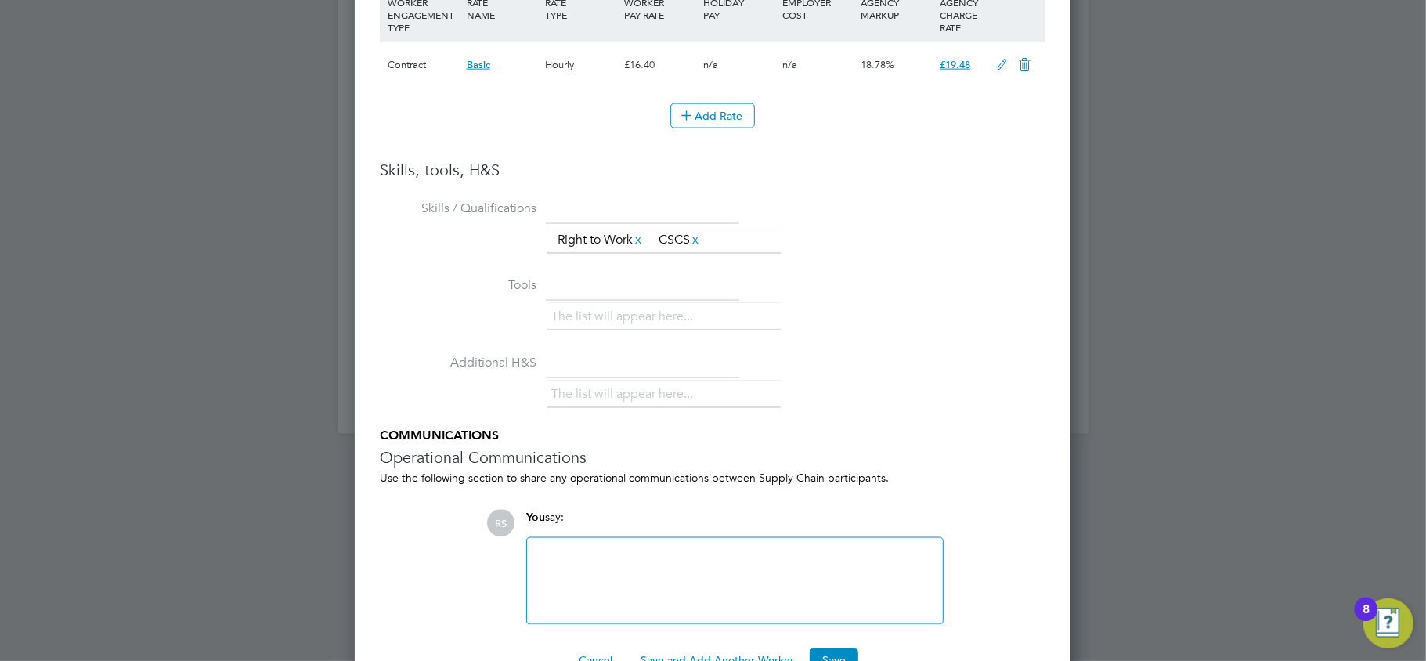
scroll to position [1655, 0]
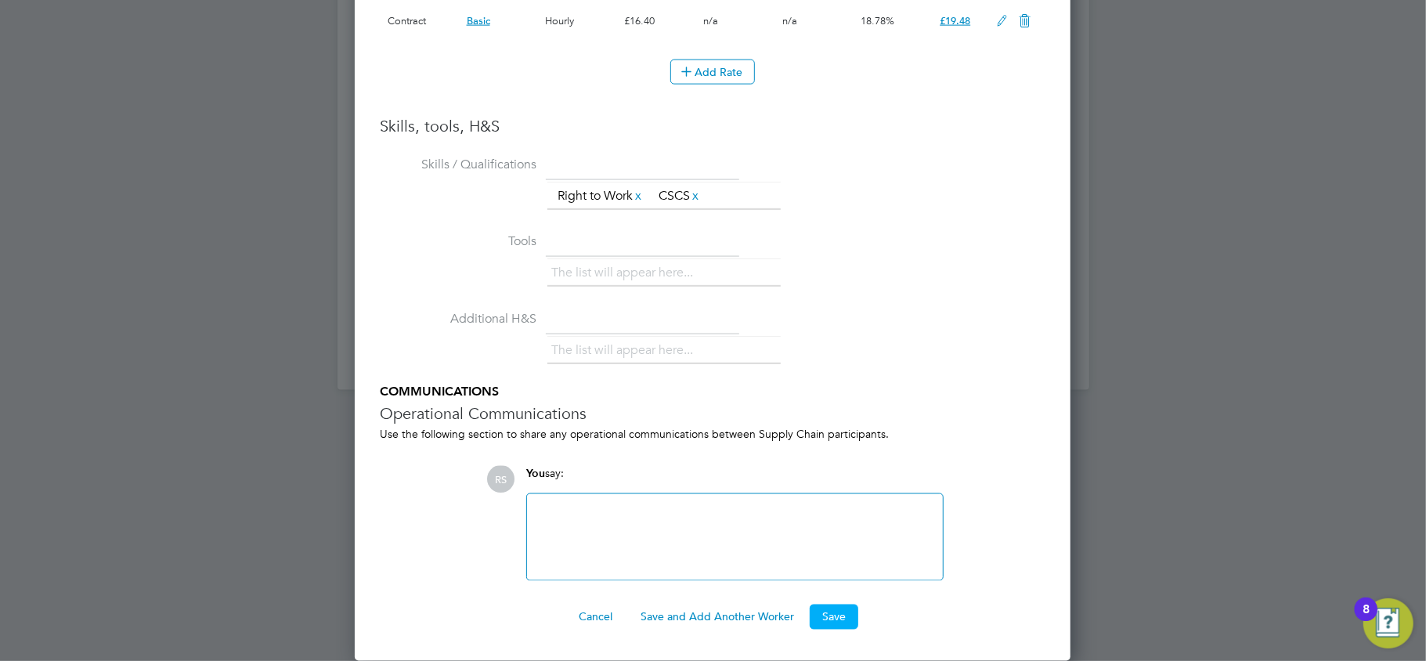
click at [834, 611] on button "Save" at bounding box center [833, 616] width 49 height 25
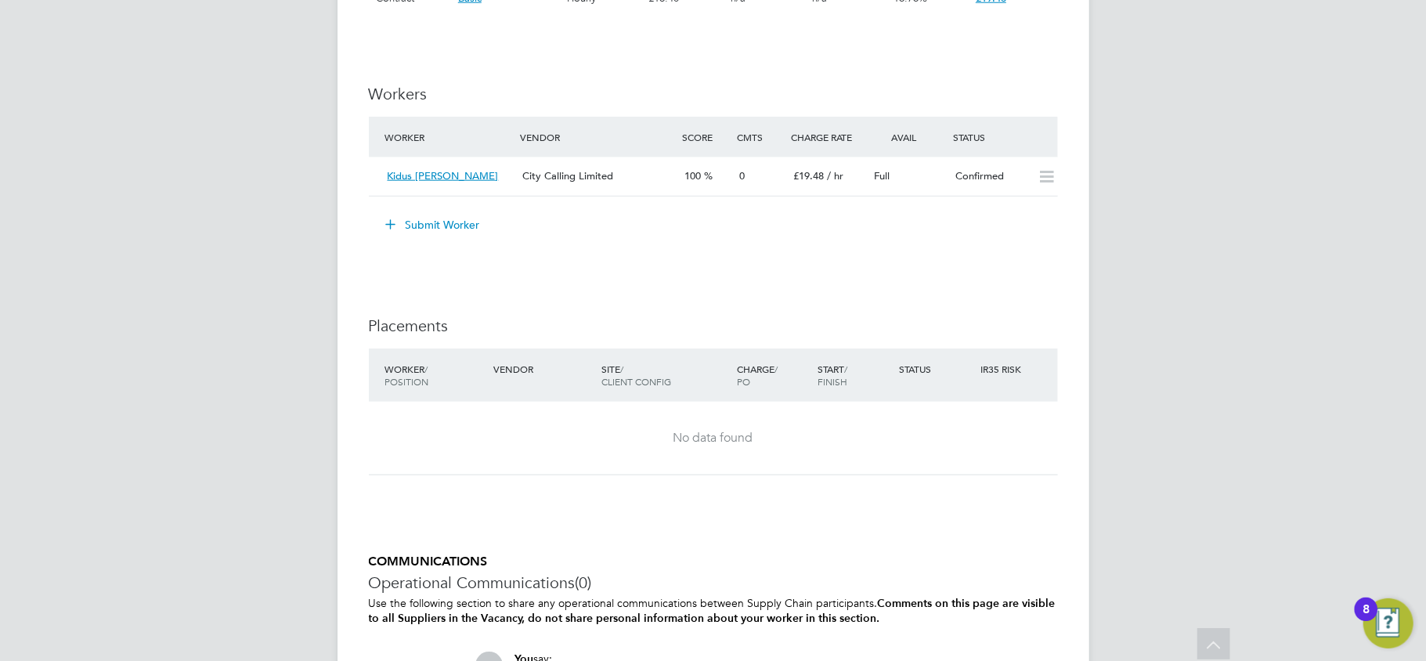
scroll to position [1173, 0]
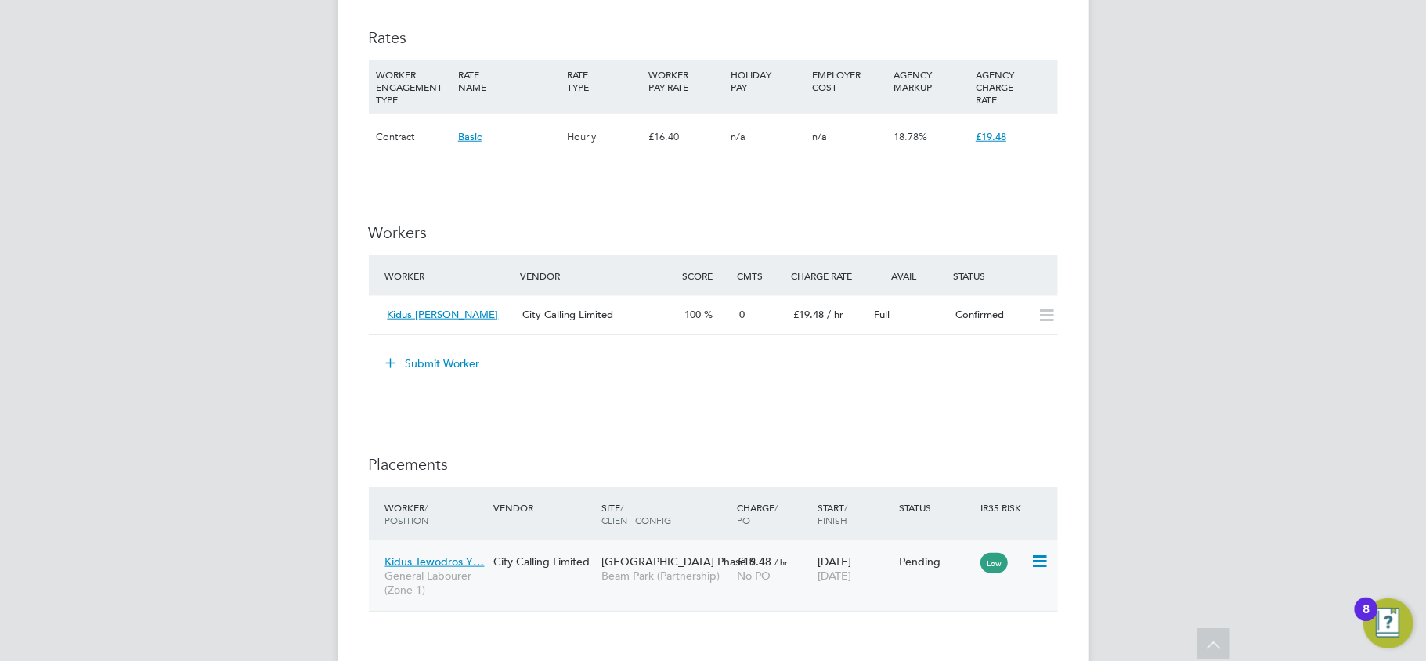
click at [1032, 564] on icon at bounding box center [1038, 561] width 16 height 19
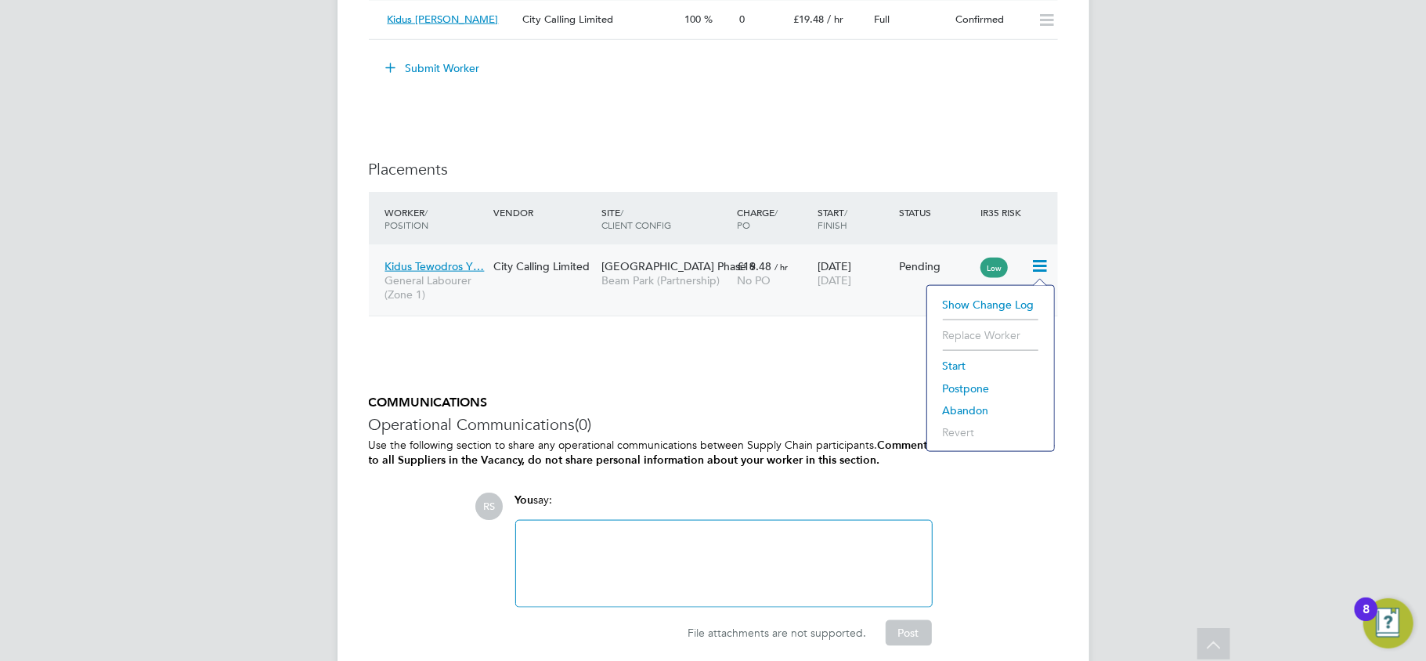
scroll to position [1357, 0]
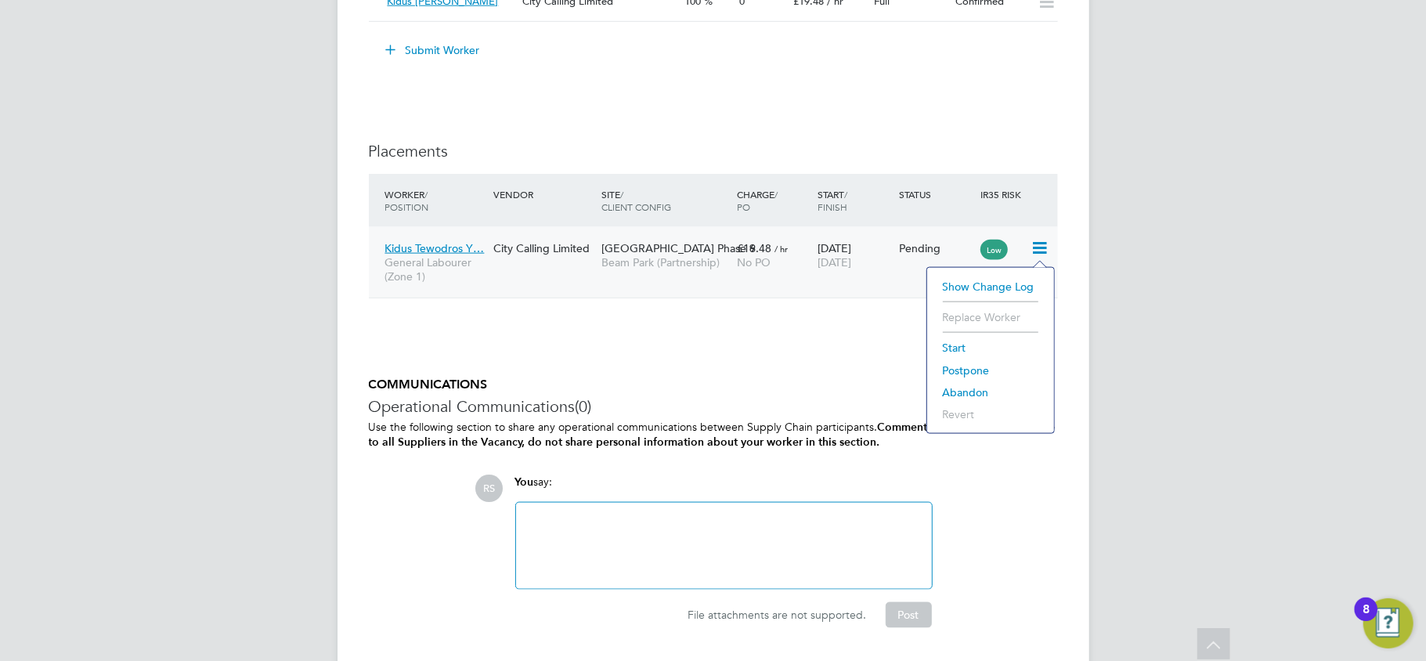
click at [955, 344] on li "Start" at bounding box center [990, 348] width 111 height 22
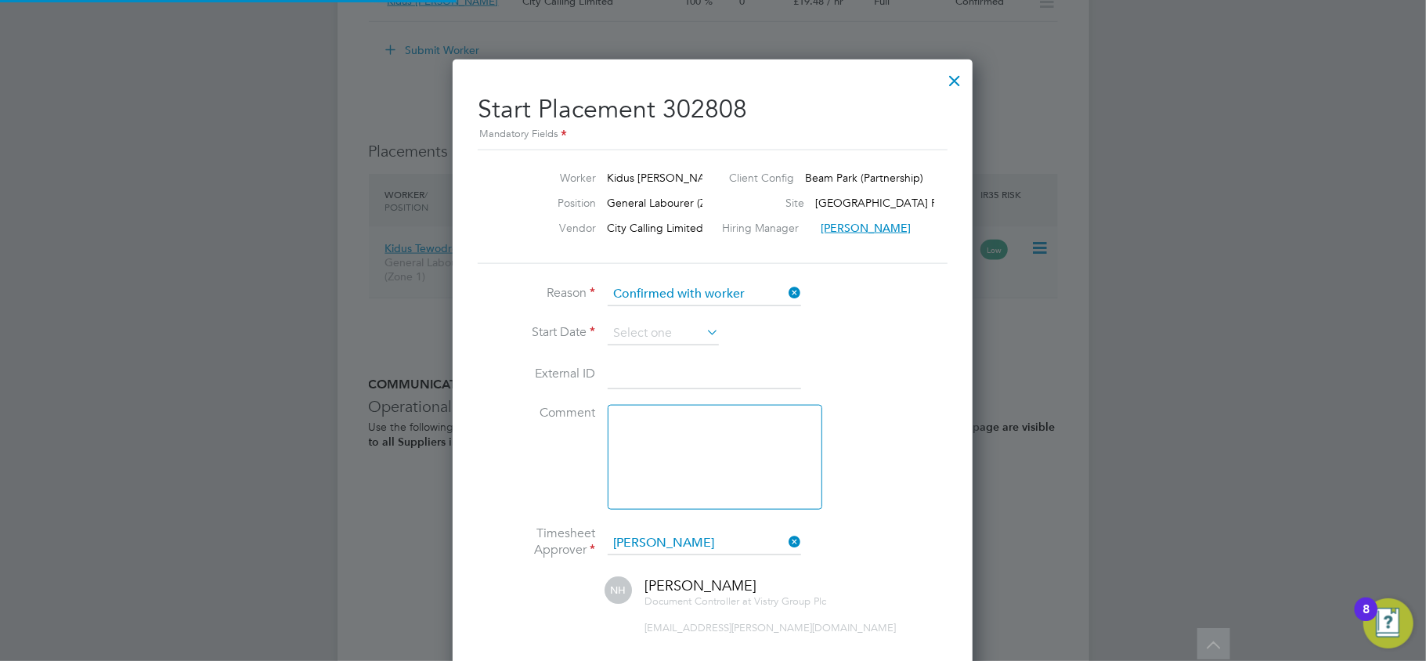
scroll to position [16, 193]
click at [620, 332] on input at bounding box center [663, 333] width 111 height 23
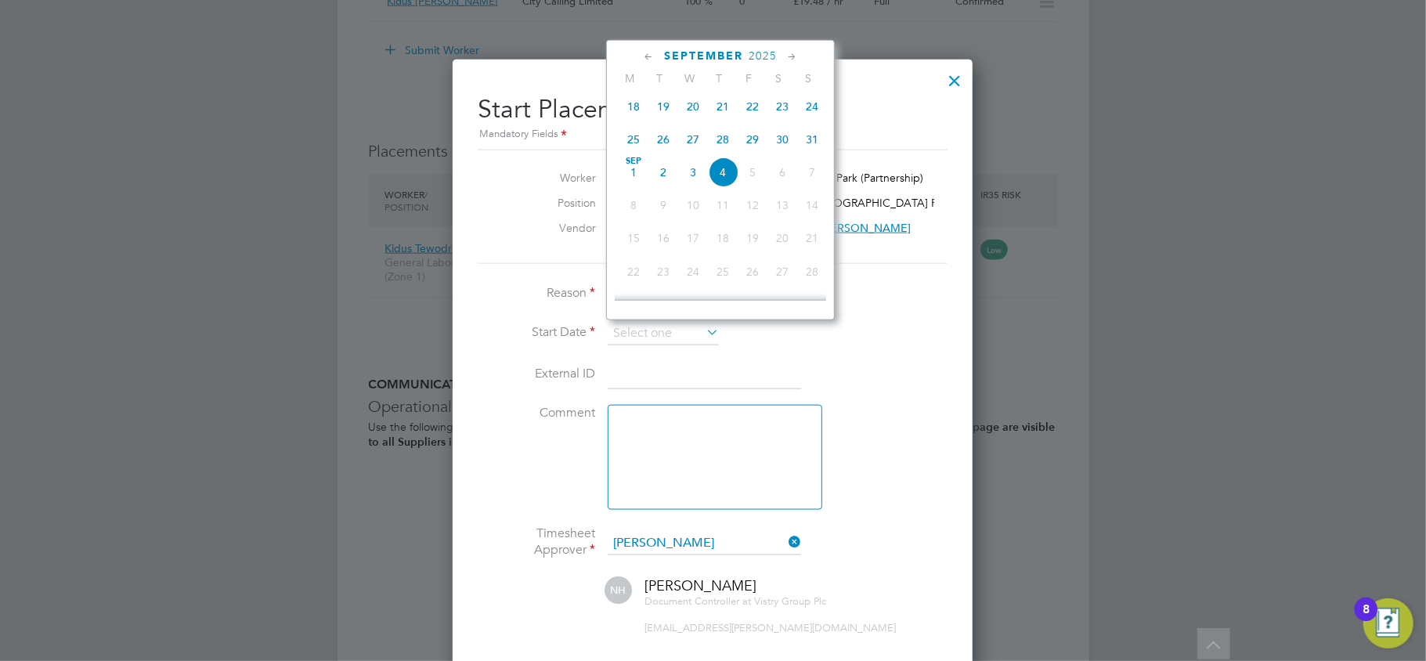
click at [697, 146] on span "27" at bounding box center [693, 139] width 30 height 30
type input "27 Aug 2025"
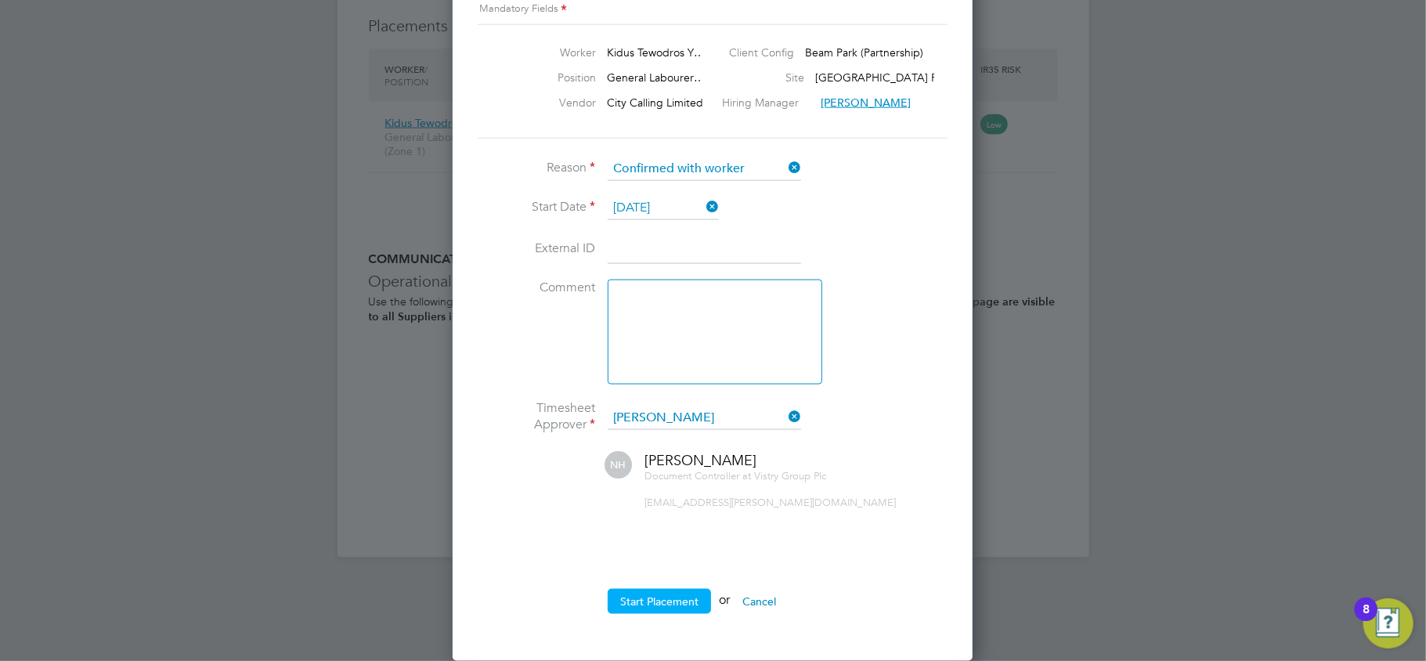
click at [644, 595] on button "Start Placement" at bounding box center [659, 601] width 103 height 25
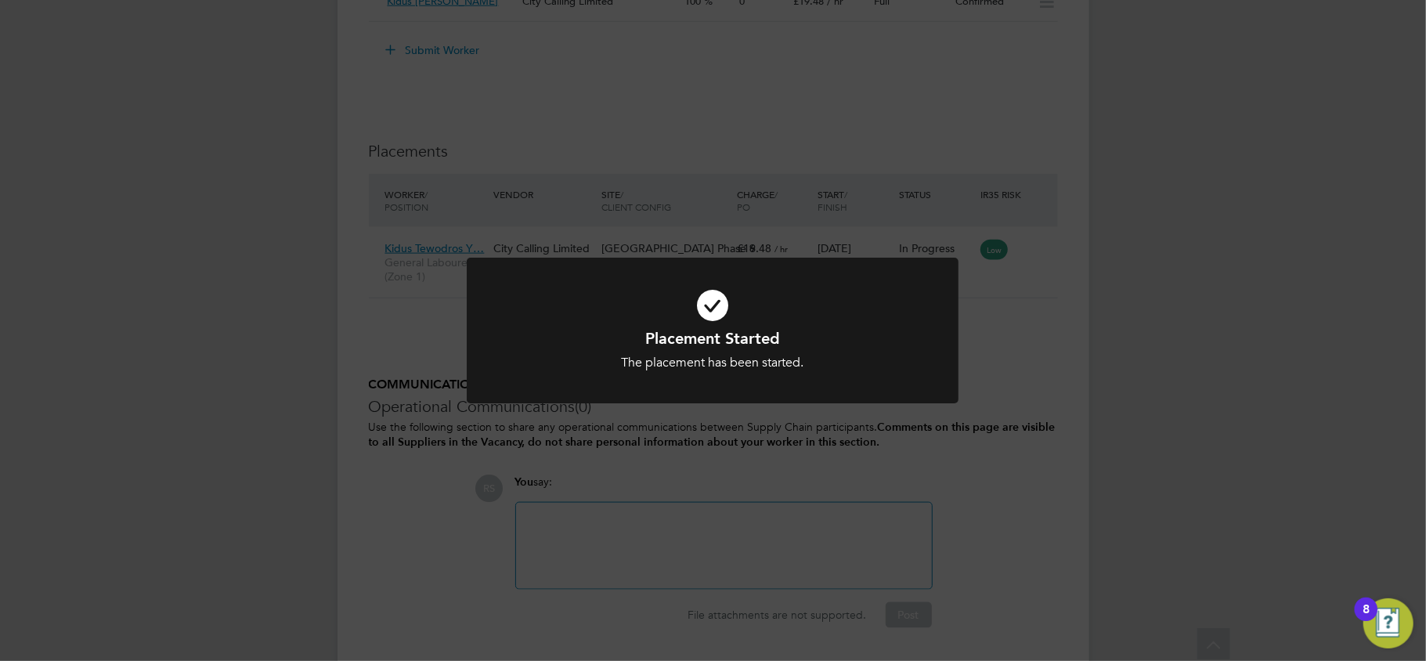
click at [230, 395] on div "Placement Started The placement has been started. Cancel Okay" at bounding box center [713, 330] width 1426 height 661
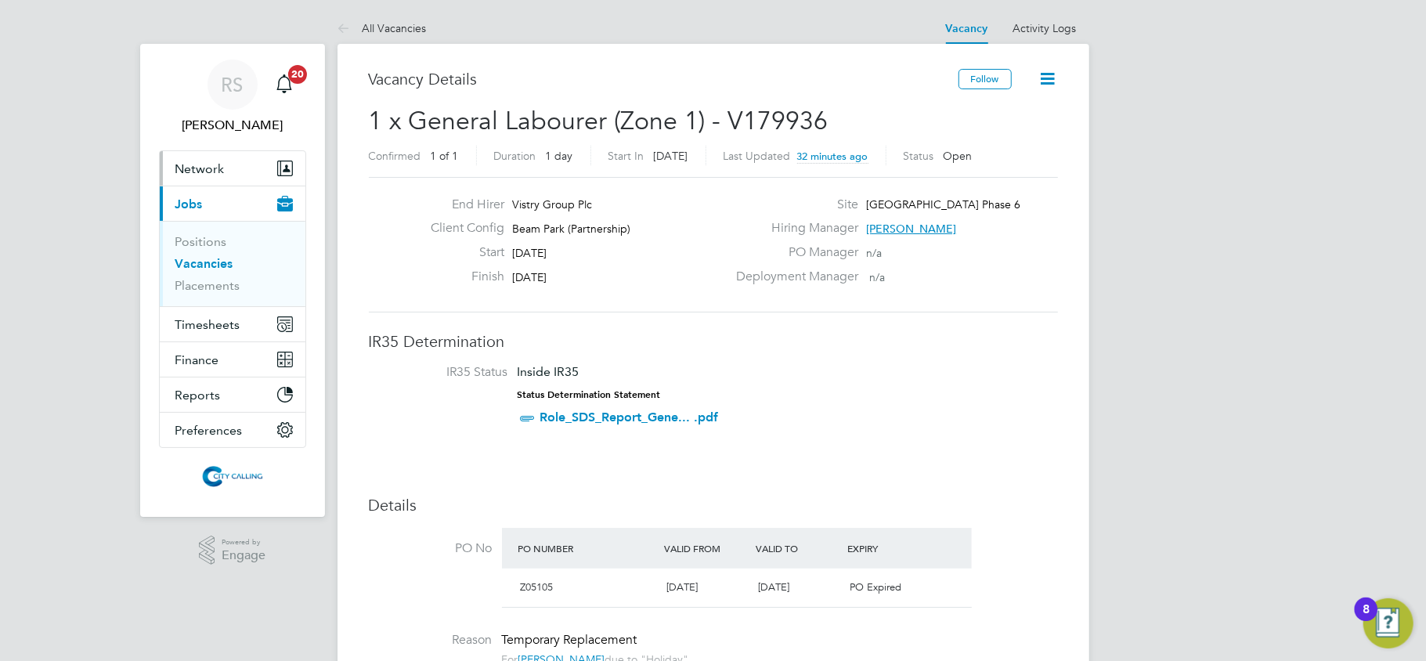
click at [198, 170] on span "Network" at bounding box center [199, 168] width 49 height 15
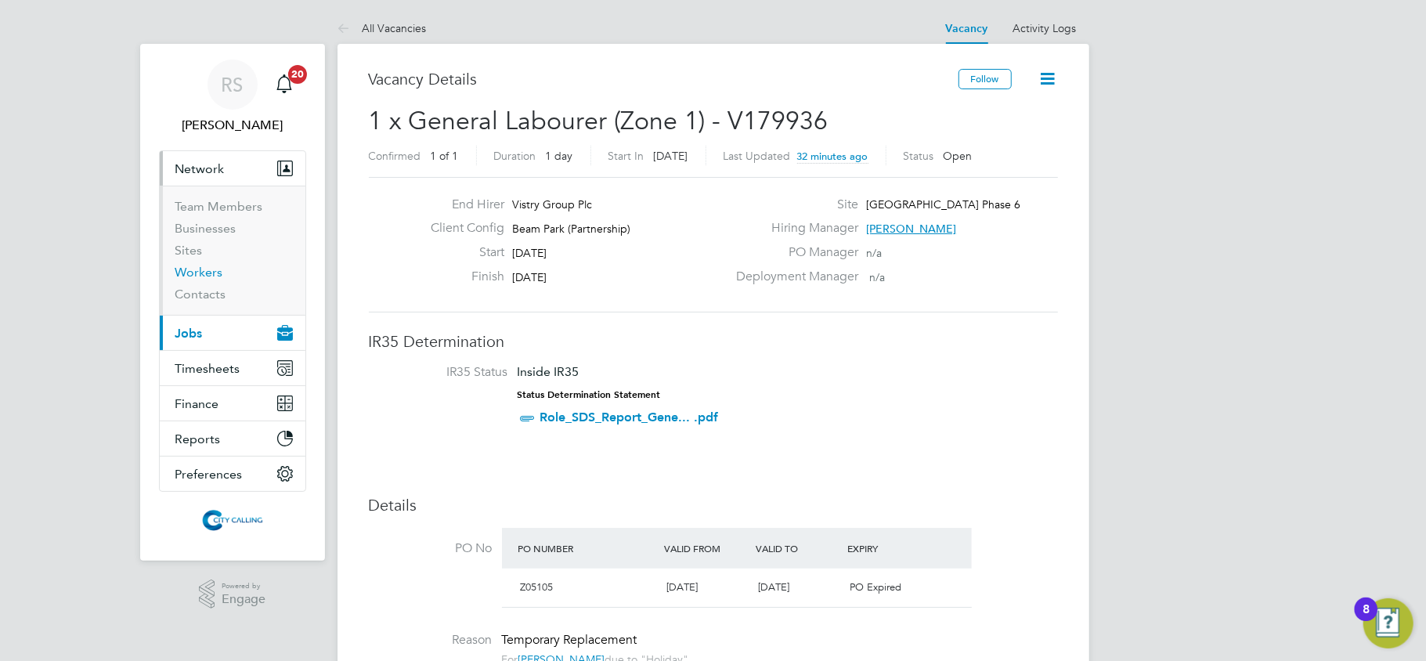
click at [201, 274] on link "Workers" at bounding box center [199, 272] width 48 height 15
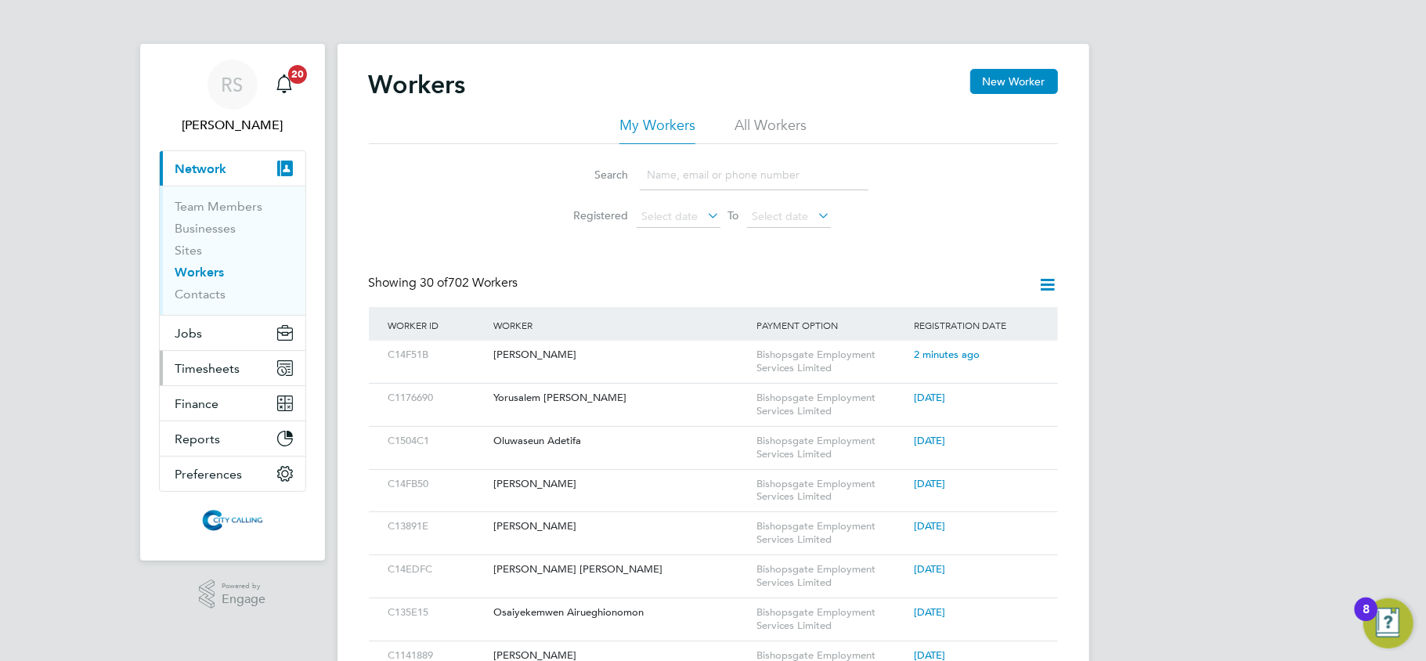
click at [197, 366] on span "Timesheets" at bounding box center [207, 368] width 65 height 15
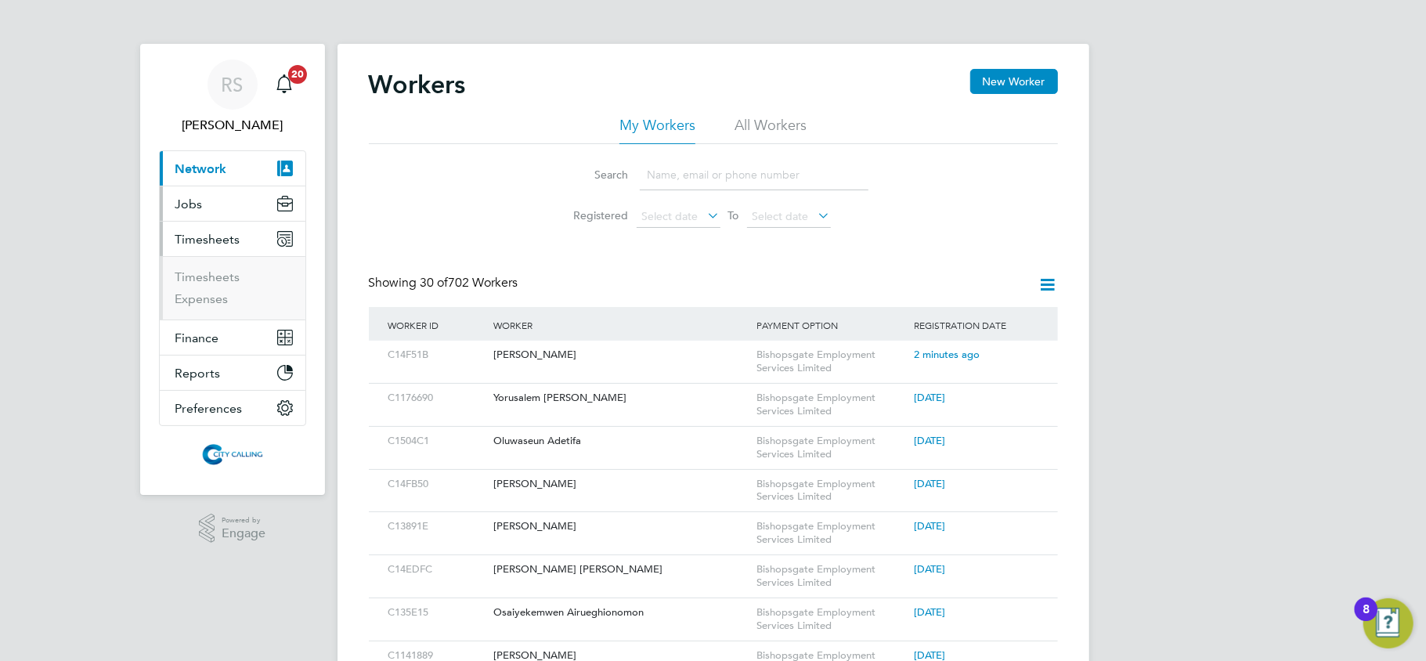
click at [201, 193] on button "Jobs" at bounding box center [233, 203] width 146 height 34
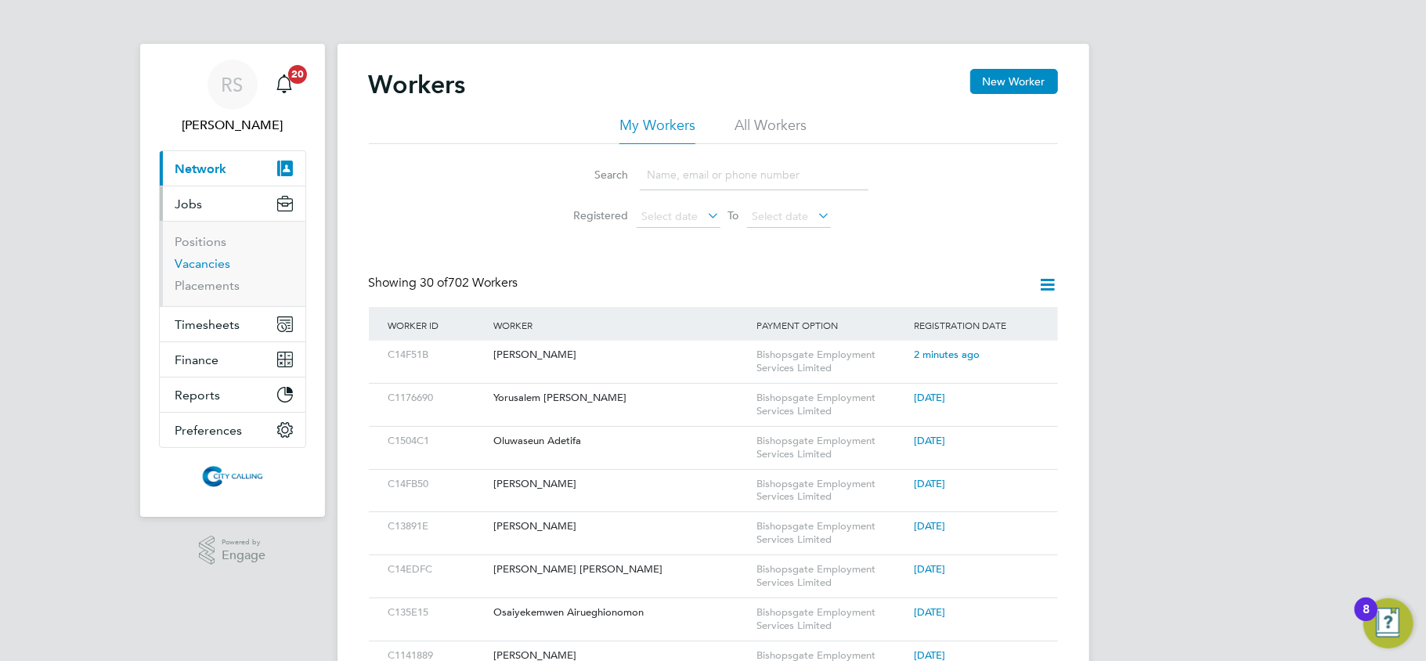
click at [204, 264] on link "Vacancies" at bounding box center [203, 263] width 56 height 15
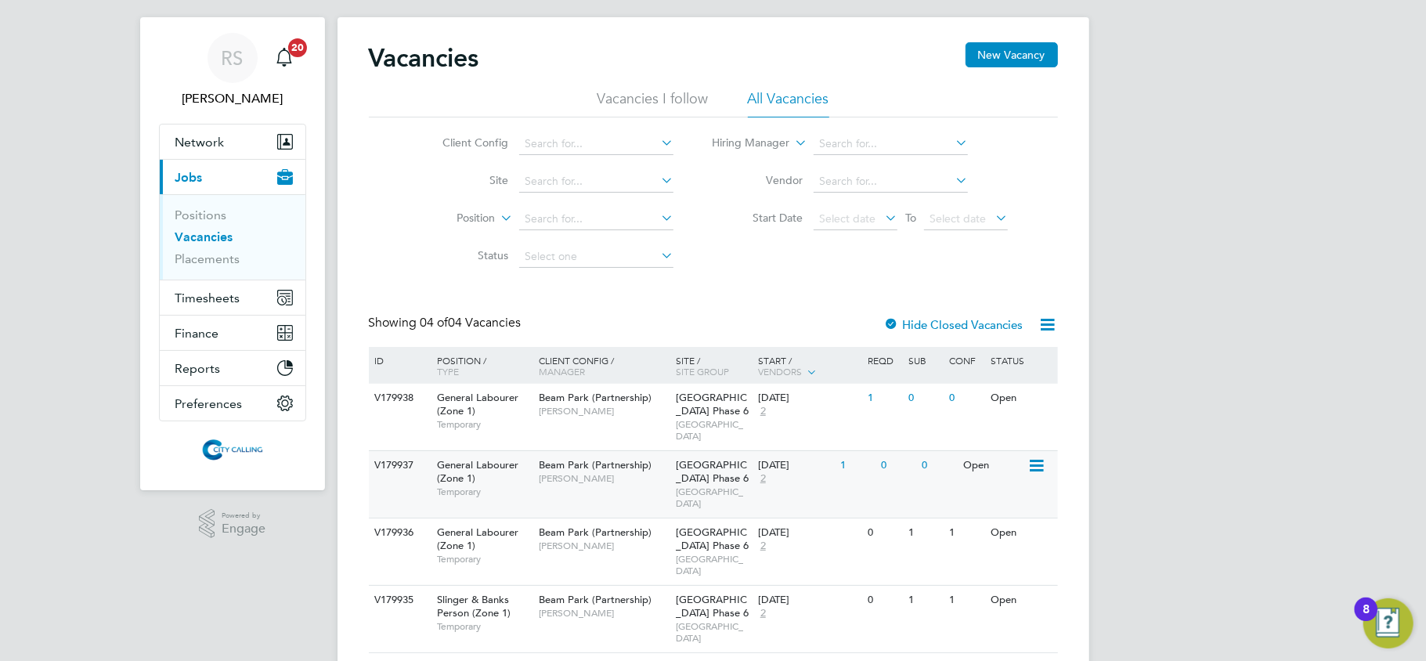
click at [828, 467] on div "01 Sep 2025 2" at bounding box center [795, 472] width 82 height 42
click at [642, 401] on span "Beam Park (Partnership)" at bounding box center [595, 397] width 113 height 13
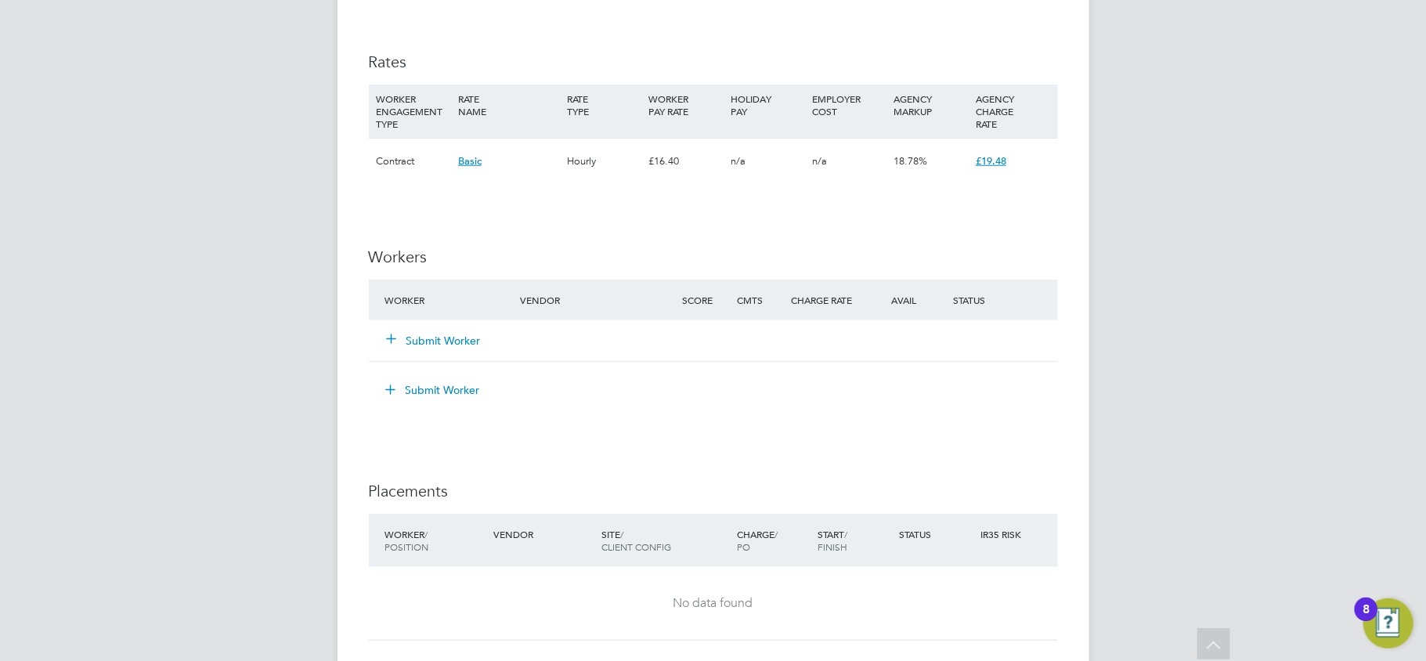
scroll to position [1044, 0]
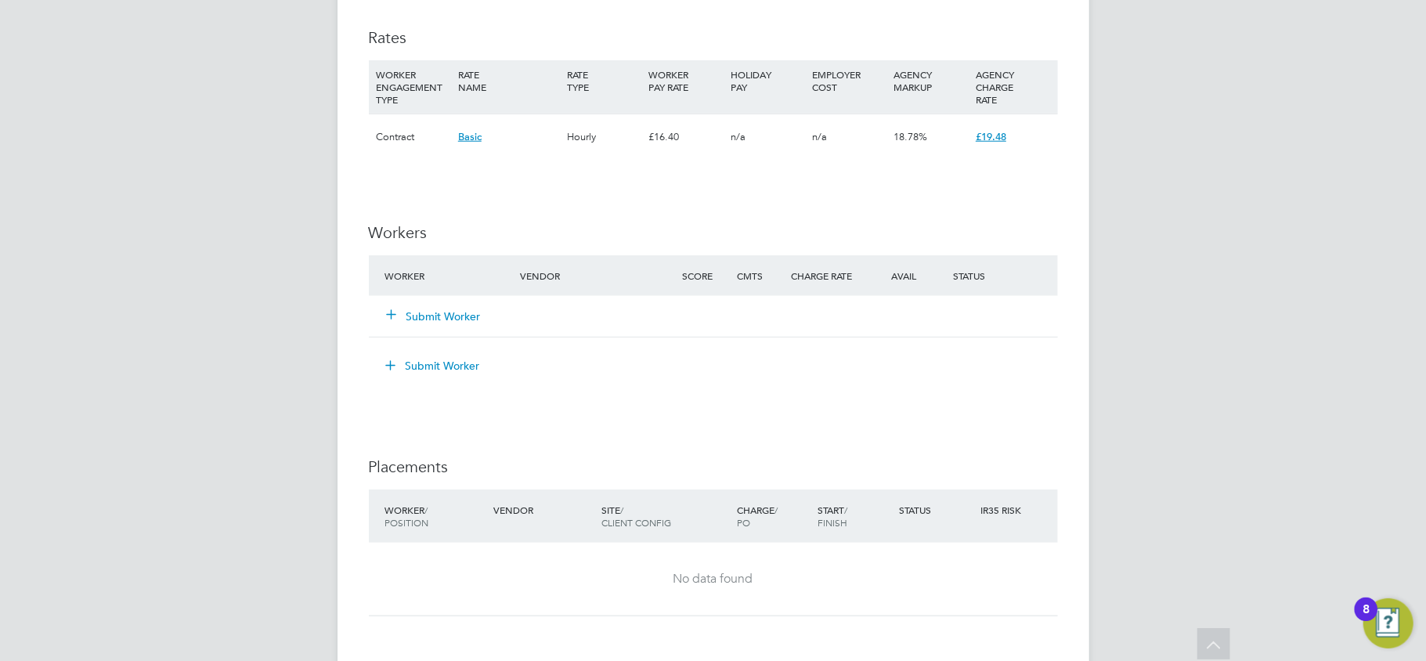
click at [443, 318] on button "Submit Worker" at bounding box center [435, 316] width 94 height 16
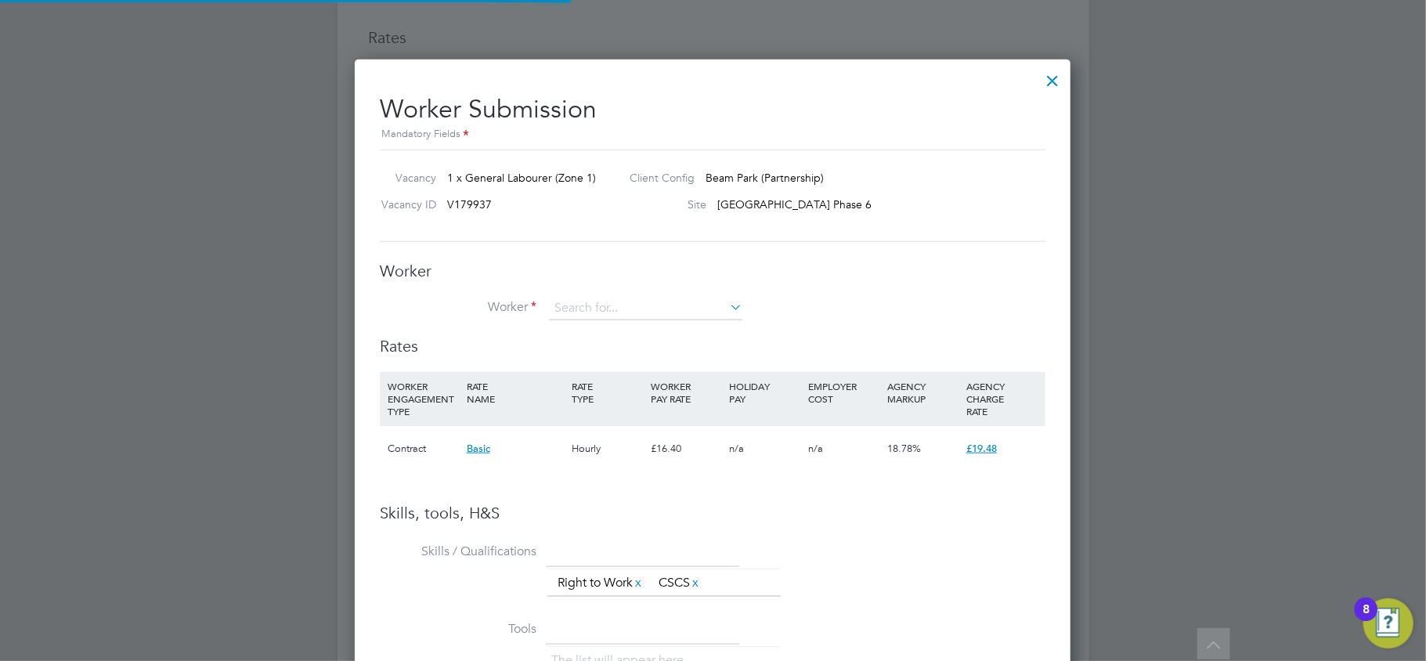
scroll to position [990, 717]
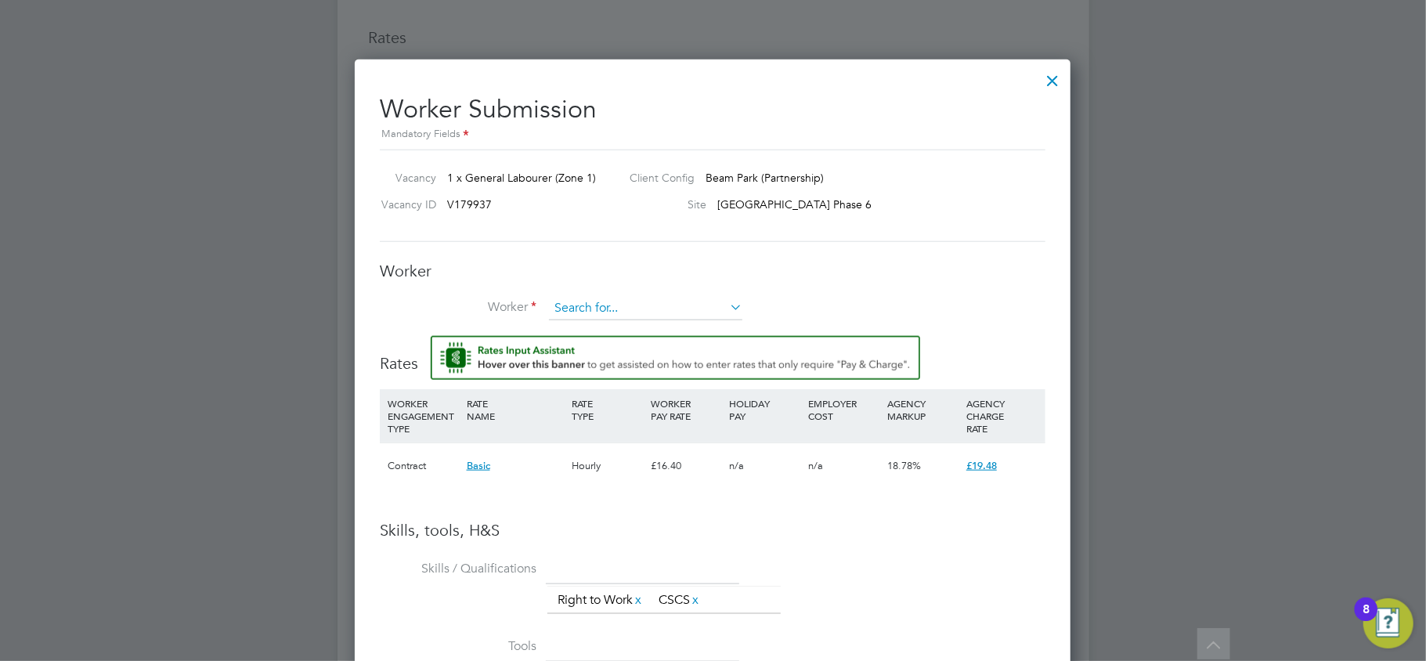
click at [578, 308] on input at bounding box center [645, 308] width 193 height 23
click at [589, 345] on li "+ Add new" at bounding box center [645, 351] width 195 height 21
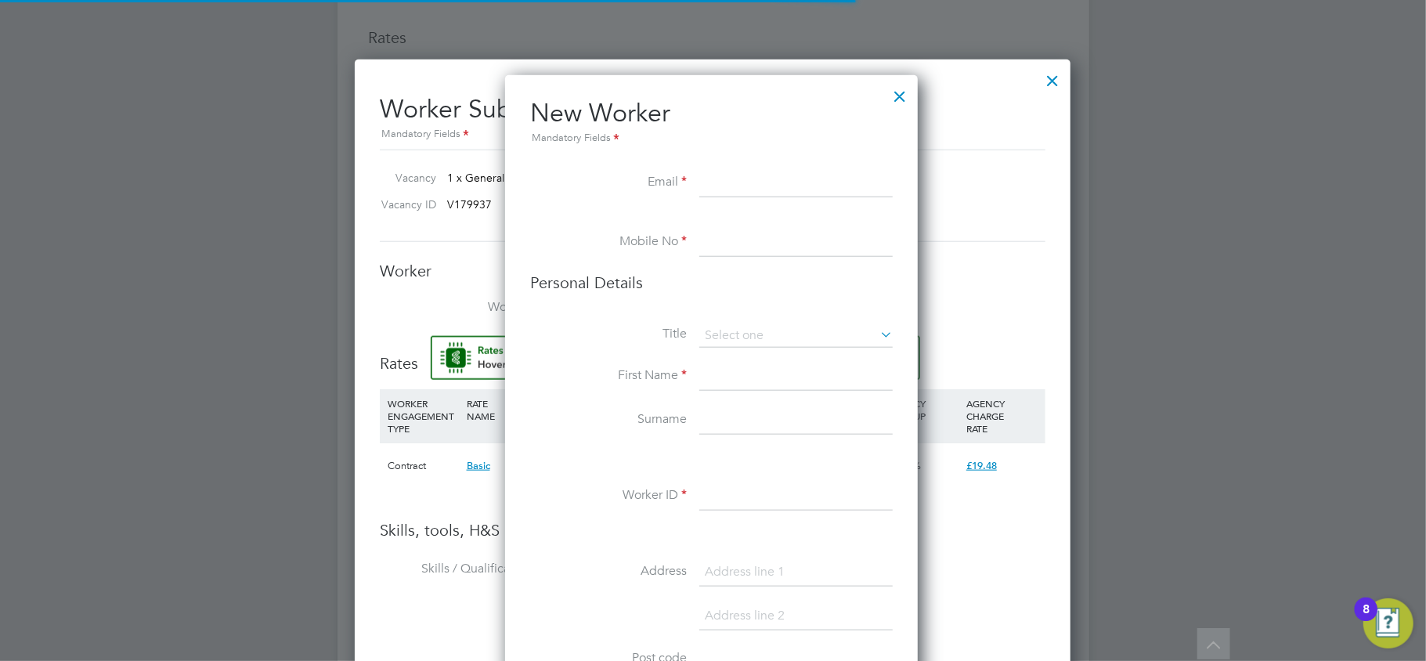
scroll to position [1325, 416]
paste input "[EMAIL_ADDRESS][DOMAIN_NAME]"
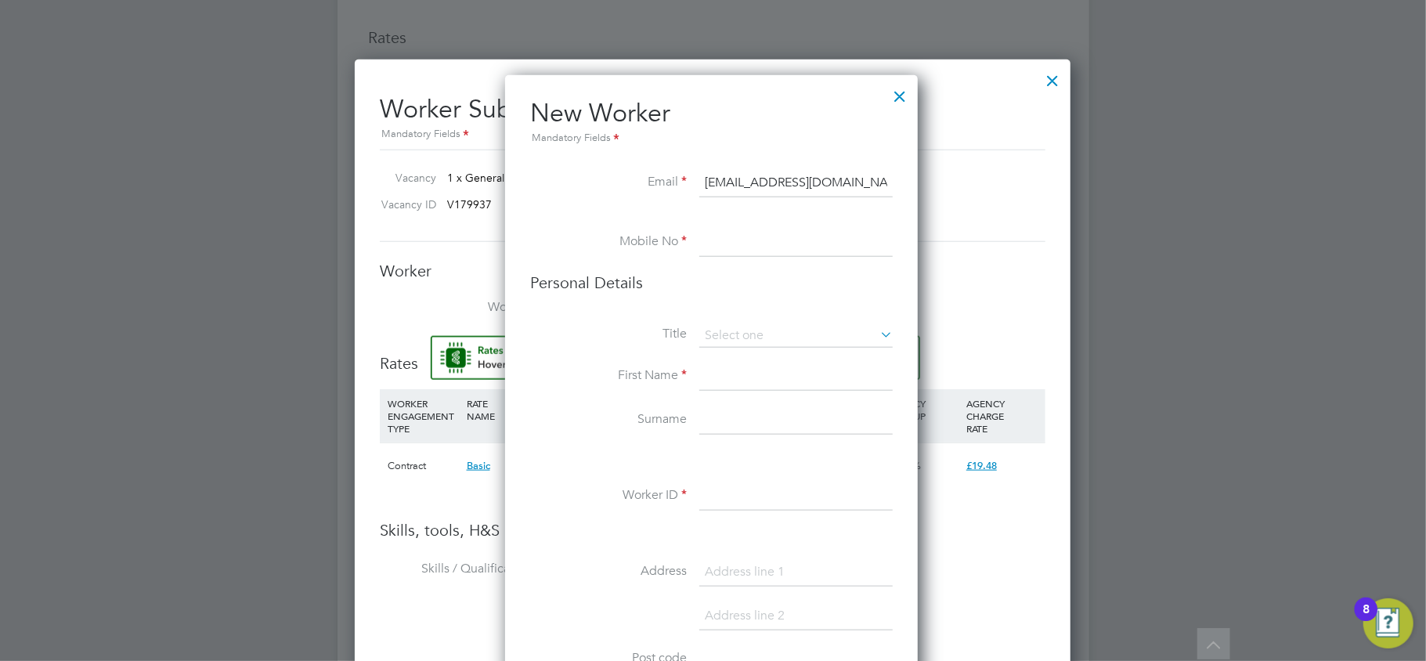
type input "[EMAIL_ADDRESS][DOMAIN_NAME]"
click at [723, 265] on li "Mobile No" at bounding box center [711, 251] width 362 height 44
click at [725, 247] on input at bounding box center [795, 243] width 193 height 28
click at [725, 370] on input at bounding box center [795, 377] width 193 height 28
paste input "[PERSON_NAME]"
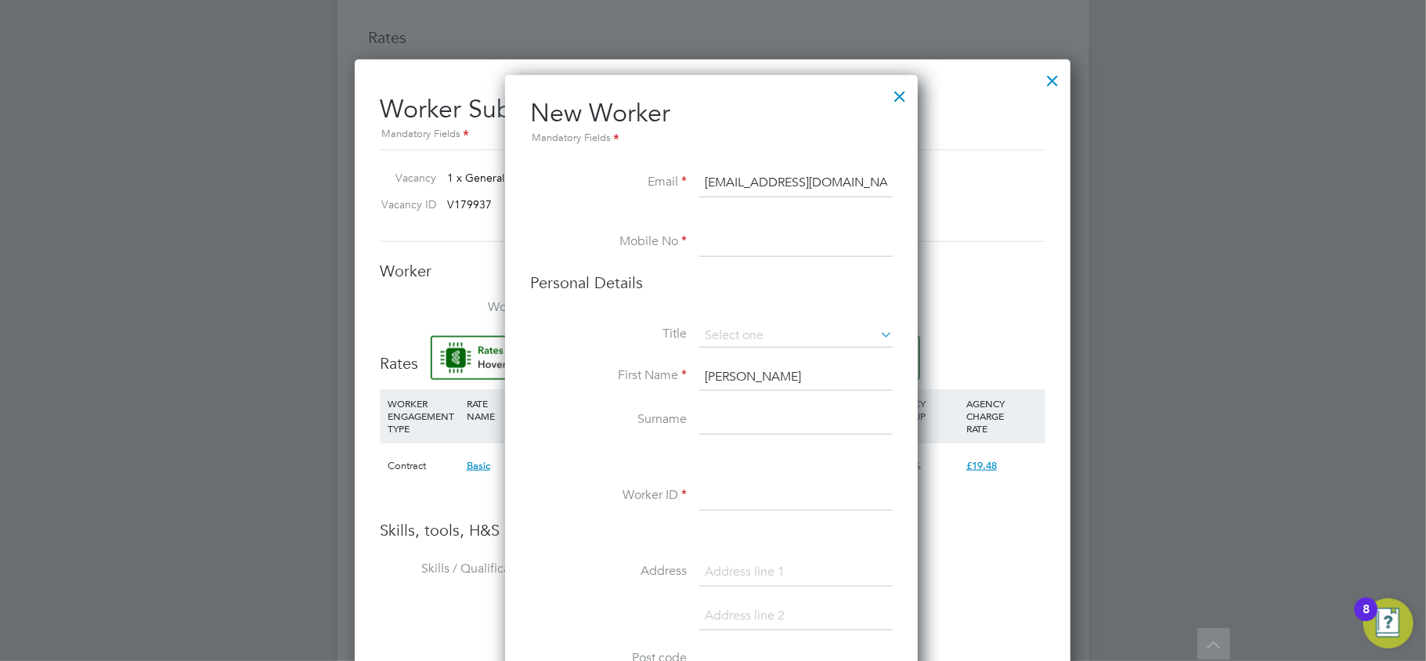
type input "[PERSON_NAME]"
click at [758, 251] on input at bounding box center [795, 243] width 193 height 28
paste input "7960341308"
type input "07960341308"
click at [755, 326] on input at bounding box center [795, 335] width 193 height 23
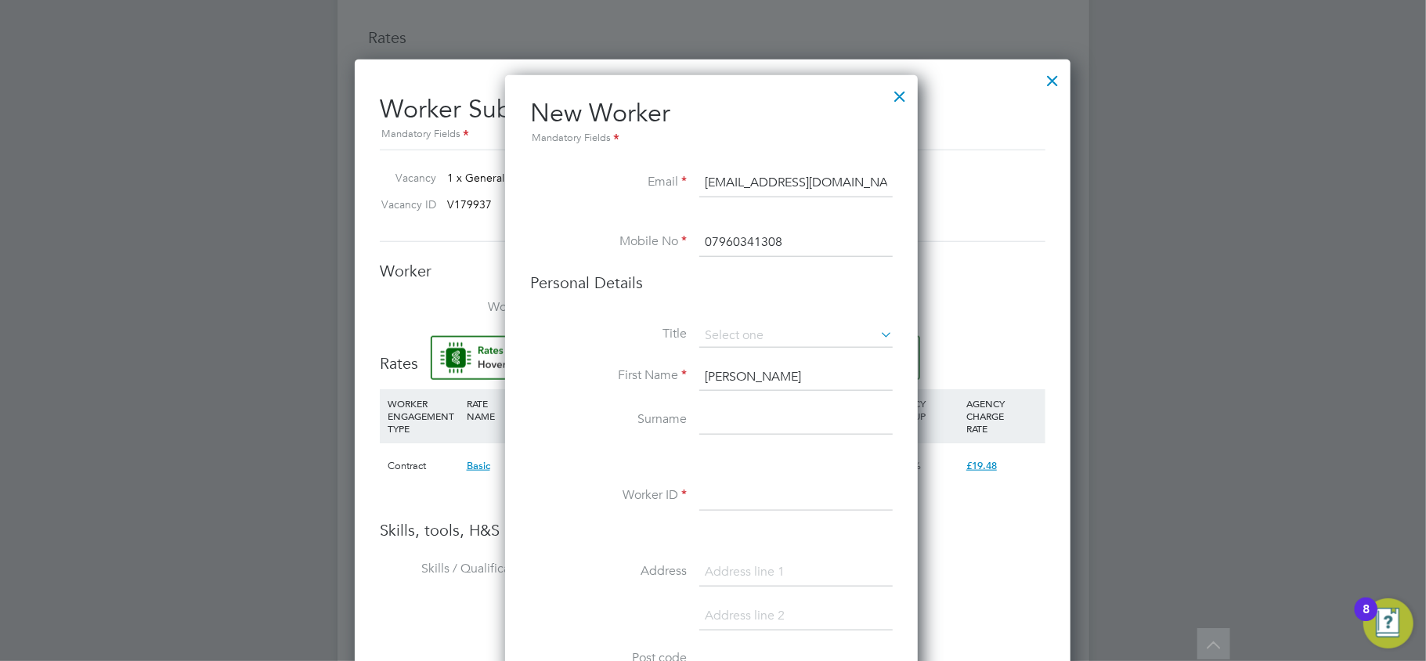
click at [750, 352] on li "Mr" at bounding box center [795, 357] width 195 height 20
type input "Mr"
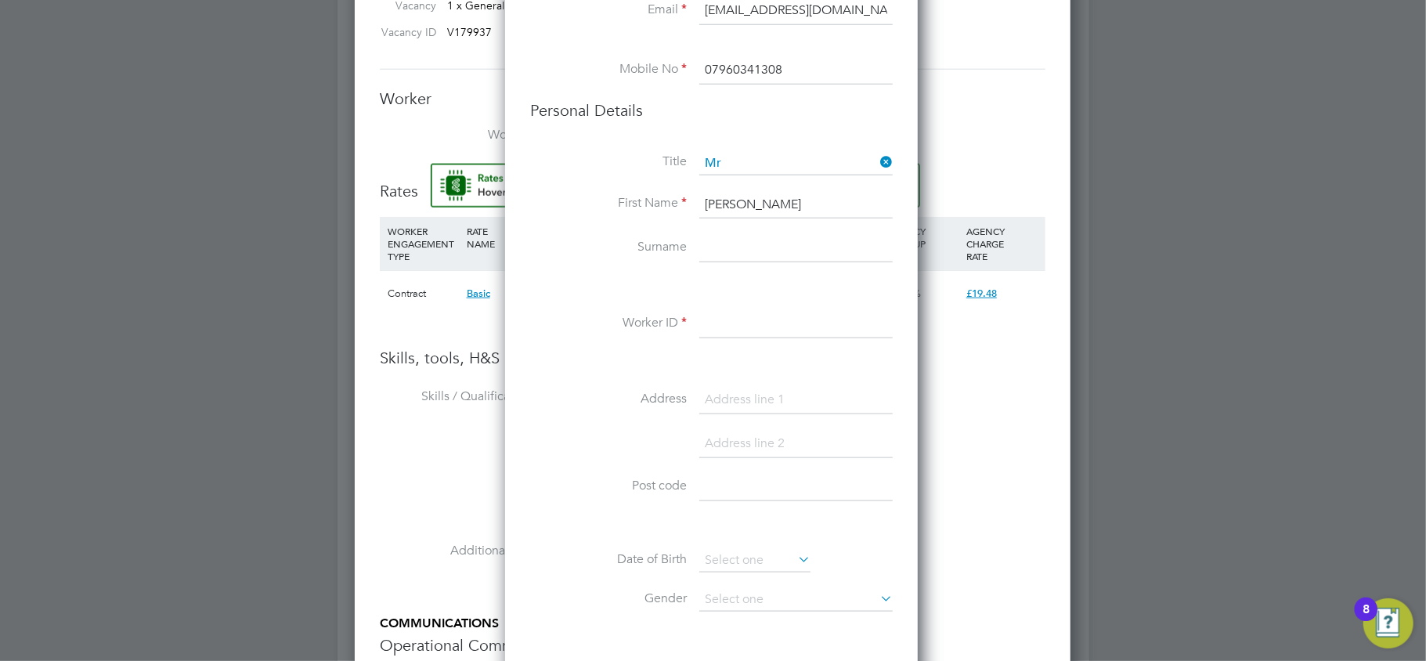
scroll to position [1253, 0]
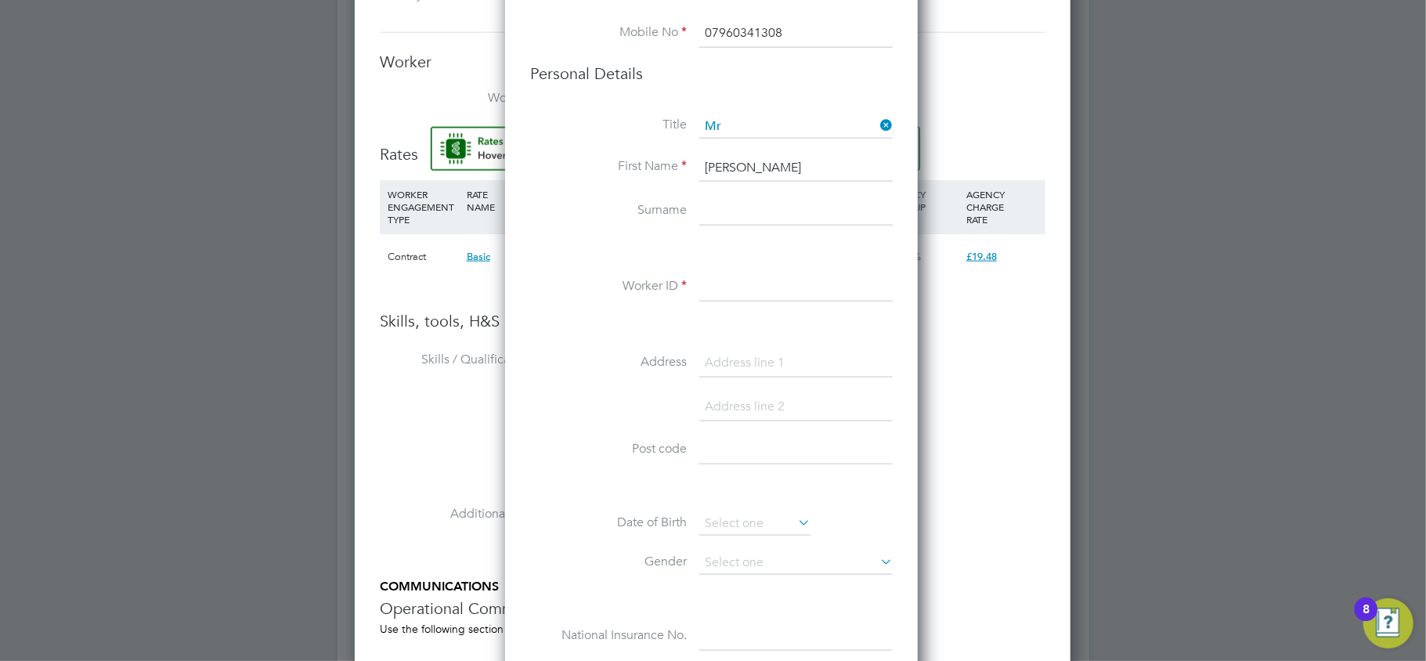
click at [731, 222] on input at bounding box center [795, 211] width 193 height 28
paste input "[PERSON_NAME]"
type input "[PERSON_NAME]"
click at [737, 301] on input at bounding box center [795, 287] width 193 height 28
paste input "C149EA0"
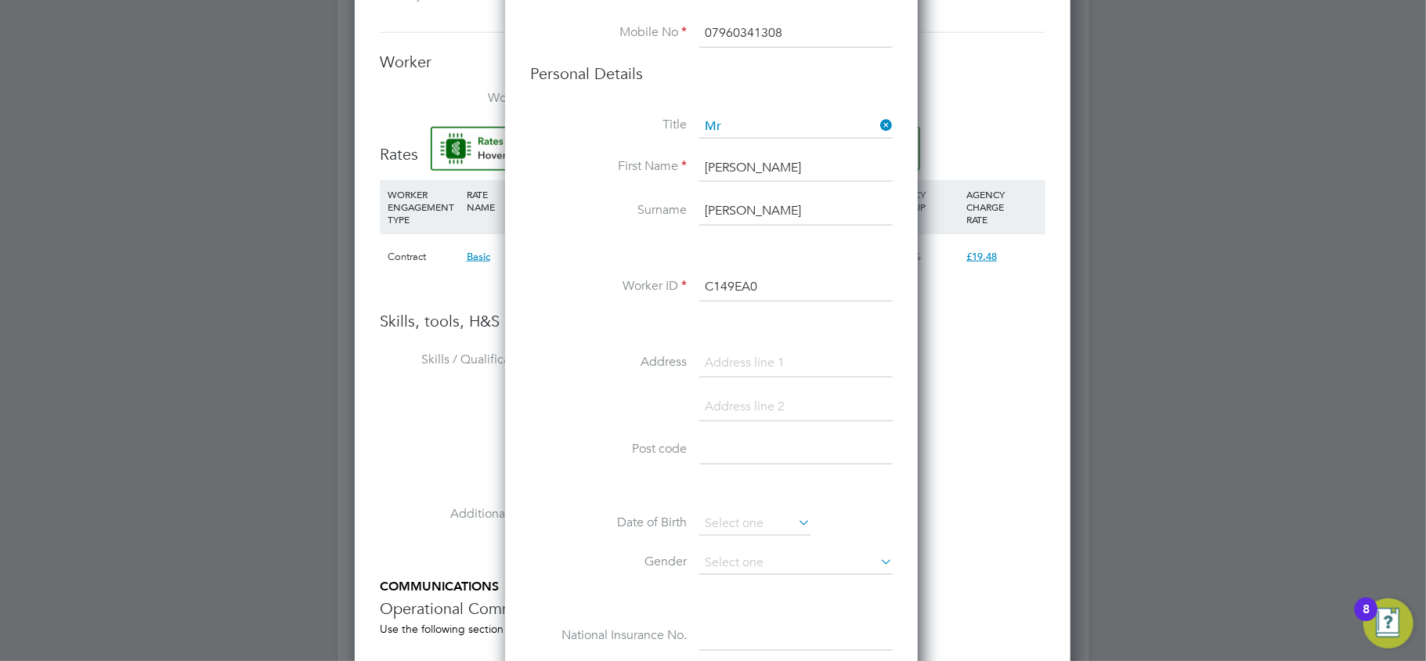
type input "C149EA0"
click at [746, 352] on input at bounding box center [795, 363] width 193 height 28
click at [767, 365] on input at bounding box center [795, 363] width 193 height 28
paste input "[STREET_ADDRESS]"
type input "[STREET_ADDRESS]"
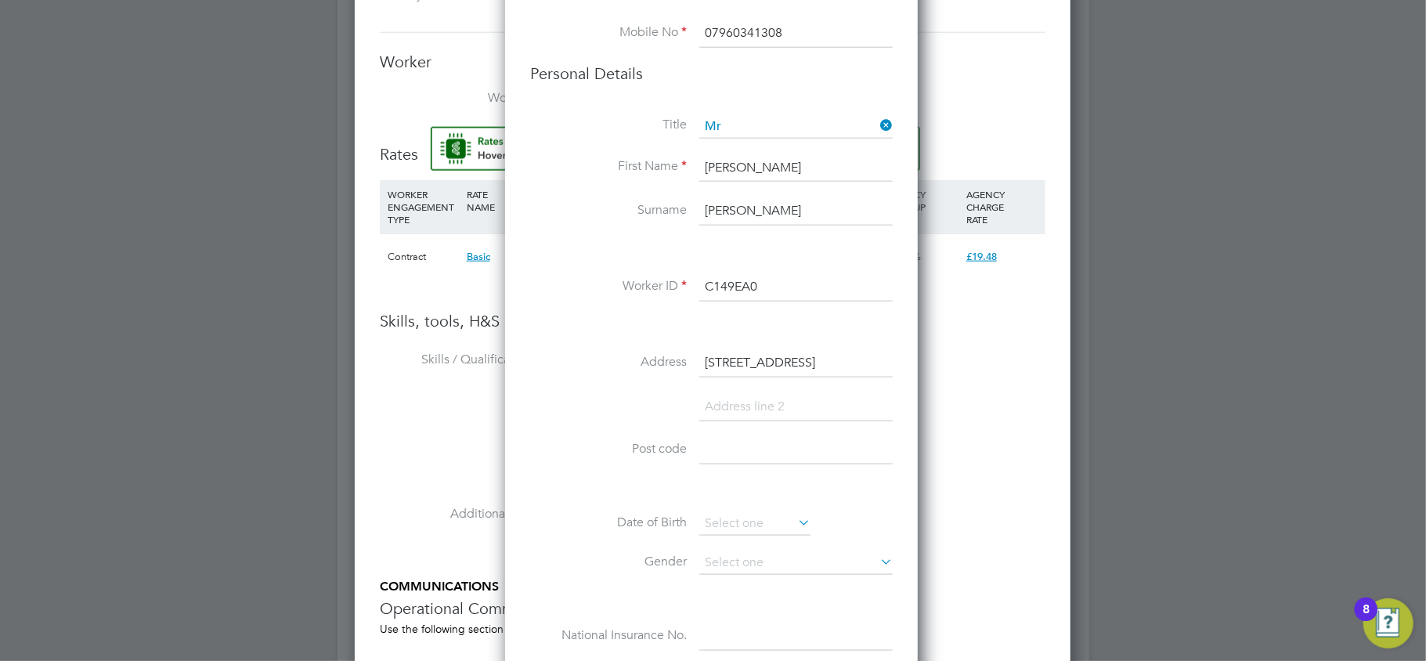
click at [737, 446] on input at bounding box center [795, 451] width 193 height 28
paste input "E12 6BU"
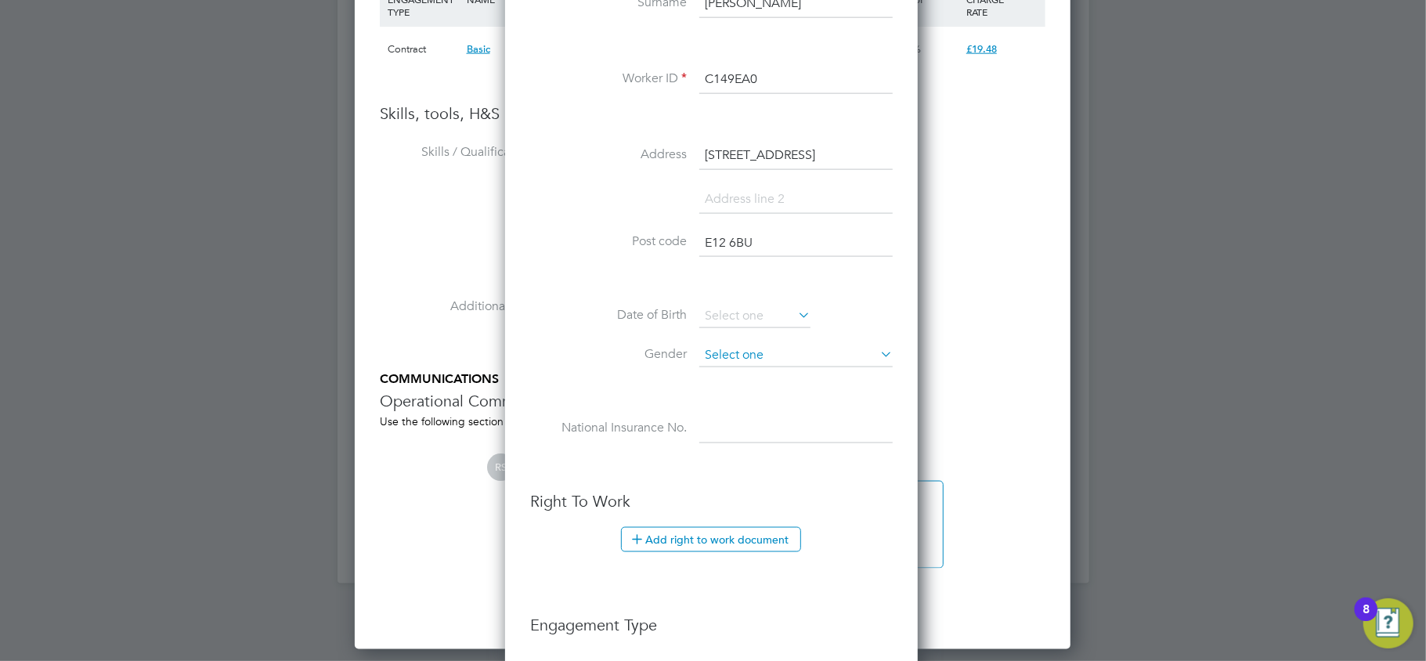
scroll to position [1461, 0]
type input "E12 6BU"
click at [728, 308] on input at bounding box center [754, 315] width 111 height 23
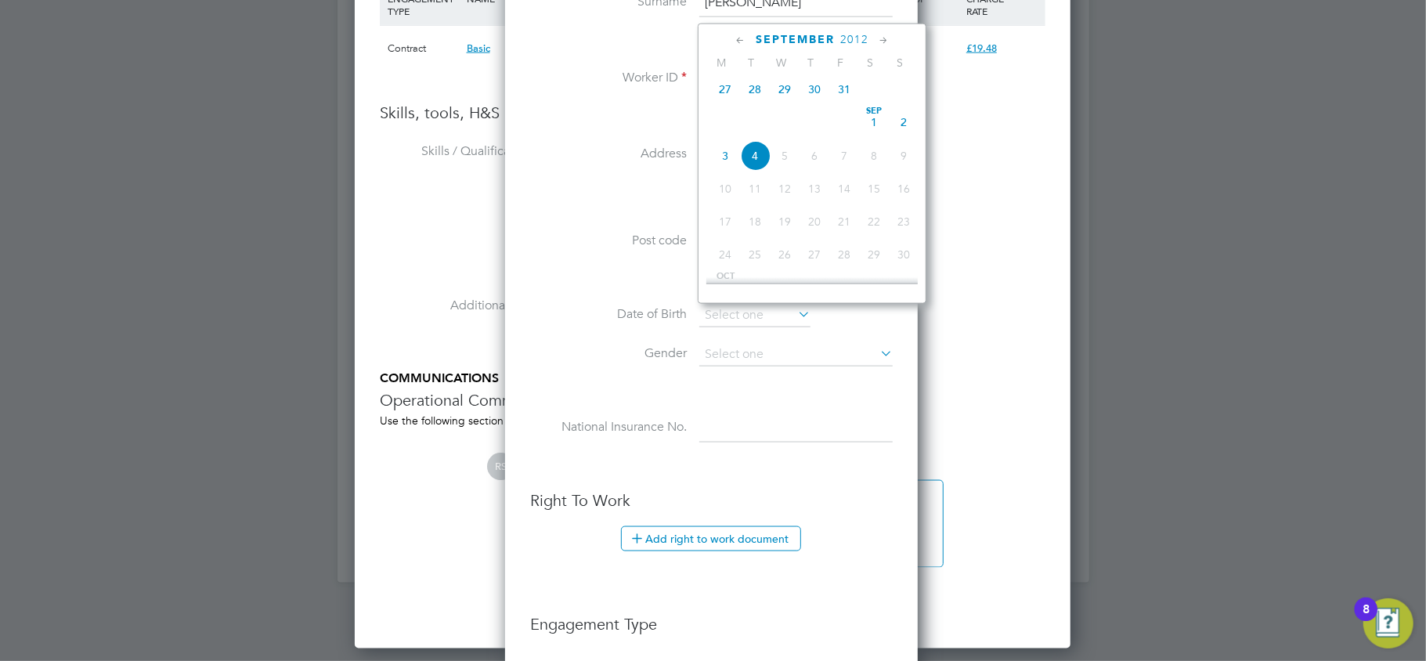
click at [844, 39] on span "2012" at bounding box center [854, 39] width 28 height 13
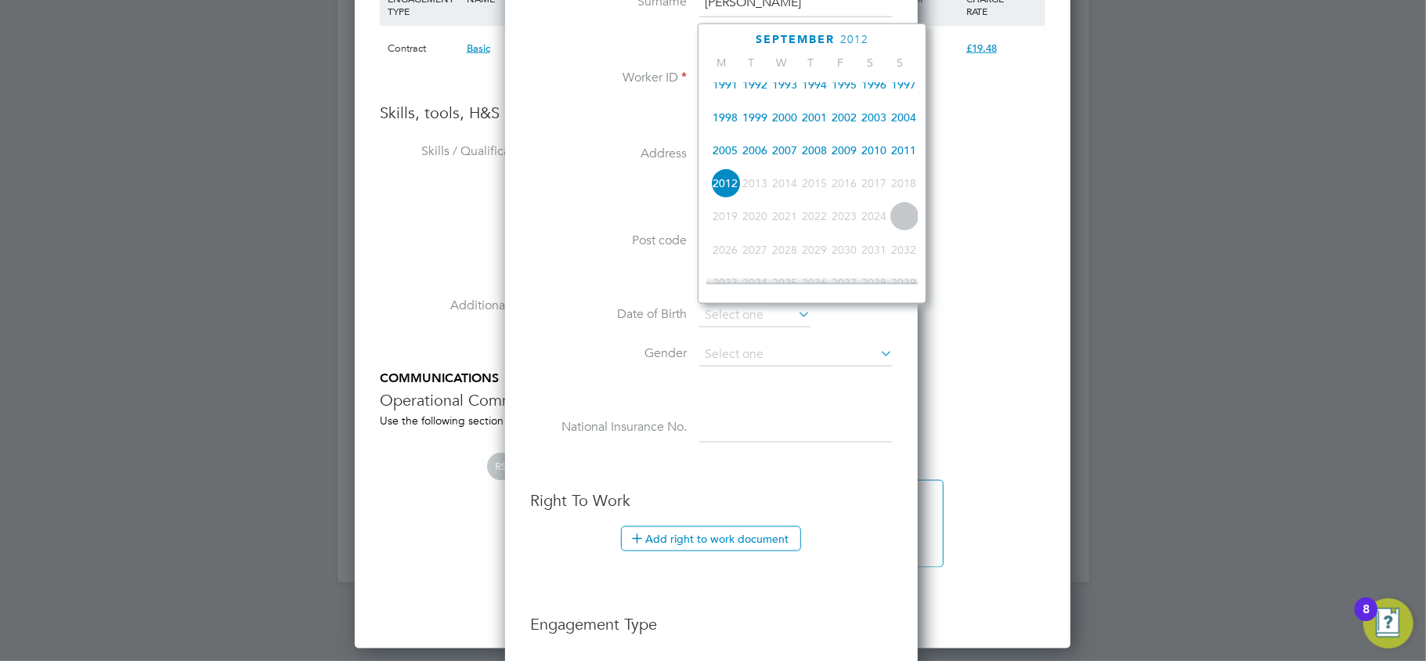
click at [719, 91] on span "1991" at bounding box center [725, 85] width 30 height 30
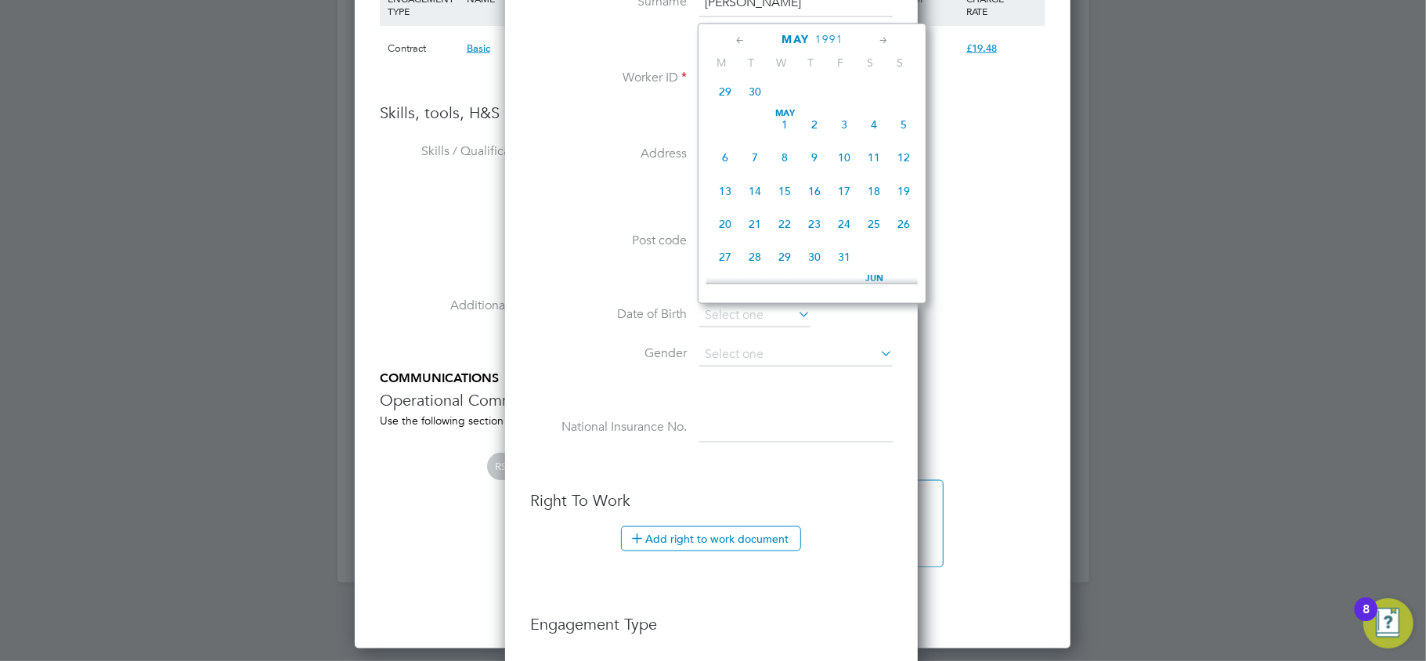
scroll to position [285, 0]
click at [728, 182] on span "6" at bounding box center [725, 176] width 30 height 30
type input "[DATE]"
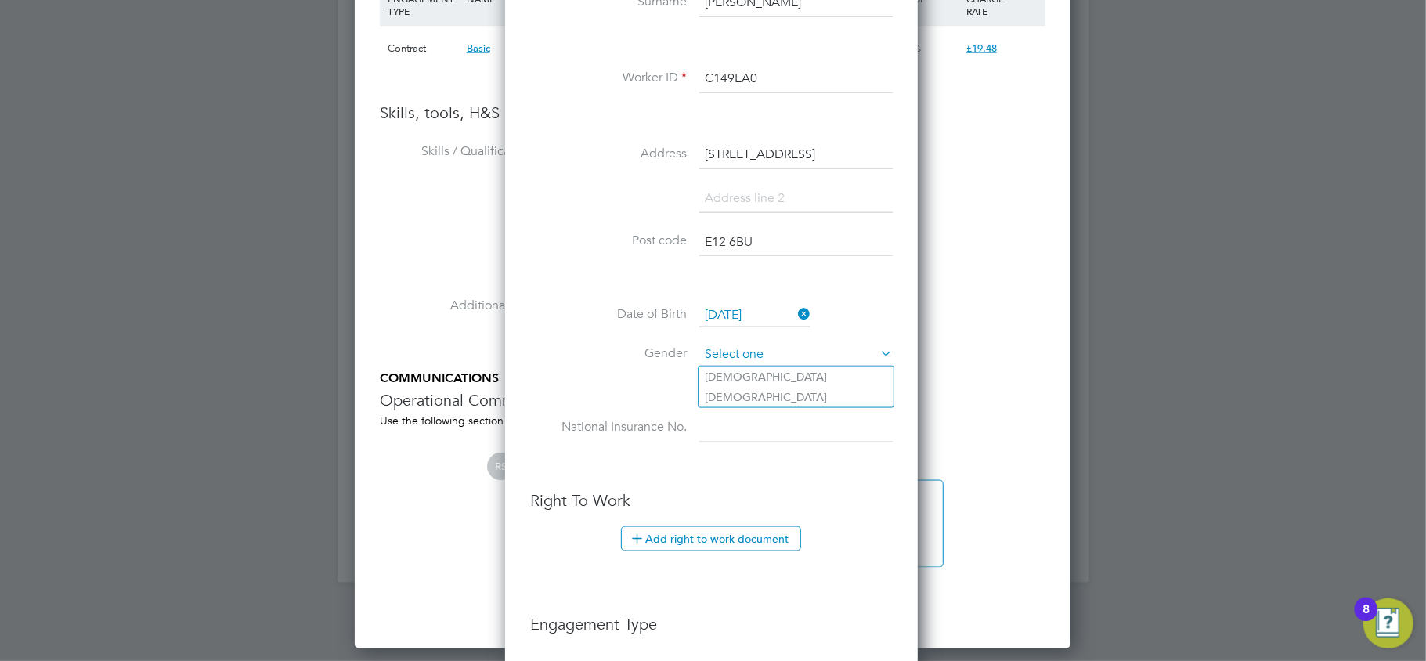
click at [756, 348] on input at bounding box center [795, 354] width 193 height 23
drag, startPoint x: 742, startPoint y: 370, endPoint x: 739, endPoint y: 427, distance: 58.0
click at [741, 370] on li "[DEMOGRAPHIC_DATA]" at bounding box center [795, 376] width 195 height 20
type input "[DEMOGRAPHIC_DATA]"
drag, startPoint x: 736, startPoint y: 438, endPoint x: 769, endPoint y: 399, distance: 51.1
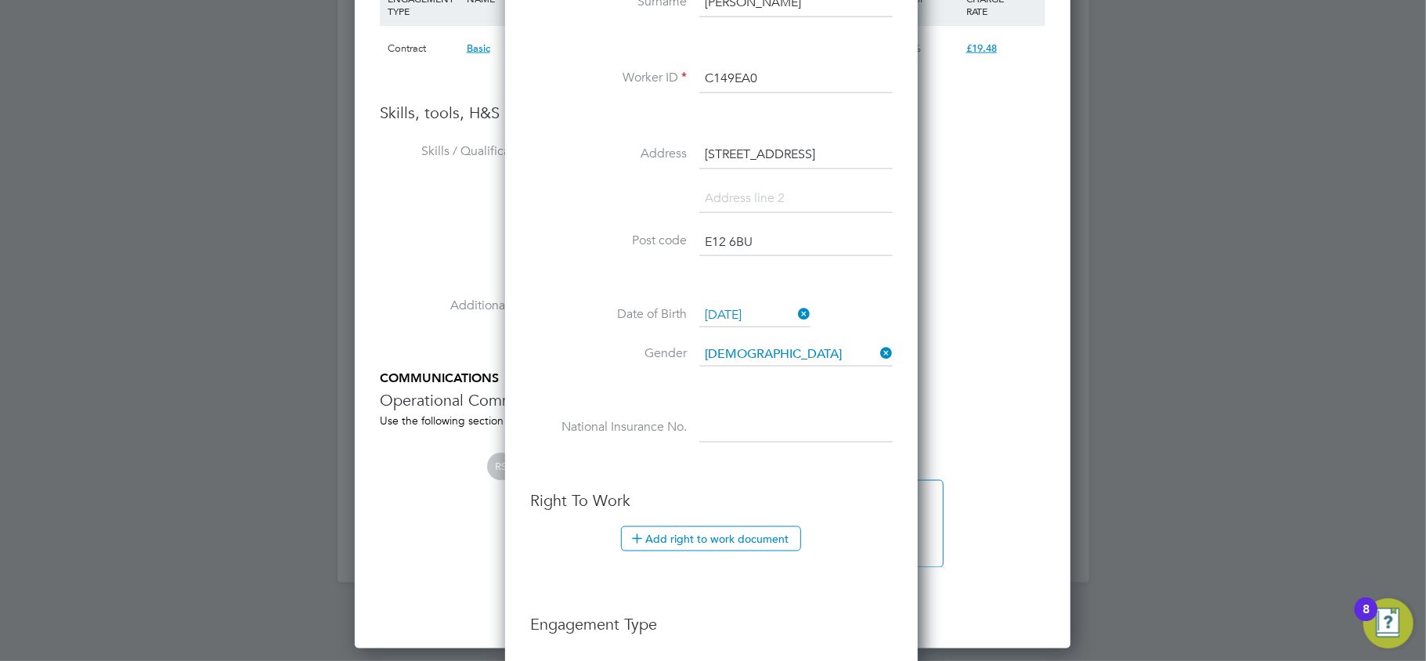
click at [736, 438] on input at bounding box center [795, 428] width 193 height 28
click at [803, 415] on input at bounding box center [795, 428] width 193 height 28
paste input "TL708615D"
type input "TL 70 86 15 D"
click at [721, 546] on button "Add right to work document" at bounding box center [711, 538] width 180 height 25
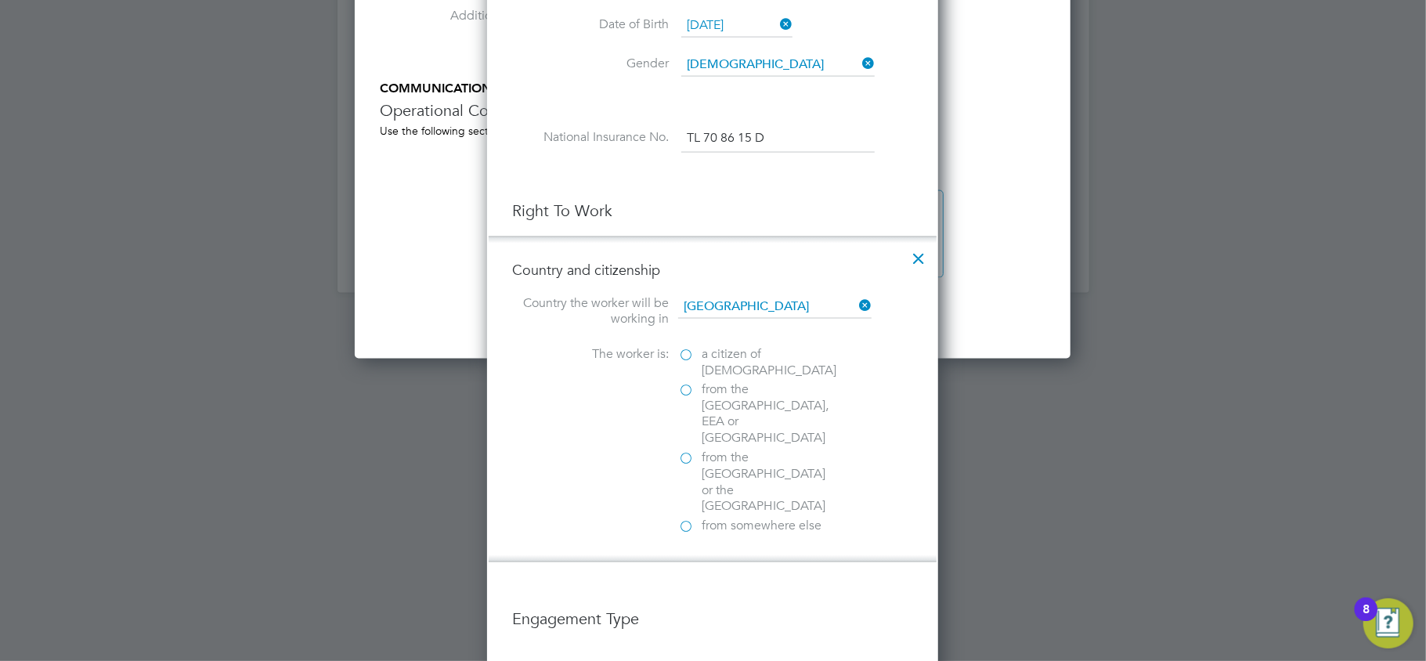
scroll to position [1774, 0]
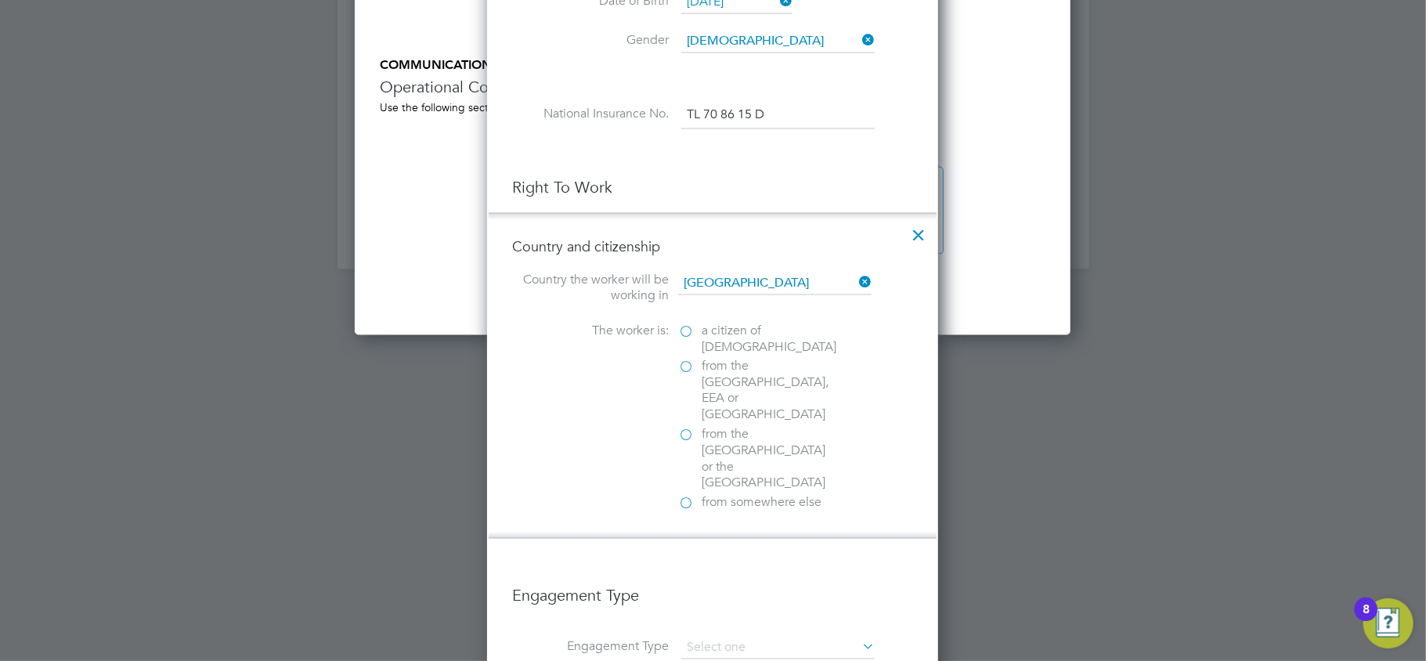
click at [699, 495] on label "from somewhere else" at bounding box center [756, 503] width 157 height 16
click at [0, 0] on input "from somewhere else" at bounding box center [0, 0] width 0 height 0
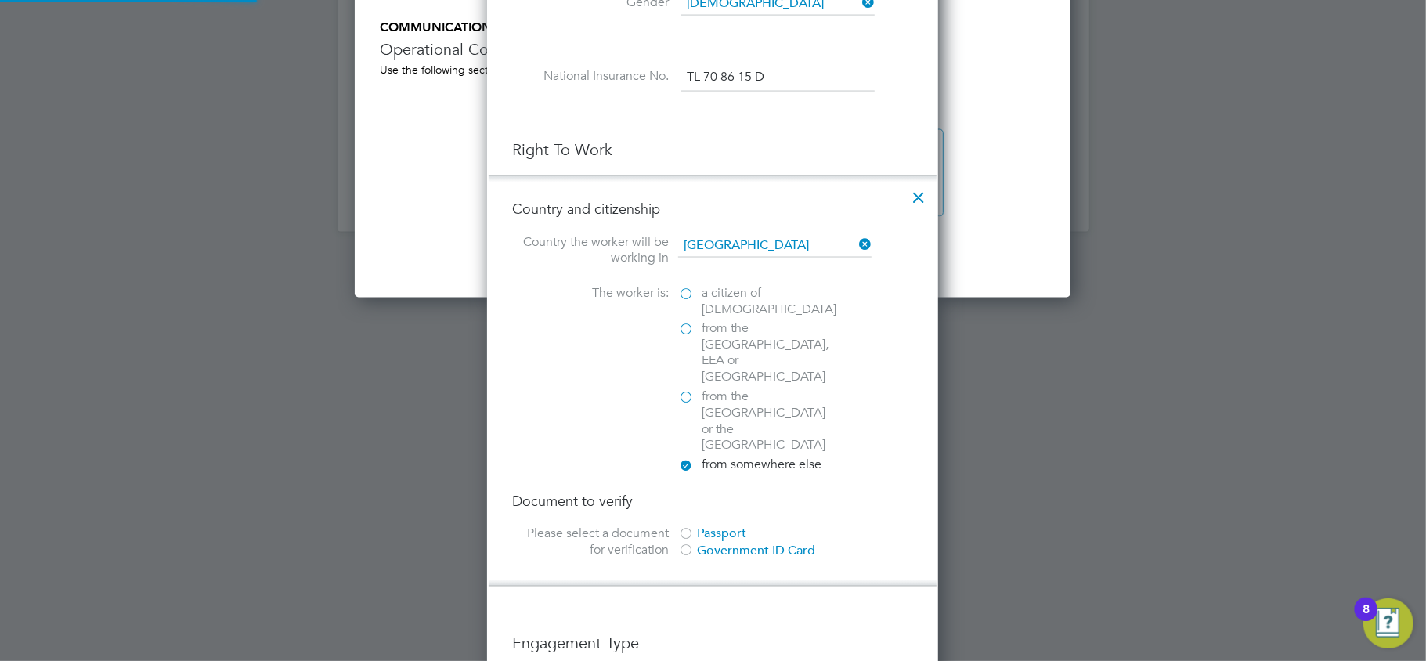
scroll to position [1879, 0]
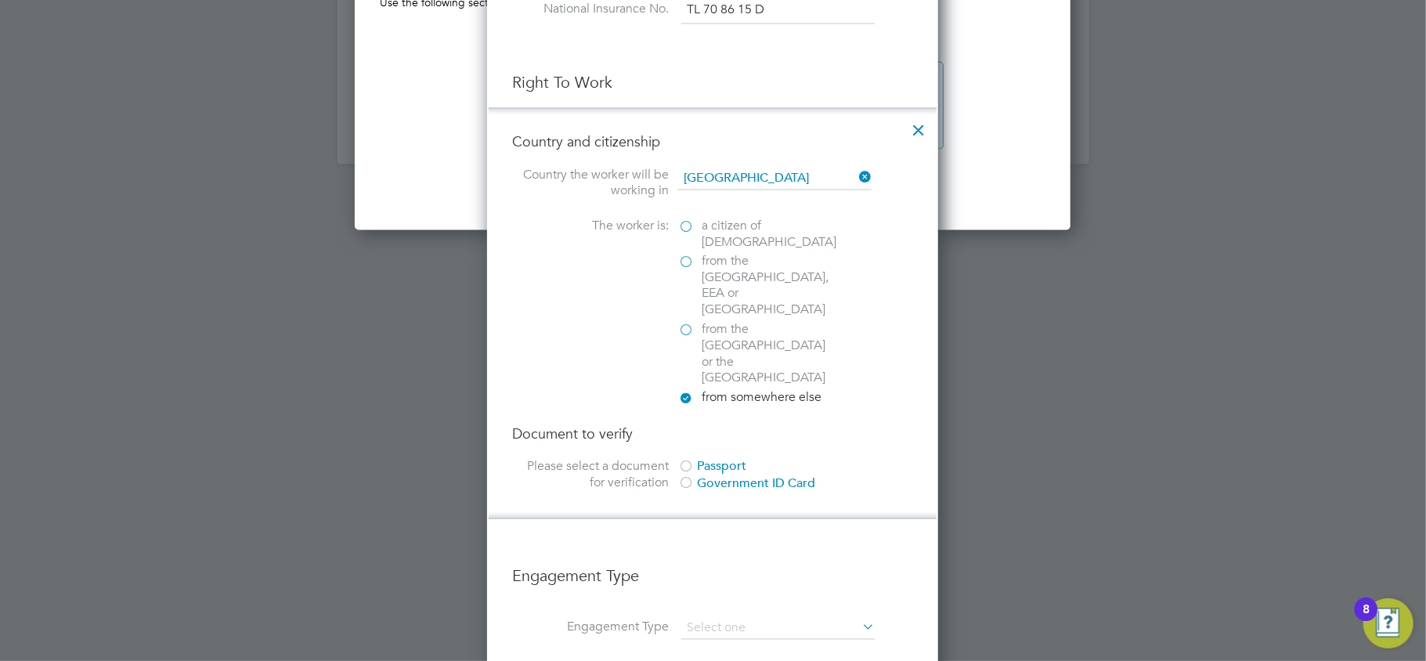
click at [705, 459] on div "Passport" at bounding box center [795, 467] width 235 height 16
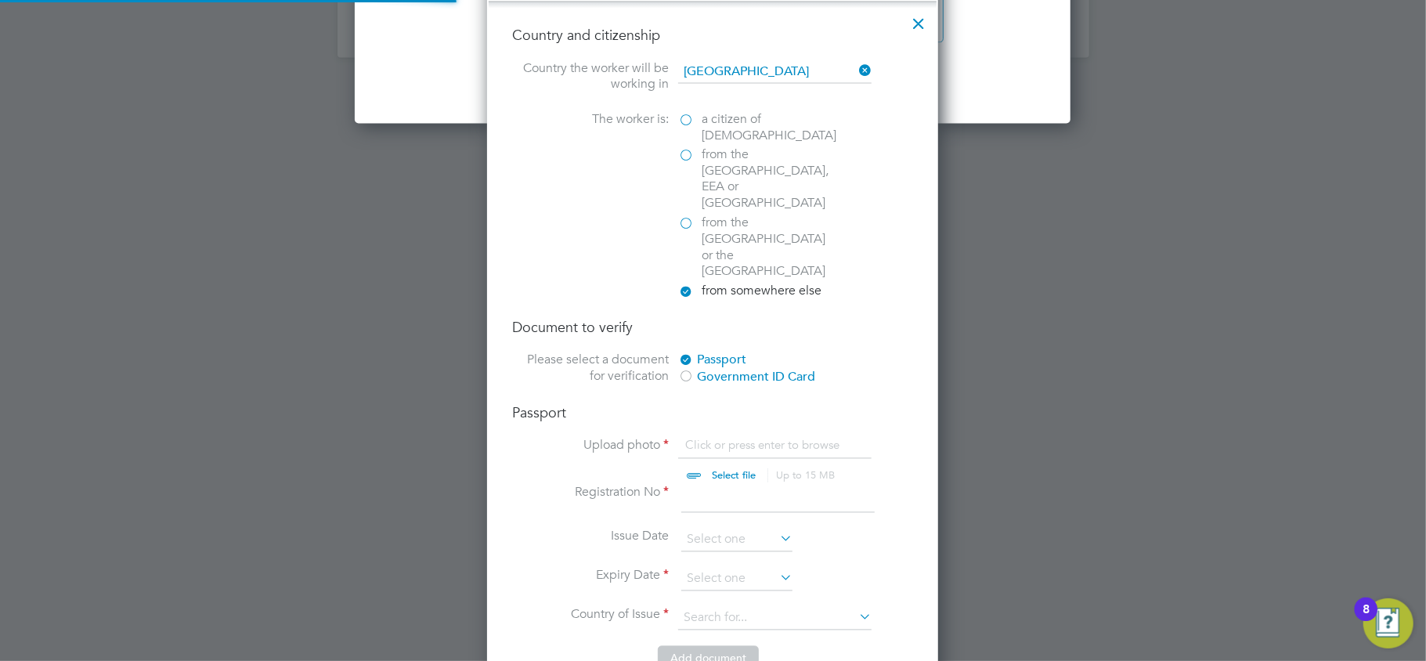
scroll to position [2192, 0]
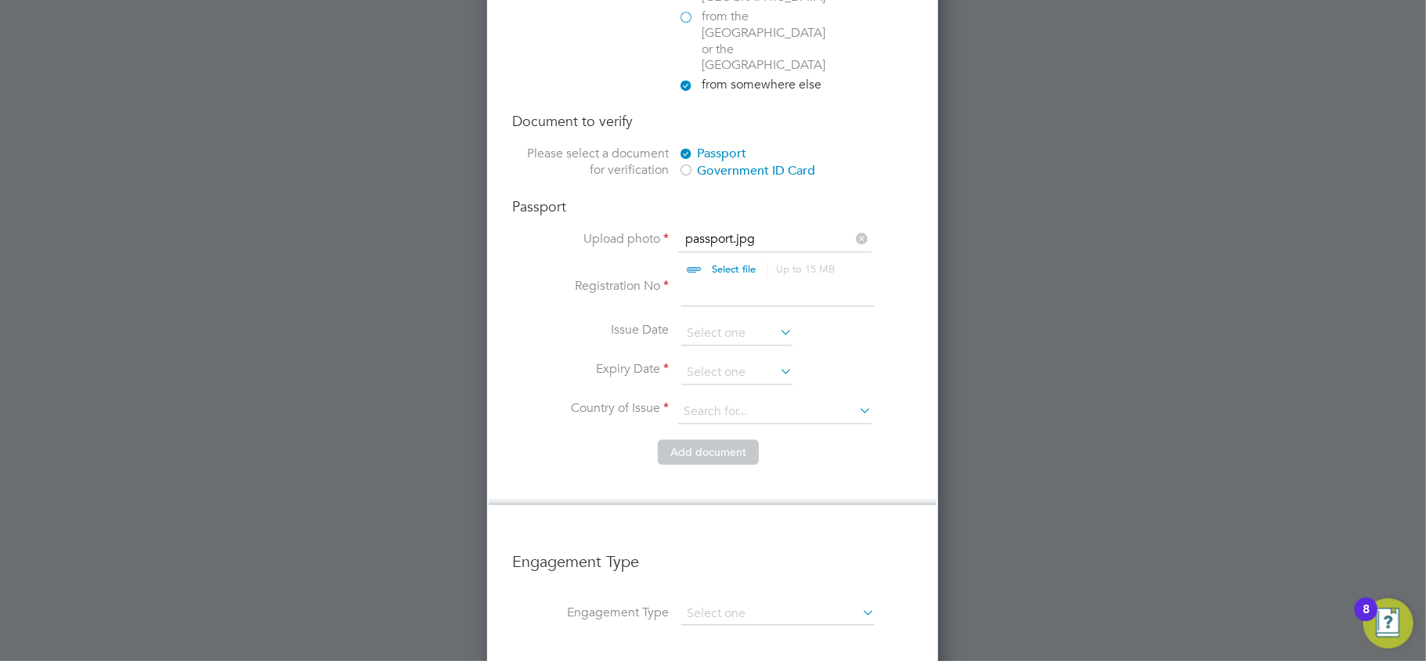
click at [730, 278] on input at bounding box center [777, 292] width 193 height 28
type input "B51190700"
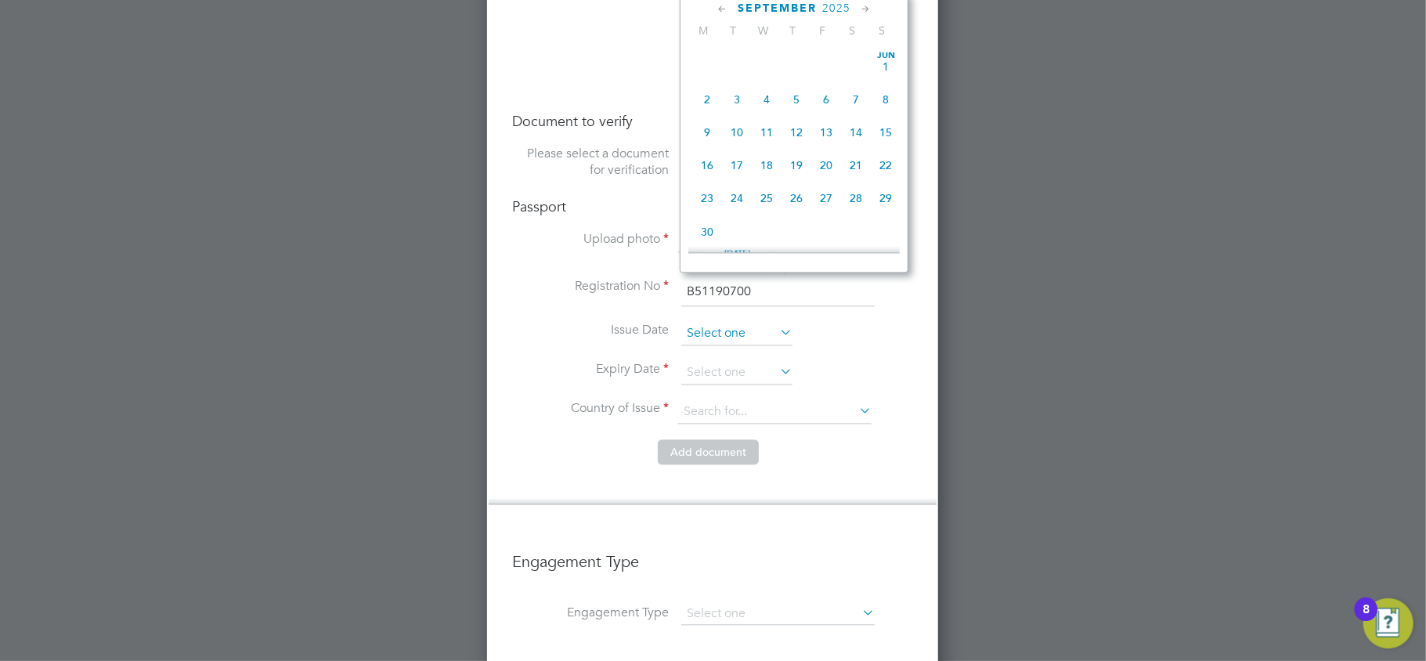
scroll to position [471, 0]
click at [737, 322] on input at bounding box center [736, 333] width 111 height 23
click at [827, 2] on span "2025" at bounding box center [836, 8] width 28 height 13
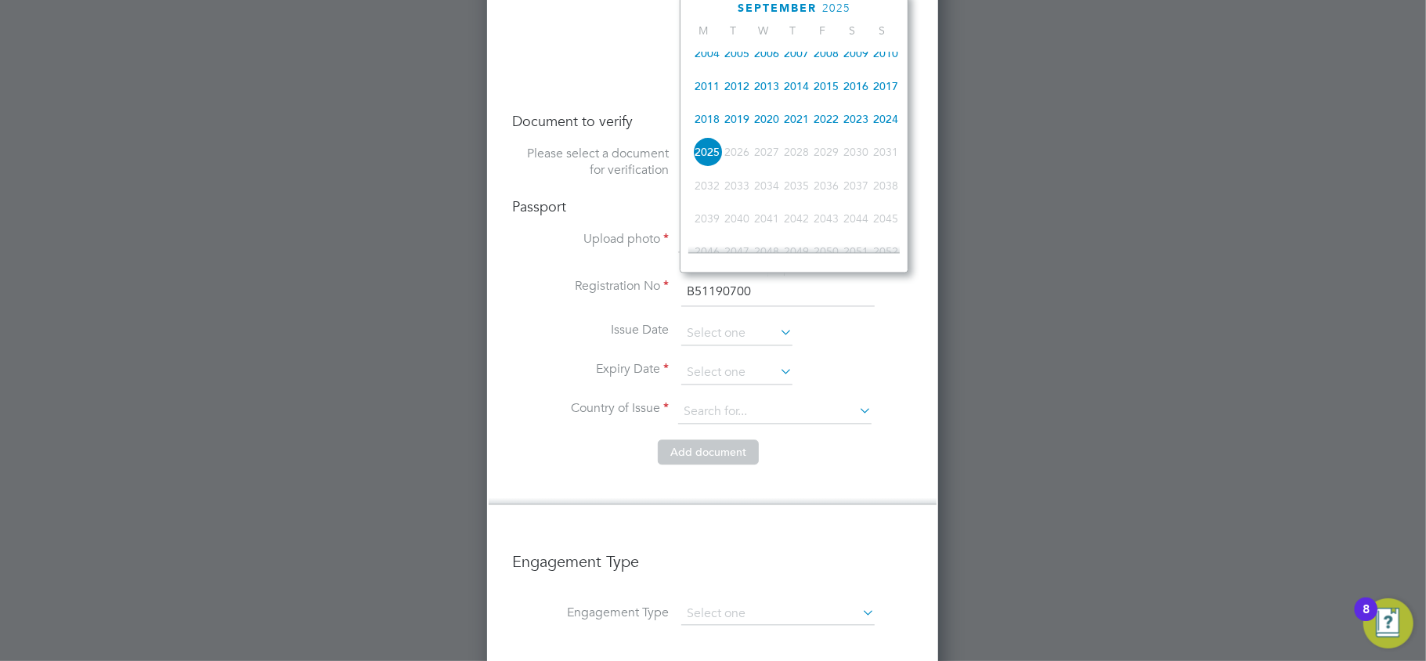
click at [896, 124] on span "2024" at bounding box center [886, 118] width 30 height 30
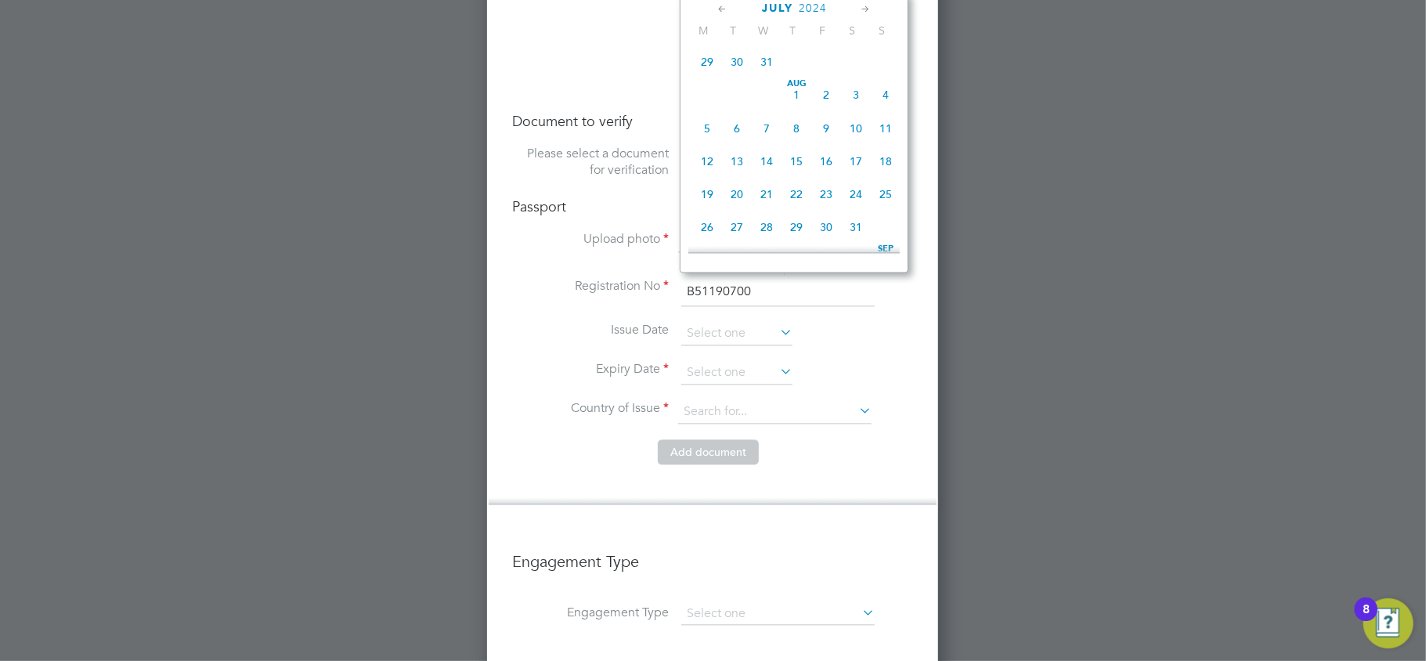
scroll to position [201, 0]
click at [740, 229] on span "6" at bounding box center [737, 229] width 30 height 30
type input "[DATE]"
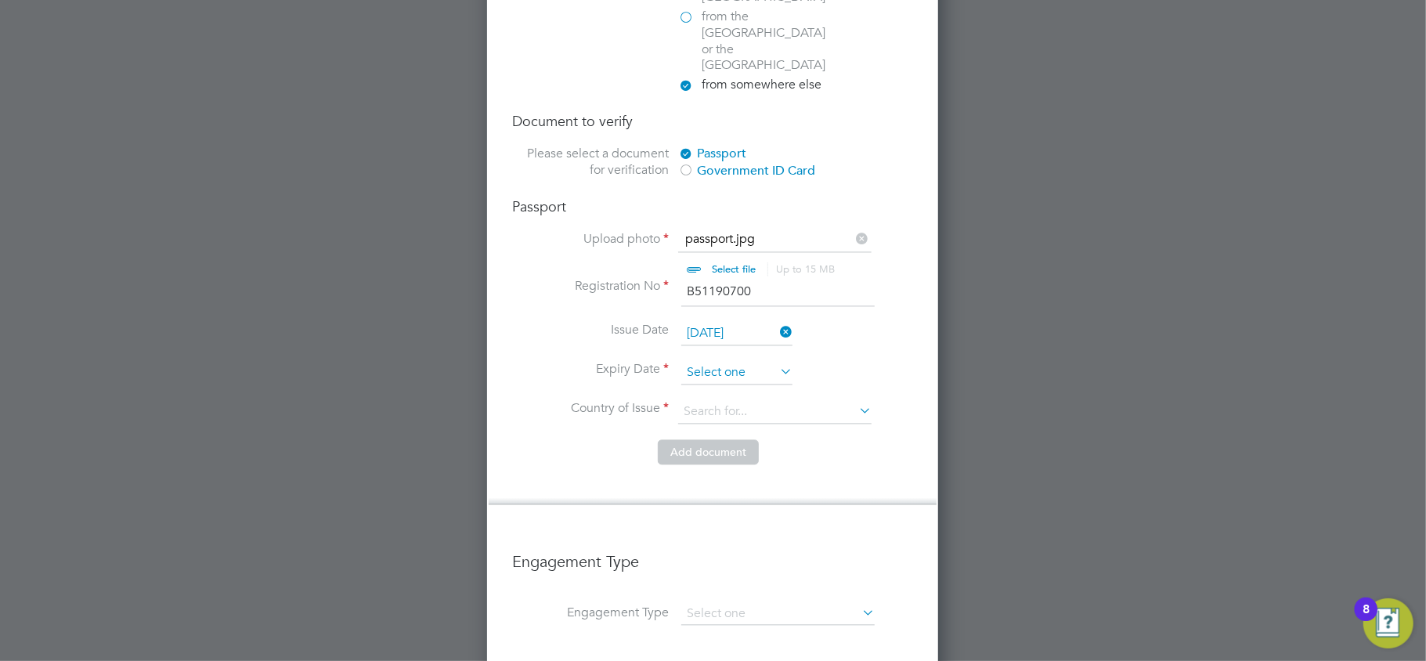
click at [722, 361] on input at bounding box center [736, 372] width 111 height 23
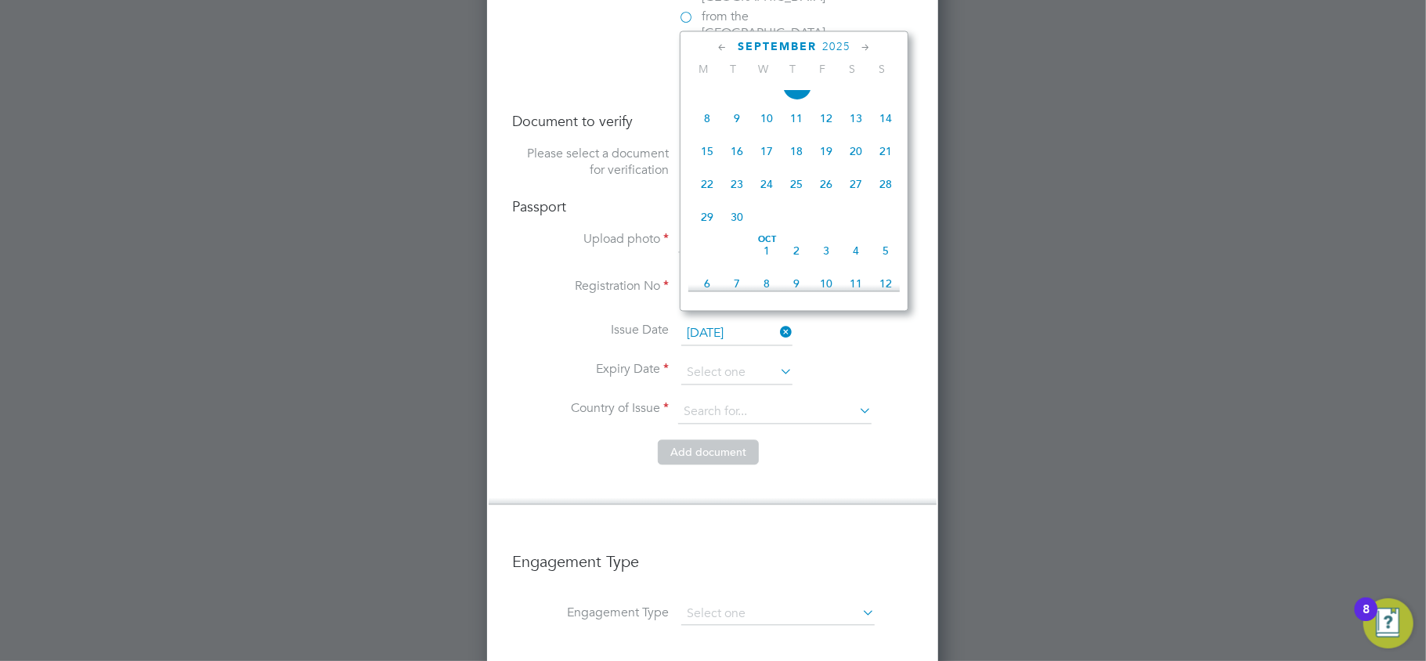
scroll to position [575, 0]
click at [822, 45] on span "2025" at bounding box center [836, 46] width 28 height 13
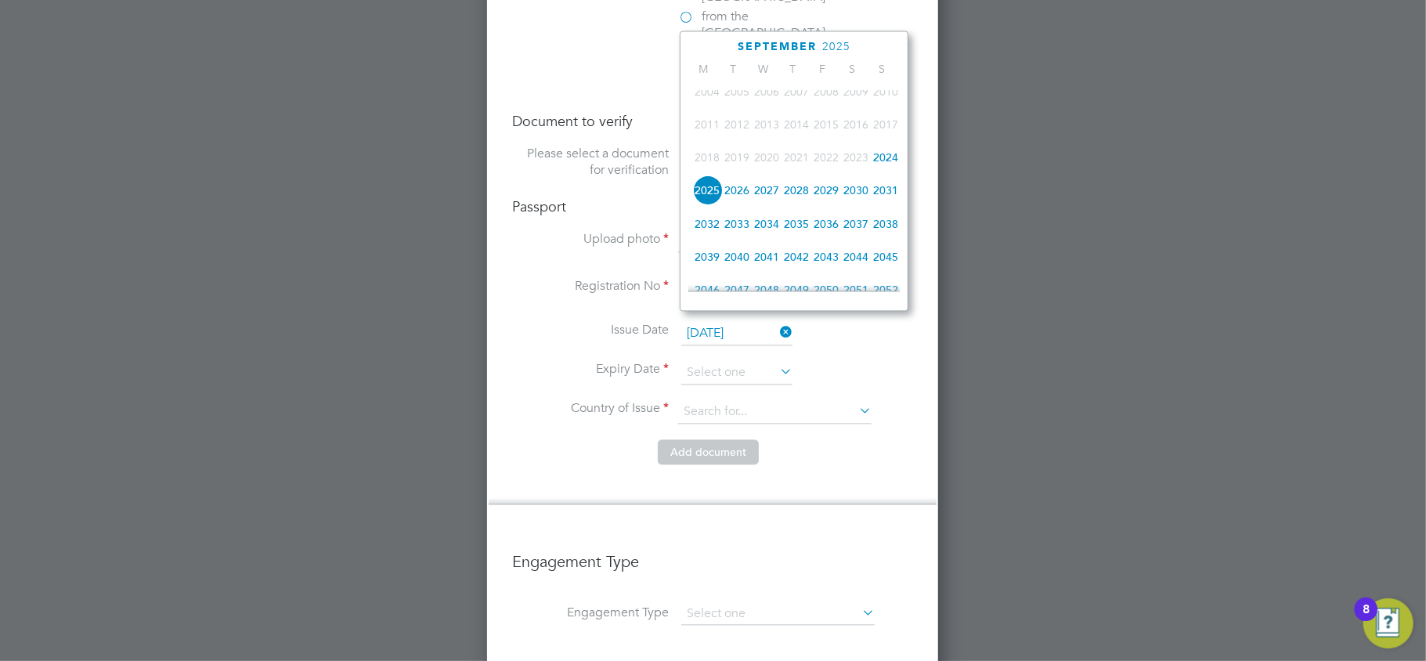
click at [771, 233] on span "2034" at bounding box center [767, 223] width 30 height 30
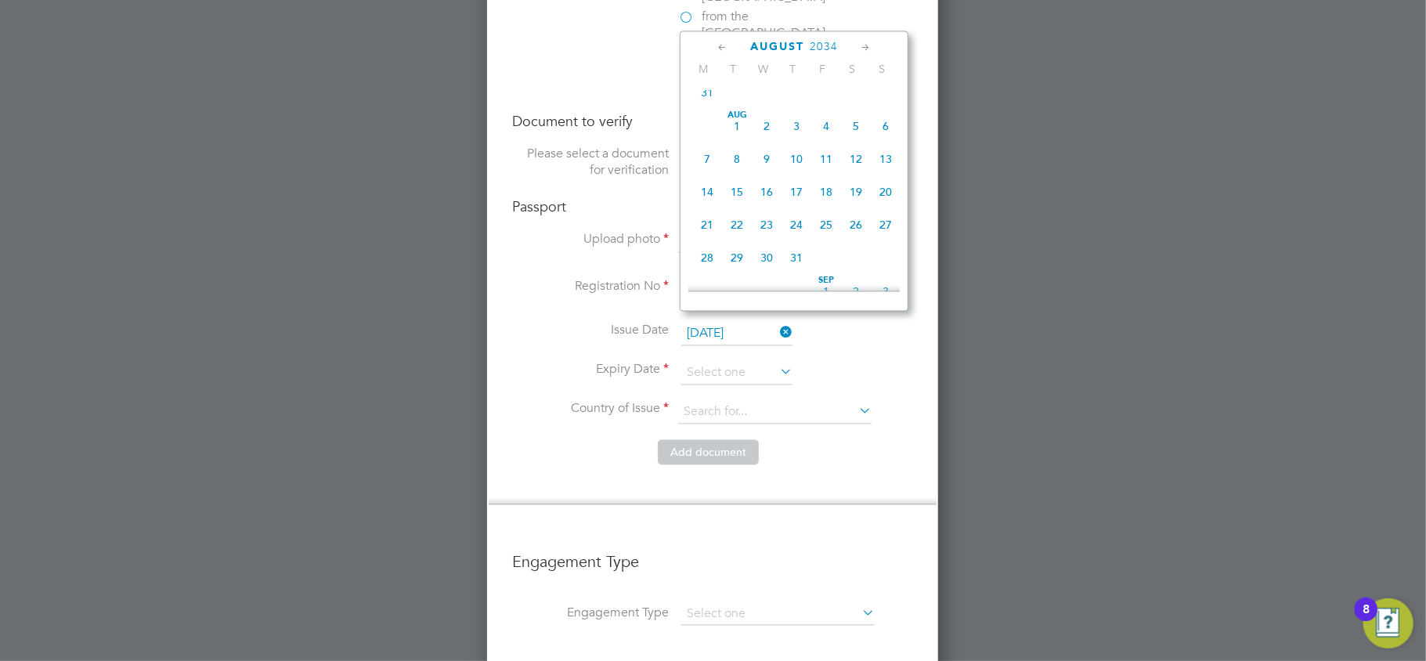
scroll to position [305, 0]
click at [850, 166] on span "5" at bounding box center [856, 163] width 30 height 30
type input "[DATE]"
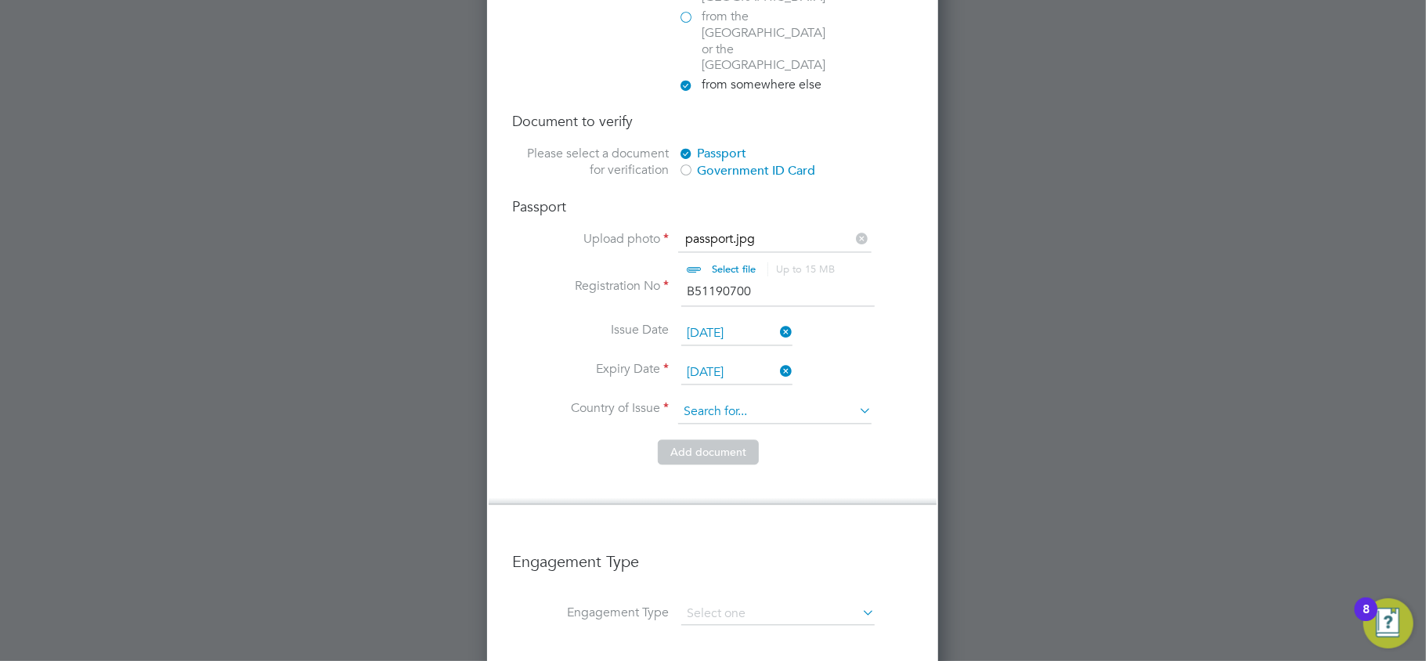
click at [716, 400] on input at bounding box center [774, 411] width 193 height 23
click at [730, 376] on li "Nigeri a" at bounding box center [774, 383] width 195 height 21
type input "[GEOGRAPHIC_DATA]"
click at [724, 439] on button "Add document" at bounding box center [708, 451] width 101 height 25
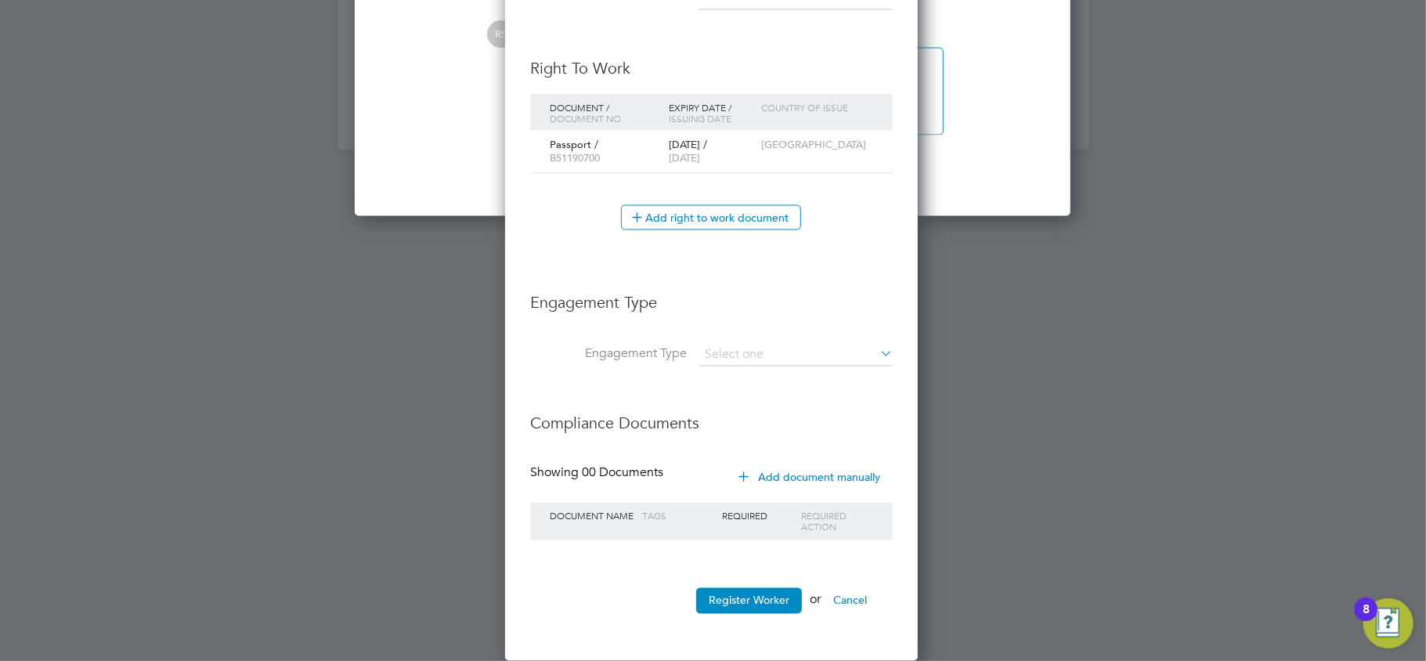
scroll to position [1437, 416]
click at [727, 348] on input at bounding box center [795, 355] width 193 height 22
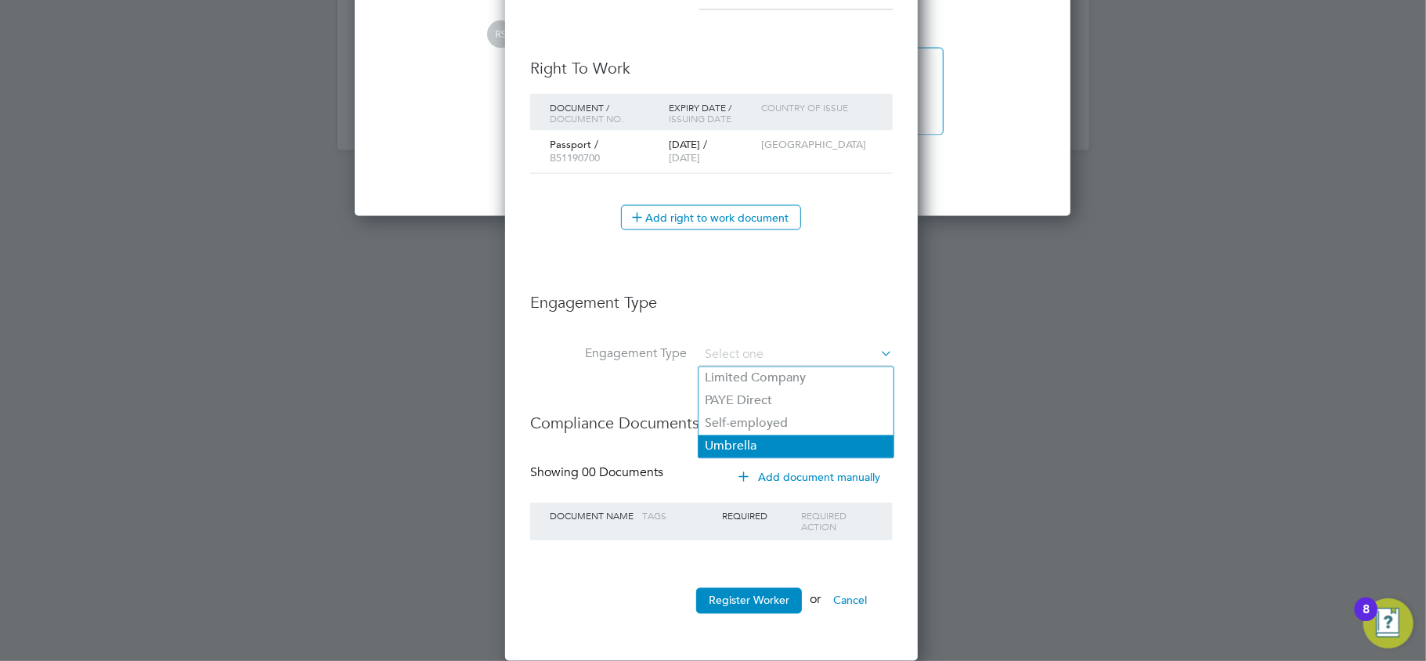
click at [717, 435] on li "Umbrella" at bounding box center [795, 446] width 195 height 23
type input "Umbrella"
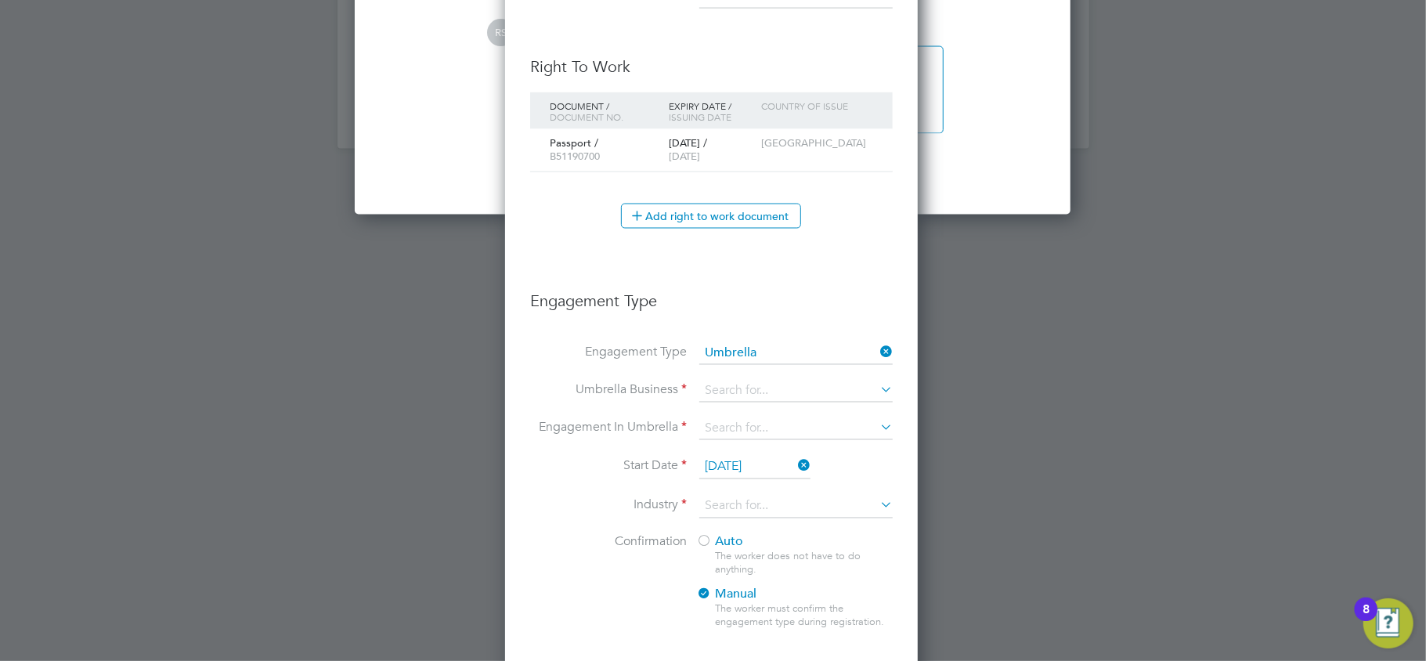
scroll to position [1725, 416]
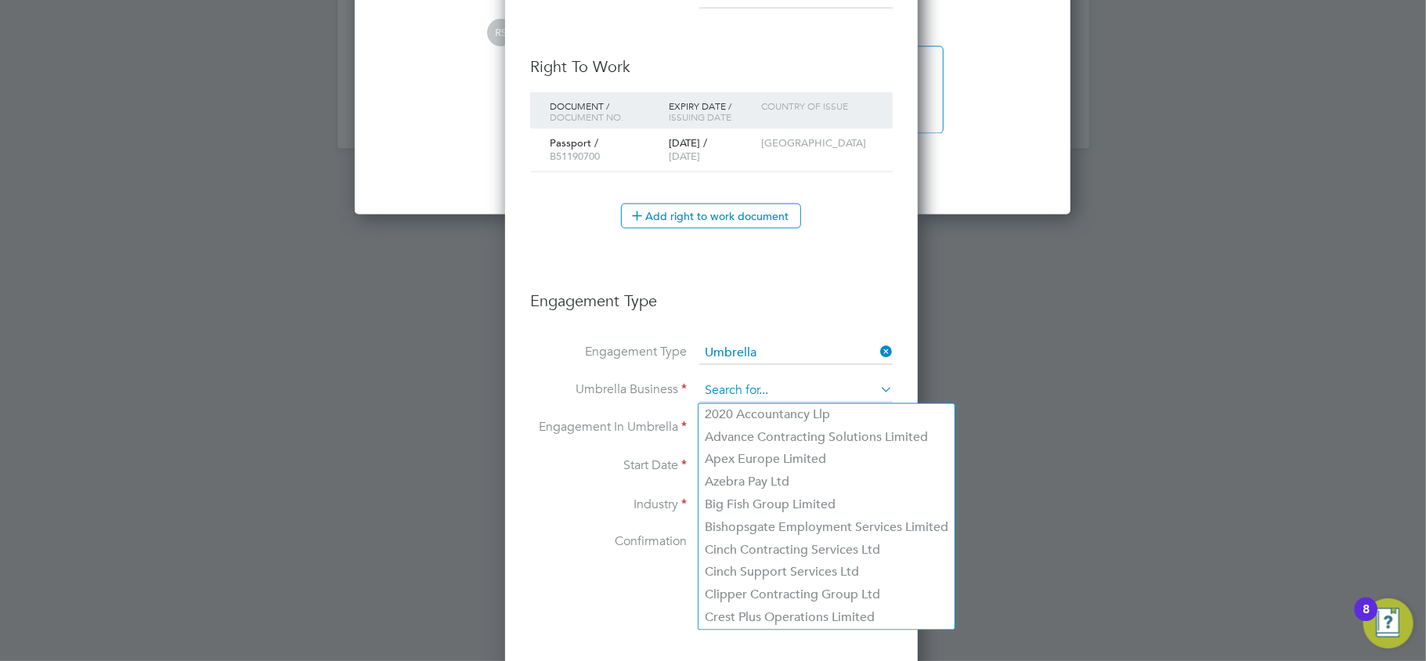
click at [728, 389] on input at bounding box center [795, 391] width 193 height 22
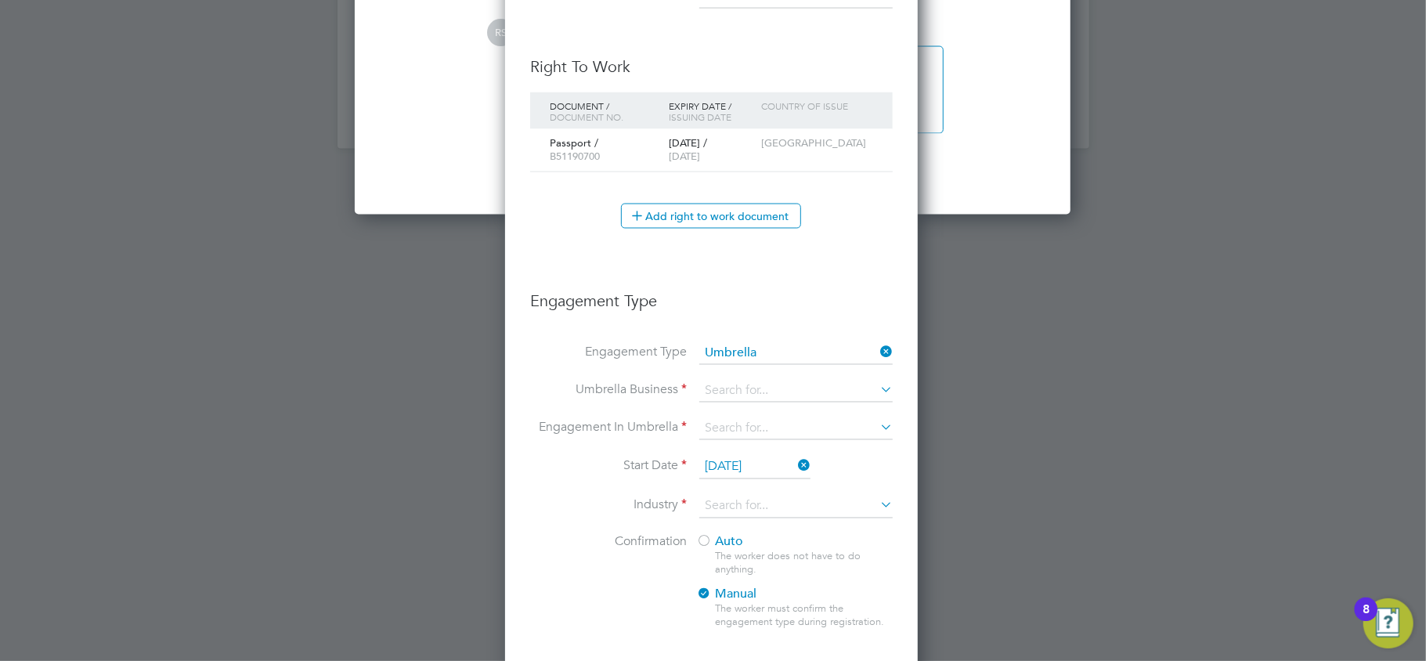
click at [743, 521] on li "Bishopsgate Employment Services Limited" at bounding box center [826, 528] width 256 height 23
type input "Bishopsgate Employment Services Limited"
click at [724, 421] on input at bounding box center [795, 429] width 193 height 22
click at [749, 532] on li "PAYE Umbrella" at bounding box center [795, 543] width 195 height 23
type input "PAYE Umbrella"
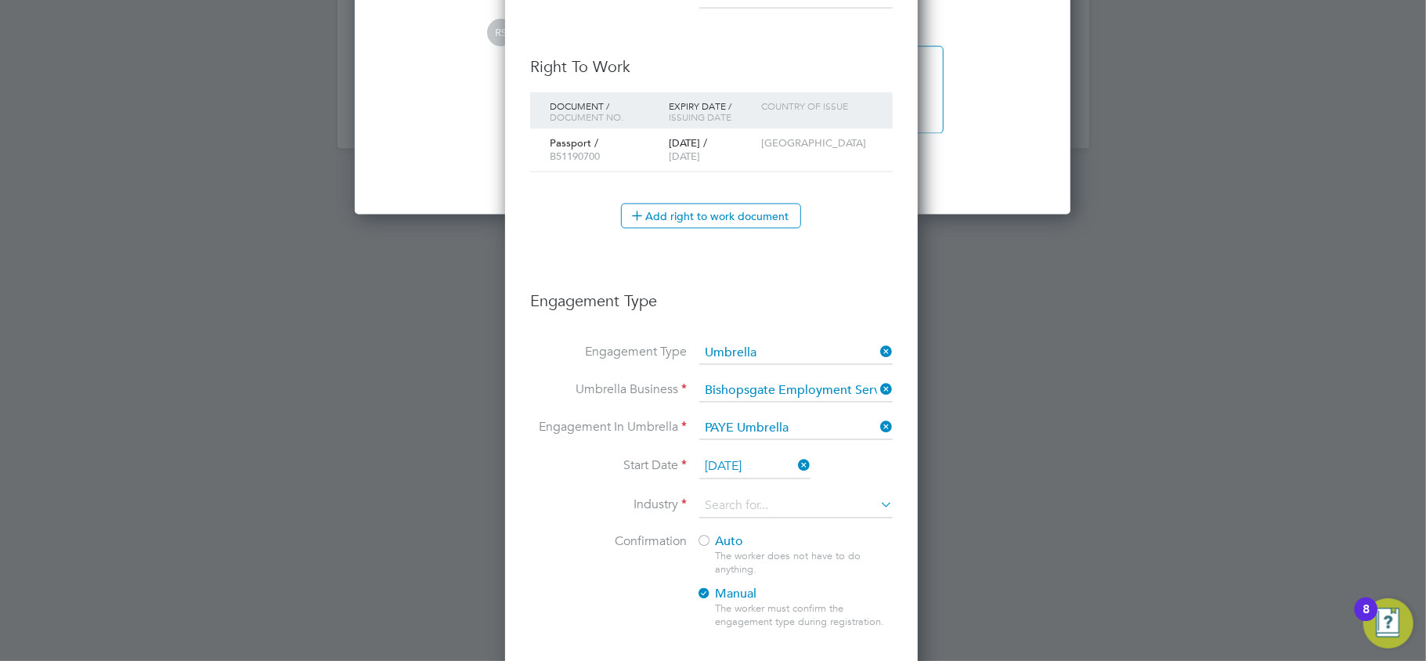
click at [727, 467] on input "[DATE]" at bounding box center [754, 467] width 111 height 23
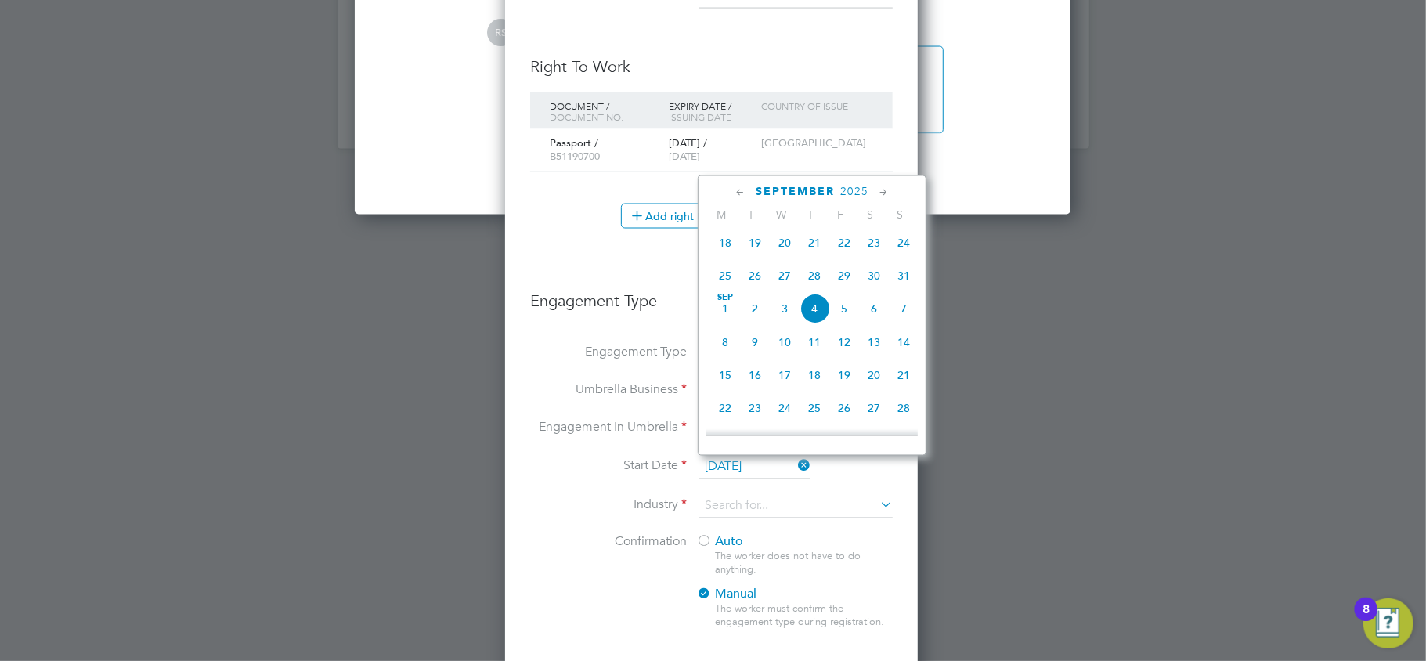
click at [727, 301] on span "Sep" at bounding box center [725, 298] width 30 height 8
type input "[DATE]"
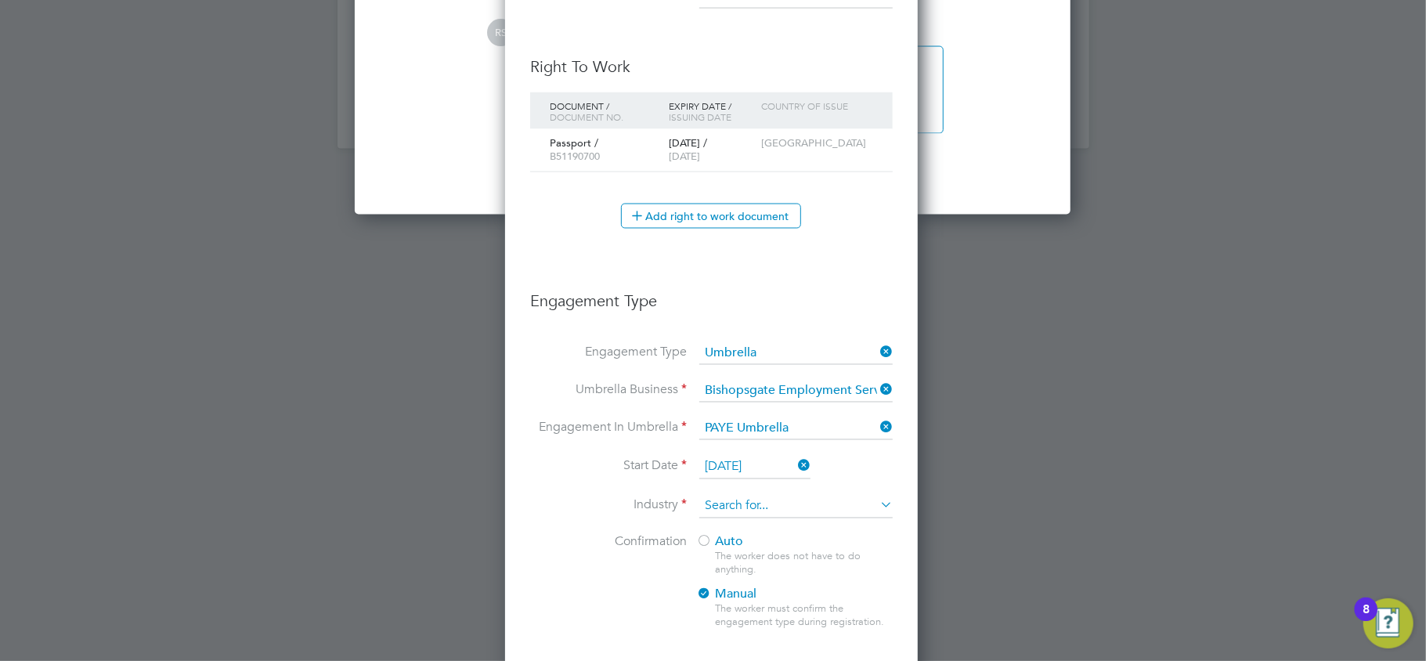
click at [728, 514] on input at bounding box center [795, 506] width 193 height 23
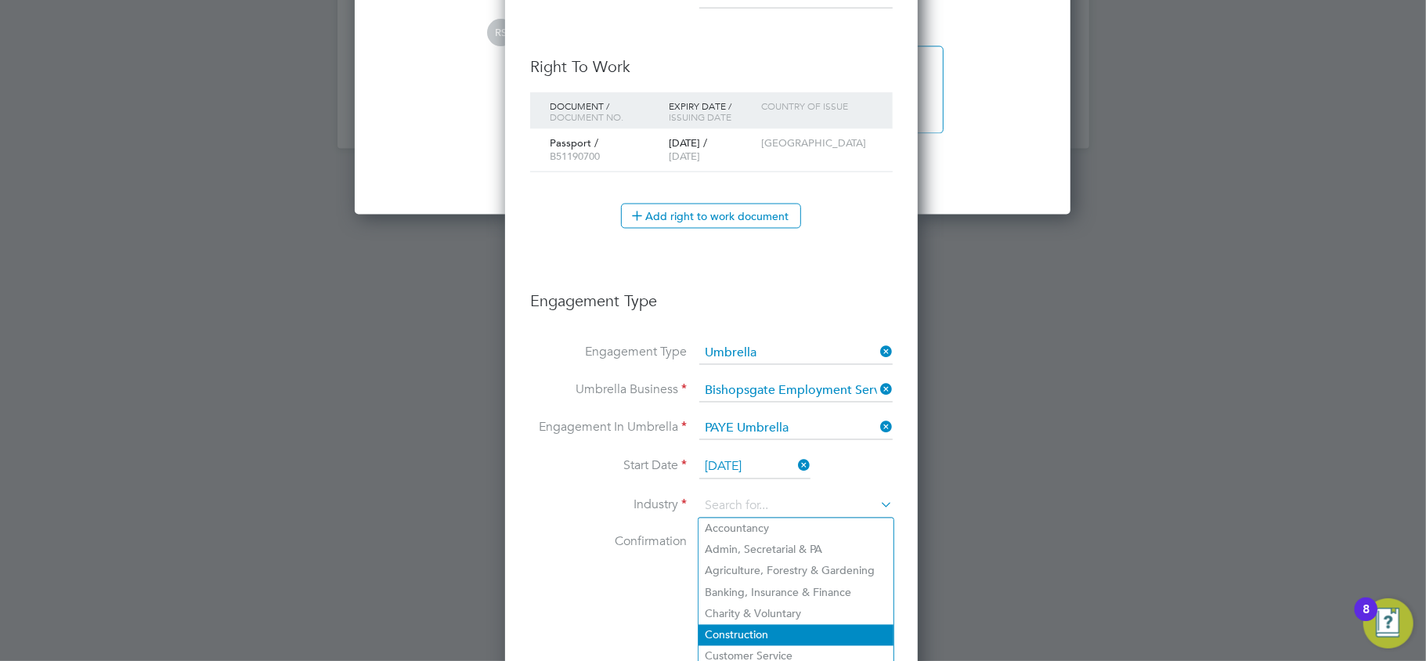
click at [731, 625] on li "Construction" at bounding box center [795, 635] width 195 height 21
type input "Construction"
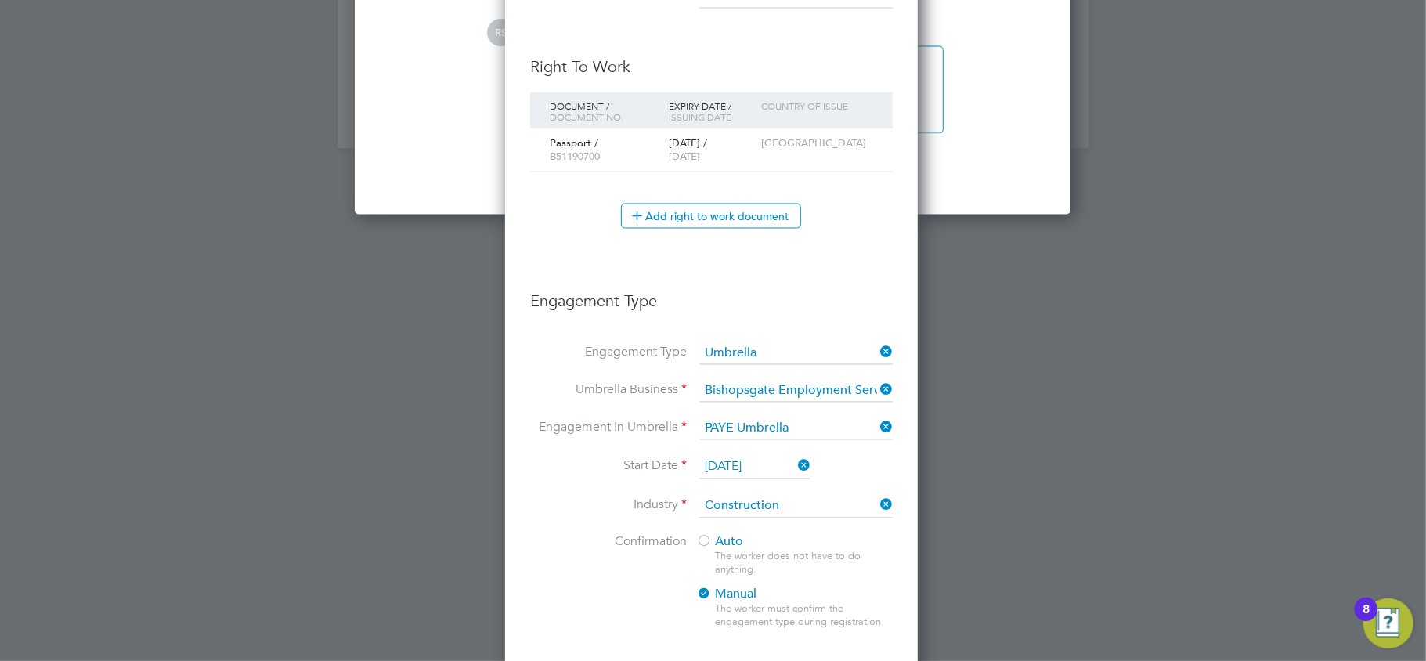
click at [711, 545] on div at bounding box center [704, 543] width 16 height 16
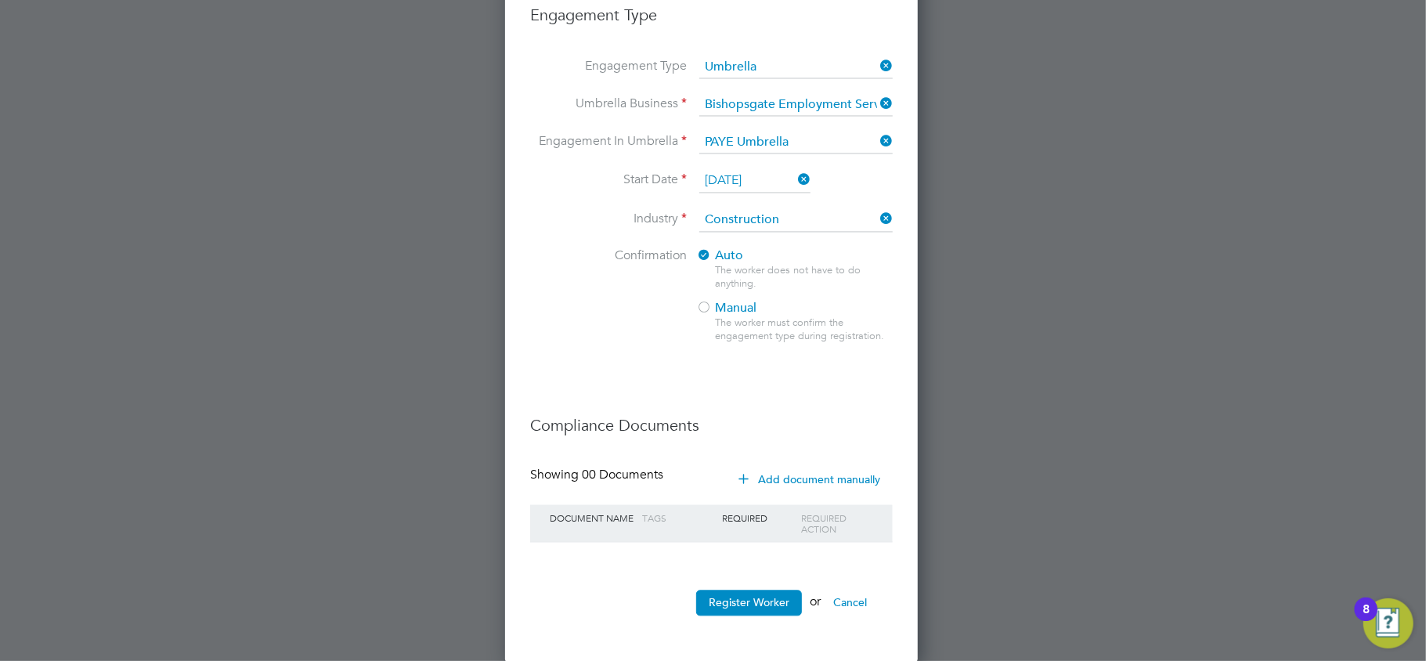
scroll to position [2183, 0]
click at [734, 596] on button "Register Worker" at bounding box center [749, 600] width 106 height 25
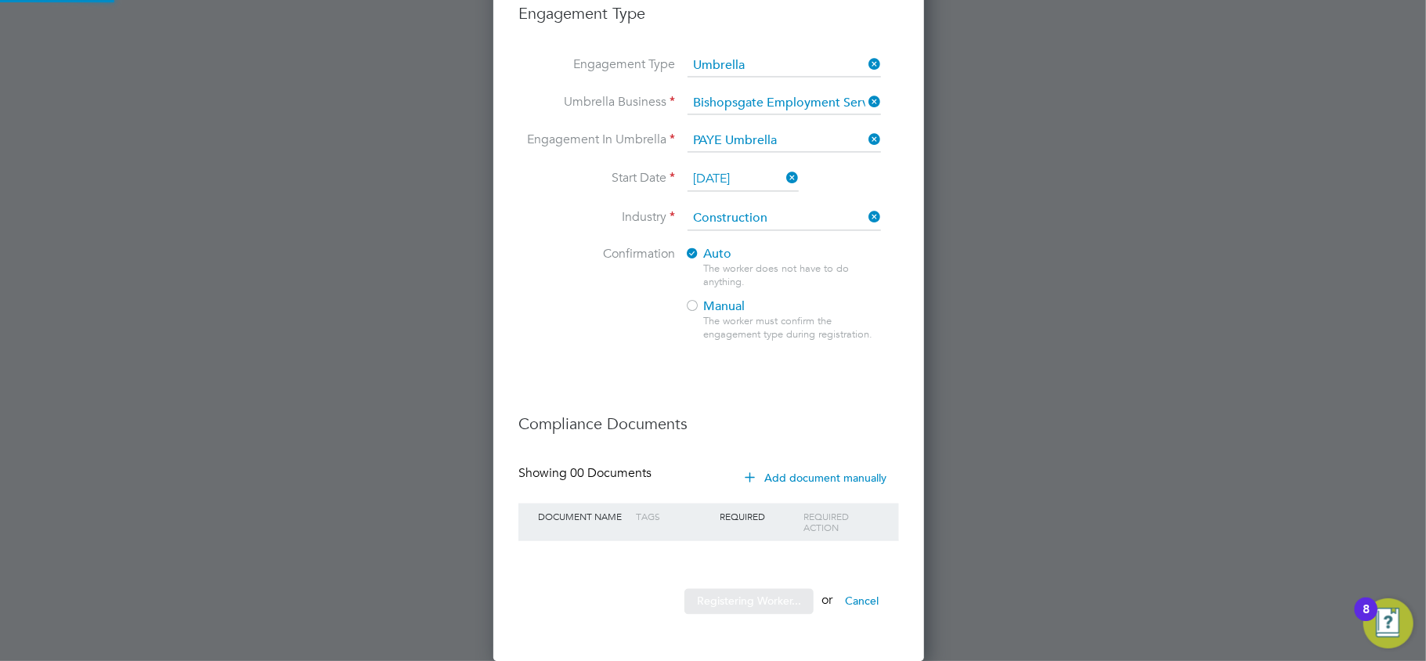
scroll to position [1725, 439]
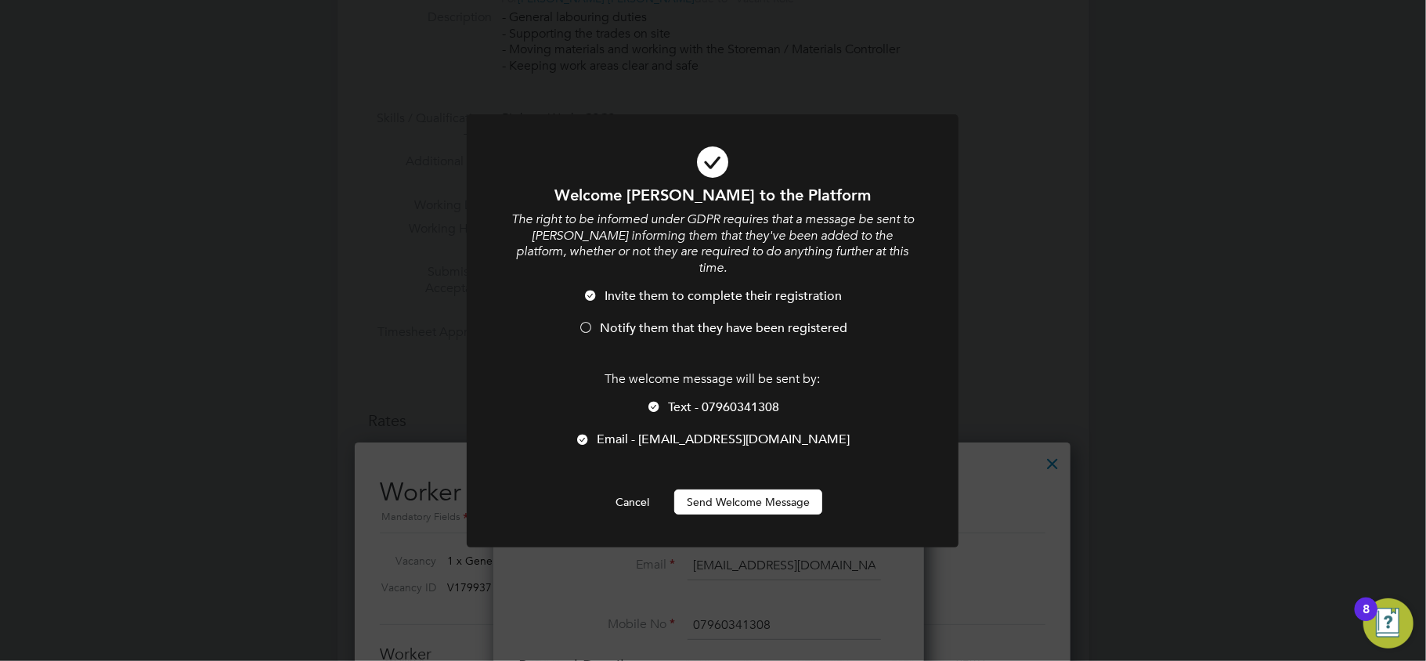
click at [739, 505] on button "Send Welcome Message" at bounding box center [748, 501] width 148 height 25
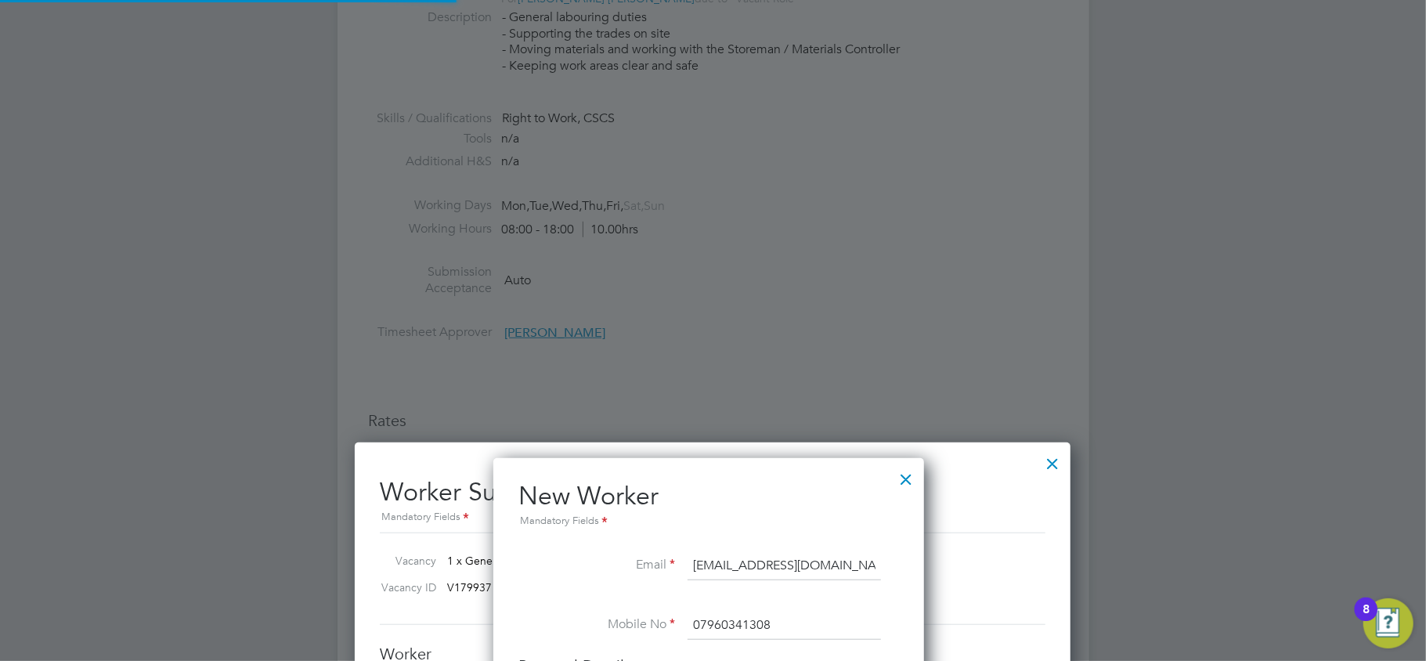
type input "[PERSON_NAME] (C149EA0)"
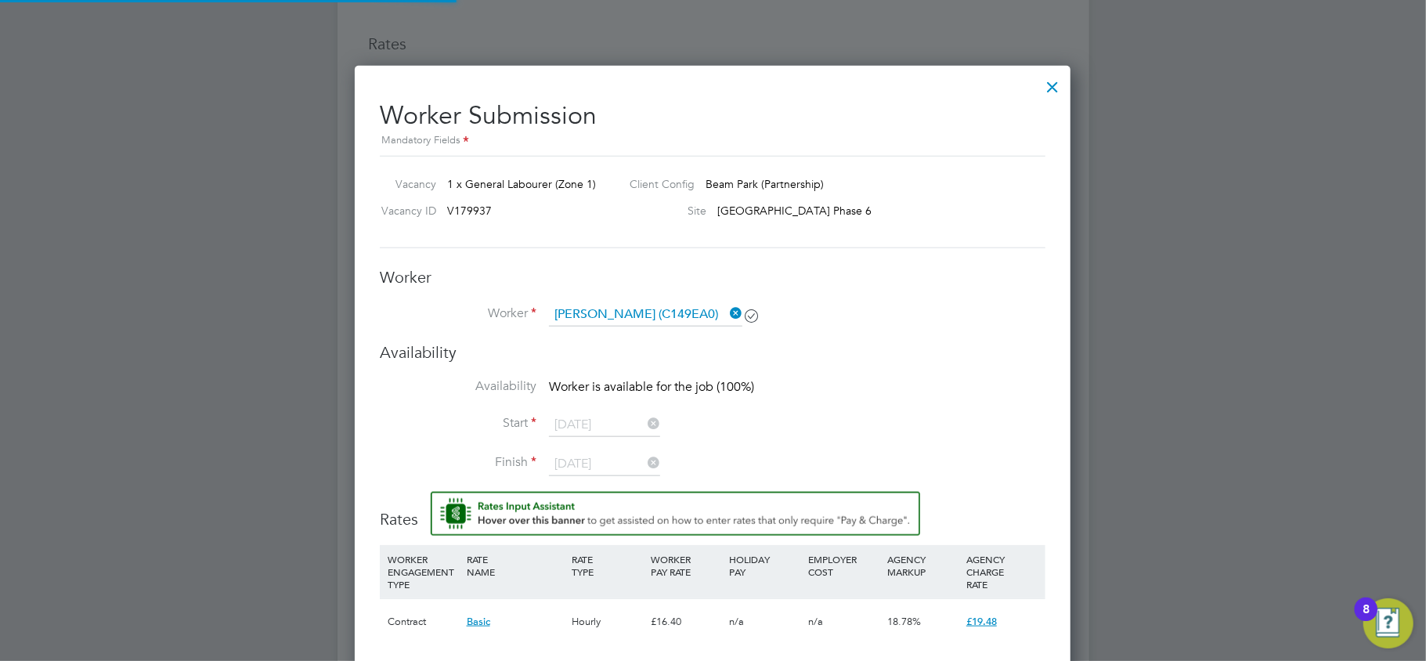
scroll to position [1044, 0]
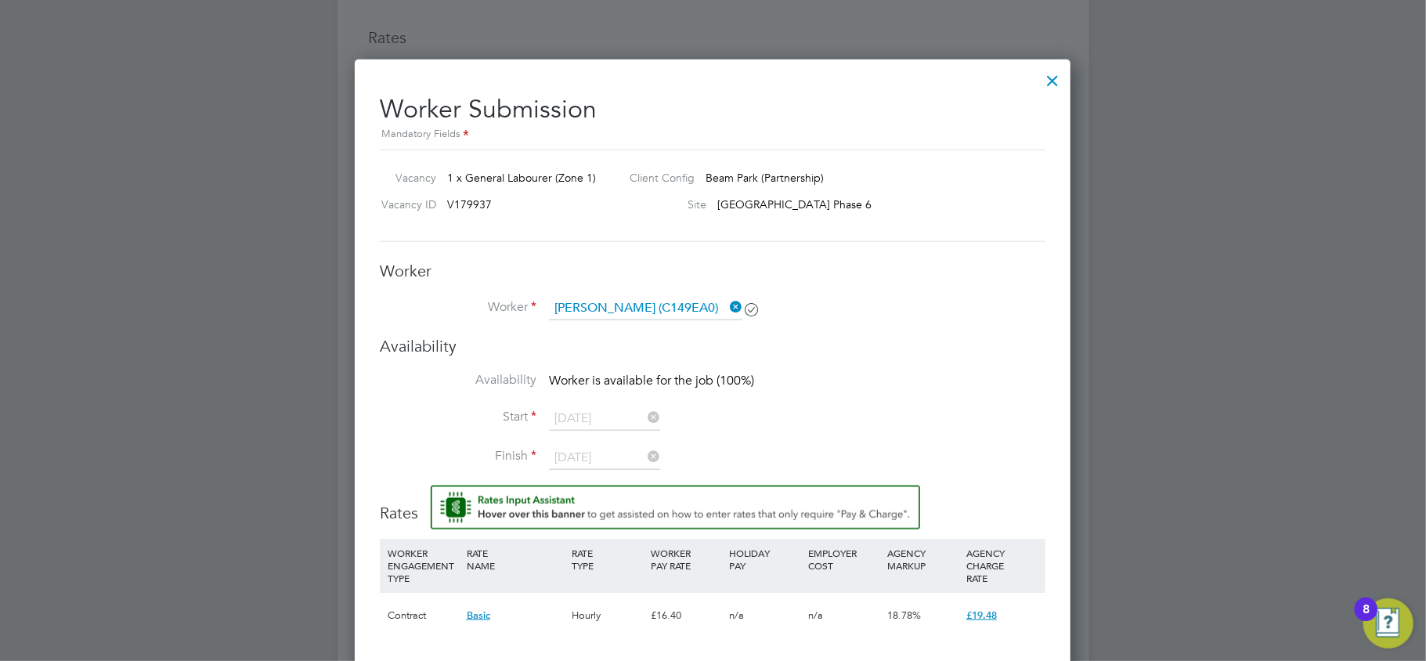
click at [1053, 77] on div at bounding box center [1052, 77] width 28 height 28
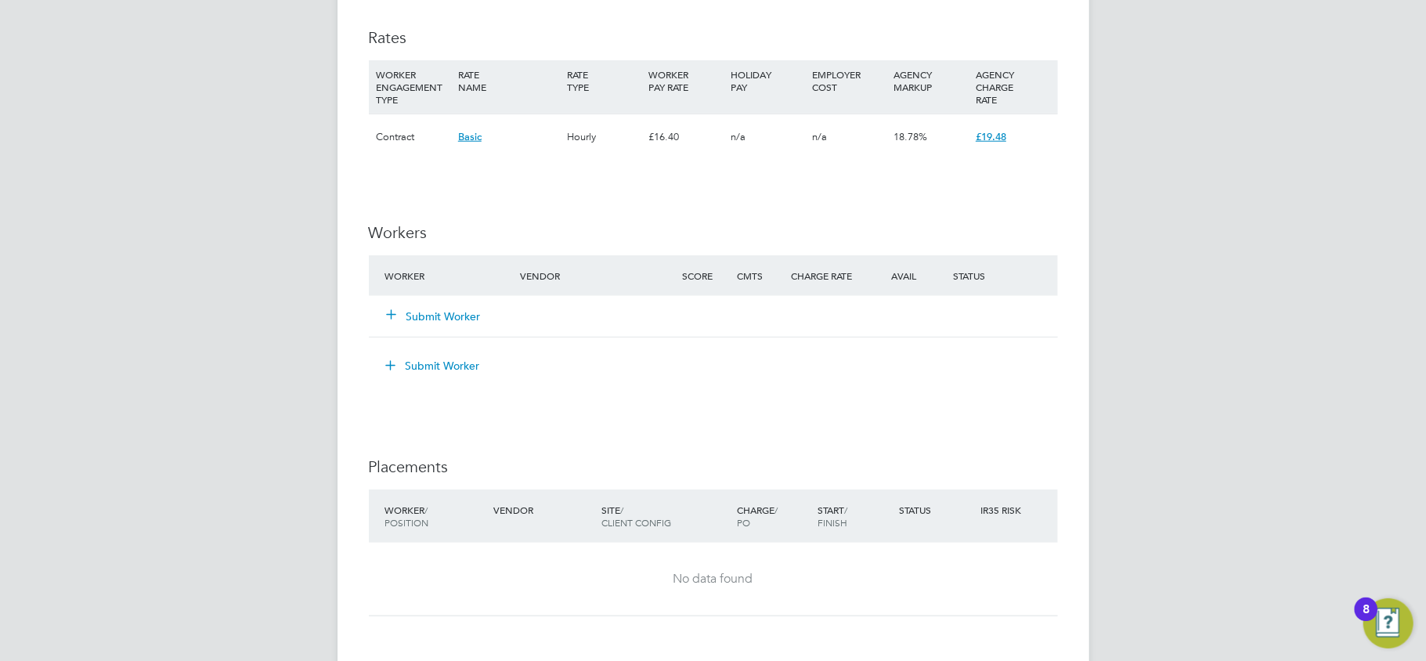
click at [427, 314] on button "Submit Worker" at bounding box center [435, 316] width 94 height 16
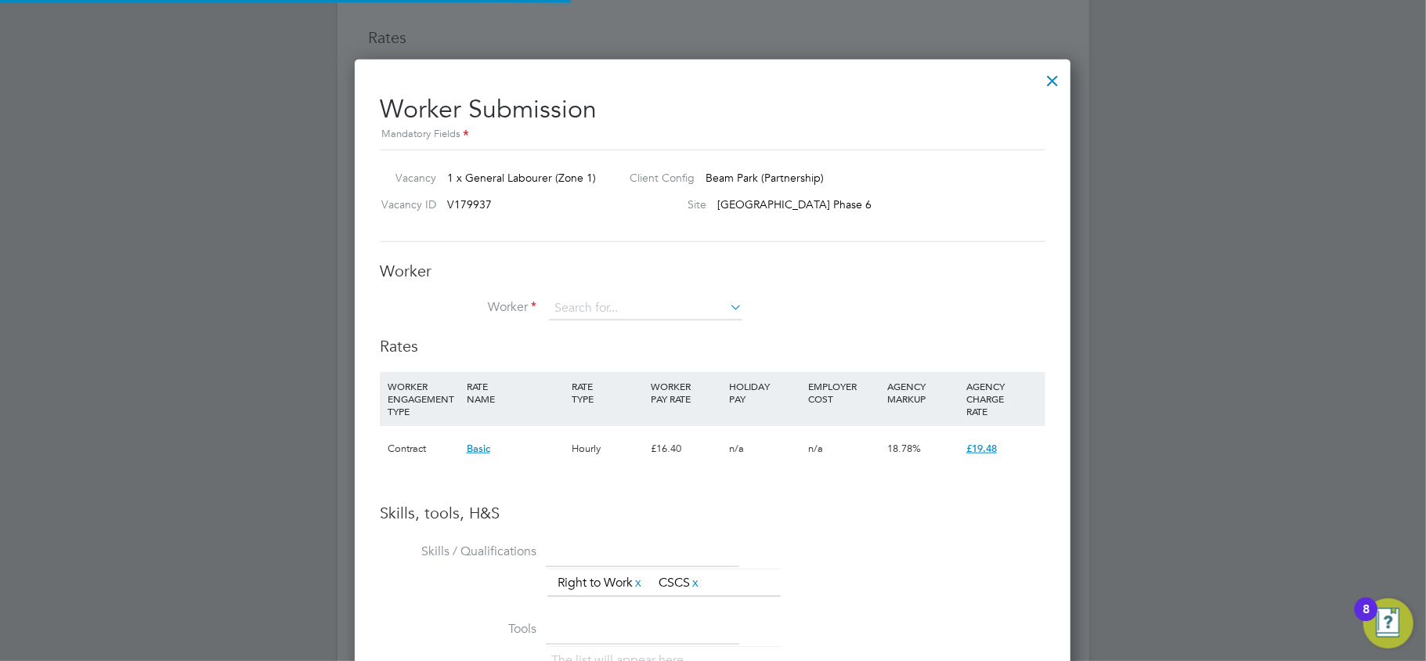
scroll to position [8, 8]
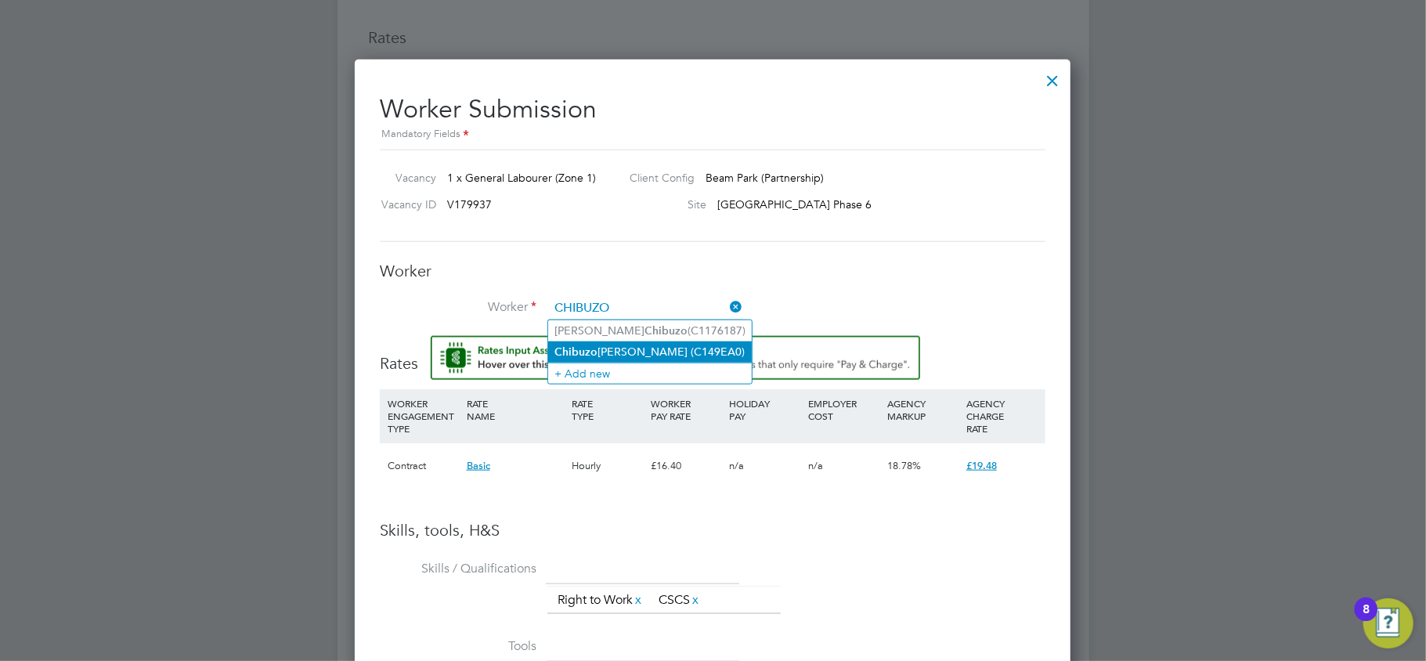
click at [592, 341] on li "[PERSON_NAME] (C149EA0)" at bounding box center [650, 351] width 204 height 21
type input "[PERSON_NAME] (C149EA0)"
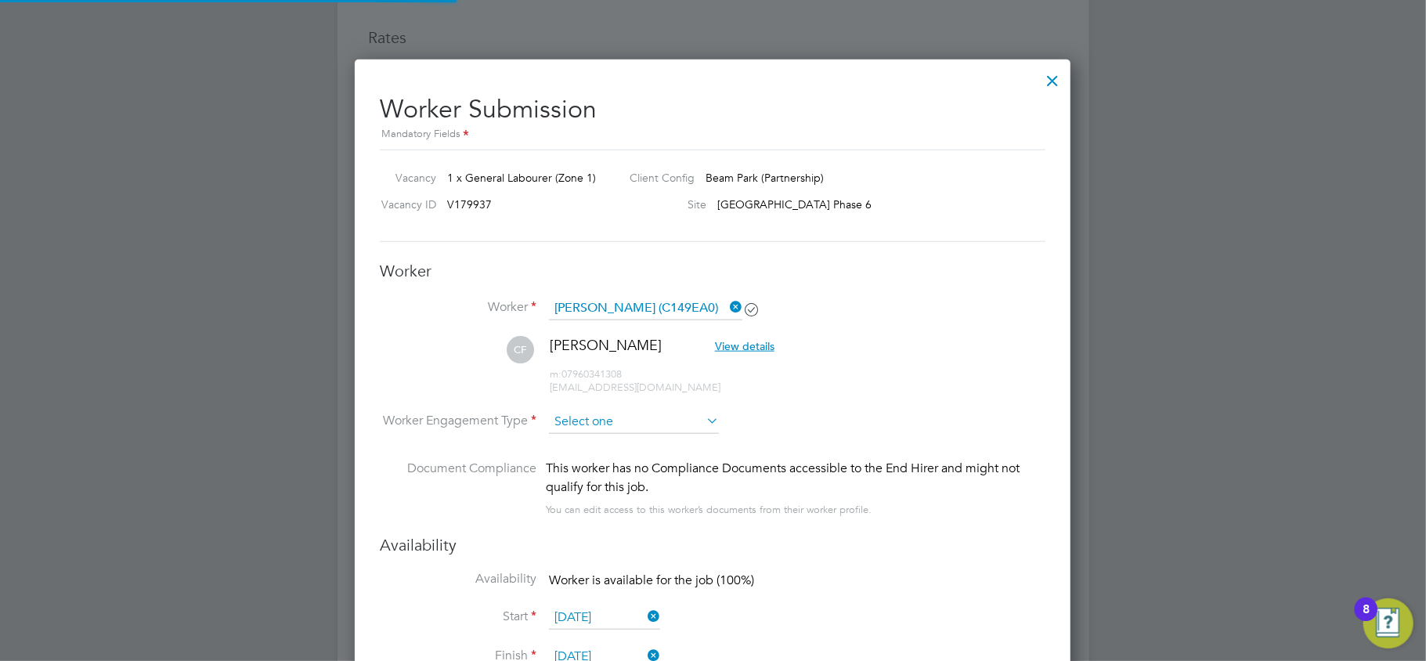
click at [596, 417] on input at bounding box center [634, 421] width 170 height 23
click at [611, 445] on li "Contract" at bounding box center [633, 443] width 171 height 20
type input "Contract"
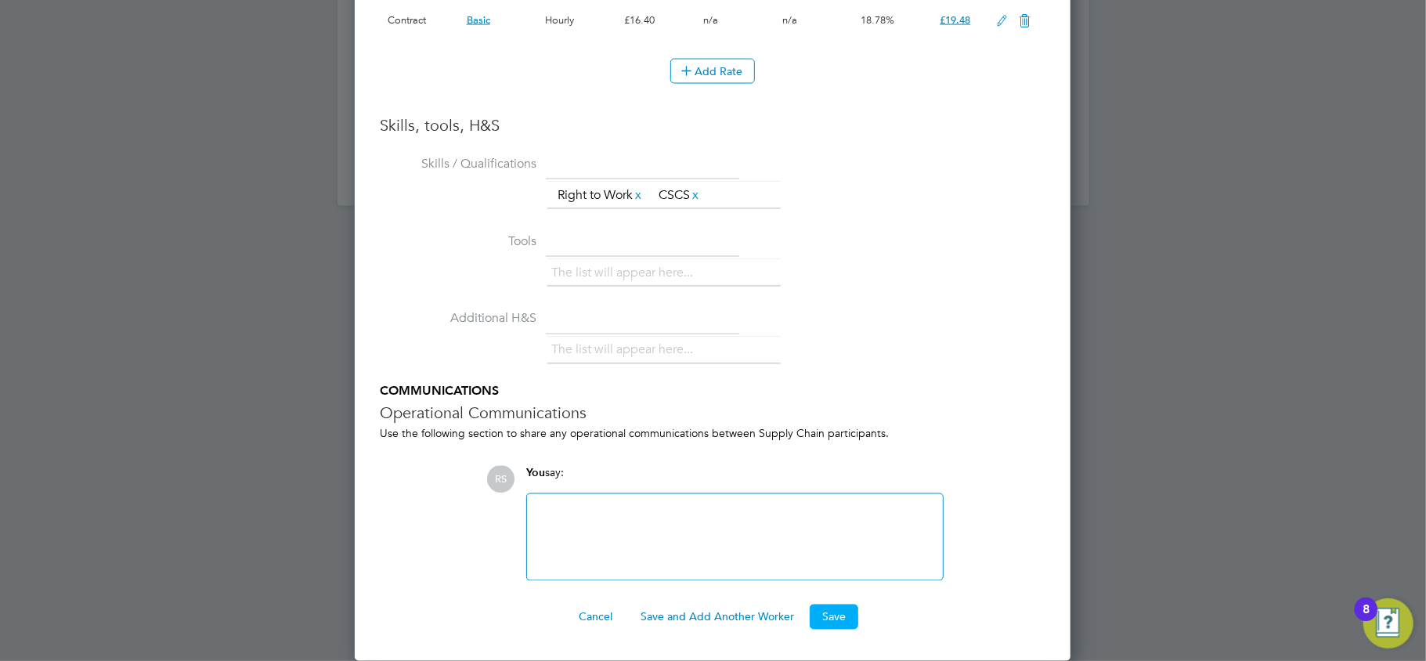
click at [849, 606] on button "Save" at bounding box center [833, 616] width 49 height 25
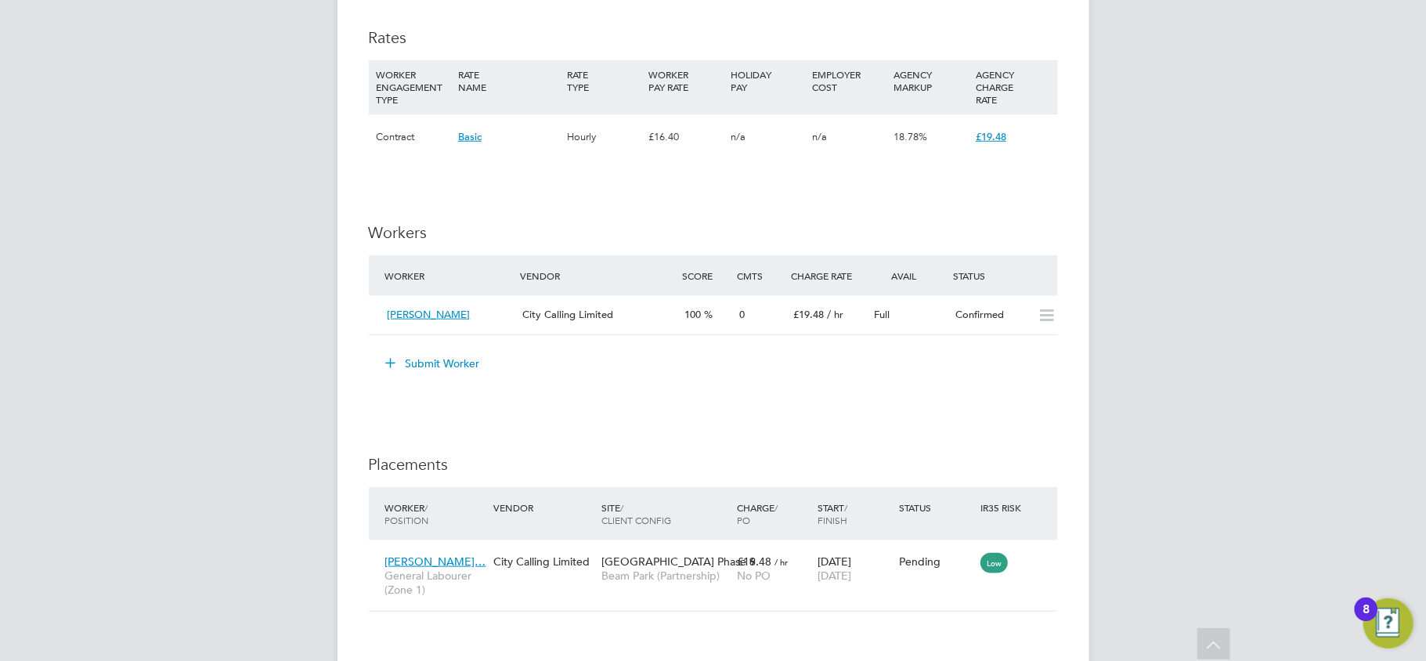
click at [455, 366] on button "Submit Worker" at bounding box center [433, 363] width 117 height 25
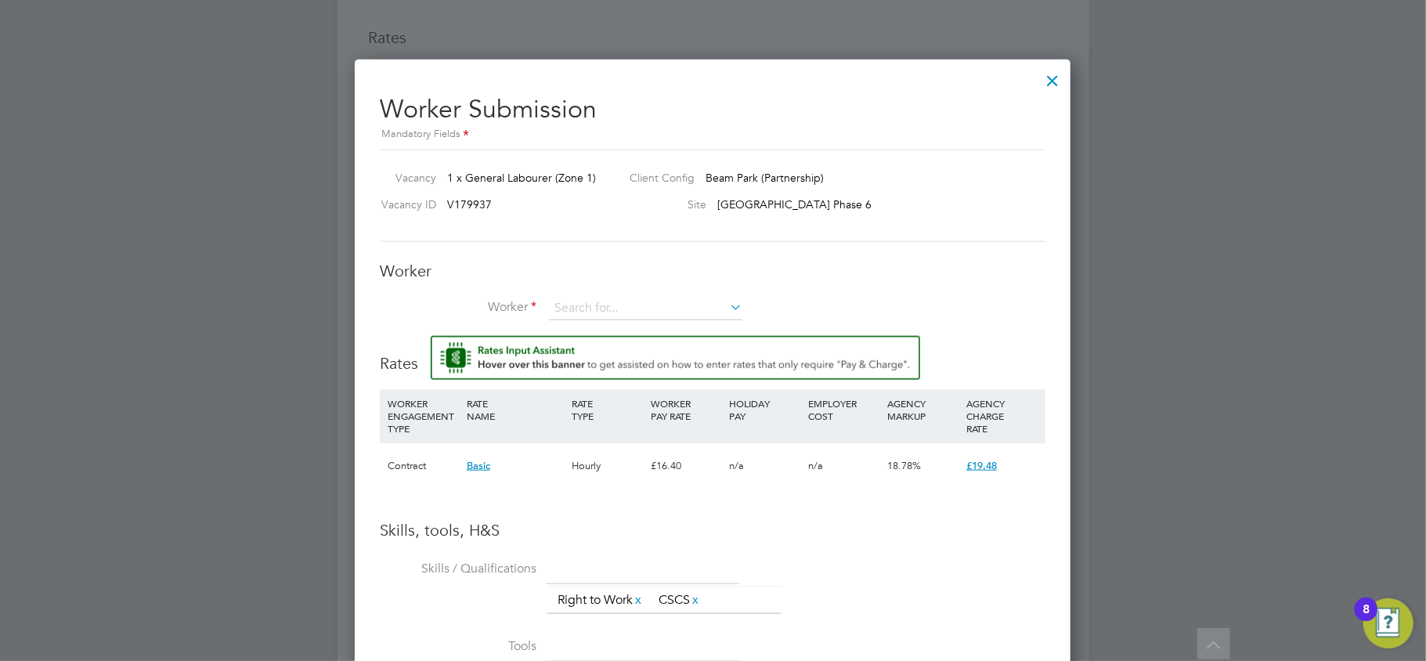
click at [1053, 83] on div at bounding box center [1052, 77] width 28 height 28
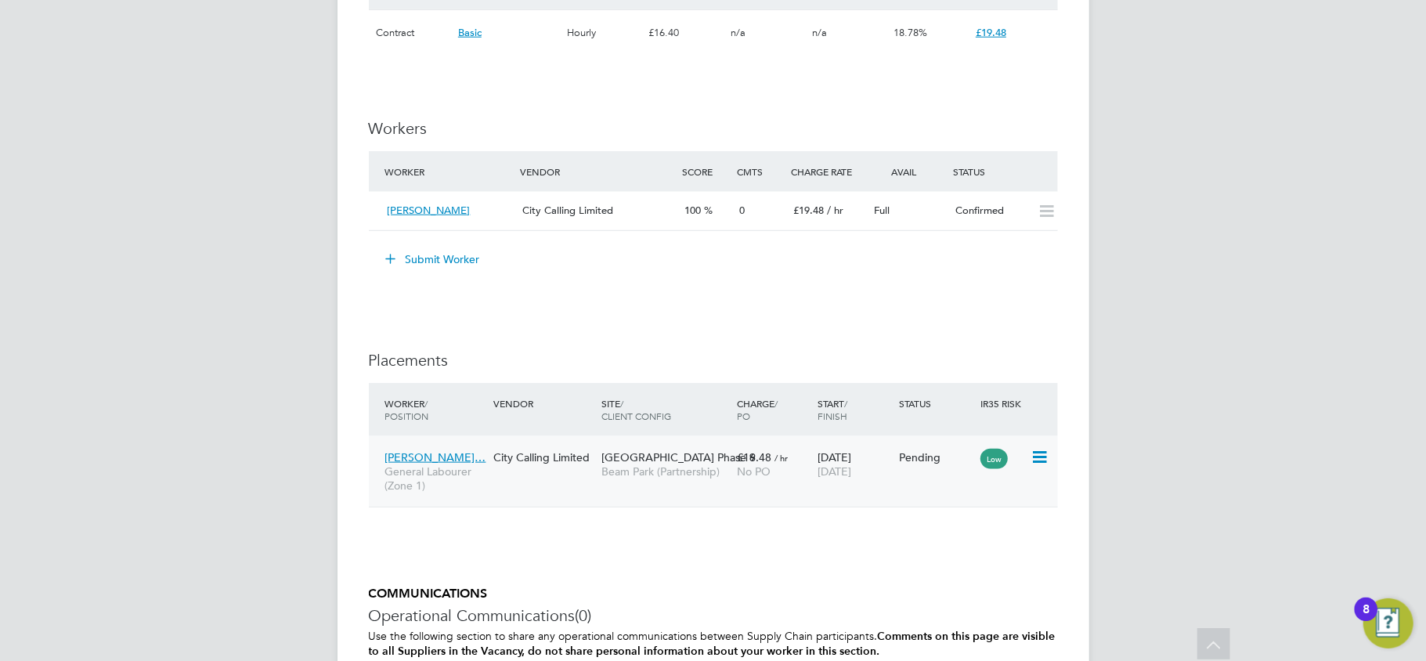
click at [1032, 457] on icon at bounding box center [1038, 457] width 16 height 19
click at [957, 605] on li "Abandon" at bounding box center [990, 601] width 111 height 22
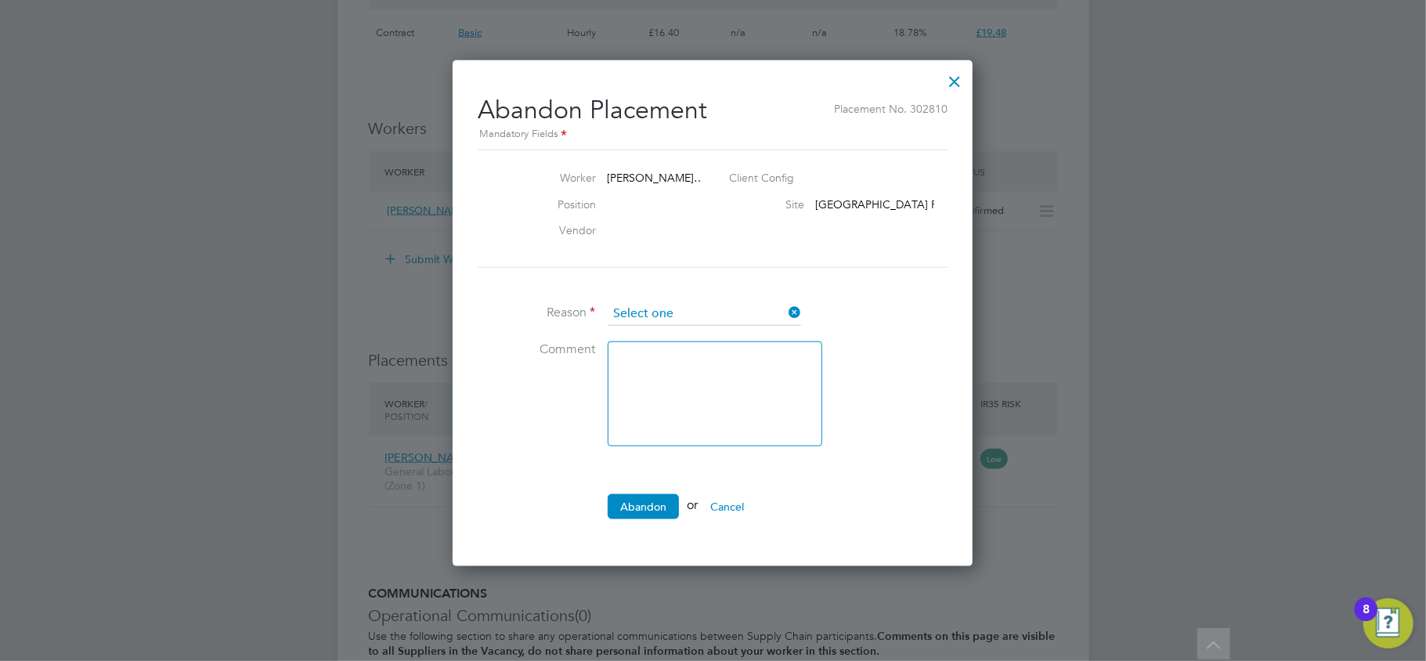
click at [683, 305] on input at bounding box center [704, 313] width 193 height 23
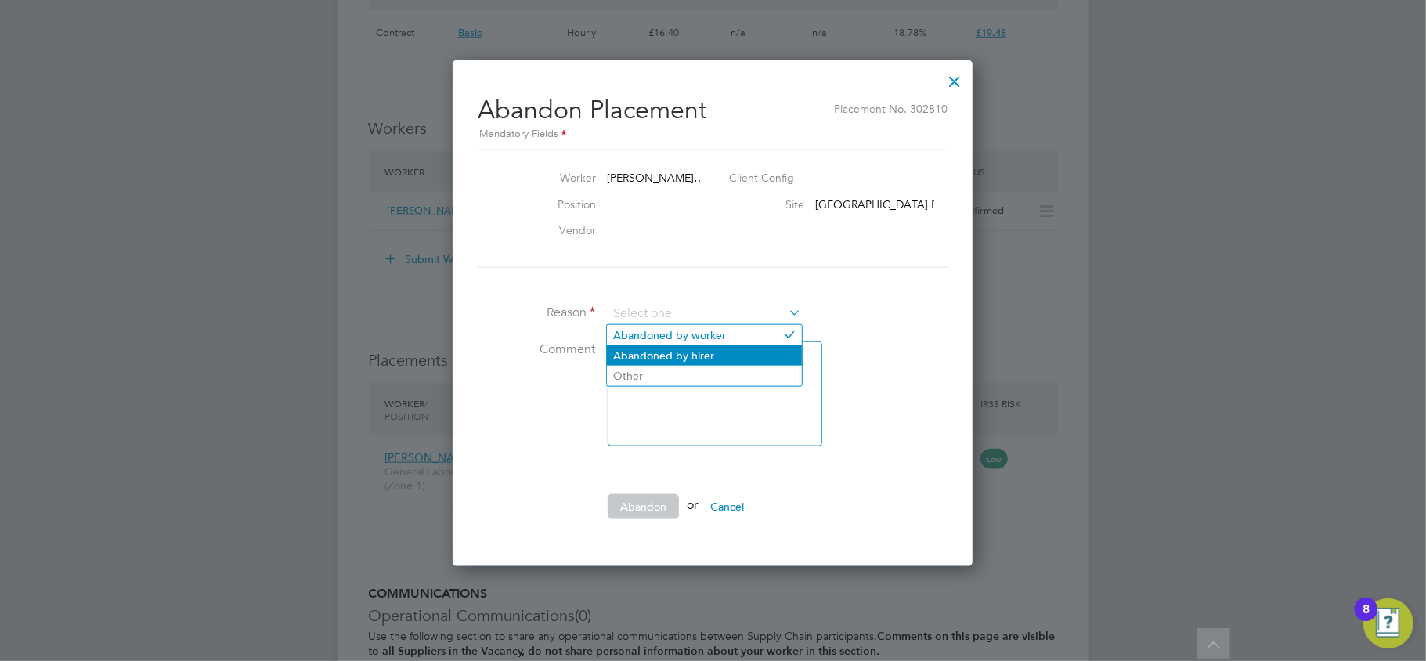
click at [678, 352] on li "Abandoned by hirer" at bounding box center [704, 355] width 195 height 20
type input "Abandoned by hirer"
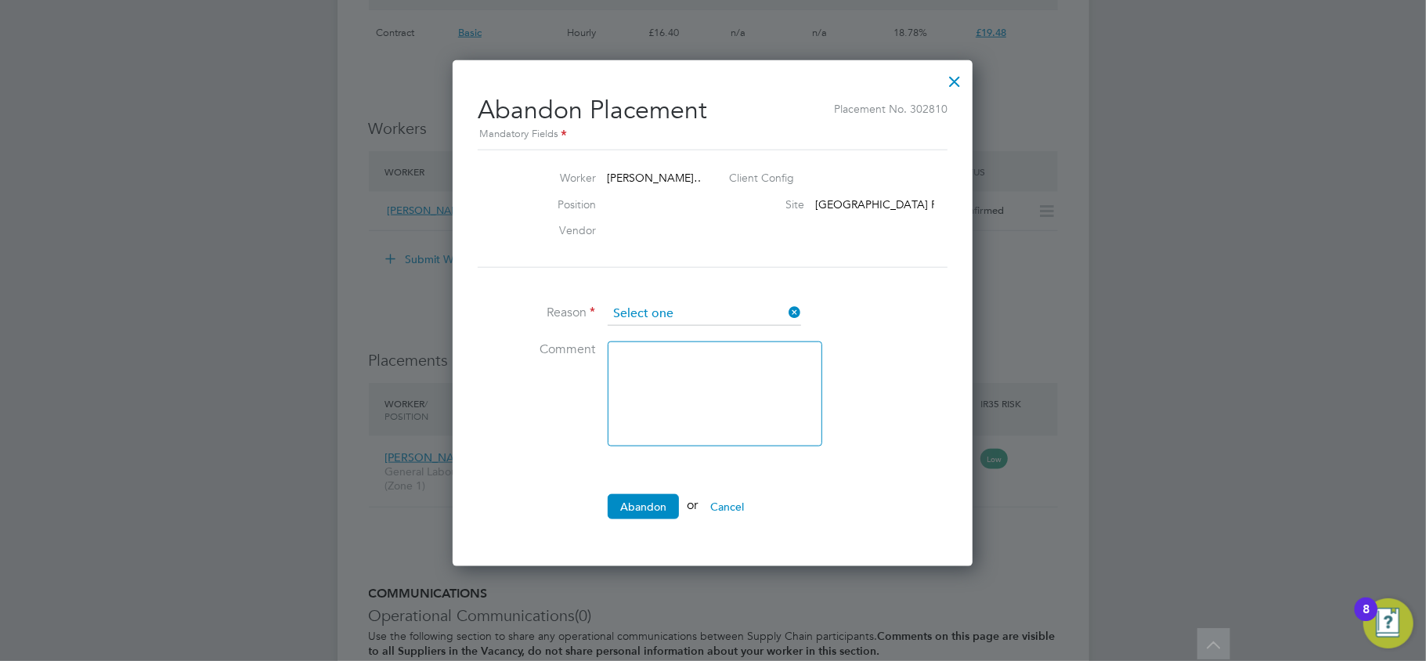
click at [670, 308] on input at bounding box center [704, 313] width 193 height 23
click at [669, 410] on textarea at bounding box center [715, 393] width 215 height 105
type textarea "w"
type textarea "Wrong Worker"
click at [683, 314] on input at bounding box center [704, 313] width 193 height 23
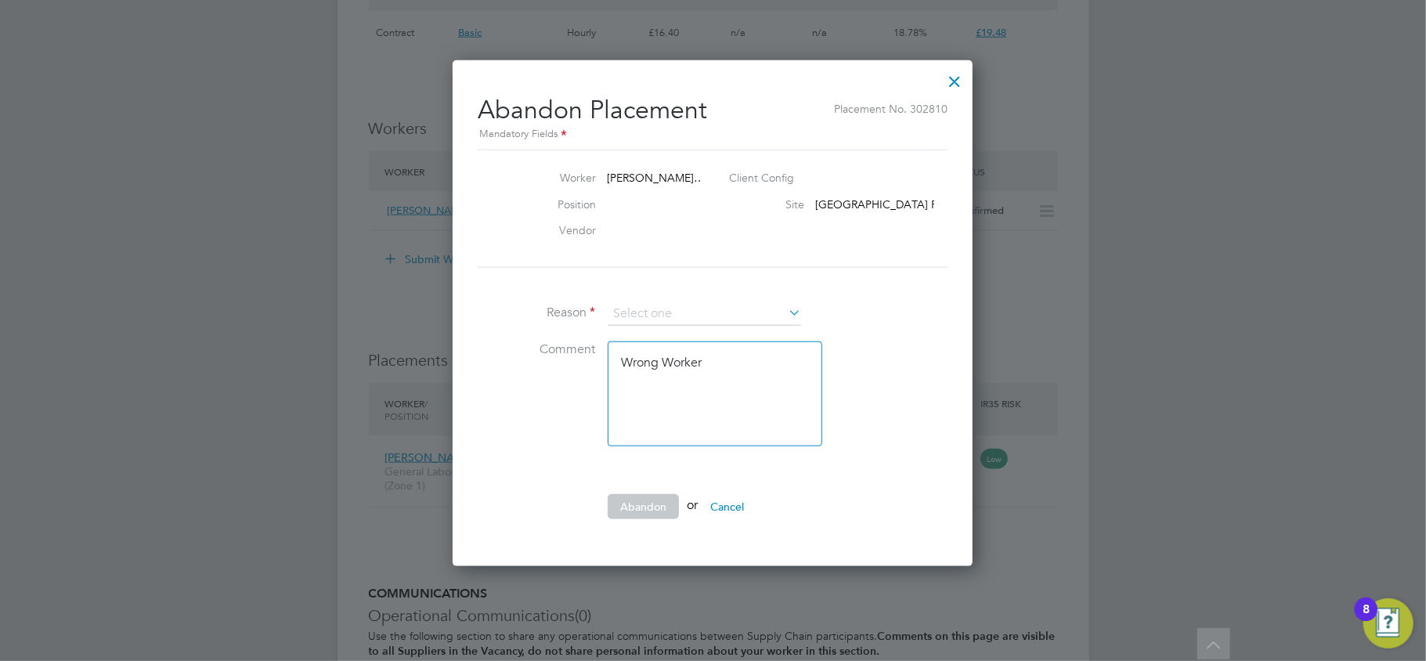
click at [678, 333] on li "Abandoned by worker" at bounding box center [704, 335] width 195 height 20
type input "Abandoned by worker"
click at [680, 315] on input at bounding box center [704, 313] width 193 height 23
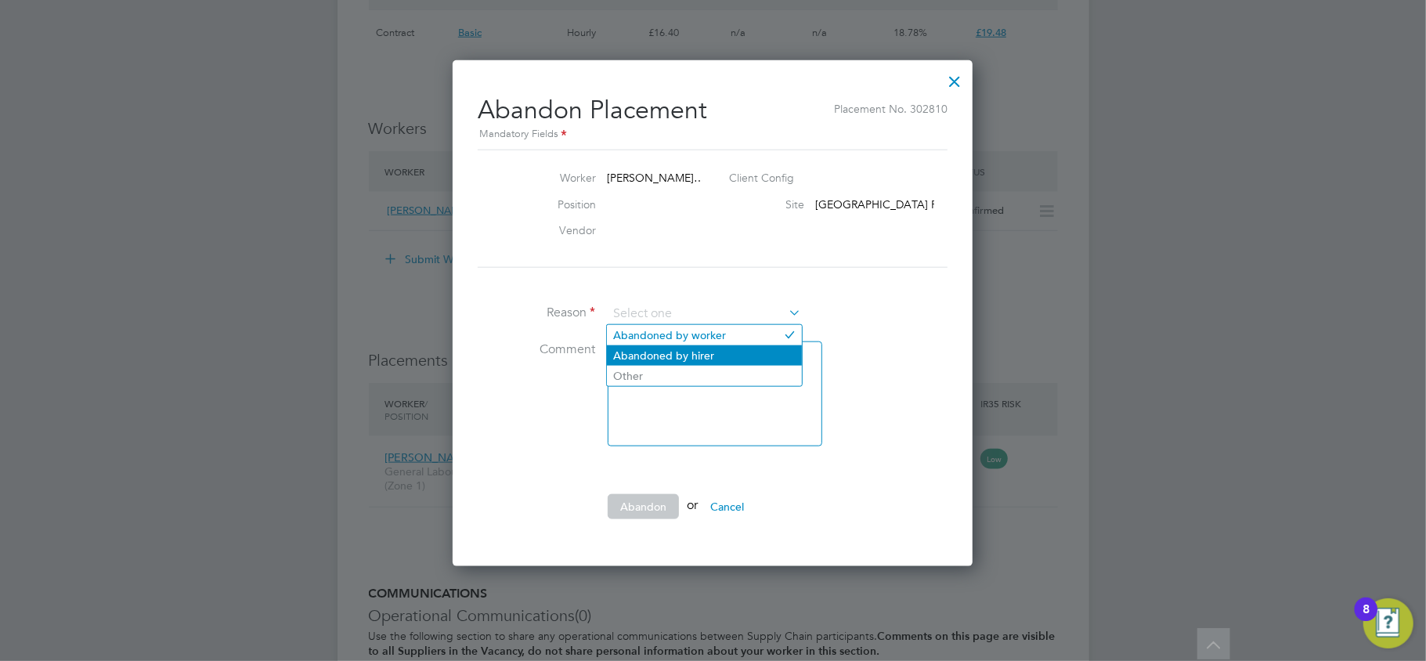
click at [675, 348] on li "Abandoned by hirer" at bounding box center [704, 355] width 195 height 20
type input "Abandoned by hirer"
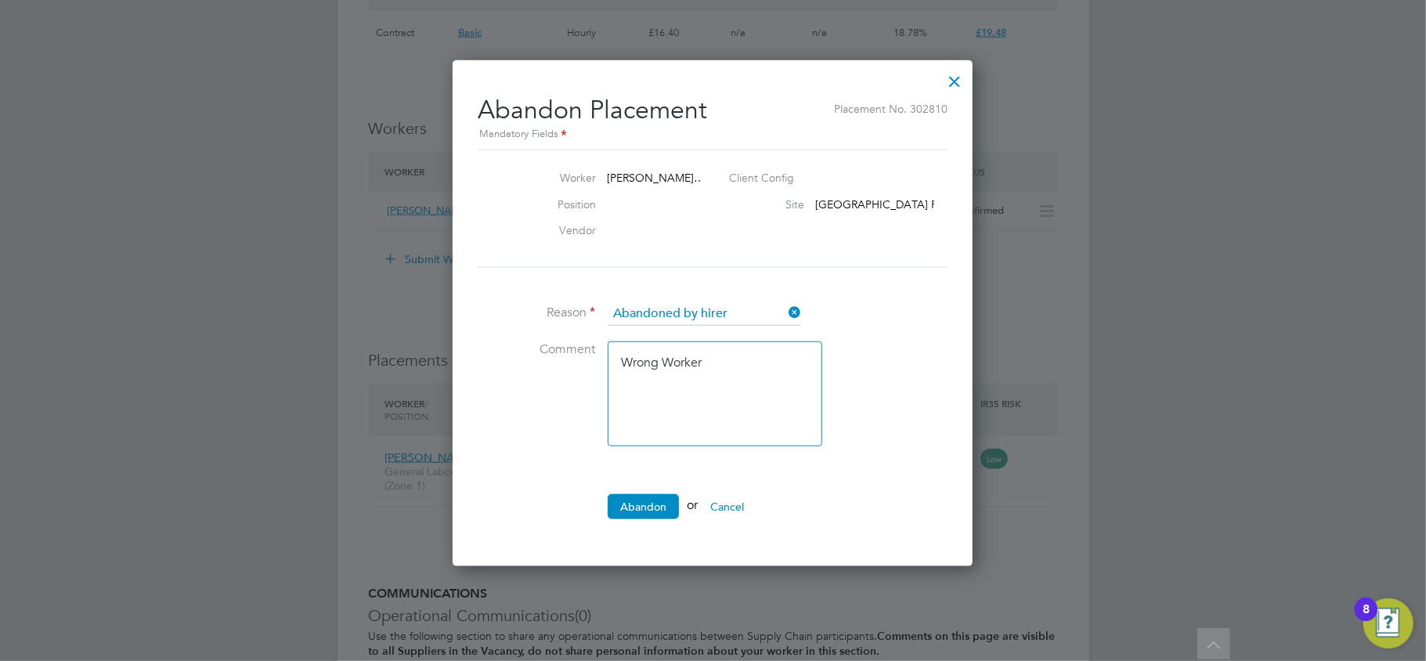
click at [737, 363] on textarea "Wrong Worker" at bounding box center [715, 393] width 215 height 105
type textarea "Wrong Worker booked in by me"
click at [658, 499] on button "Abandon" at bounding box center [643, 506] width 71 height 25
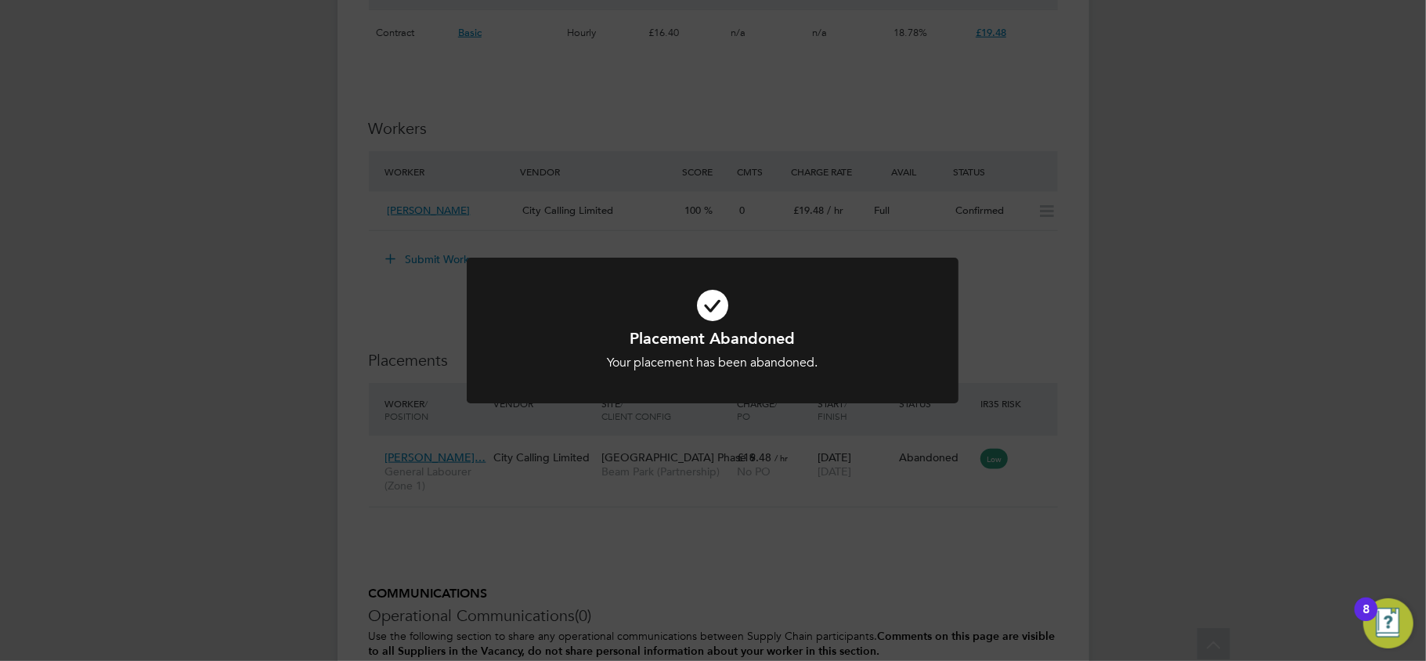
click at [1062, 427] on div "Placement Abandoned Your placement has been abandoned. Cancel Okay" at bounding box center [713, 330] width 1426 height 661
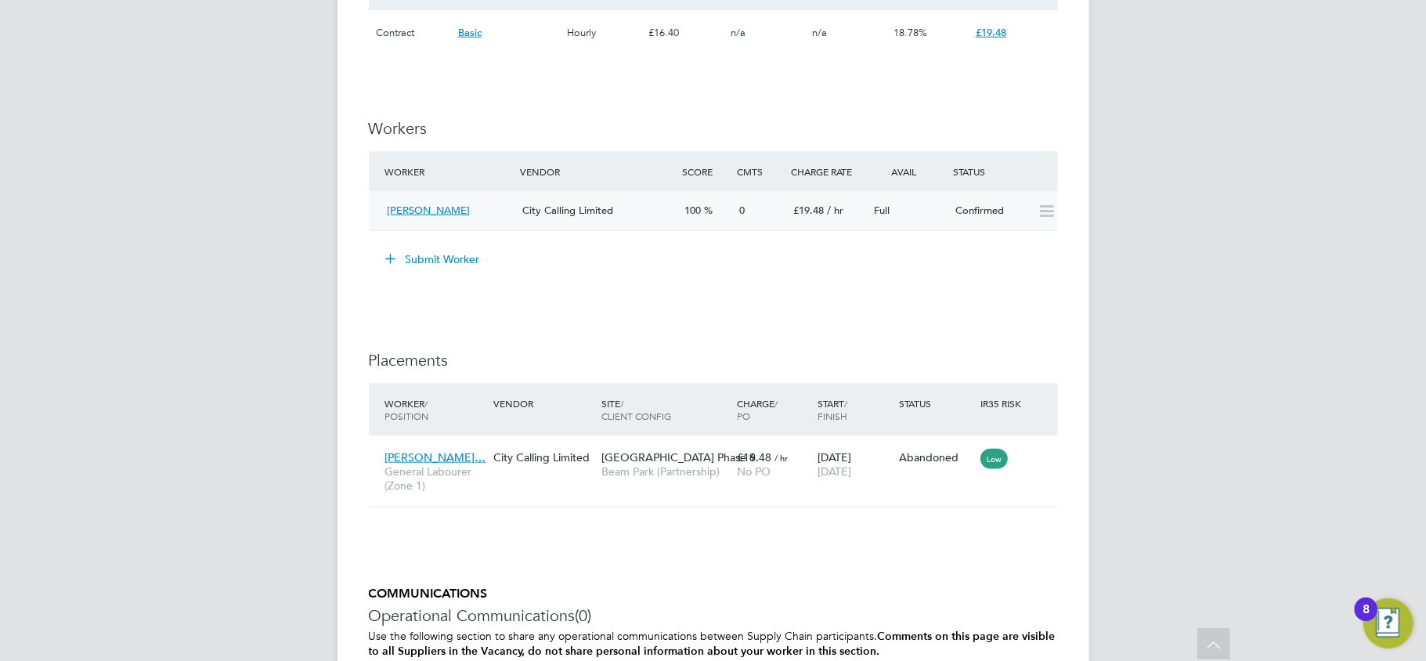
click at [1052, 218] on icon at bounding box center [1047, 211] width 20 height 13
click at [462, 257] on button "Submit Worker" at bounding box center [433, 259] width 117 height 25
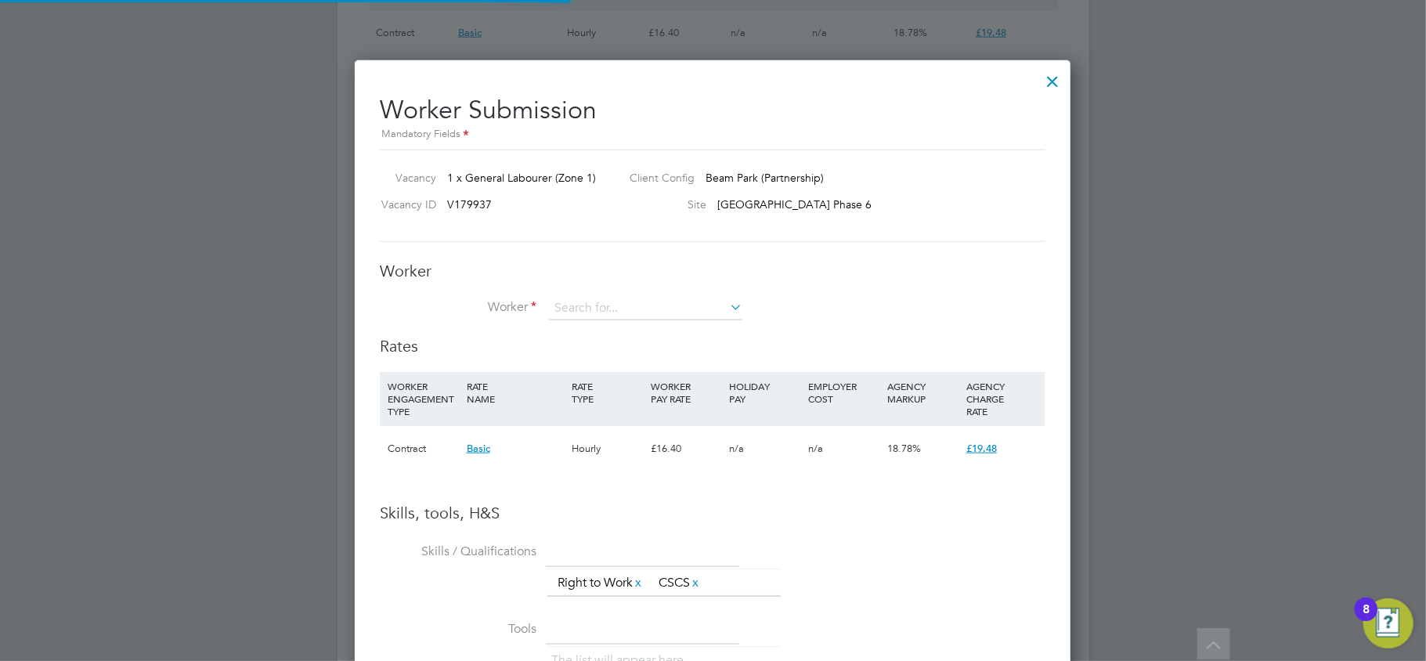
scroll to position [990, 717]
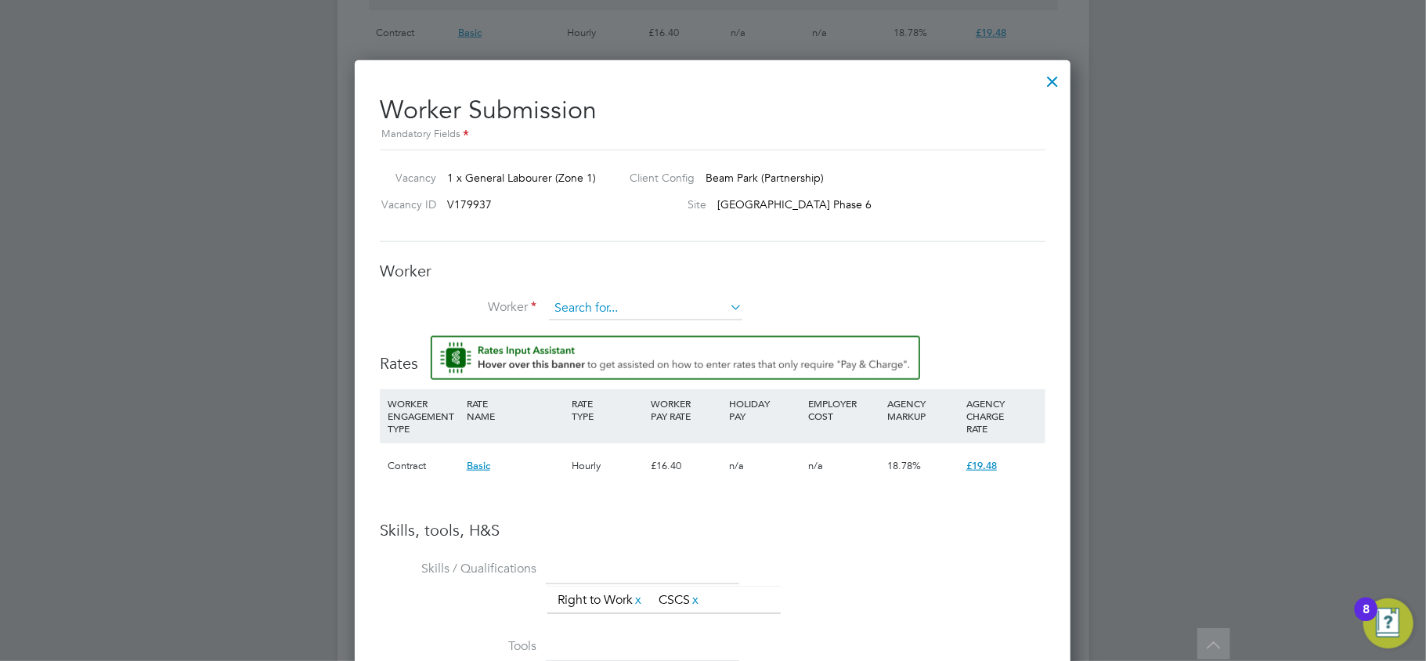
click at [668, 307] on input at bounding box center [645, 308] width 193 height 23
click at [633, 345] on li "+ Add new" at bounding box center [645, 351] width 195 height 21
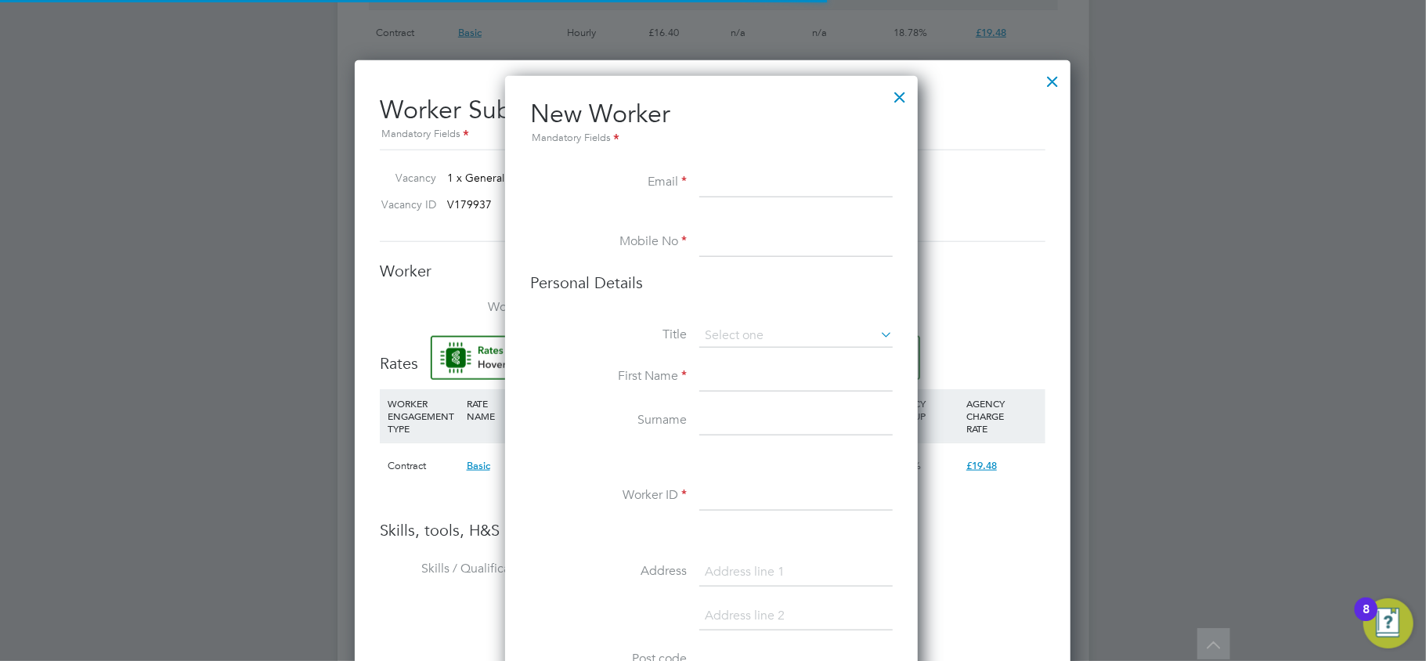
scroll to position [1325, 416]
click at [755, 196] on input at bounding box center [795, 183] width 193 height 28
paste input "[EMAIL_ADDRESS][DOMAIN_NAME]"
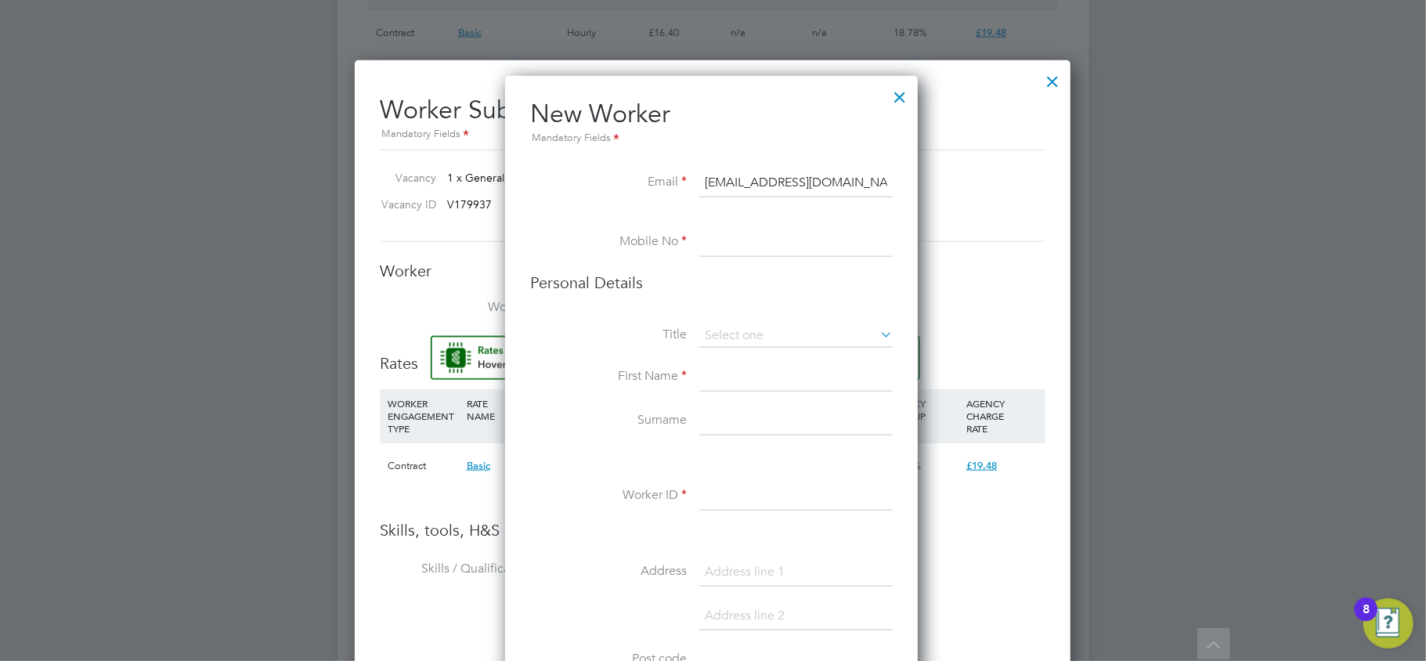
type input "[EMAIL_ADDRESS][DOMAIN_NAME]"
click at [737, 245] on input at bounding box center [795, 243] width 193 height 28
click at [765, 379] on input at bounding box center [795, 377] width 193 height 28
paste input "Chilekotam"
type input "Chilekotam"
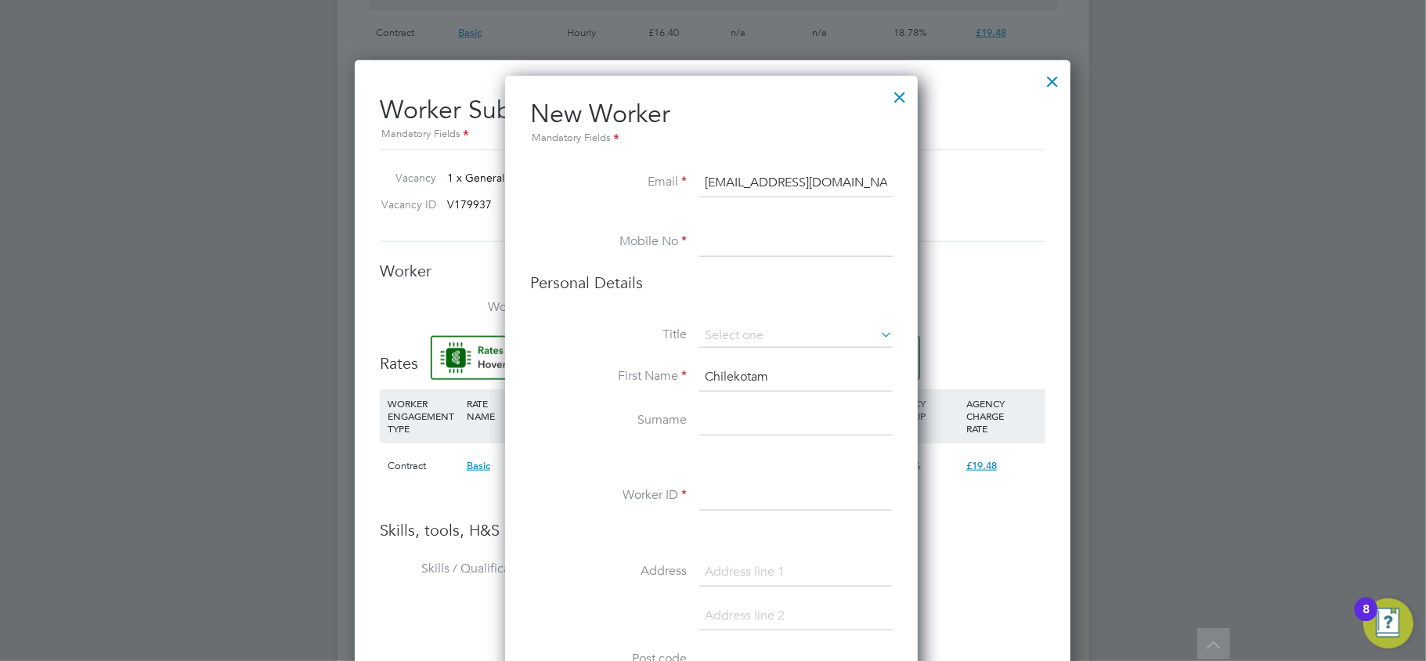
click at [752, 244] on input at bounding box center [795, 243] width 193 height 28
paste input "07867385444"
type input "07867385444"
click at [724, 341] on input at bounding box center [795, 335] width 193 height 23
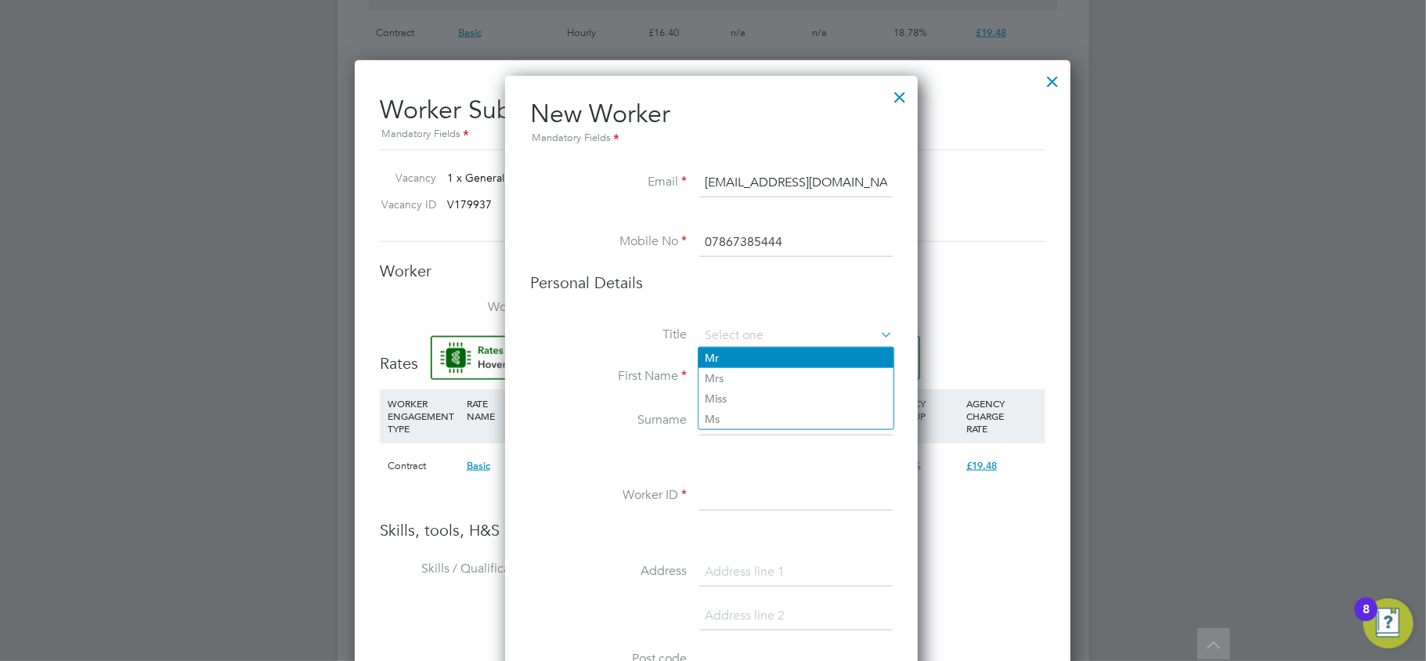
click at [727, 360] on li "Mr" at bounding box center [795, 358] width 195 height 20
type input "Mr"
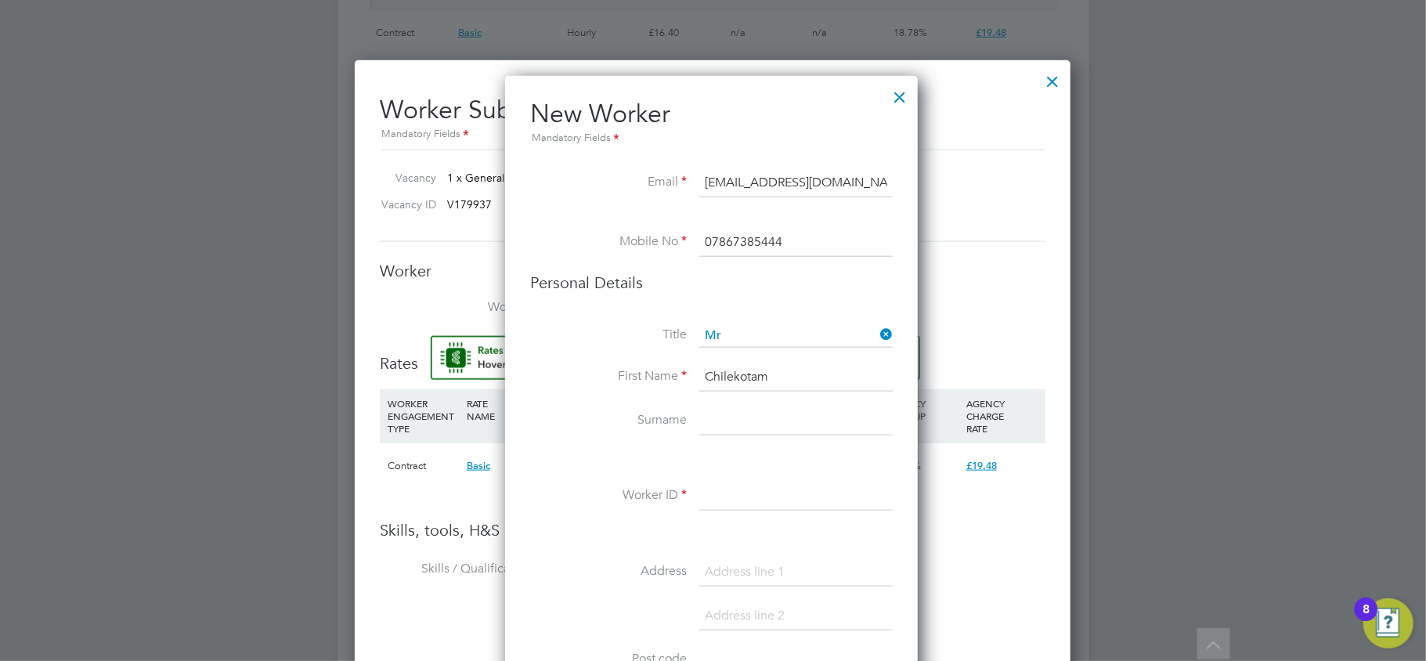
click at [705, 379] on input "Chilekotam" at bounding box center [795, 377] width 193 height 28
type input "Chilekotam Festus"
click at [722, 416] on input at bounding box center [795, 421] width 193 height 28
click at [721, 429] on input at bounding box center [795, 421] width 193 height 28
paste input "Obasi"
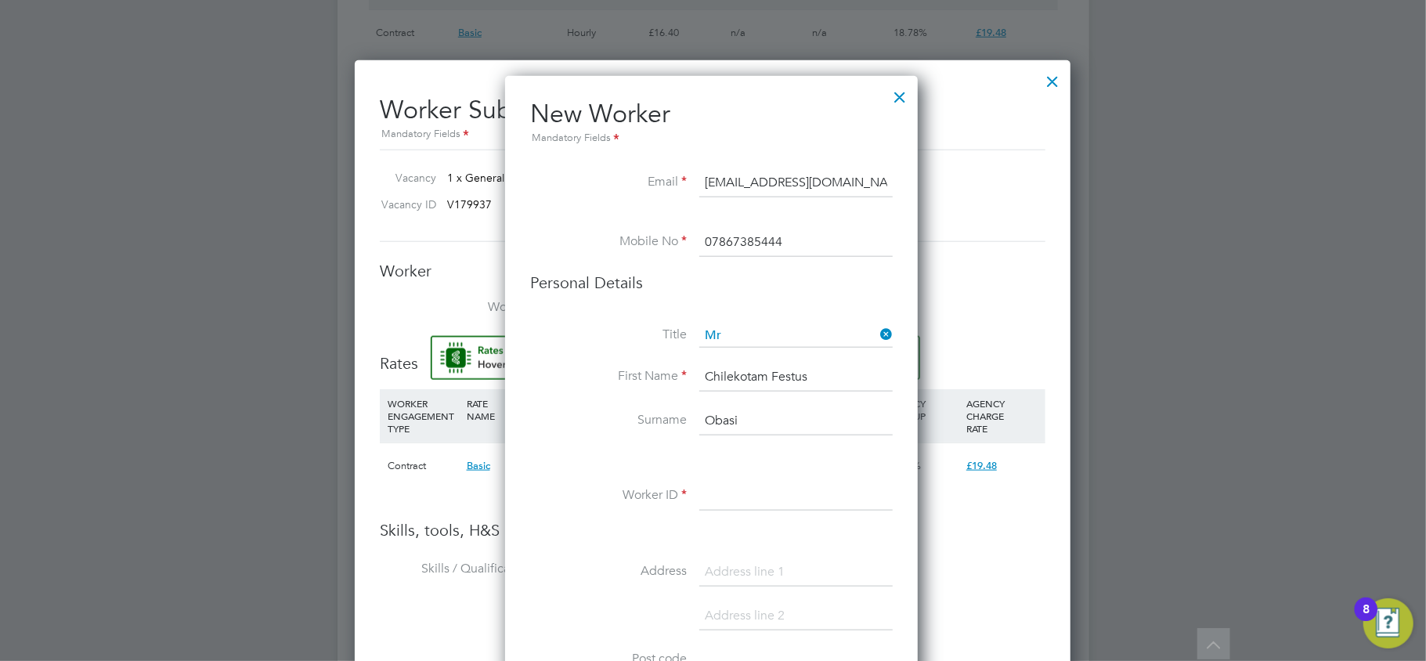
type input "Obasi"
click at [734, 505] on input at bounding box center [795, 497] width 193 height 28
click at [784, 499] on input at bounding box center [795, 497] width 193 height 28
paste input "C151649"
type input "C151649"
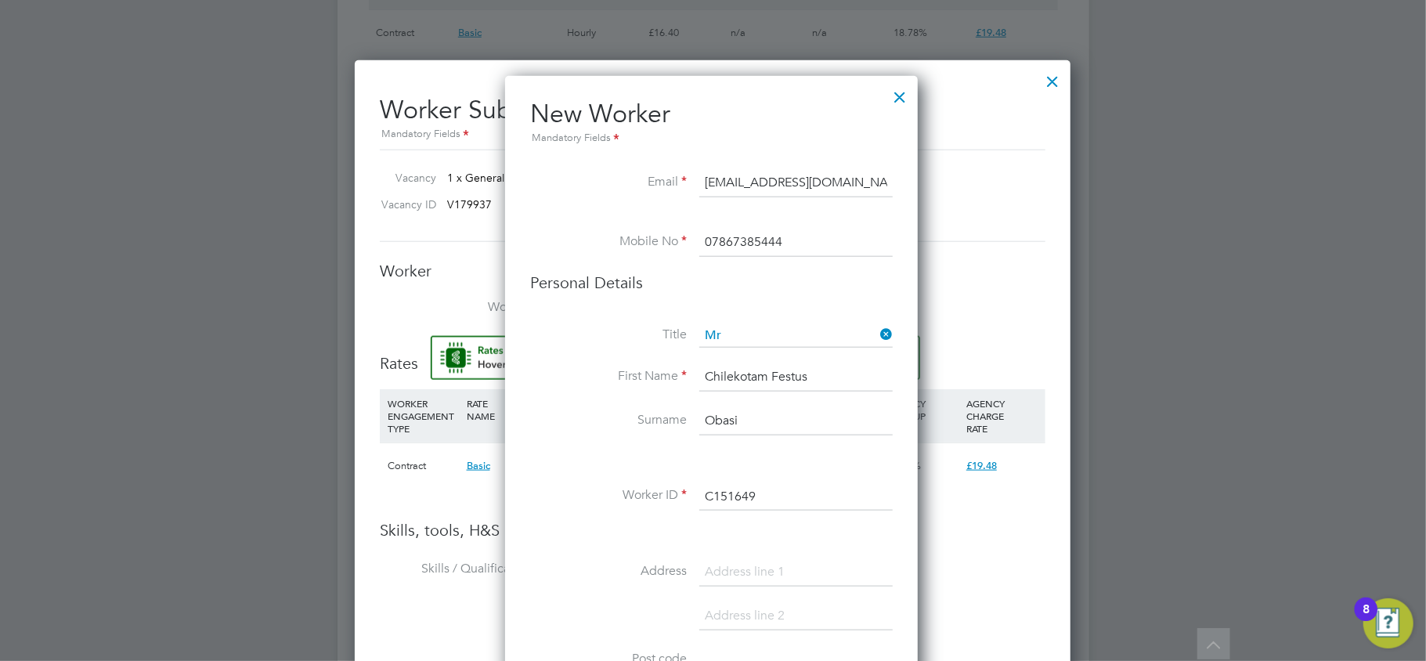
click at [725, 558] on input at bounding box center [795, 572] width 193 height 28
click at [768, 568] on input at bounding box center [795, 572] width 193 height 28
paste input "[STREET_ADDRESS]"
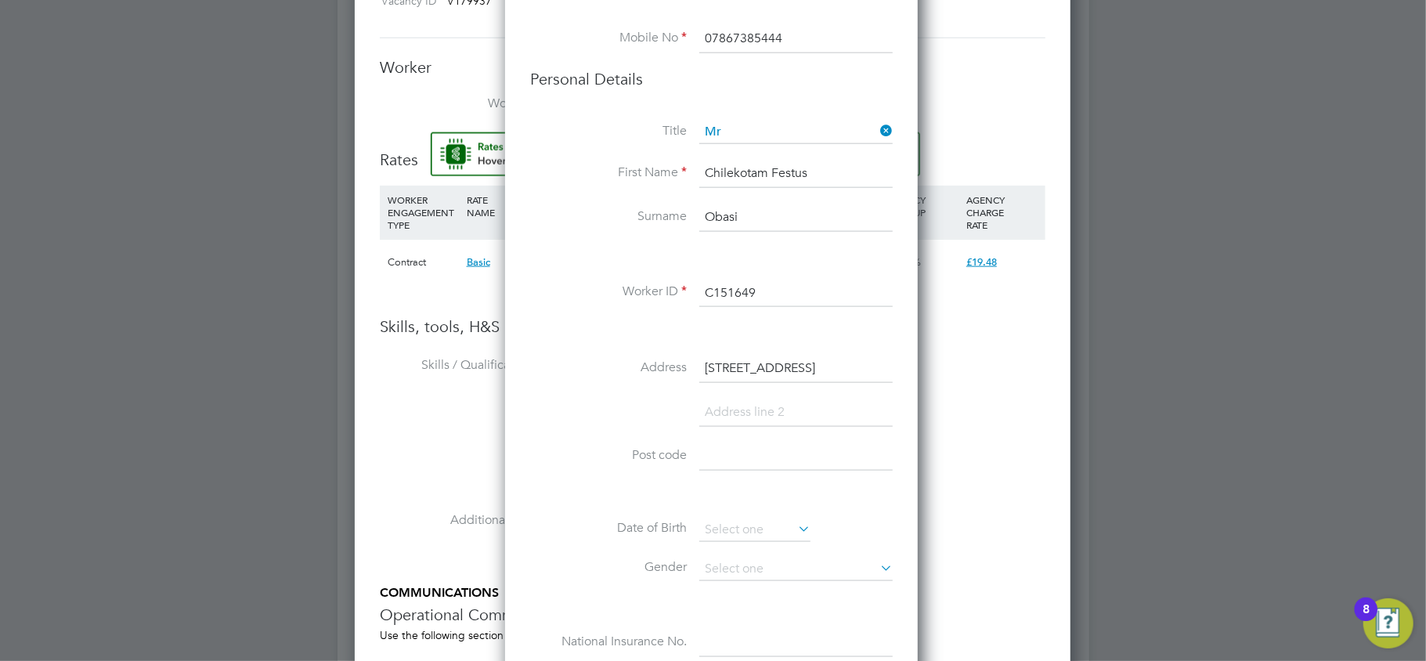
scroll to position [1357, 0]
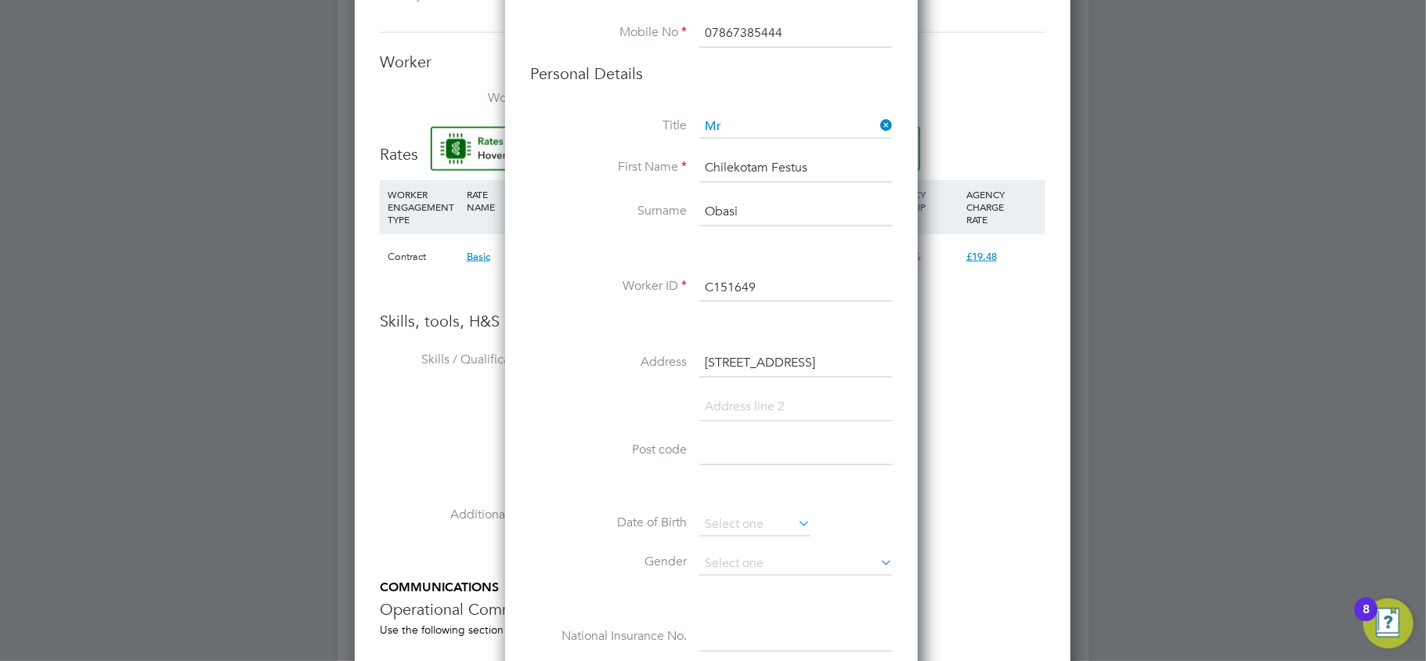
type input "[STREET_ADDRESS]"
click at [711, 458] on input at bounding box center [795, 451] width 193 height 28
paste input "RM10 9BD"
type input "RM10 9BD"
click at [727, 526] on input at bounding box center [754, 524] width 111 height 23
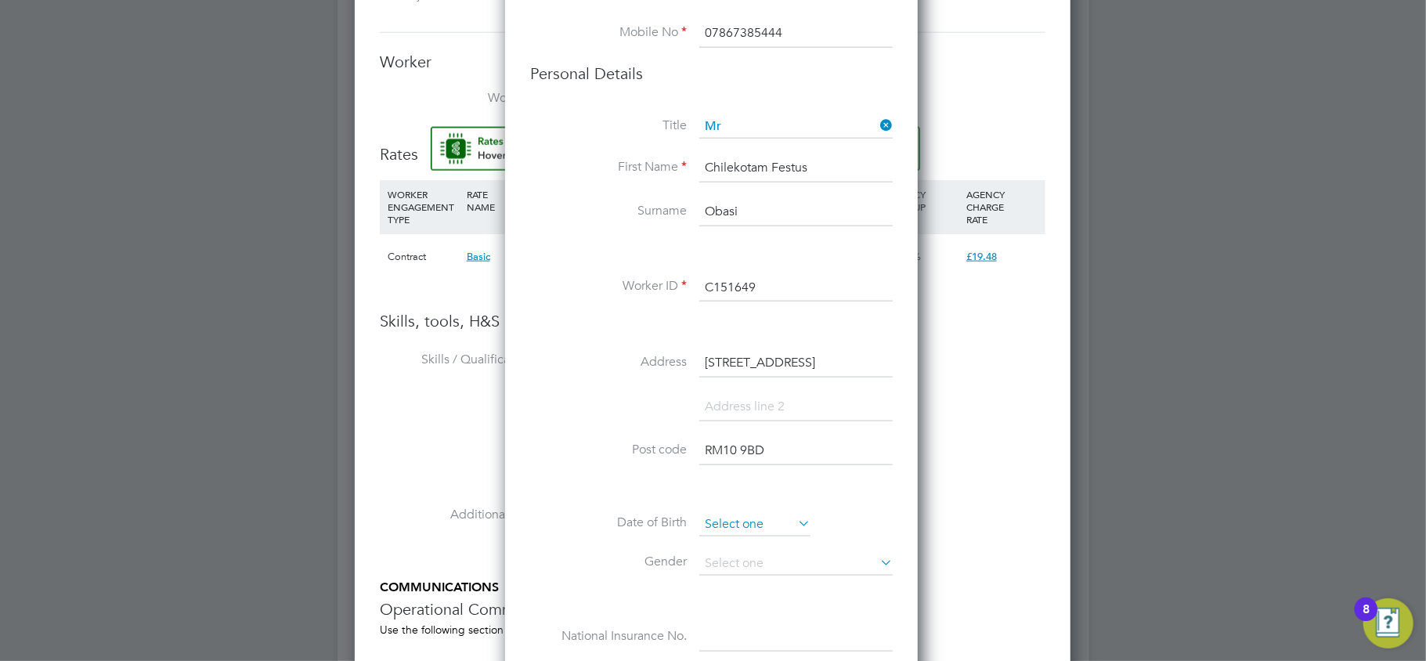
scroll to position [504, 0]
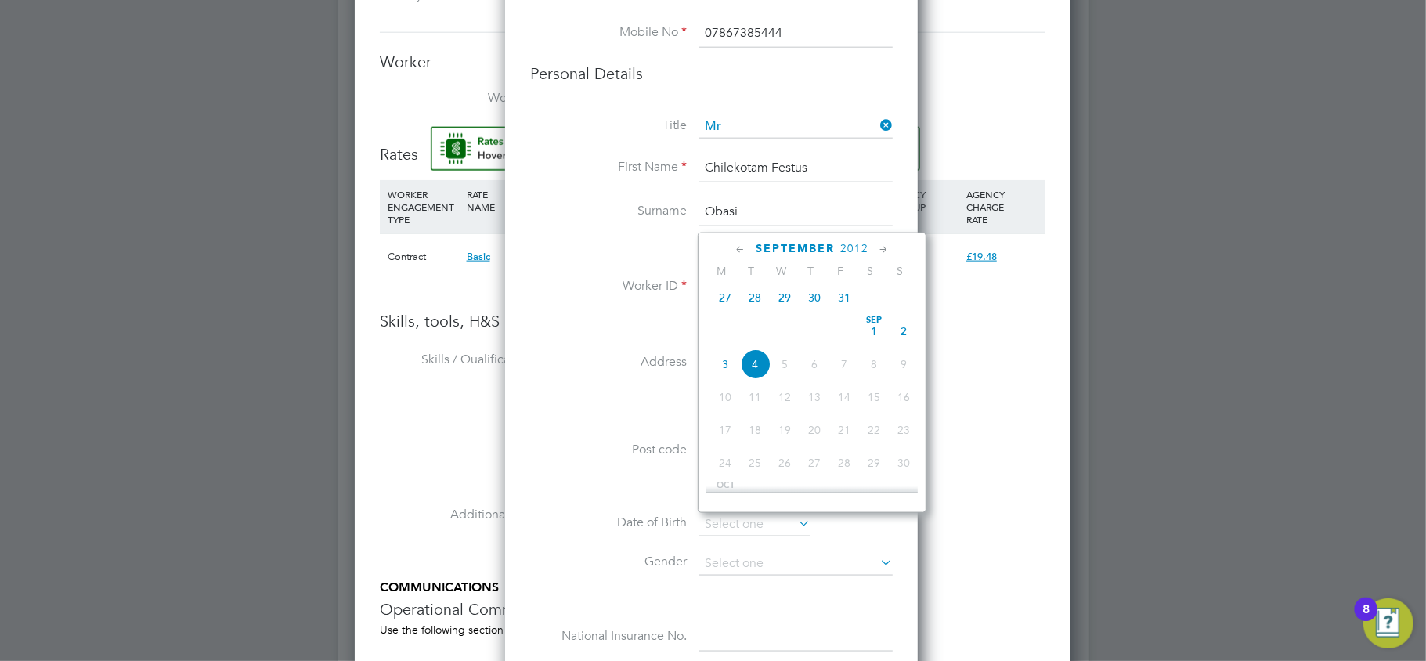
click at [615, 337] on div "Title Mr First Name Chilekotam Festus Surname [PERSON_NAME] Worker ID C151649 A…" at bounding box center [711, 399] width 362 height 568
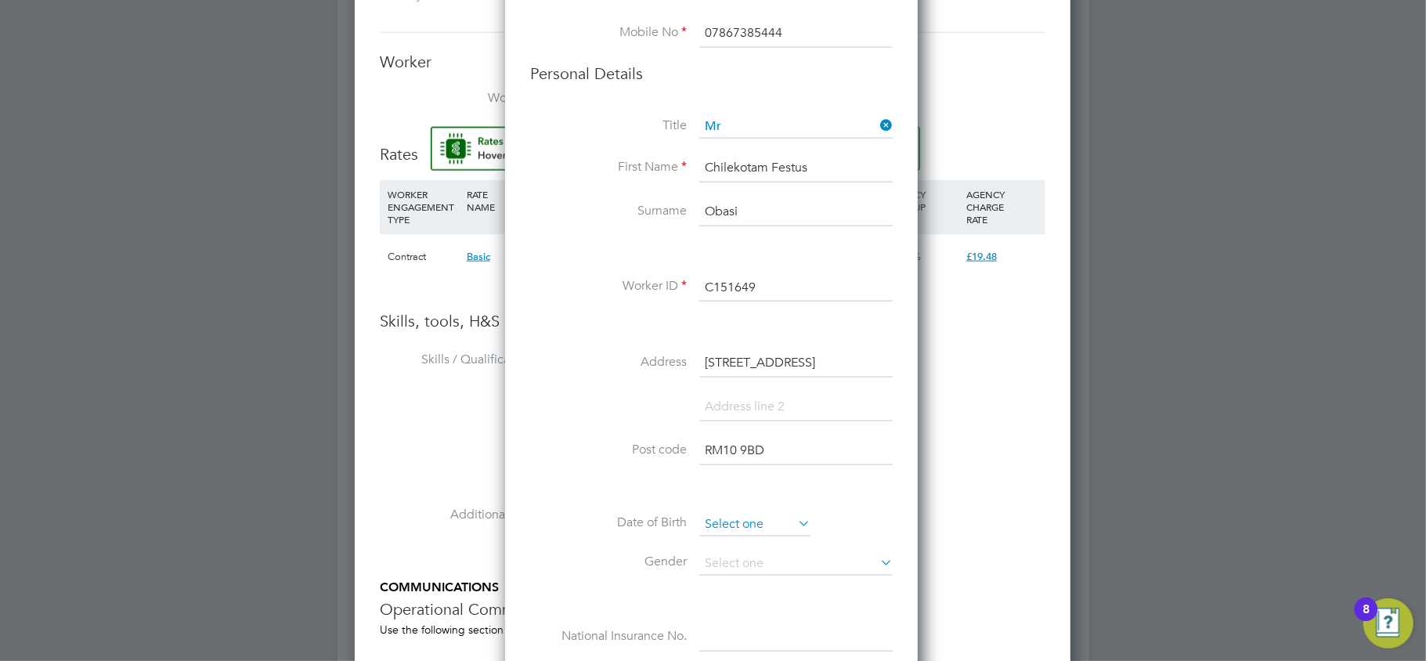
click at [744, 520] on input at bounding box center [754, 524] width 111 height 23
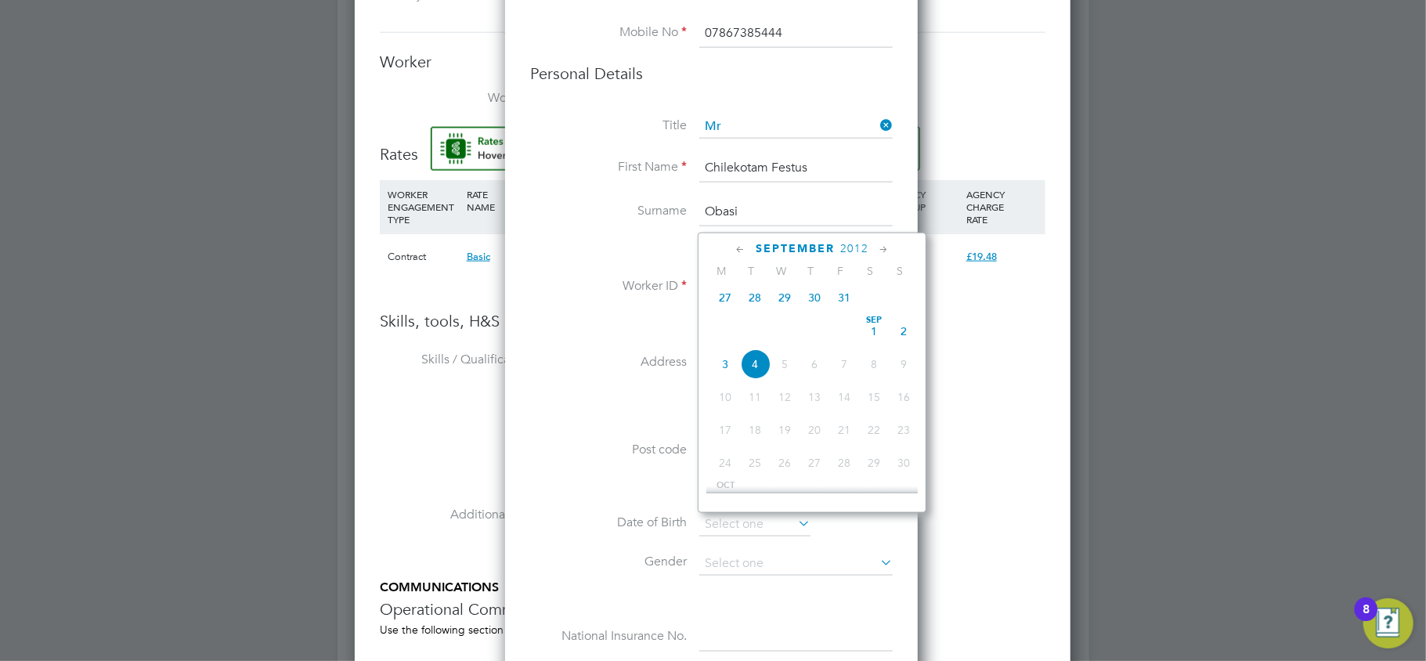
click at [852, 247] on span "2012" at bounding box center [854, 248] width 28 height 13
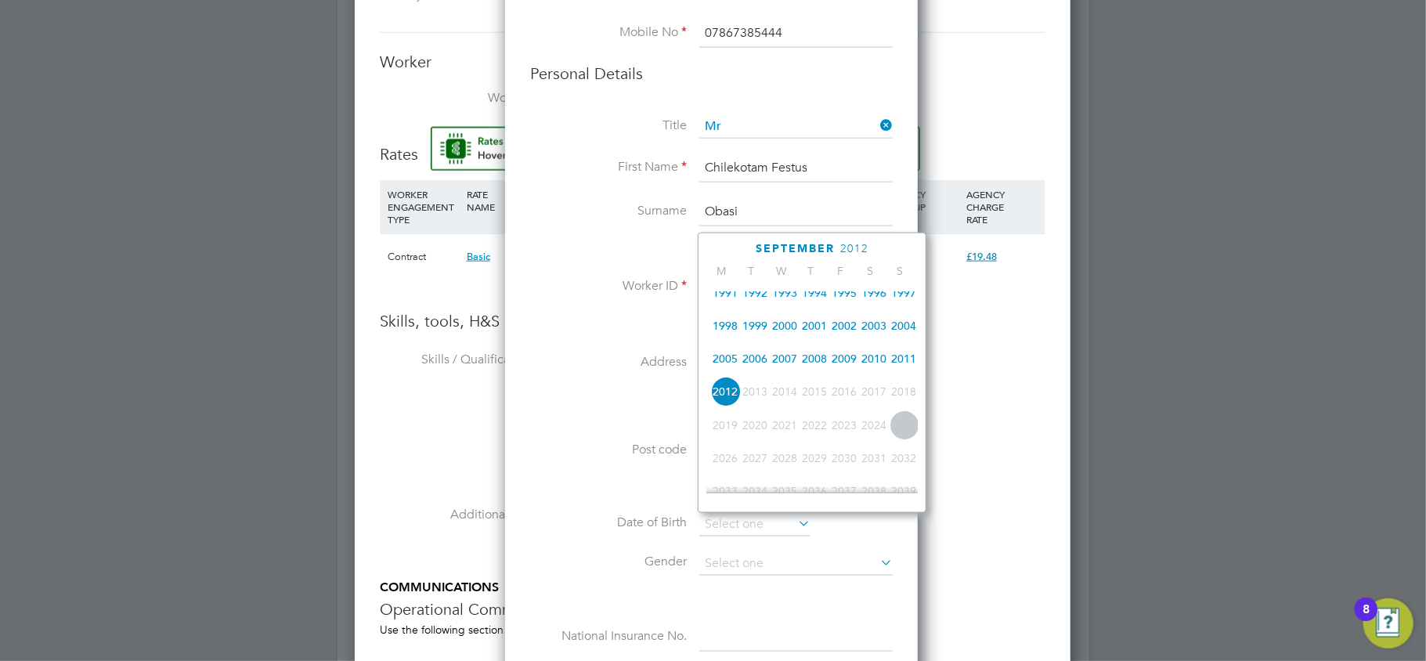
click at [846, 297] on span "1995" at bounding box center [844, 293] width 30 height 30
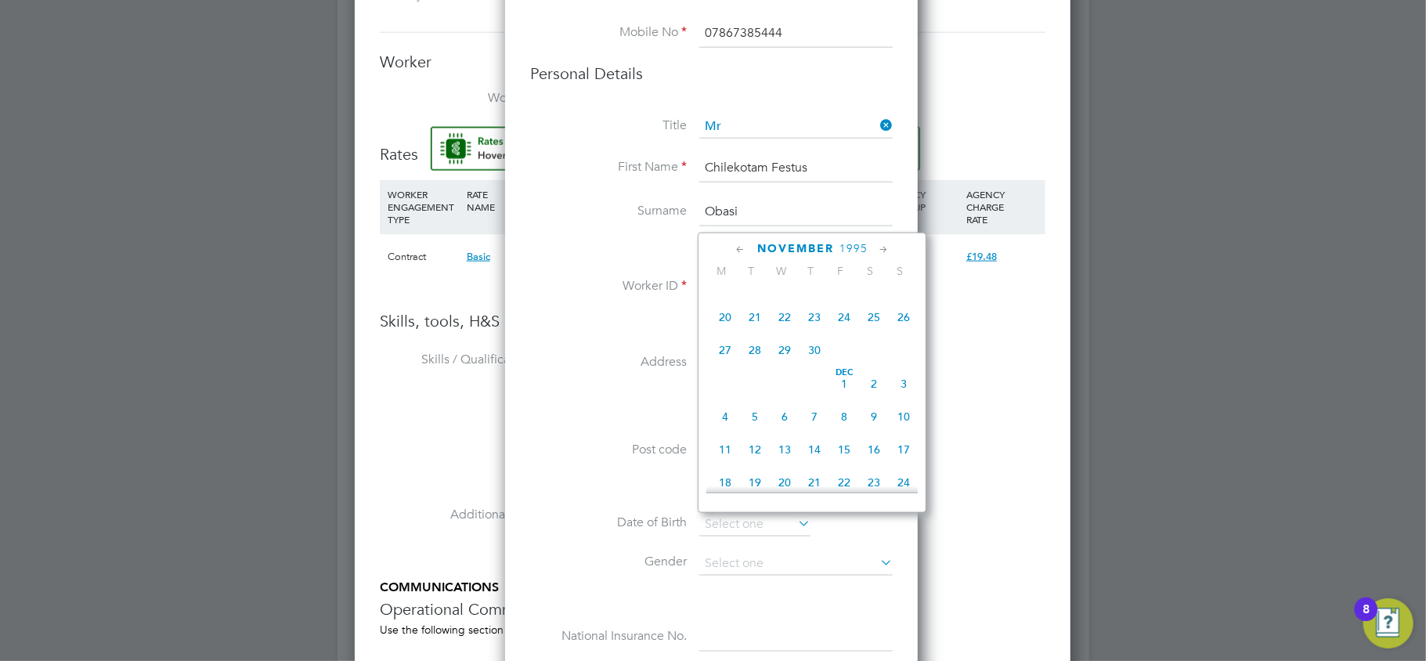
scroll to position [932, 0]
click at [900, 380] on span "26" at bounding box center [904, 366] width 30 height 30
type input "[DATE]"
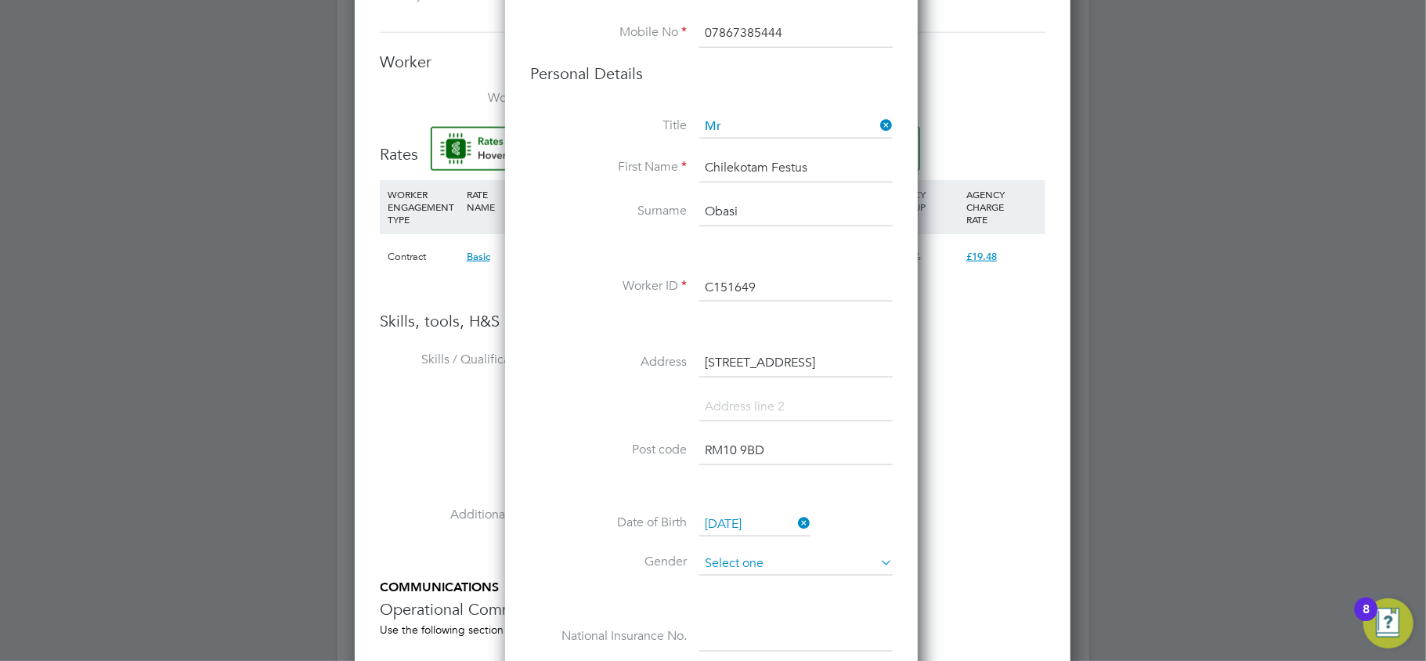
click at [739, 561] on input at bounding box center [795, 563] width 193 height 23
click at [739, 581] on li "[DEMOGRAPHIC_DATA]" at bounding box center [795, 585] width 195 height 20
type input "[DEMOGRAPHIC_DATA]"
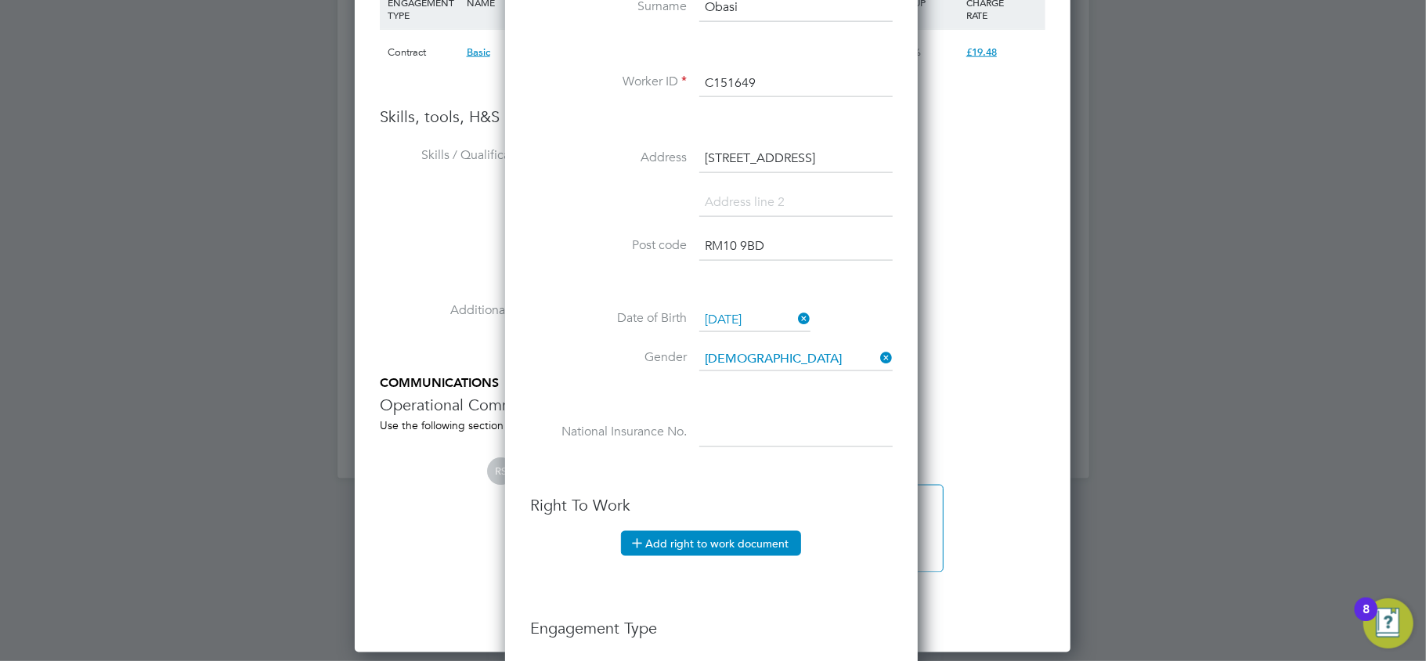
scroll to position [1566, 0]
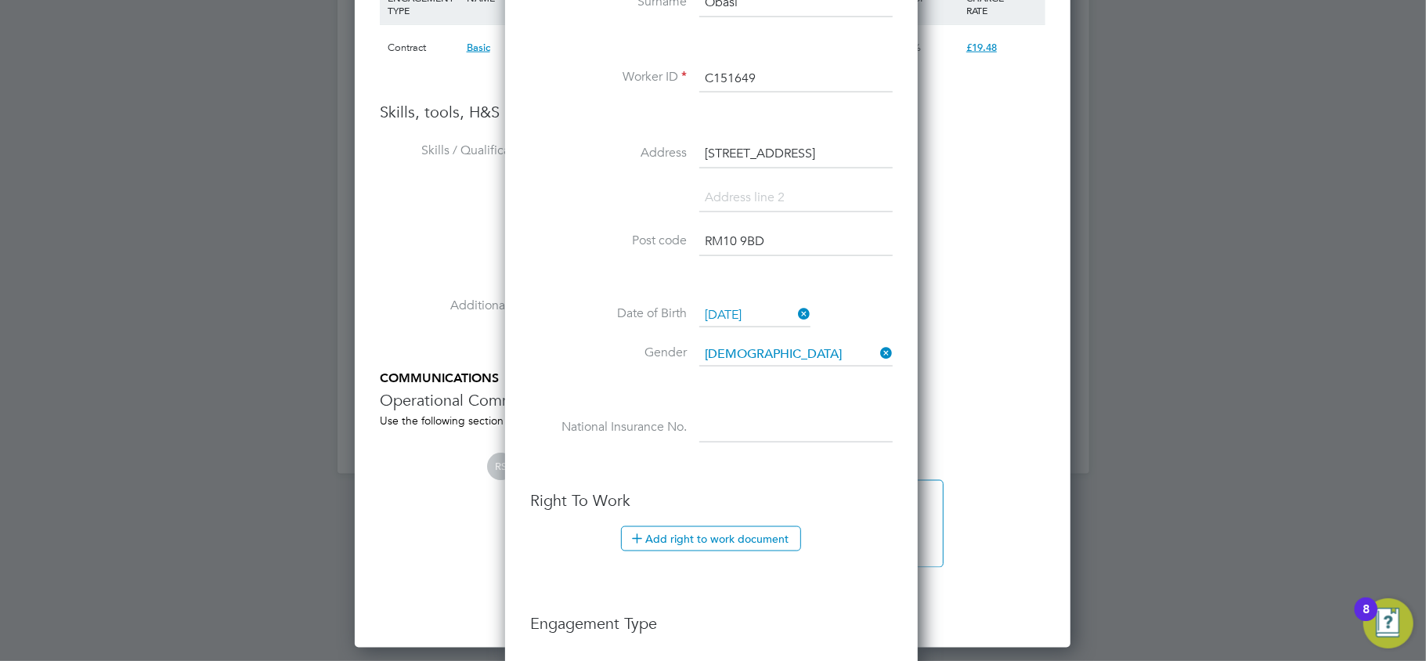
click at [737, 445] on li "National Insurance No." at bounding box center [711, 436] width 362 height 44
click at [742, 435] on input at bounding box center [795, 428] width 193 height 28
click at [766, 429] on input at bounding box center [795, 428] width 193 height 28
paste input "TJ763227D"
type input "TJ 76 32 27 D"
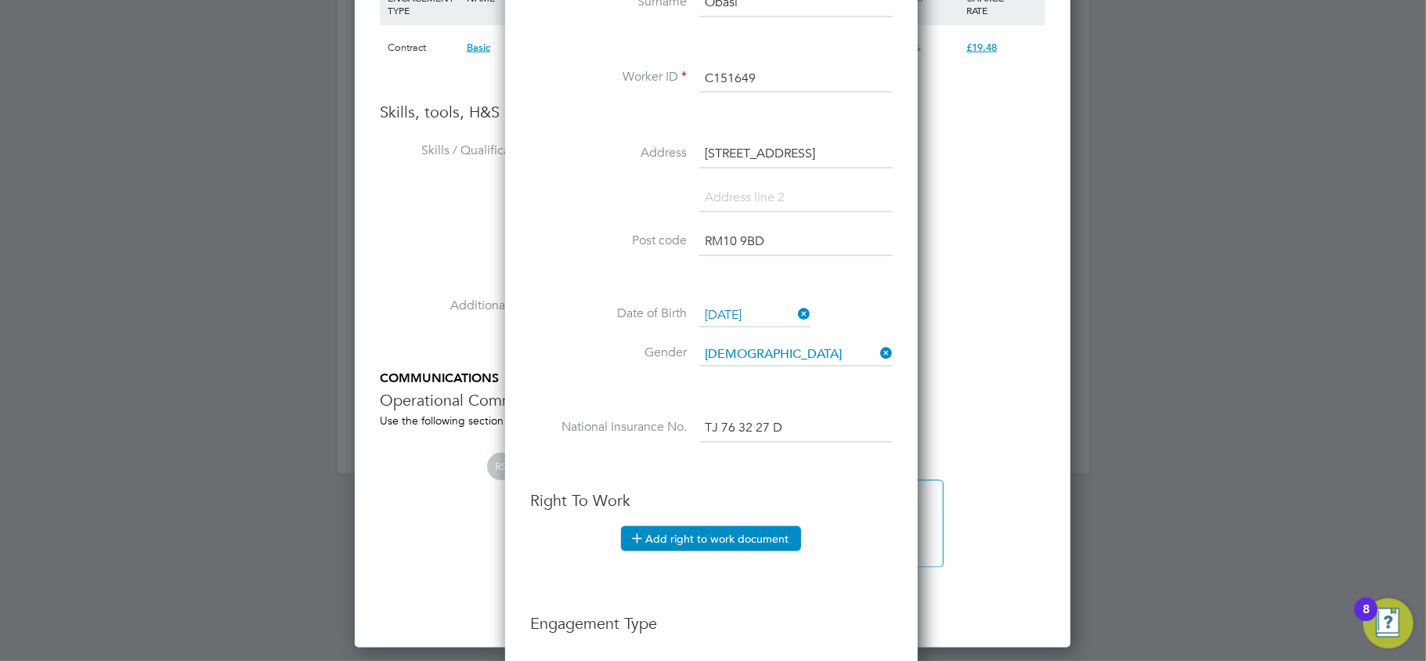
click at [698, 543] on button "Add right to work document" at bounding box center [711, 538] width 180 height 25
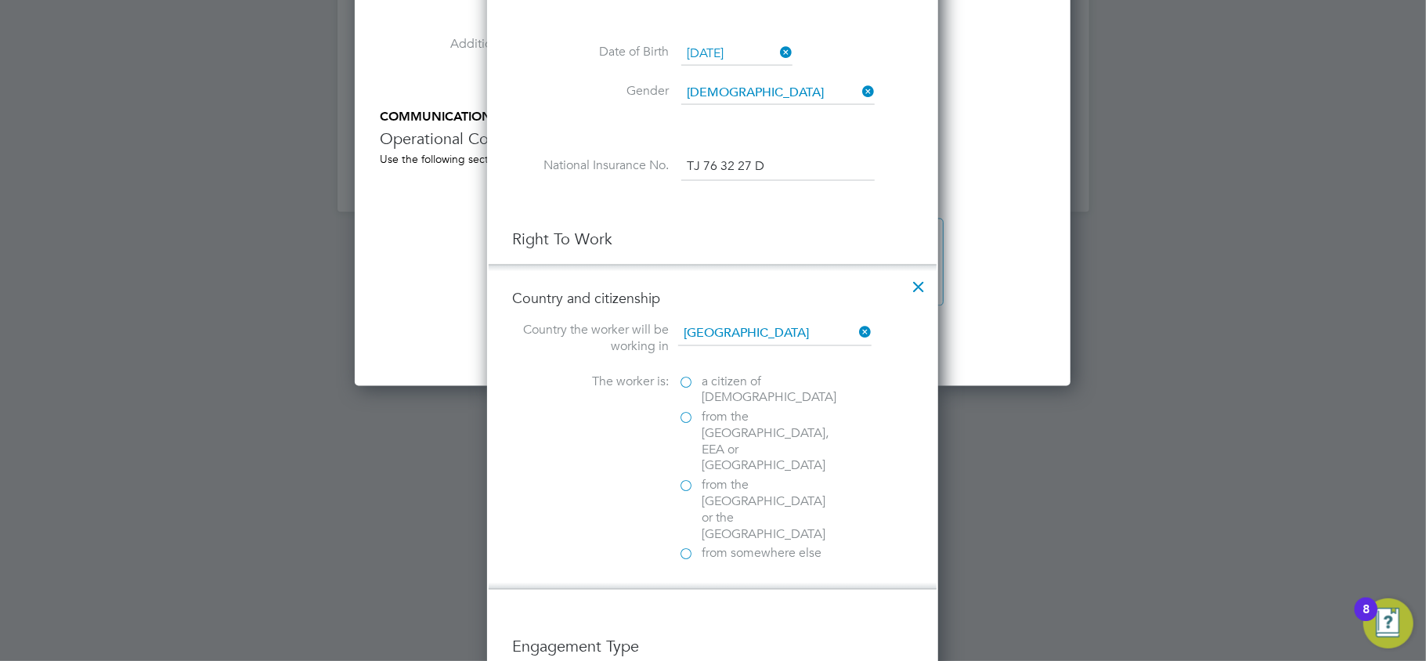
scroll to position [1879, 0]
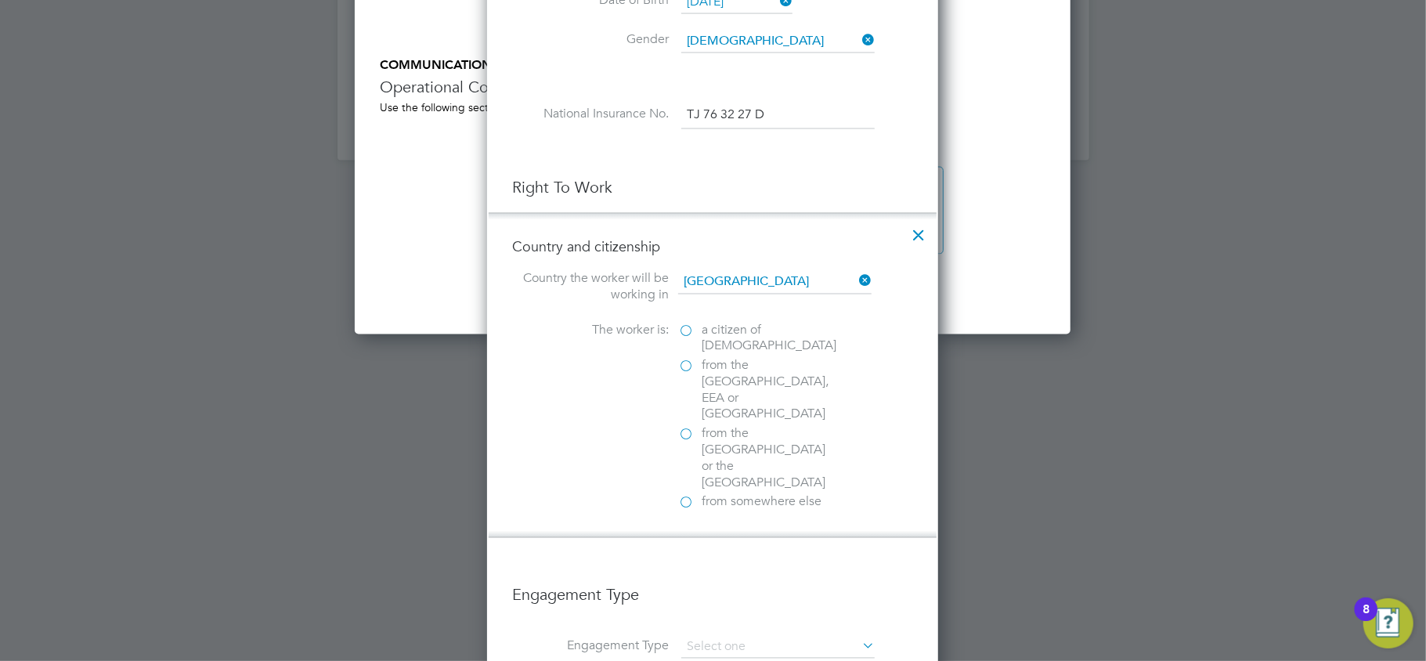
click at [698, 494] on label "from somewhere else" at bounding box center [756, 502] width 157 height 16
click at [0, 0] on input "from somewhere else" at bounding box center [0, 0] width 0 height 0
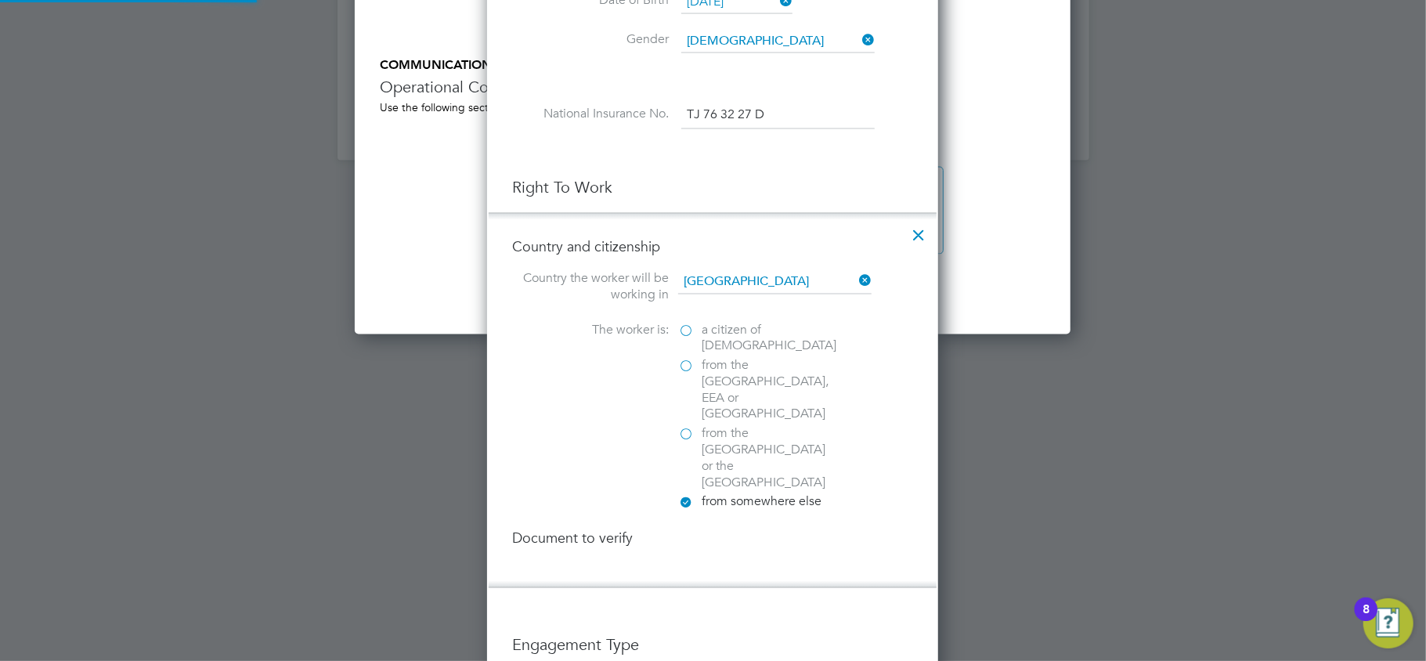
scroll to position [8, 7]
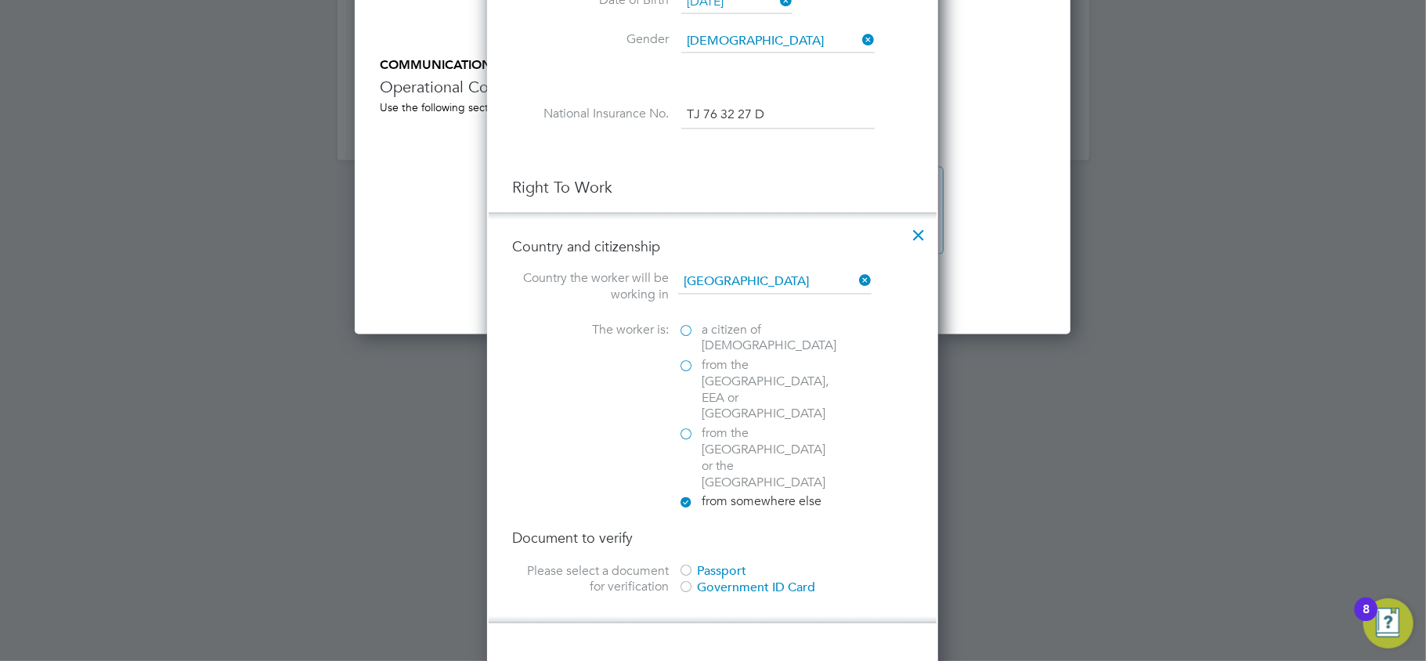
click at [680, 564] on div at bounding box center [686, 572] width 16 height 16
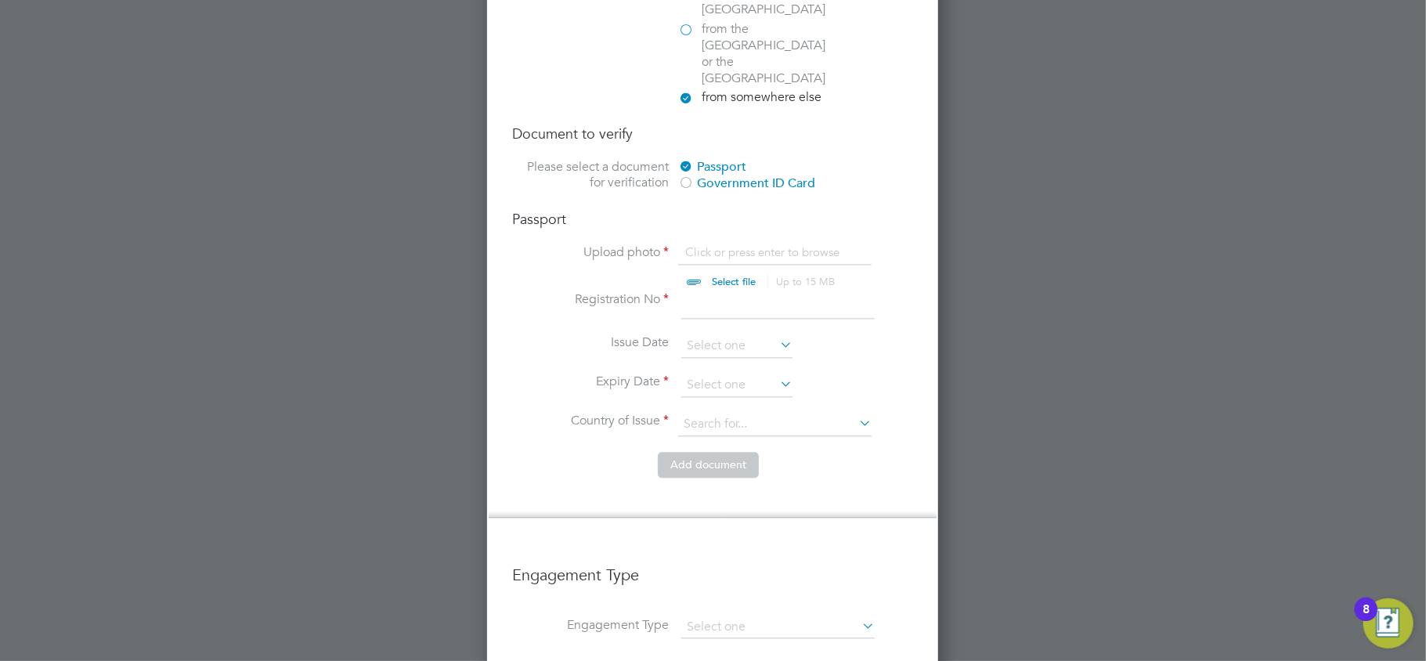
scroll to position [2296, 0]
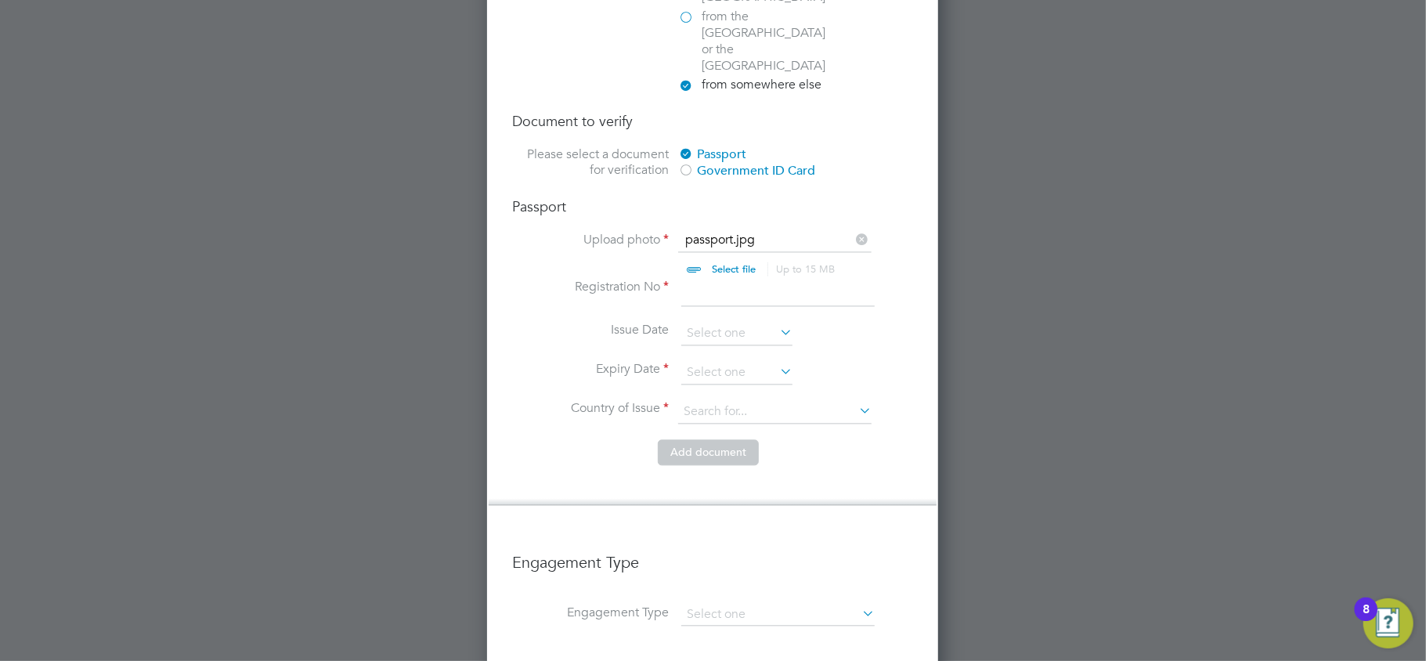
click at [722, 279] on input at bounding box center [777, 293] width 193 height 28
click at [694, 279] on input at bounding box center [777, 293] width 193 height 28
paste input "B00770870"
type input "B00770870"
click at [723, 322] on input at bounding box center [736, 333] width 111 height 23
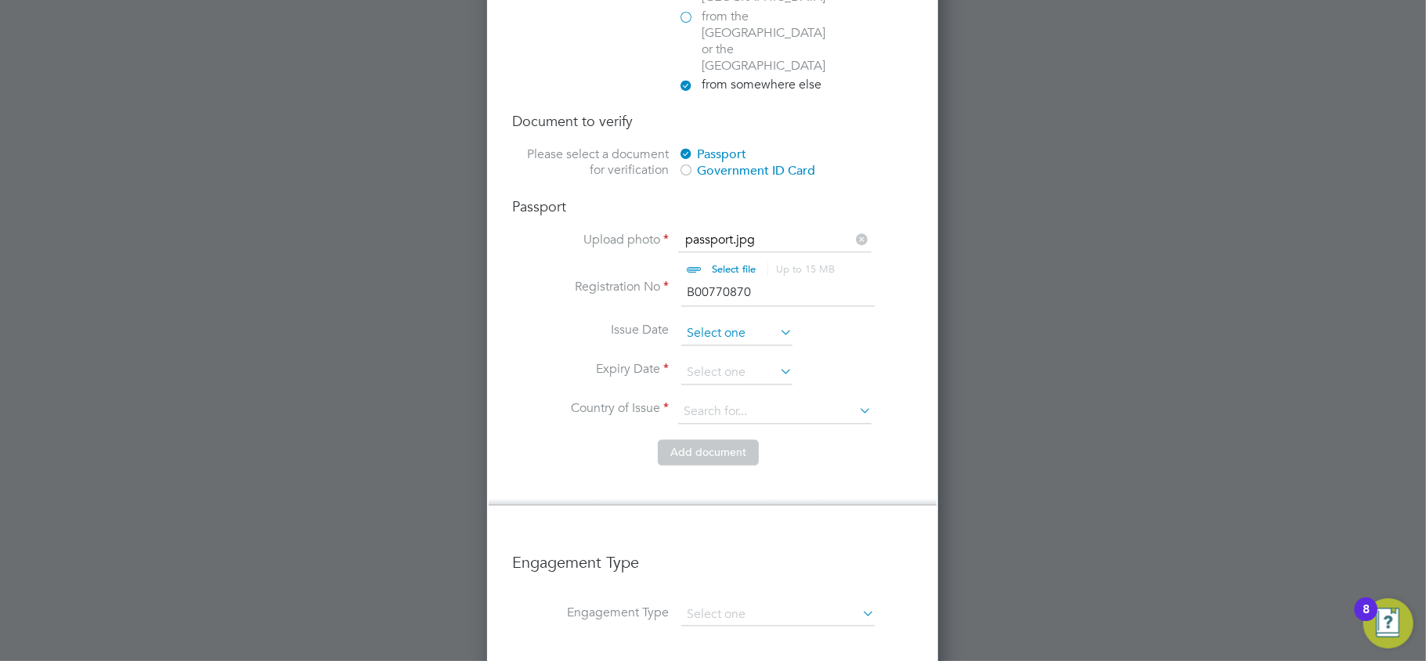
scroll to position [471, 0]
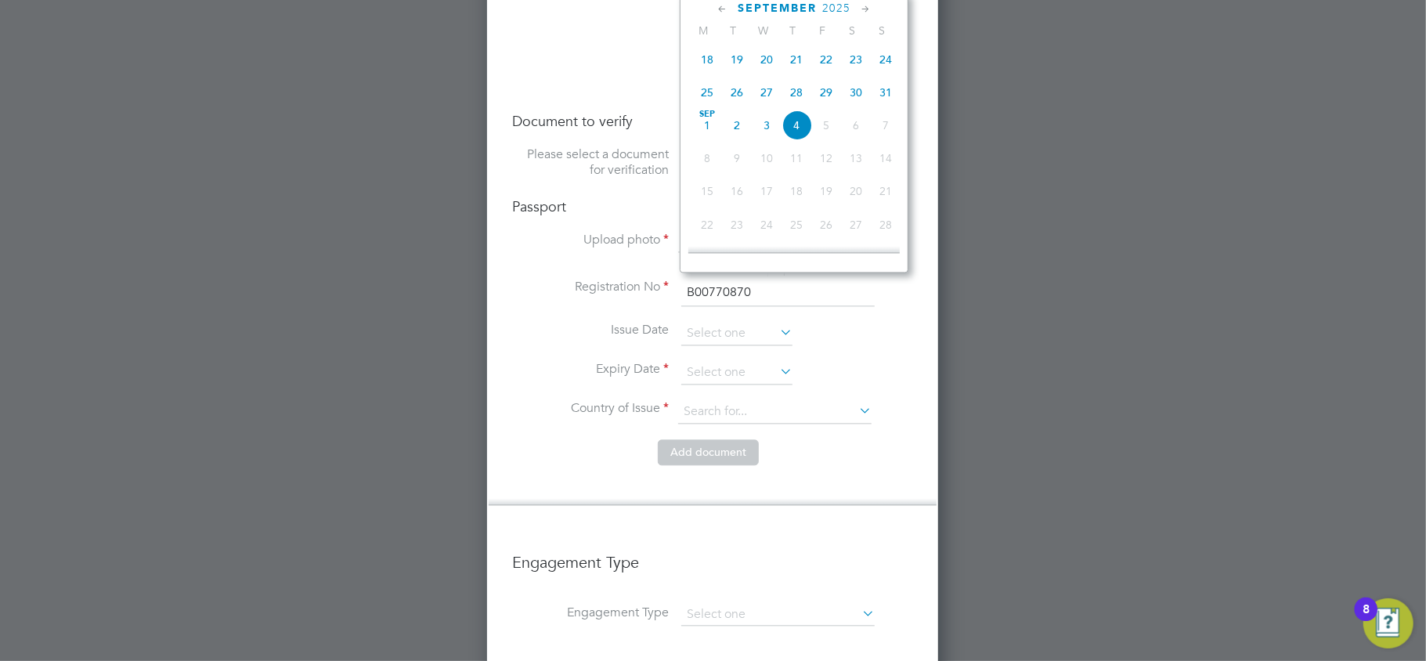
click at [841, 4] on span "2025" at bounding box center [836, 8] width 28 height 13
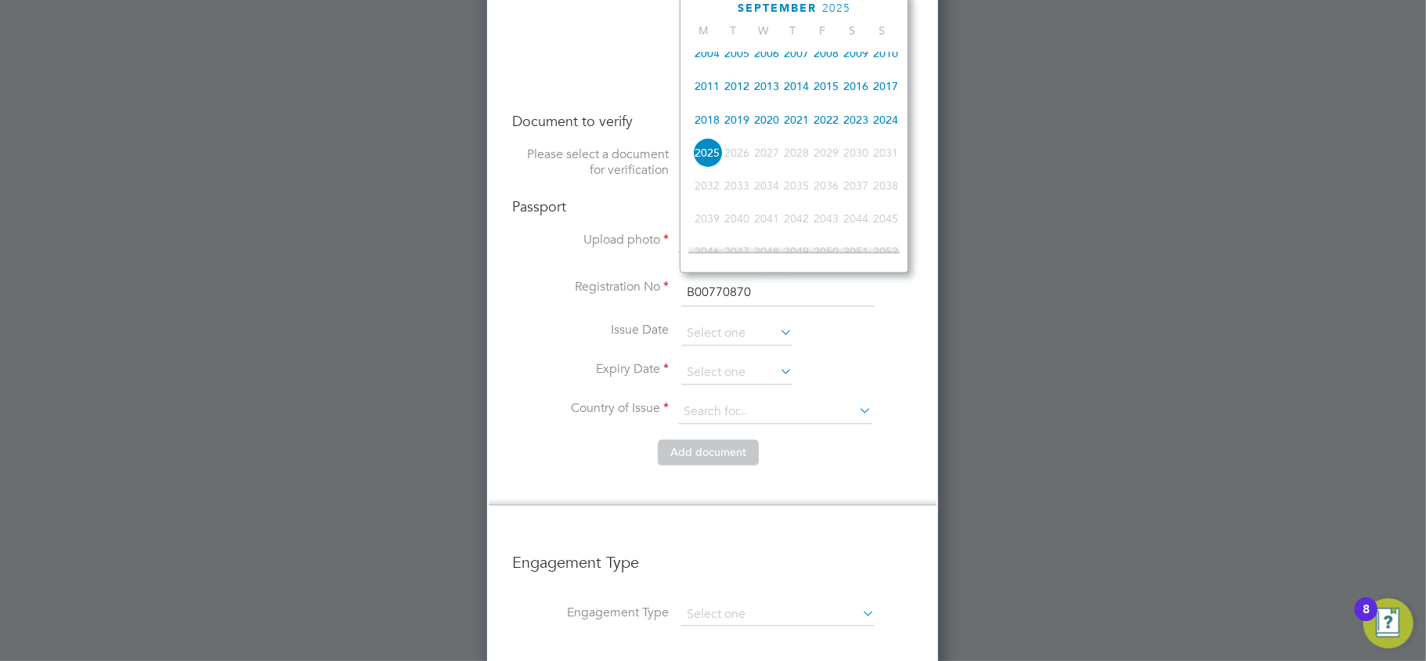
click at [821, 123] on span "2022" at bounding box center [826, 119] width 30 height 30
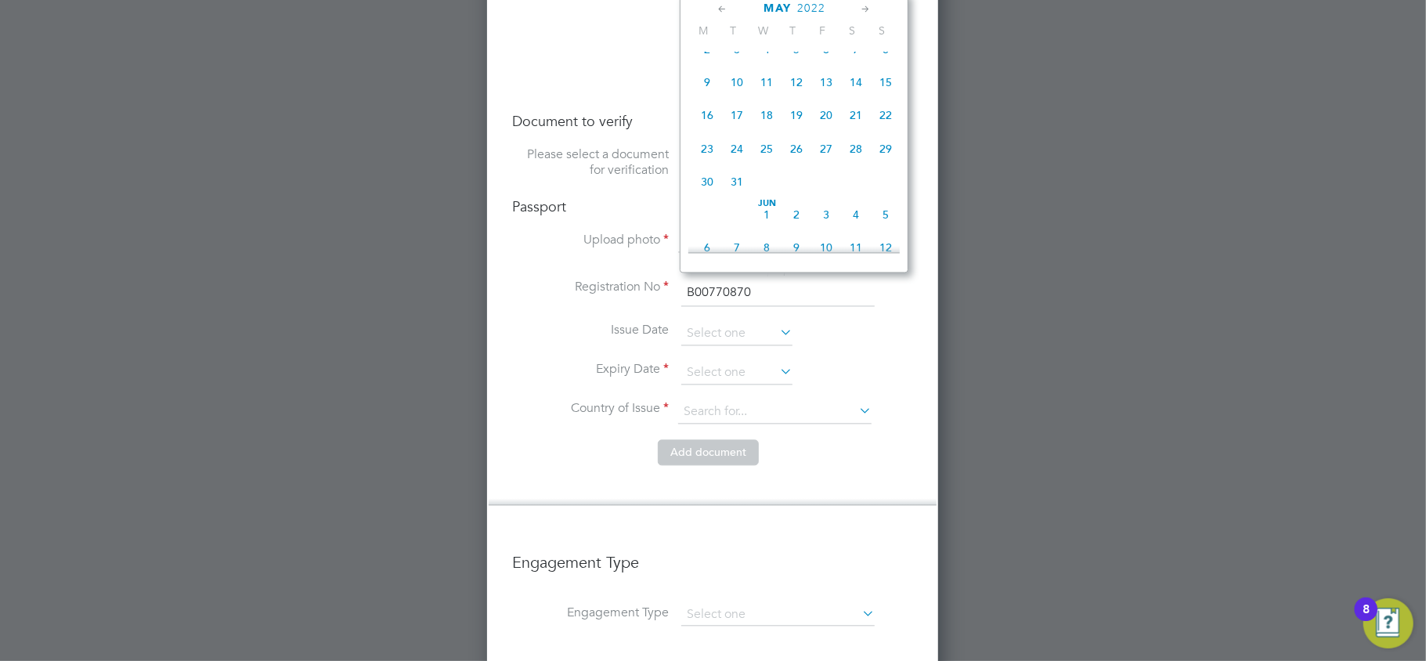
scroll to position [214, 0]
click at [797, 86] on span "14" at bounding box center [796, 84] width 30 height 30
type input "[DATE]"
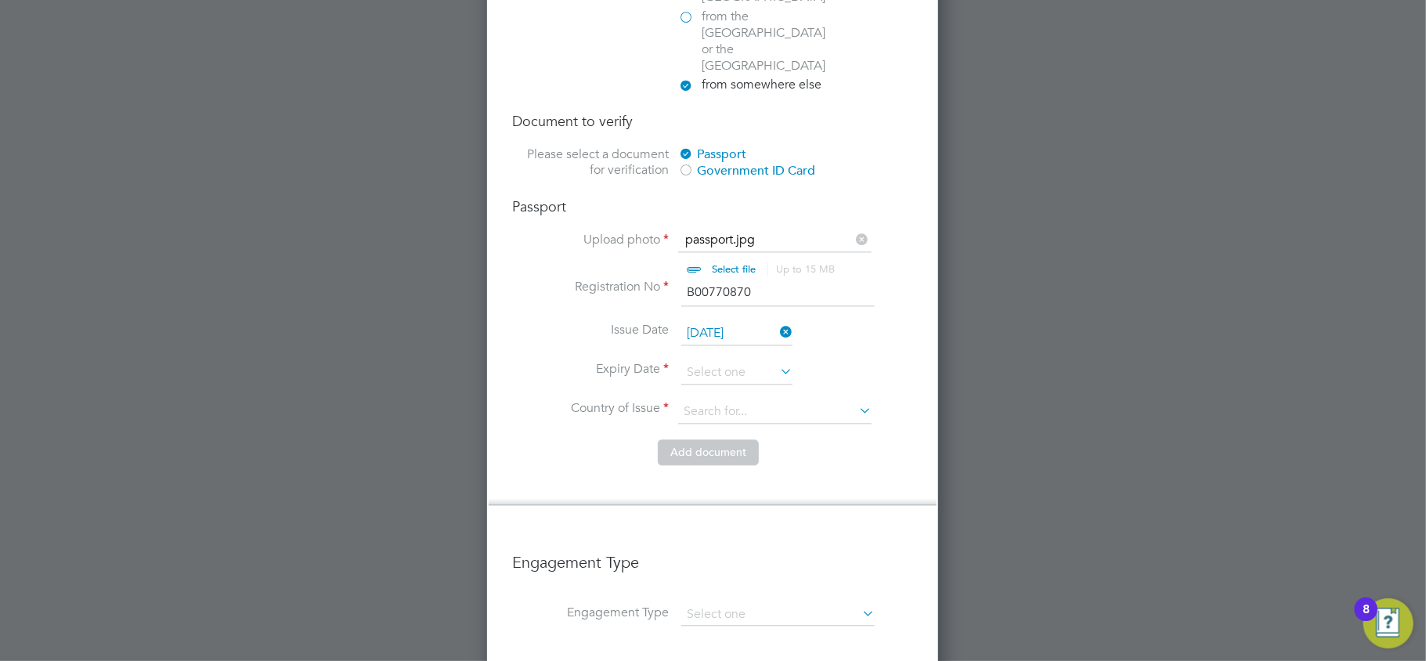
click at [711, 322] on li "Issue Date [DATE]" at bounding box center [712, 341] width 401 height 39
click at [709, 361] on input at bounding box center [736, 372] width 111 height 23
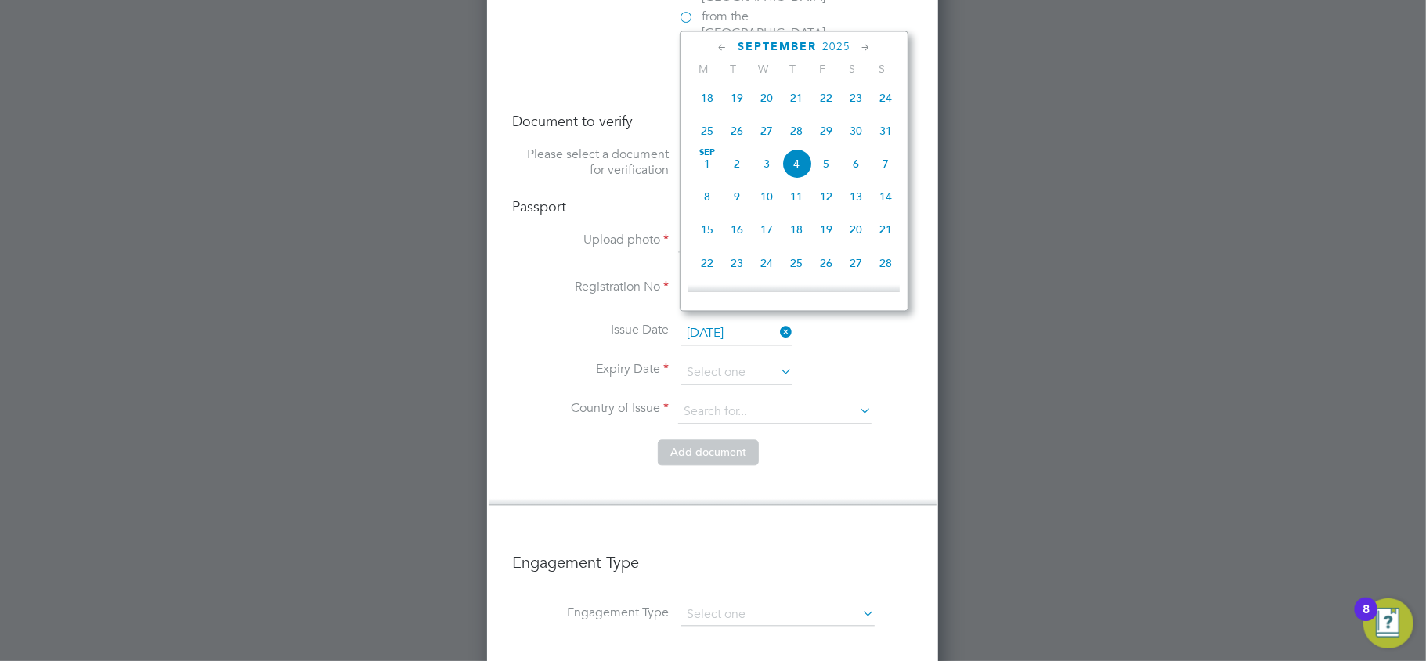
click at [849, 45] on span "2025" at bounding box center [836, 46] width 28 height 13
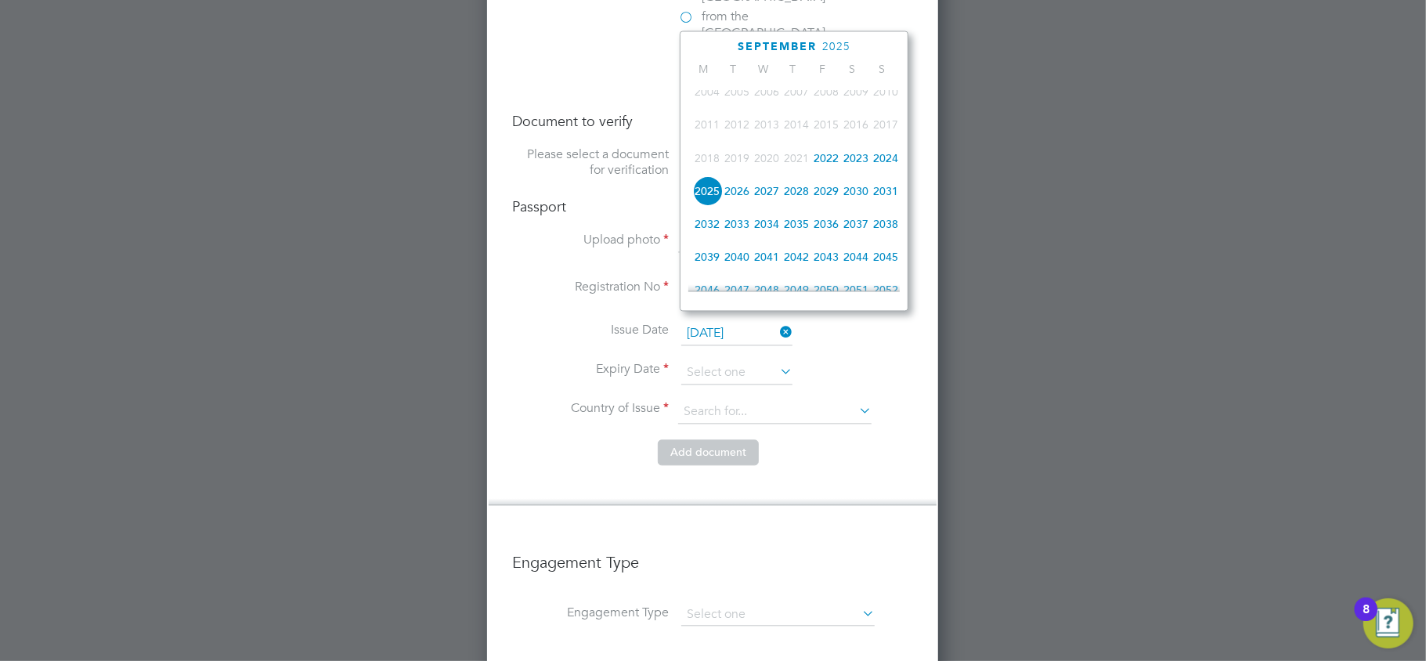
click at [768, 189] on span "2027" at bounding box center [767, 190] width 30 height 30
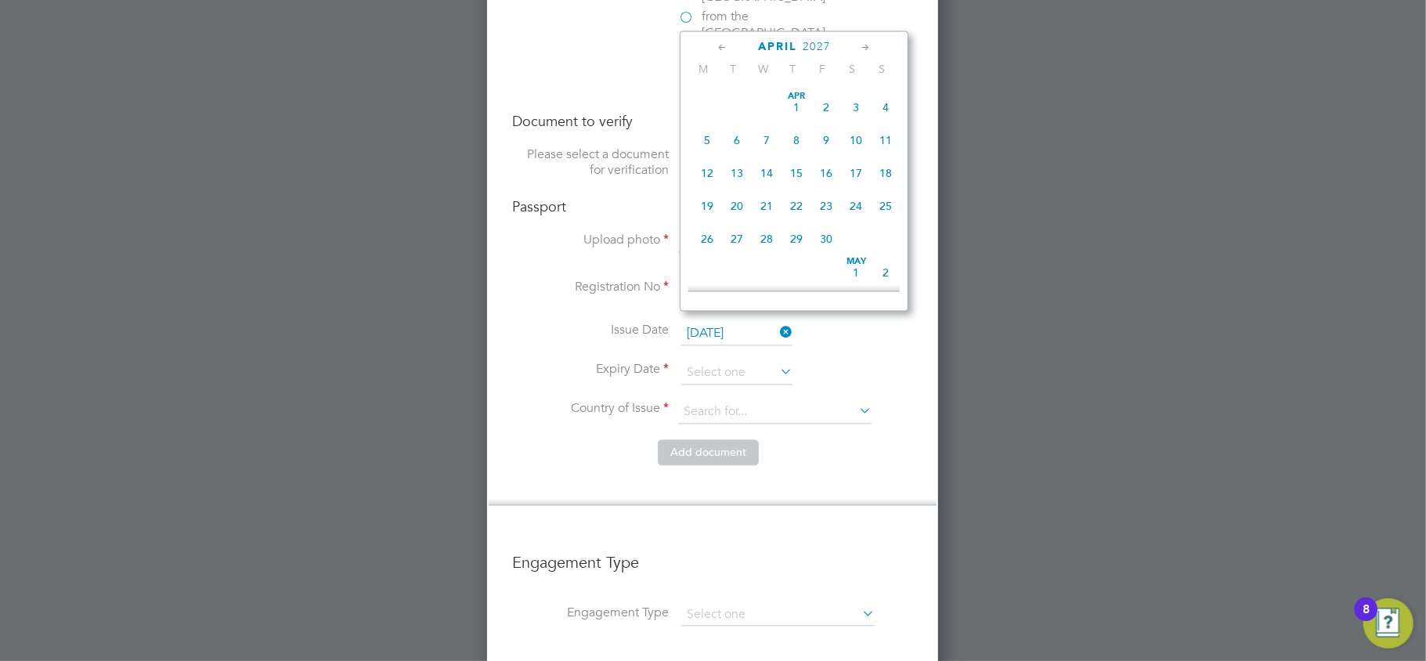
scroll to position [480, 0]
click at [736, 153] on span "13" at bounding box center [737, 154] width 30 height 30
type input "[DATE]"
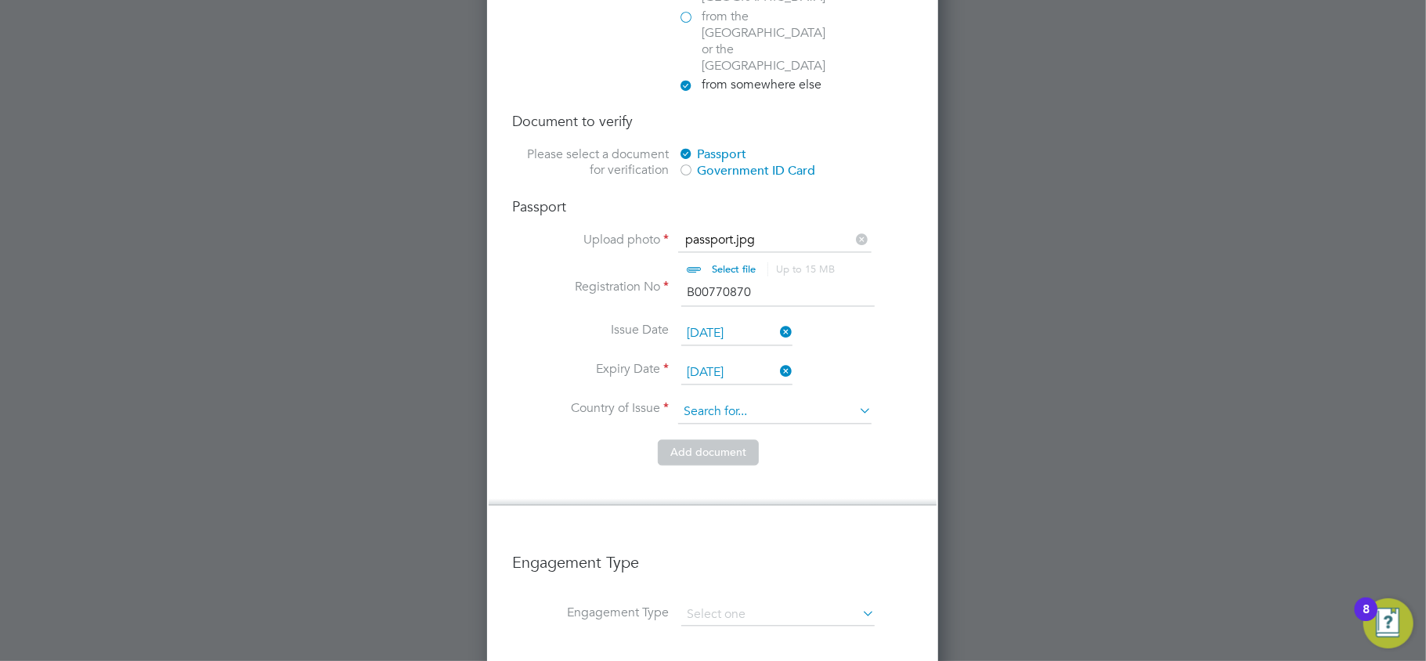
click at [749, 400] on input at bounding box center [774, 411] width 193 height 23
click at [721, 395] on li "[GEOGRAPHIC_DATA] ia" at bounding box center [774, 405] width 195 height 21
type input "[GEOGRAPHIC_DATA]"
click at [720, 439] on button "Add document" at bounding box center [708, 451] width 101 height 25
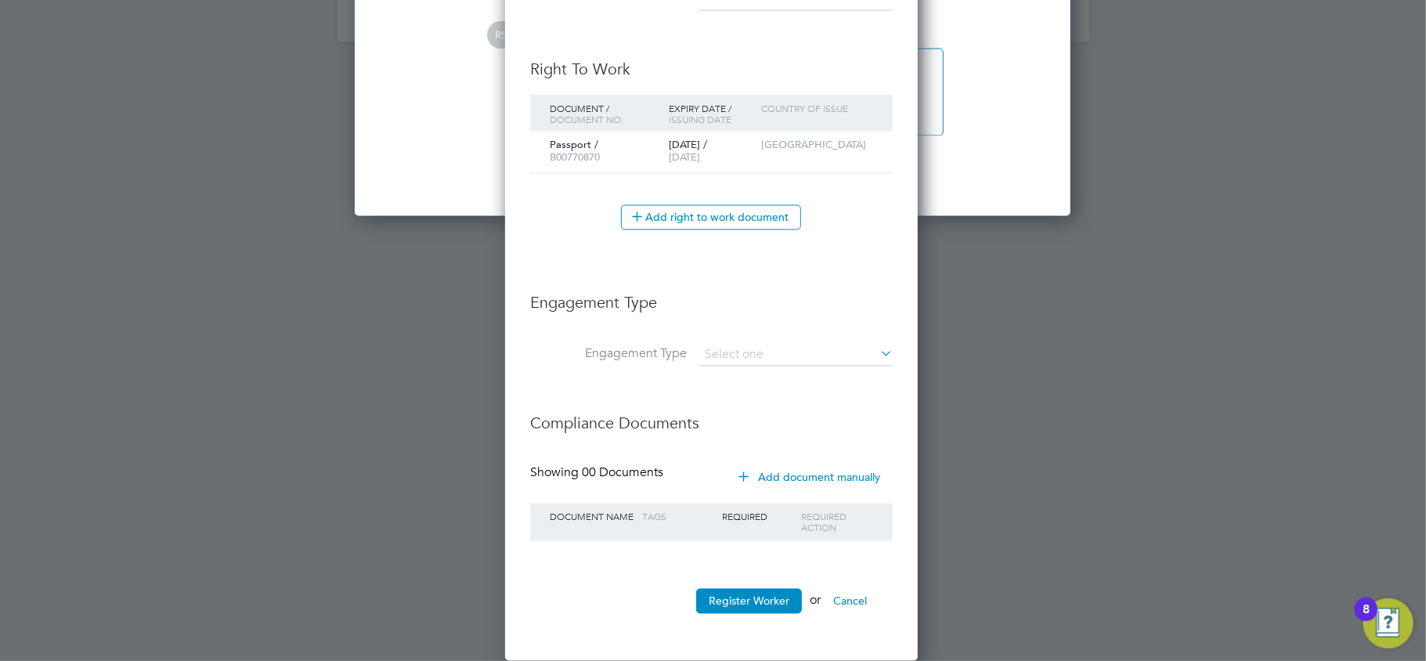
scroll to position [1437, 416]
click at [741, 352] on input at bounding box center [795, 355] width 193 height 22
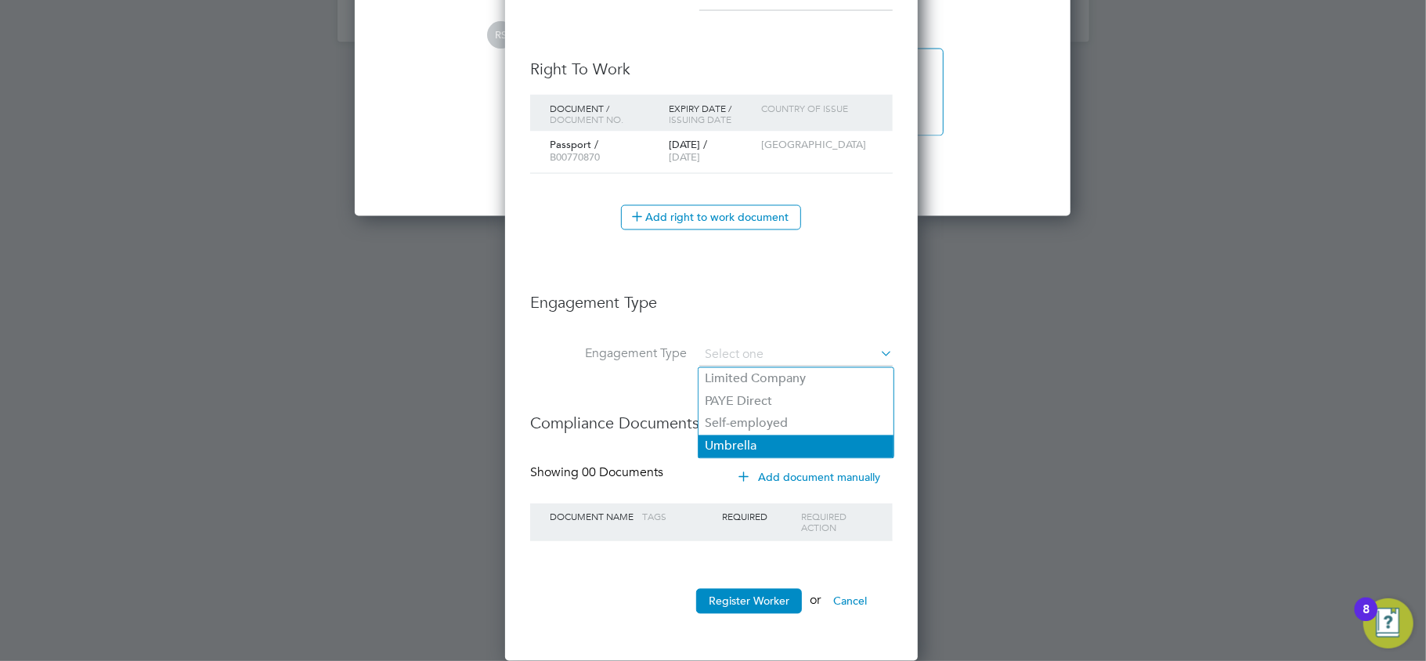
click at [752, 435] on li "Umbrella" at bounding box center [795, 446] width 195 height 23
type input "Umbrella"
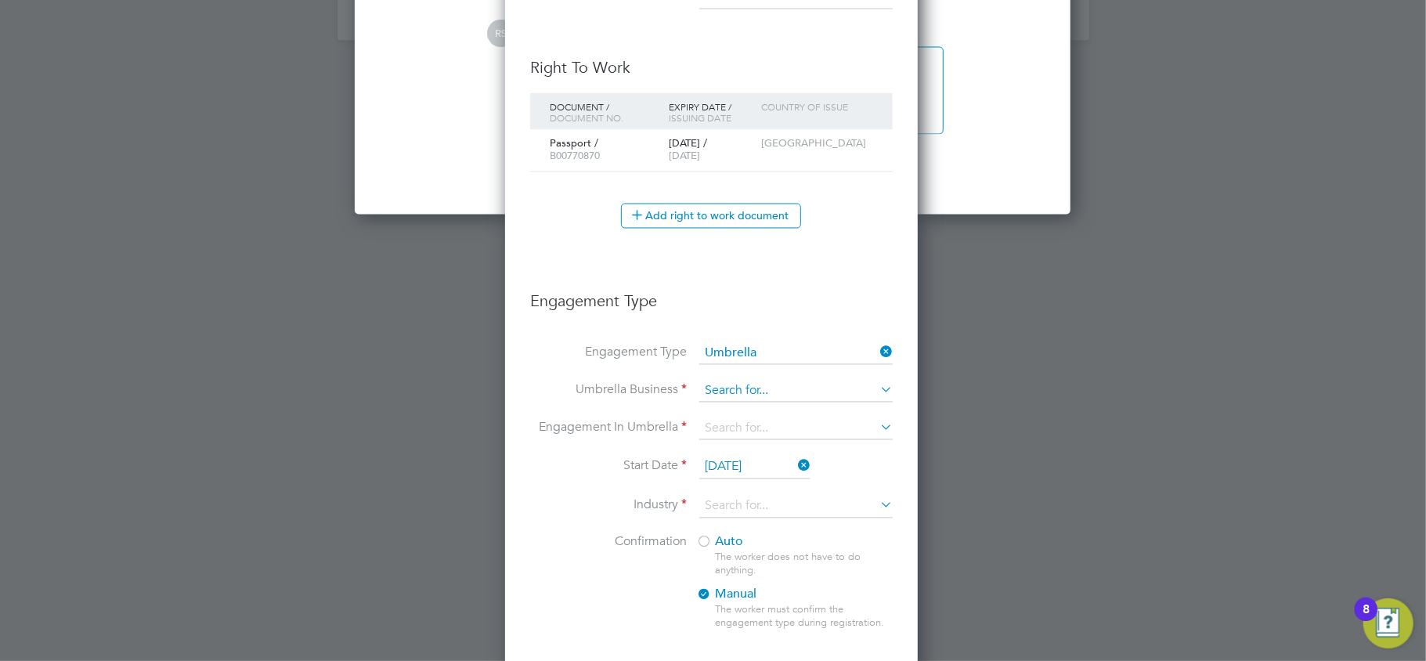
click at [723, 392] on input at bounding box center [795, 391] width 193 height 22
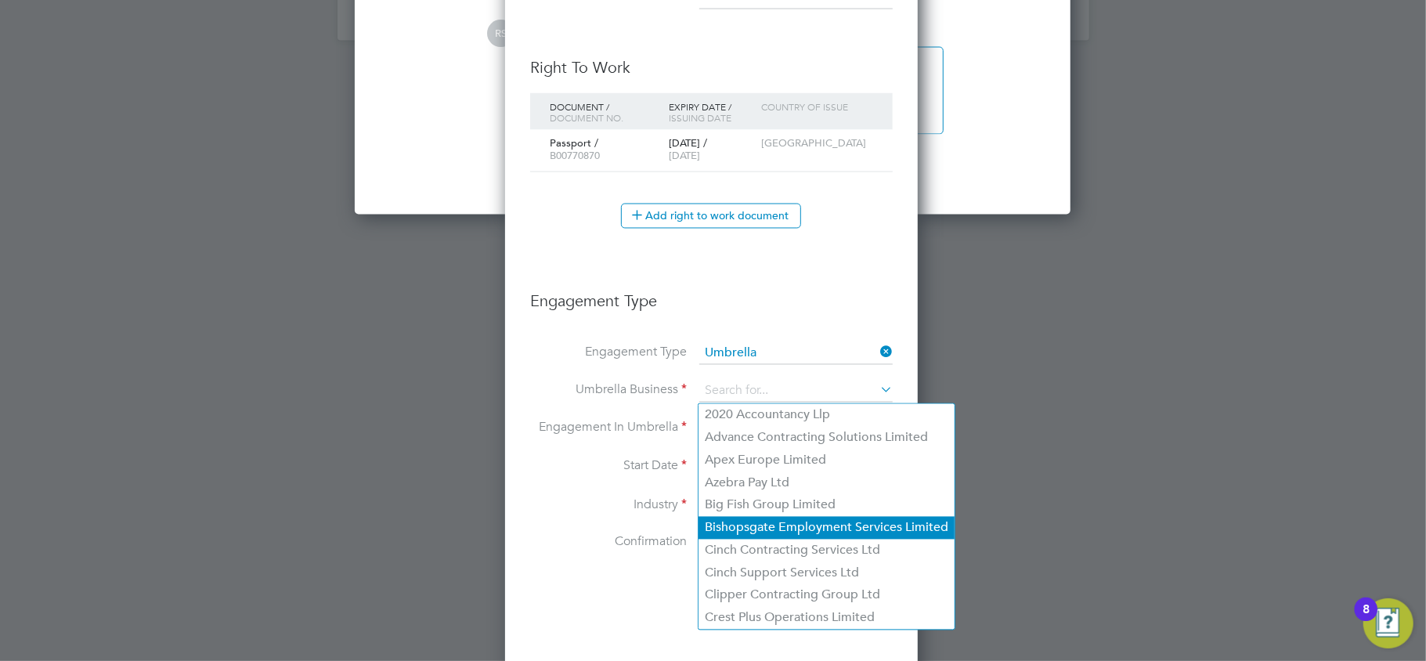
click at [718, 517] on li "Bishopsgate Employment Services Limited" at bounding box center [826, 528] width 256 height 23
type input "Bishopsgate Employment Services Limited"
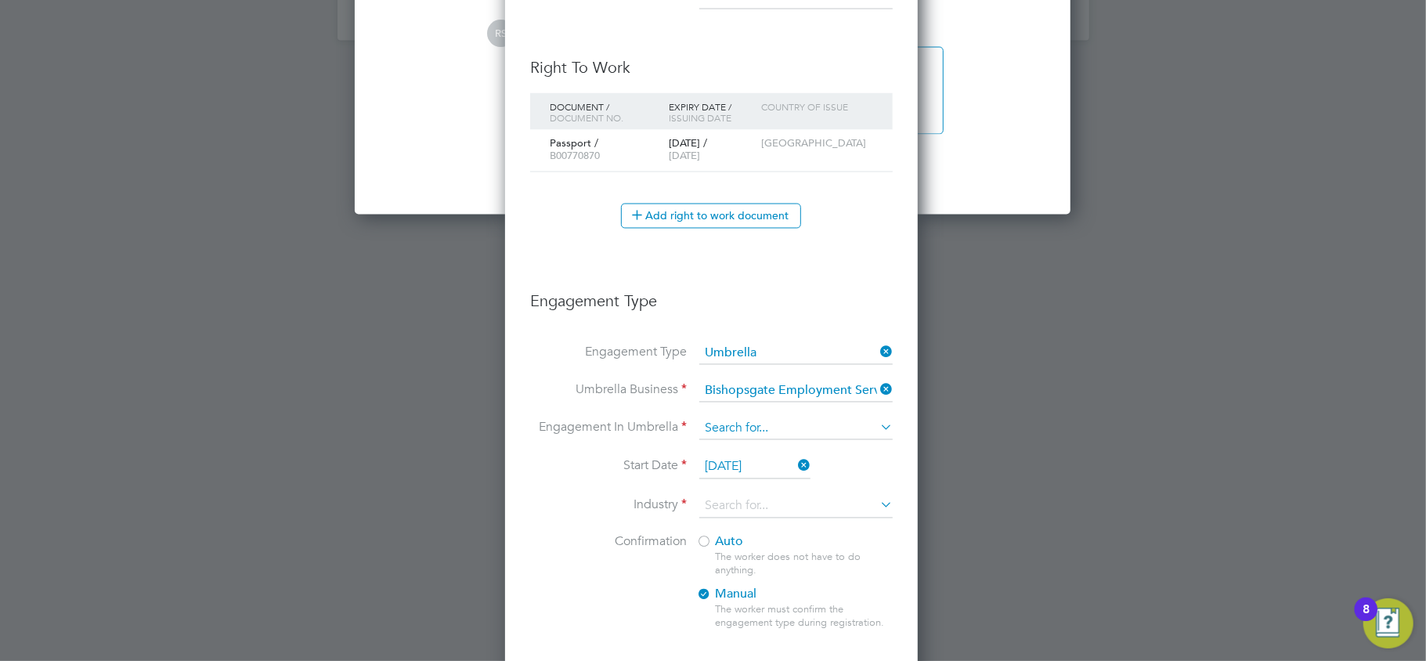
click at [712, 427] on input at bounding box center [795, 429] width 193 height 22
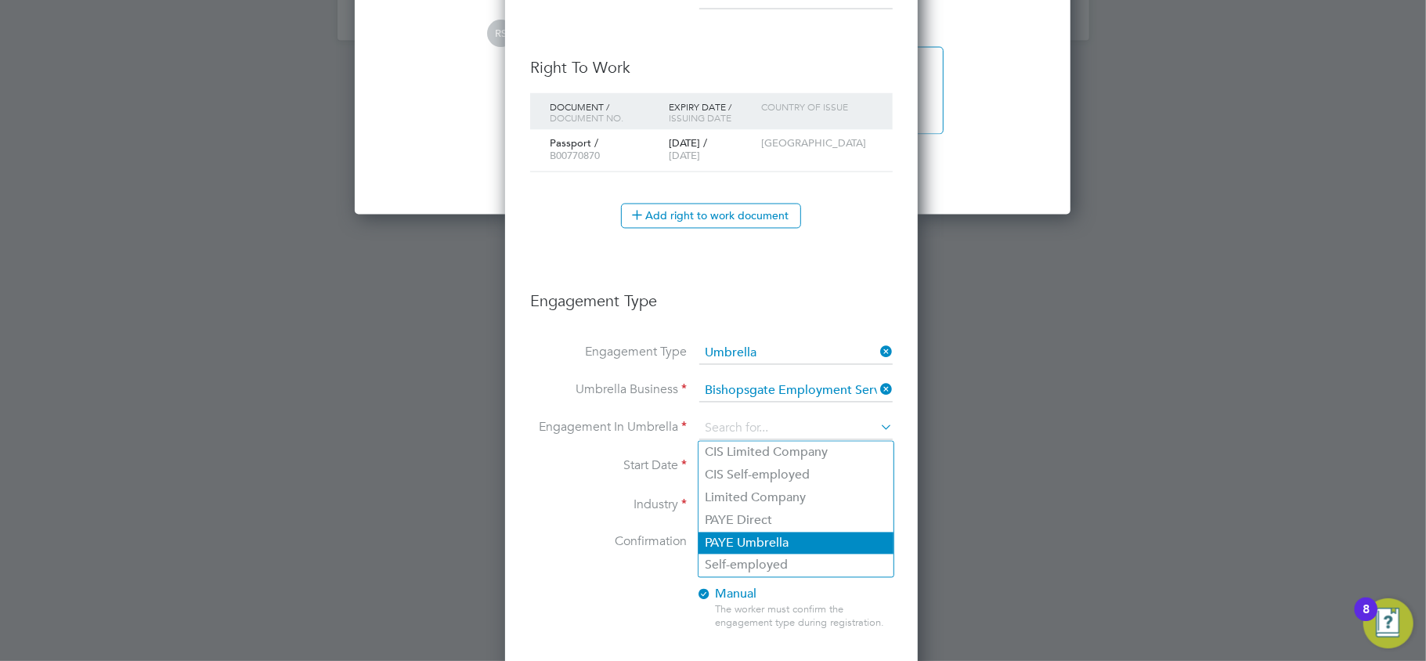
click at [737, 534] on li "PAYE Umbrella" at bounding box center [795, 543] width 195 height 23
type input "PAYE Umbrella"
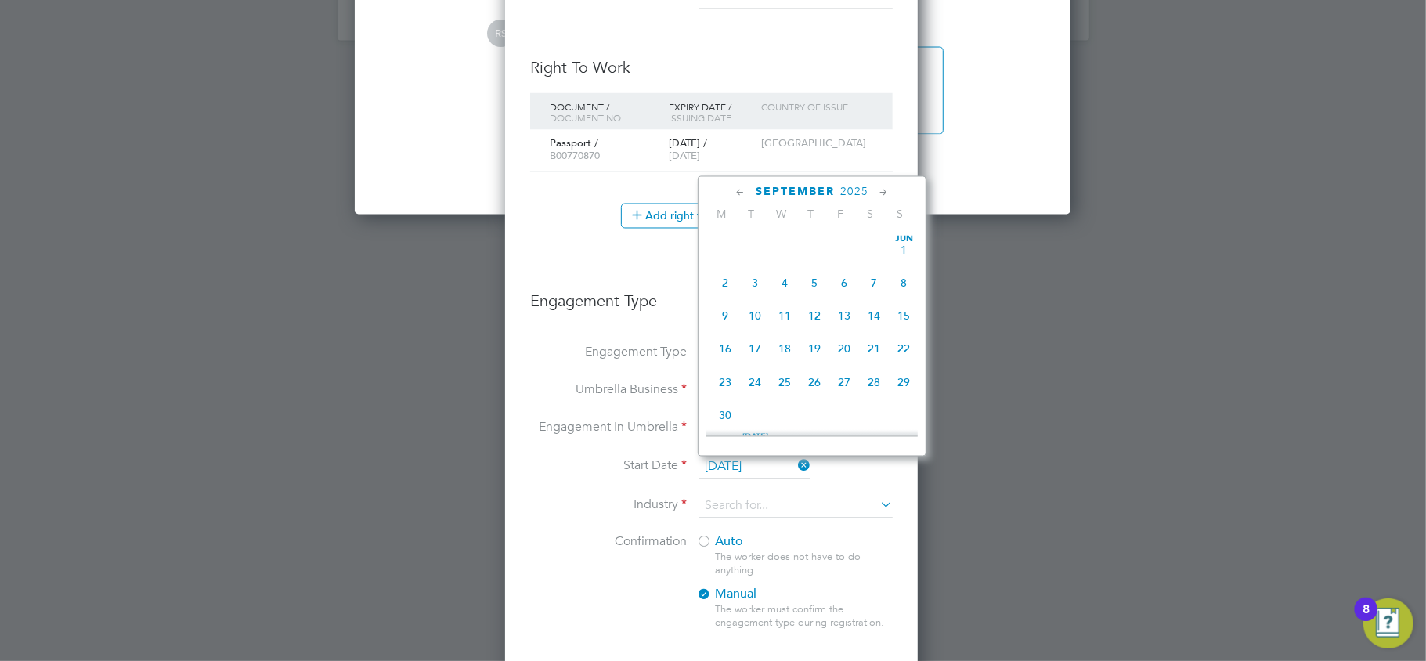
click at [730, 471] on input "[DATE]" at bounding box center [754, 467] width 111 height 23
click at [727, 313] on span "[DATE]" at bounding box center [725, 309] width 30 height 30
type input "[DATE]"
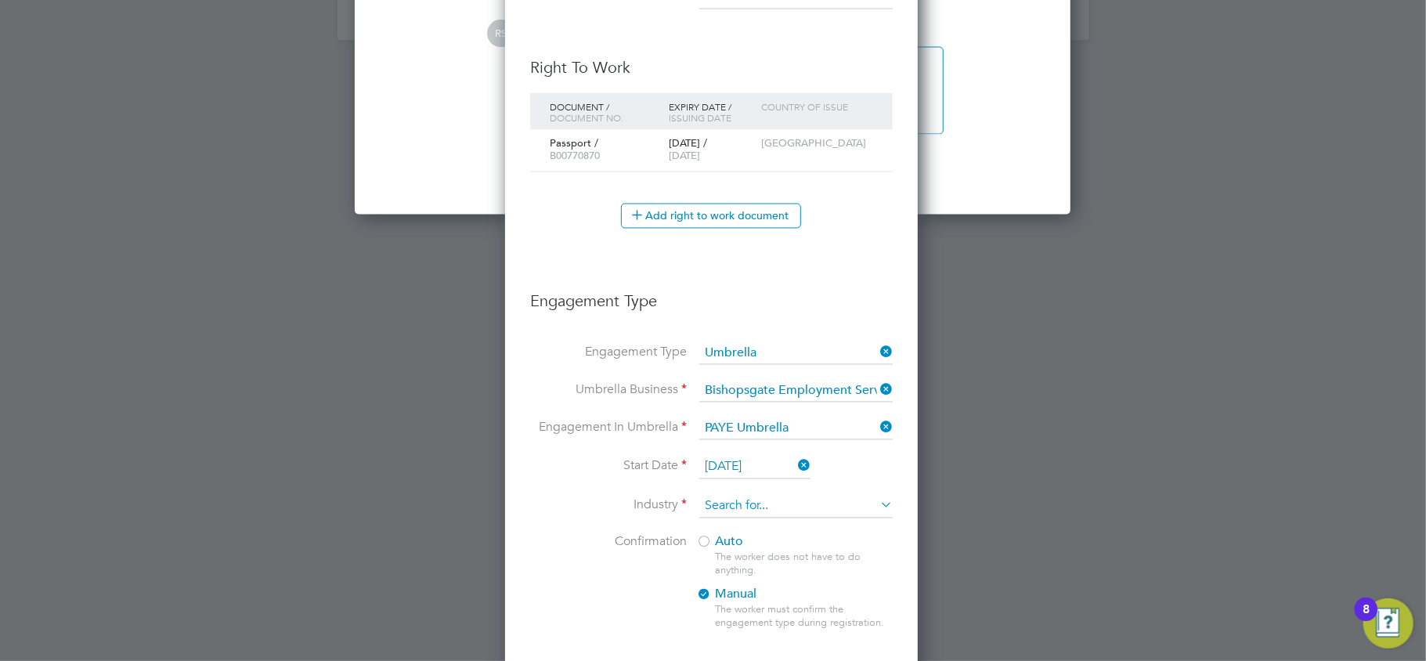
click at [722, 510] on input at bounding box center [795, 506] width 193 height 23
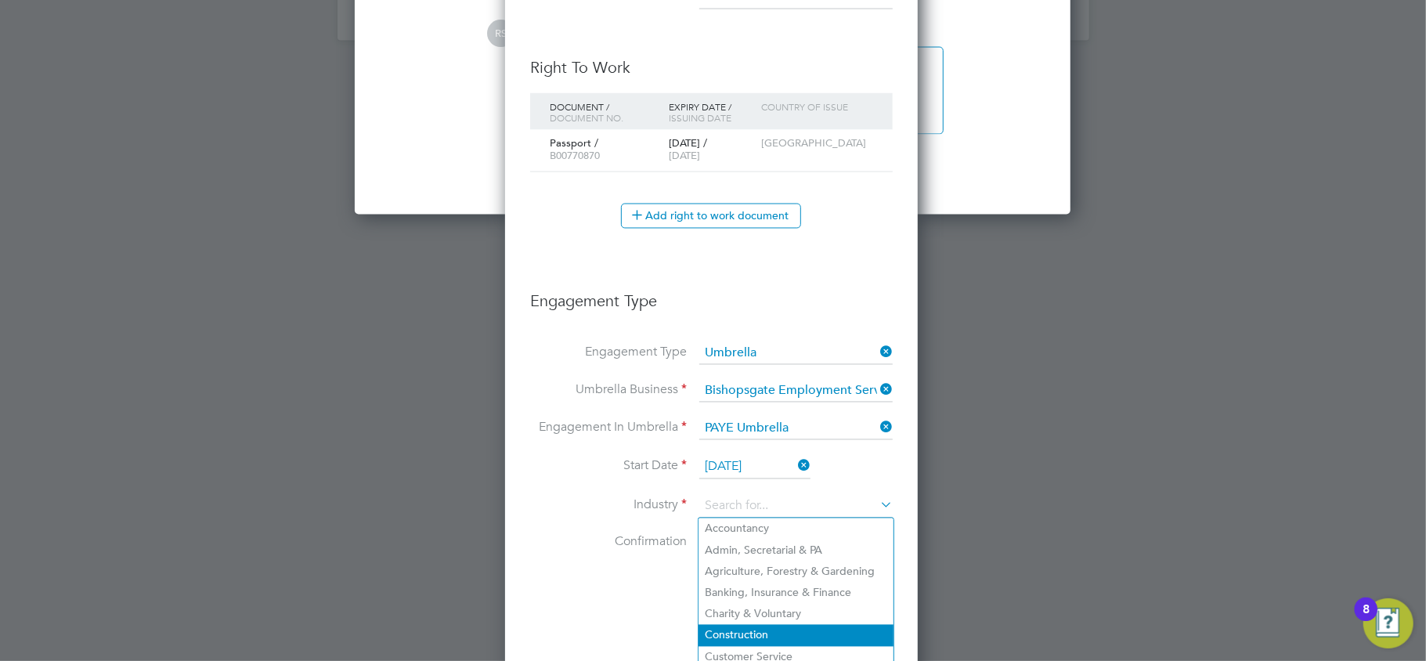
click at [734, 626] on li "Construction" at bounding box center [795, 635] width 195 height 21
type input "Construction"
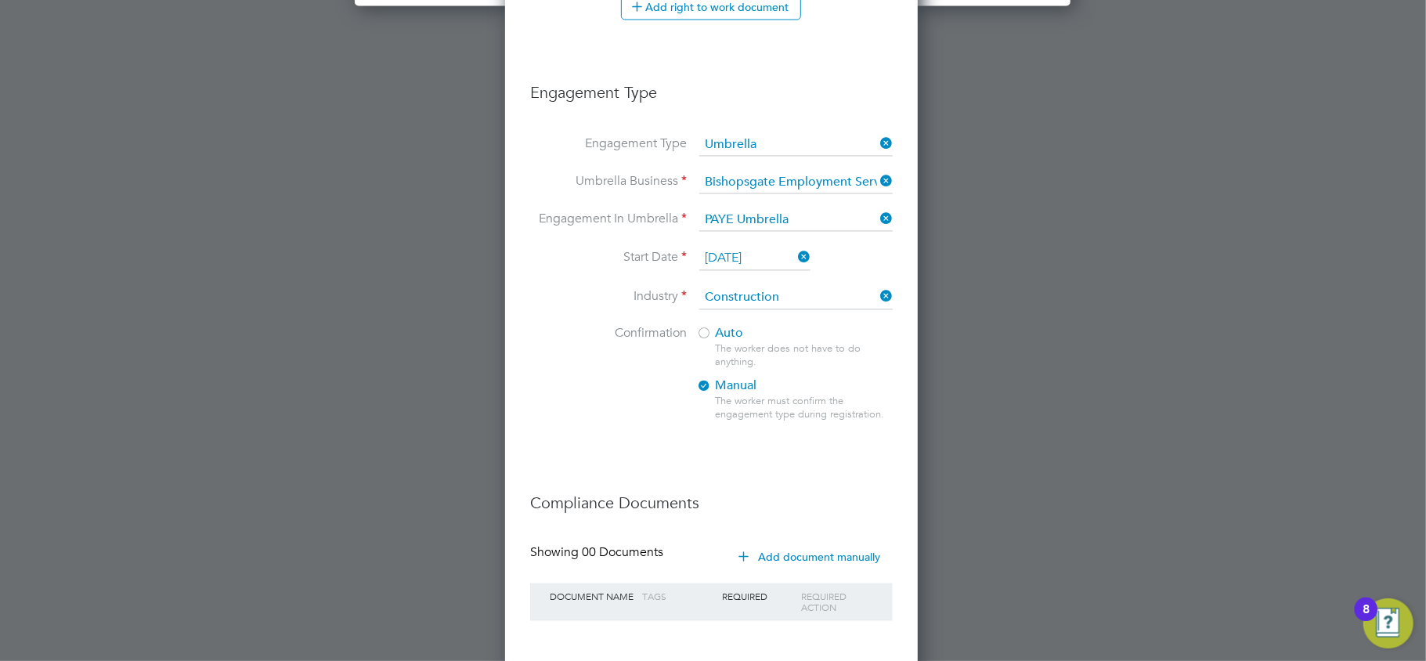
click at [714, 338] on span "Auto" at bounding box center [719, 333] width 47 height 16
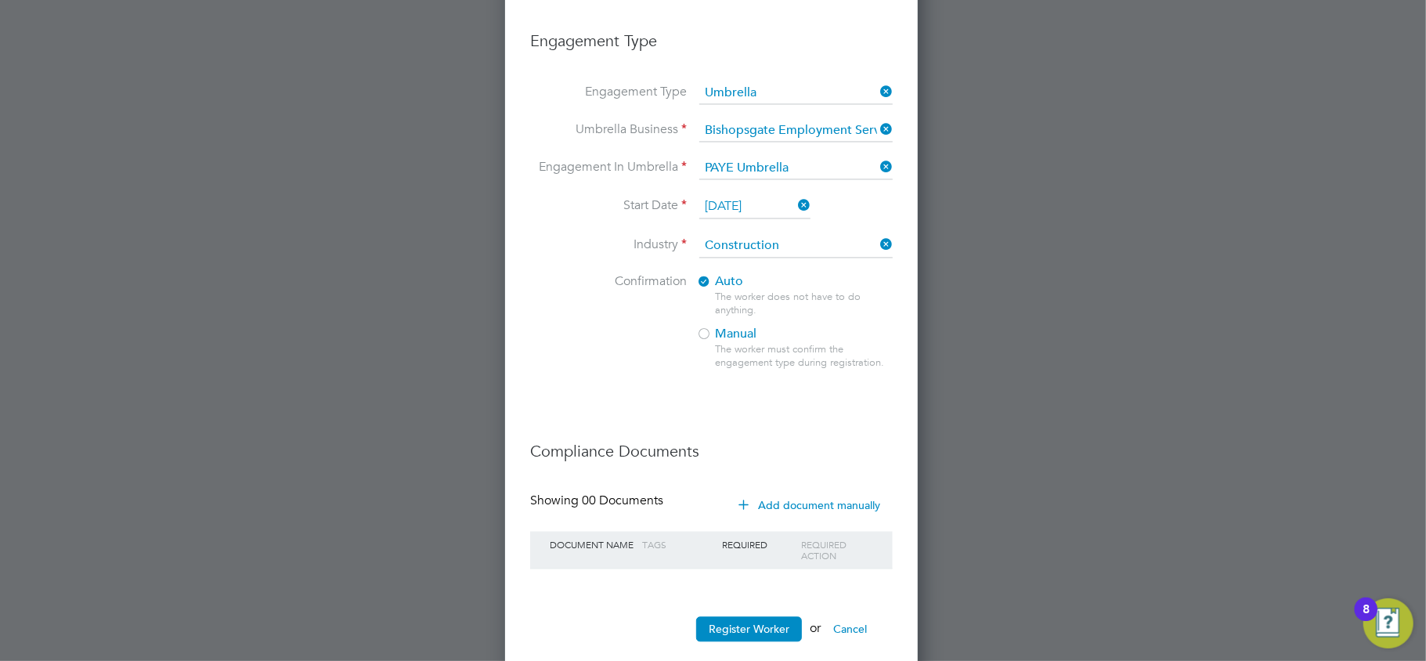
scroll to position [2287, 0]
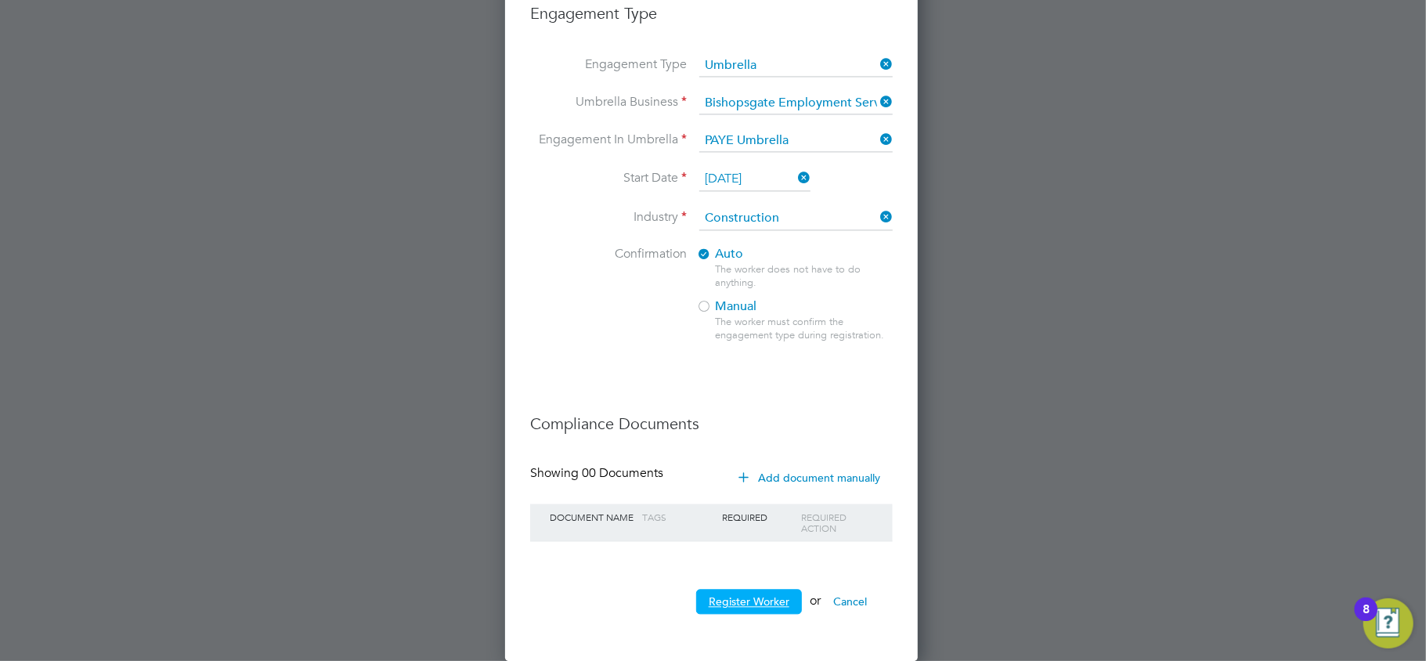
click at [740, 605] on button "Register Worker" at bounding box center [749, 601] width 106 height 25
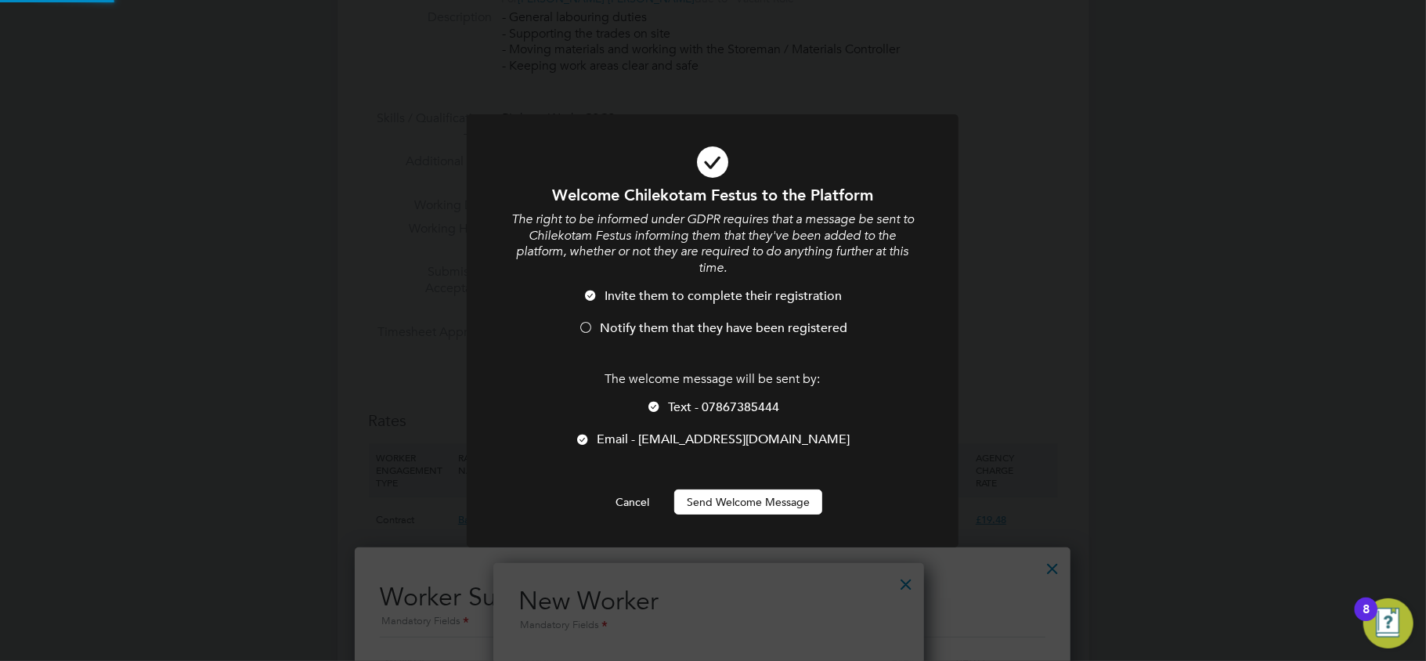
scroll to position [0, 0]
click at [747, 495] on button "Send Welcome Message" at bounding box center [748, 501] width 148 height 25
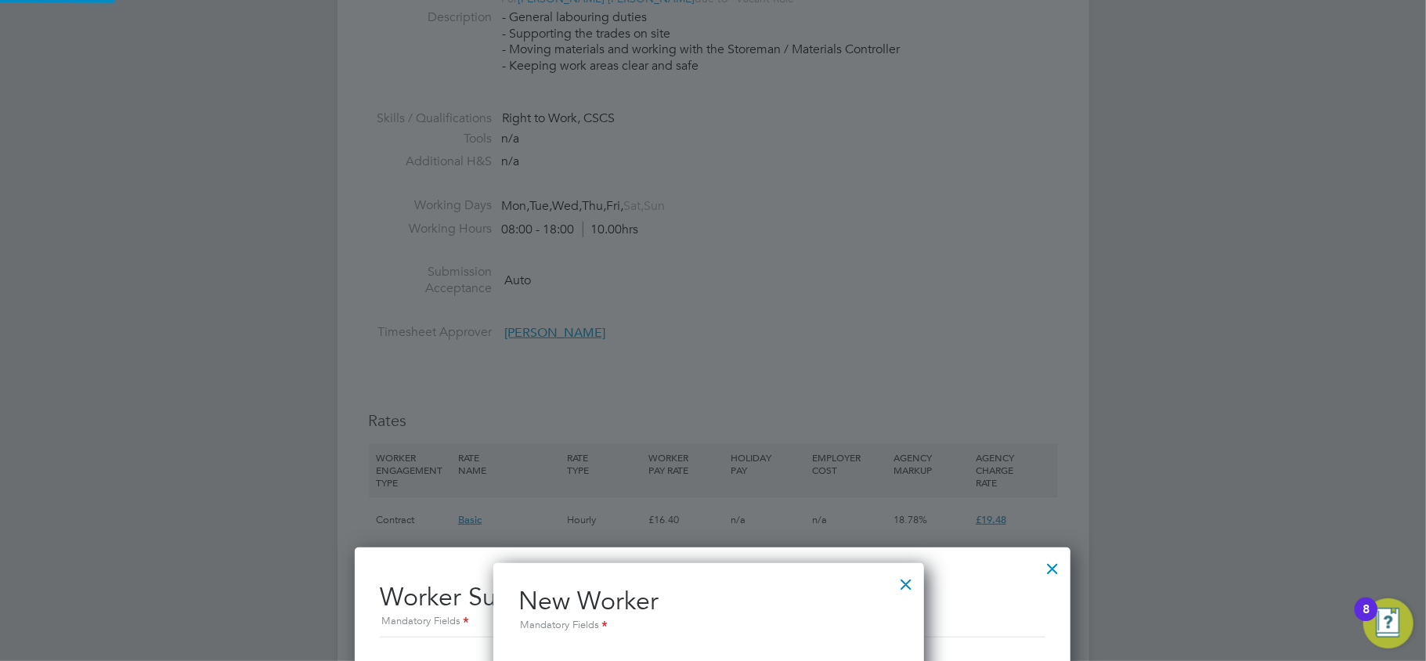
type input "Chilekotam [PERSON_NAME] (C151649)"
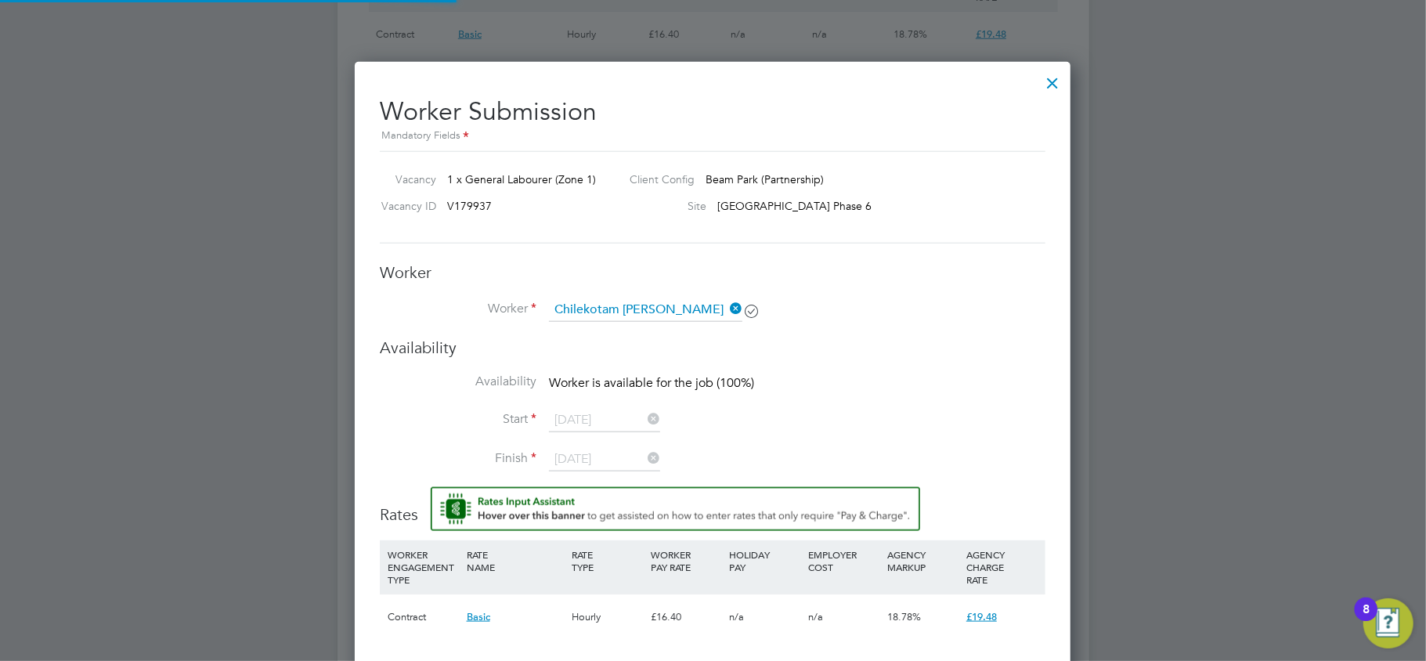
scroll to position [1148, 0]
click at [1057, 74] on div at bounding box center [1052, 77] width 28 height 28
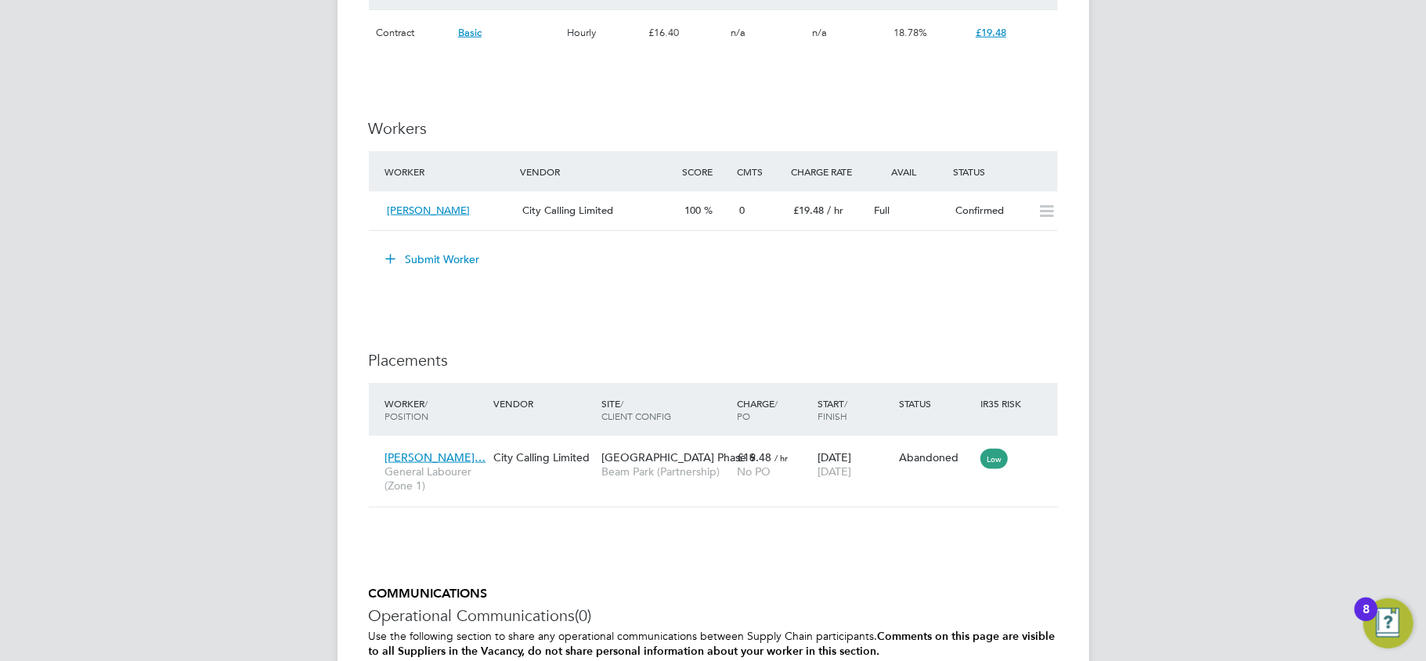
click at [452, 267] on button "Submit Worker" at bounding box center [433, 259] width 117 height 25
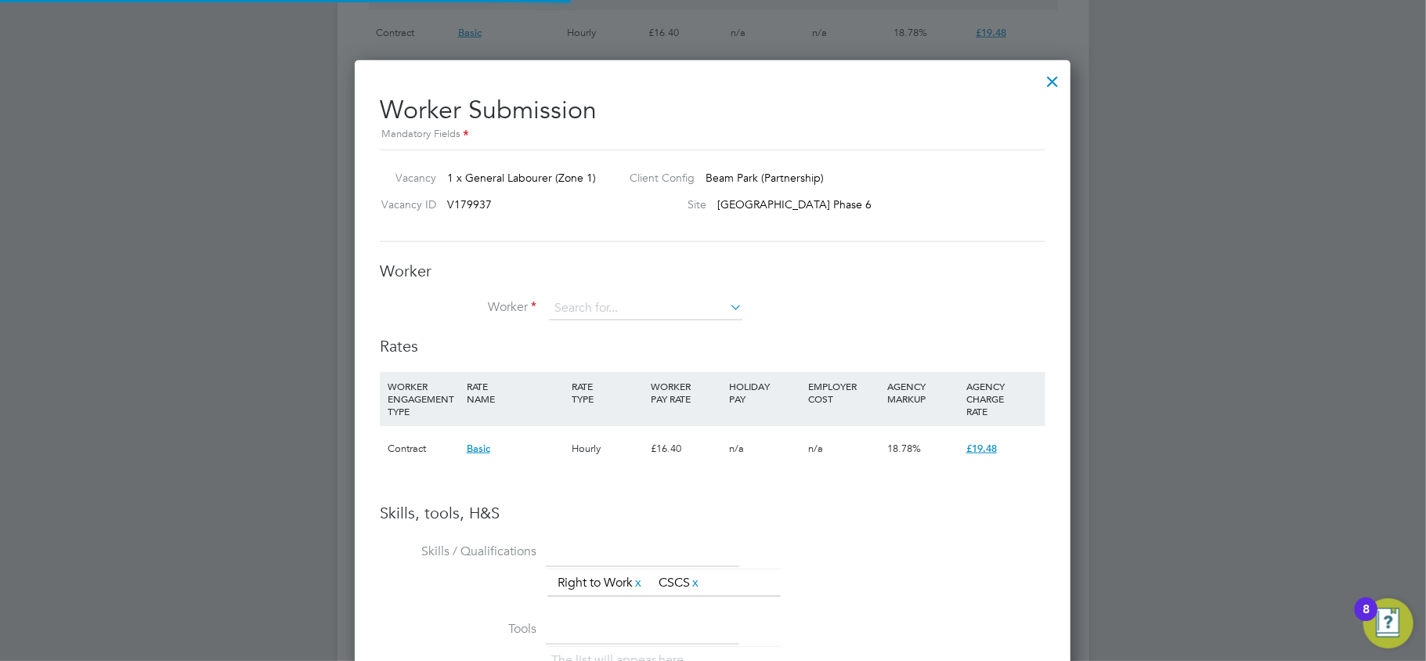
scroll to position [8, 7]
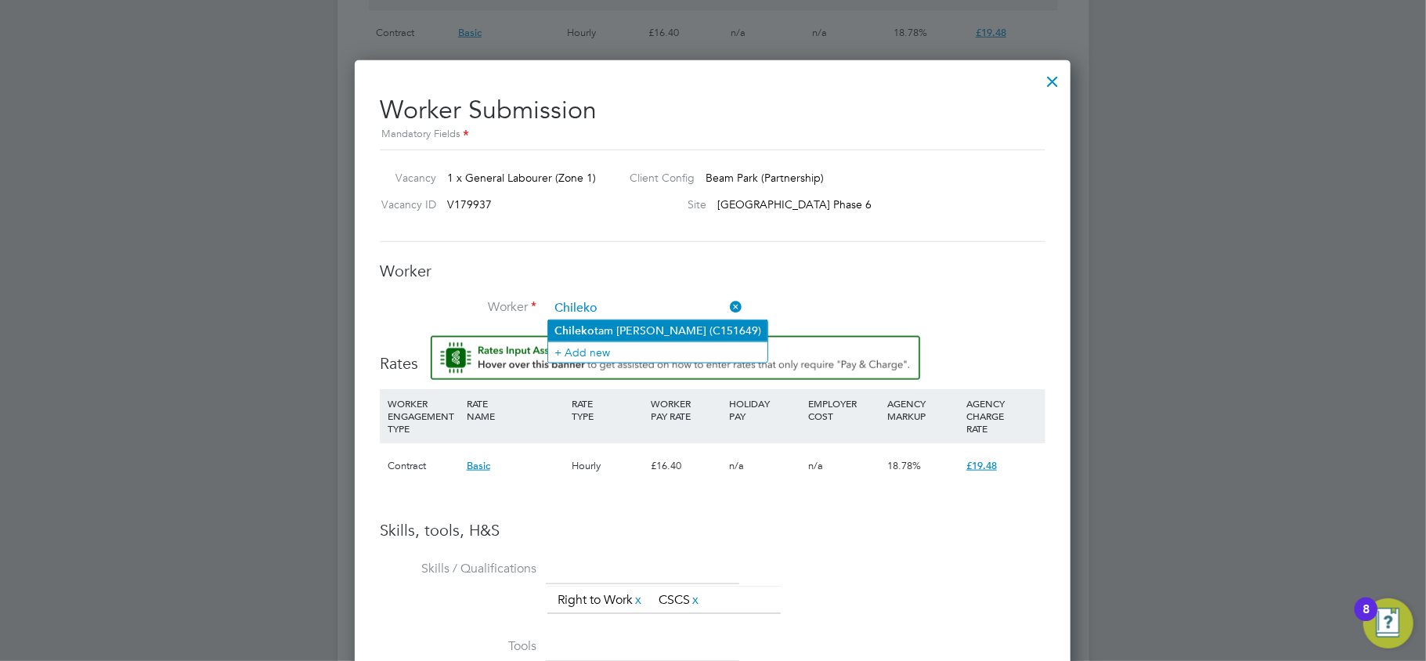
click at [601, 321] on li "Chileko tam [PERSON_NAME] (C151649)" at bounding box center [657, 330] width 219 height 21
type input "Chilekotam [PERSON_NAME] (C151649)"
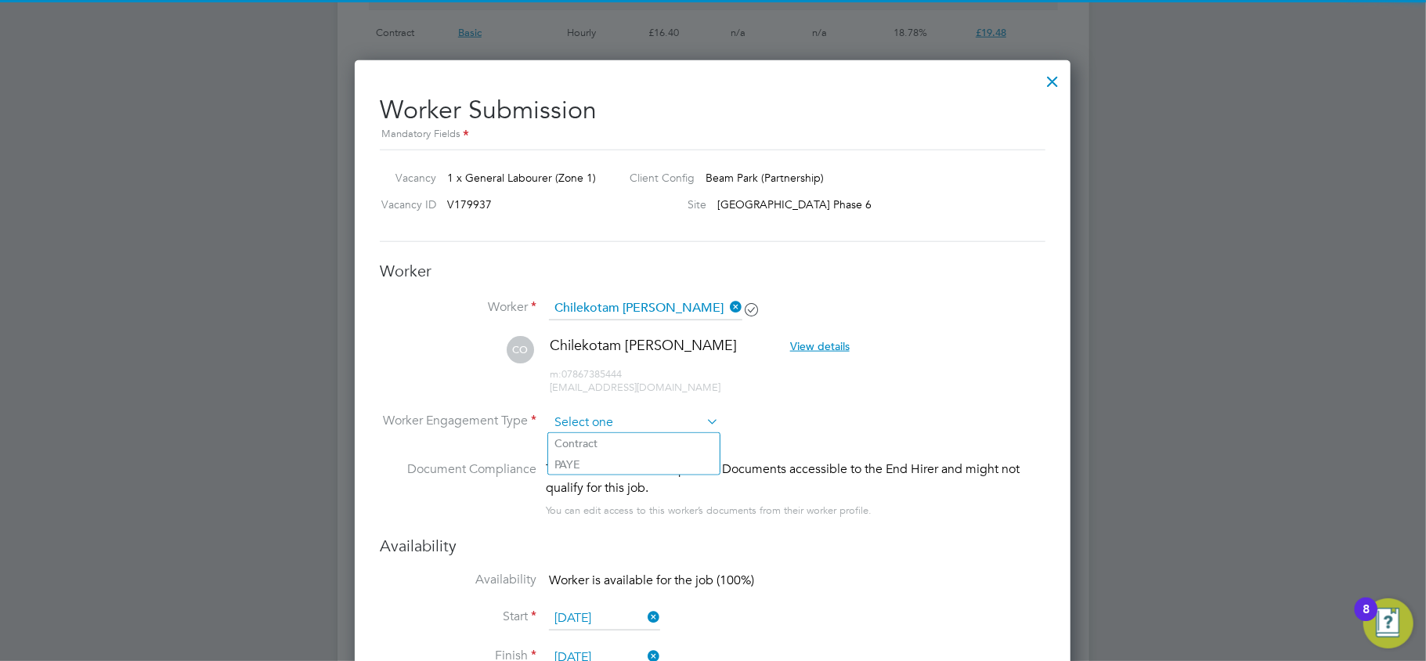
click at [622, 418] on input at bounding box center [634, 422] width 170 height 23
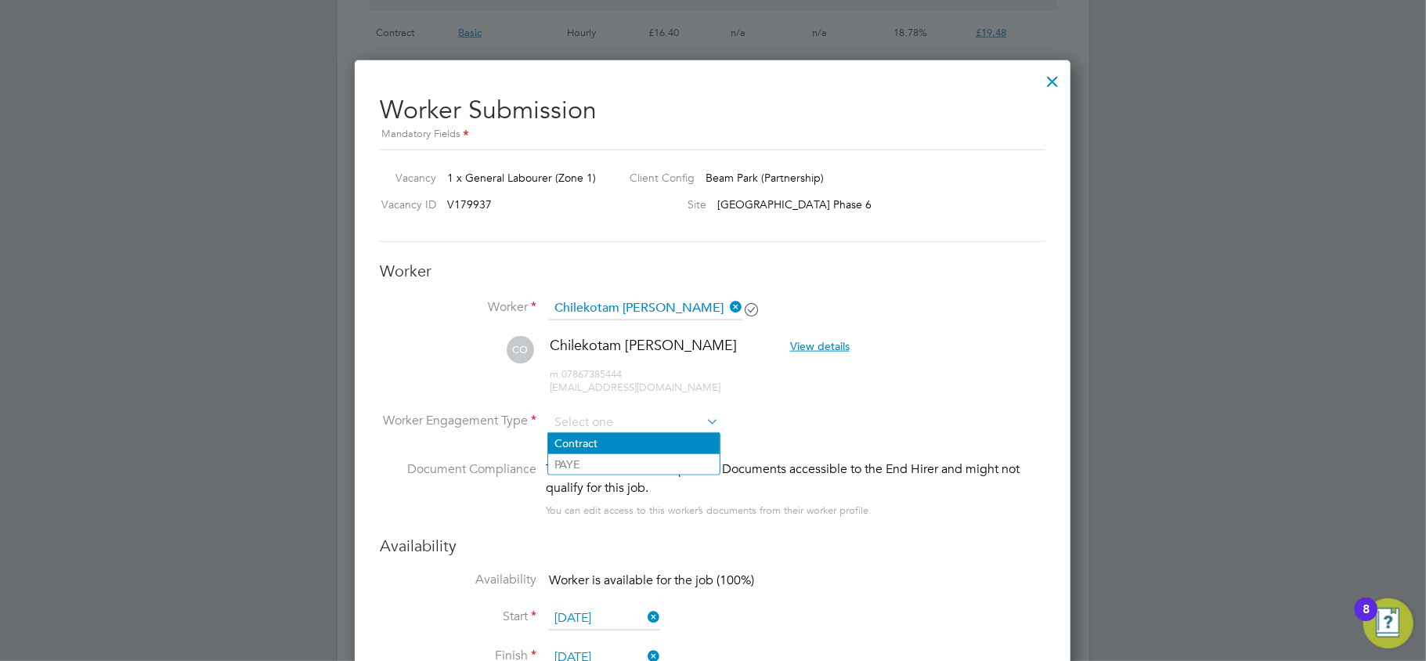
click at [618, 448] on li "Contract" at bounding box center [633, 443] width 171 height 20
type input "Contract"
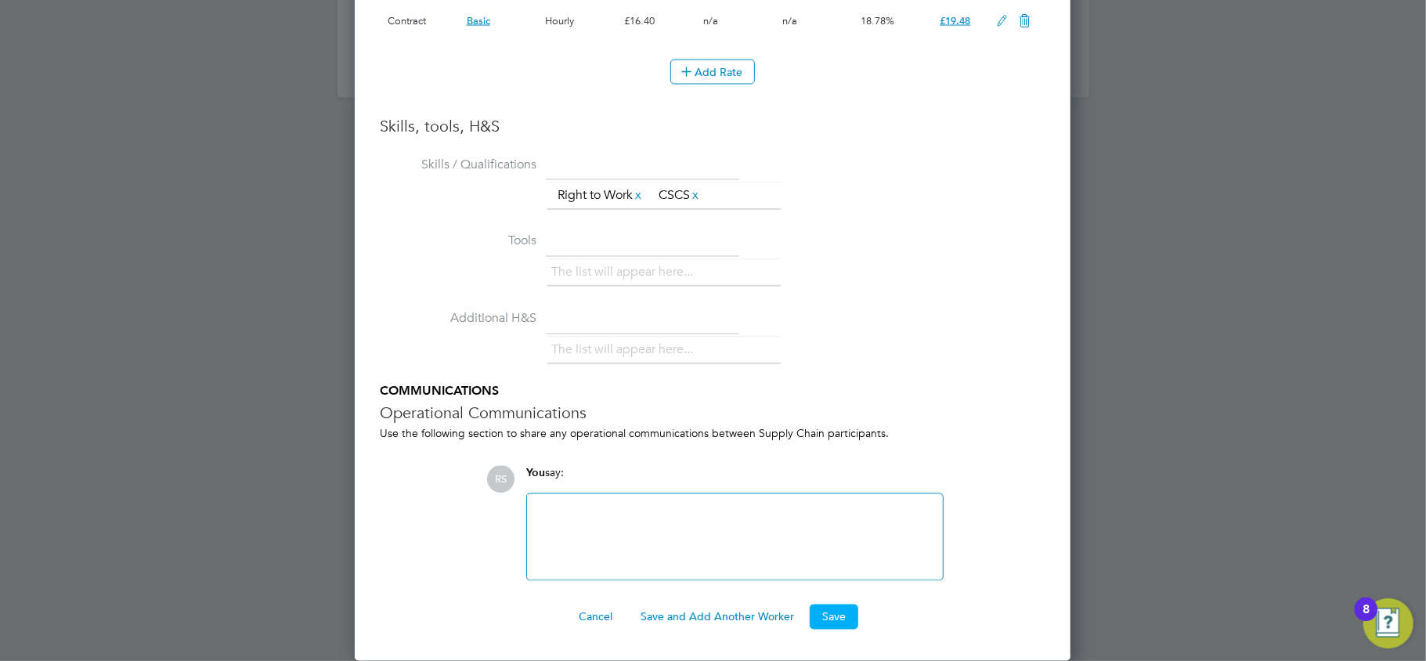
click at [843, 611] on button "Save" at bounding box center [833, 616] width 49 height 25
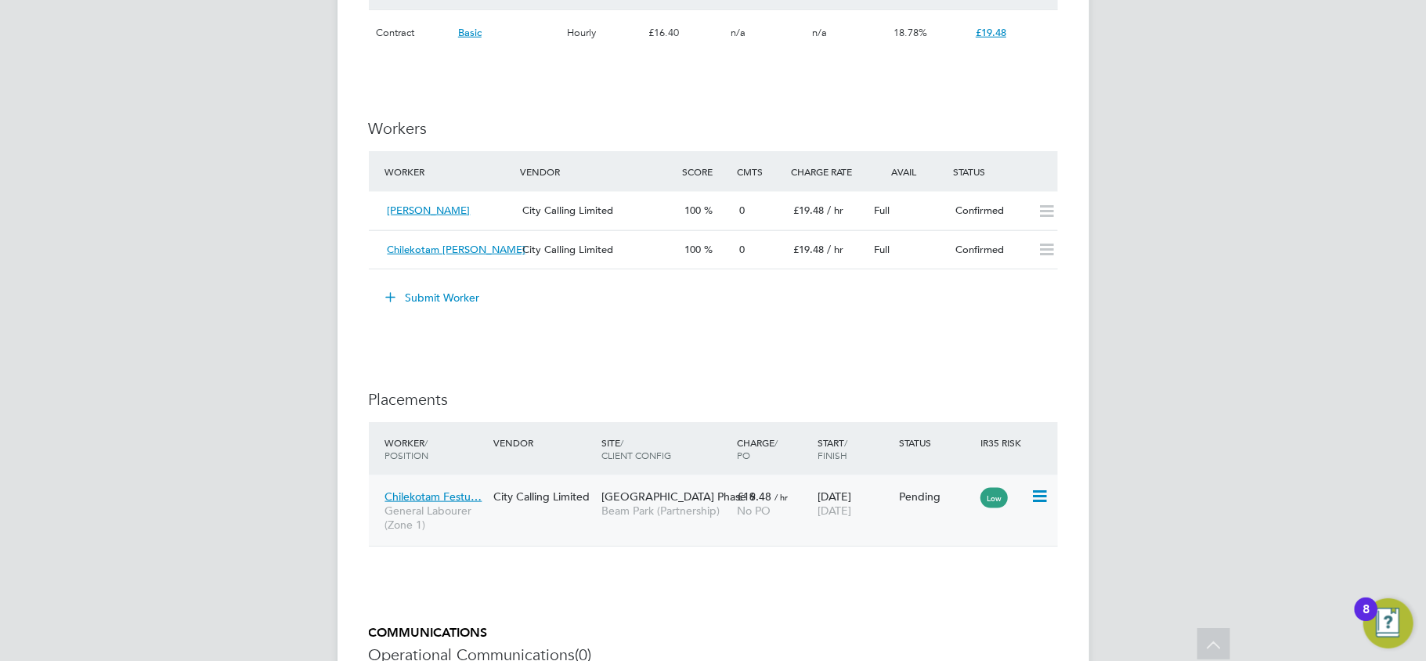
click at [1029, 496] on div "Low" at bounding box center [1003, 496] width 54 height 30
click at [1046, 496] on icon at bounding box center [1038, 496] width 16 height 19
click at [960, 596] on li "Start" at bounding box center [990, 597] width 111 height 22
type input "[PERSON_NAME]"
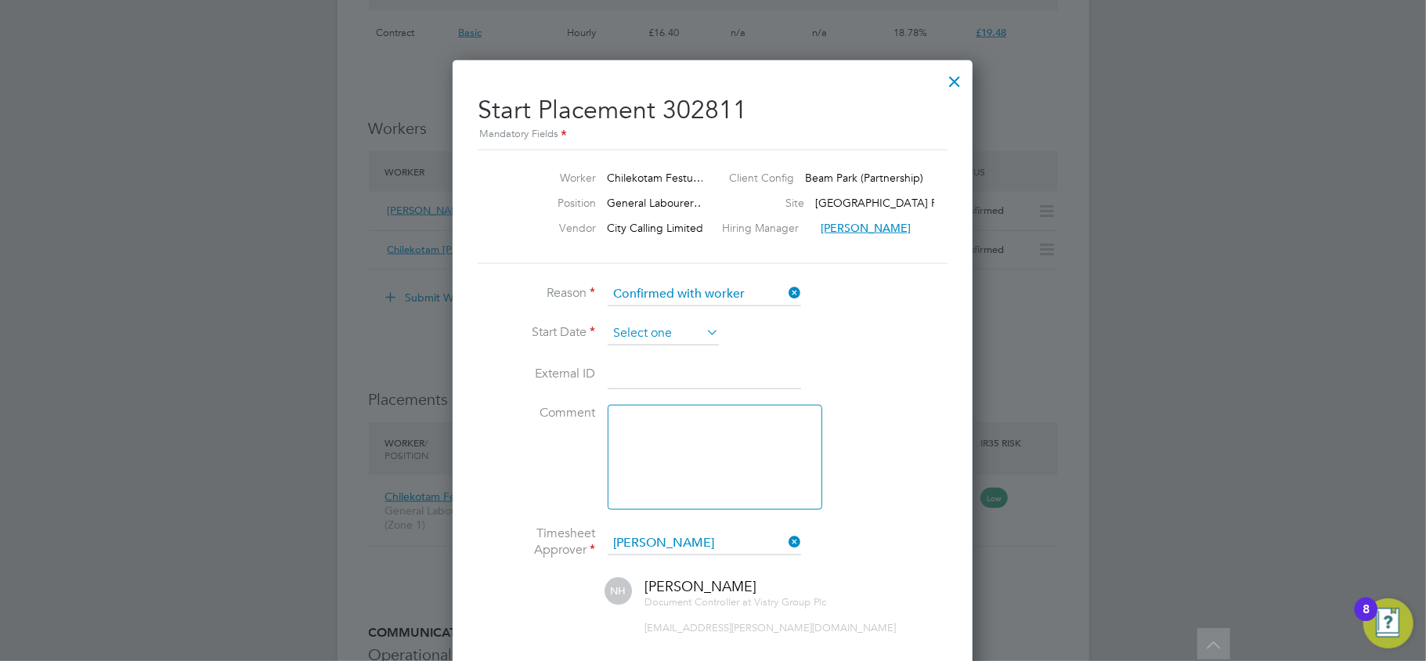
click at [646, 338] on input at bounding box center [663, 333] width 111 height 23
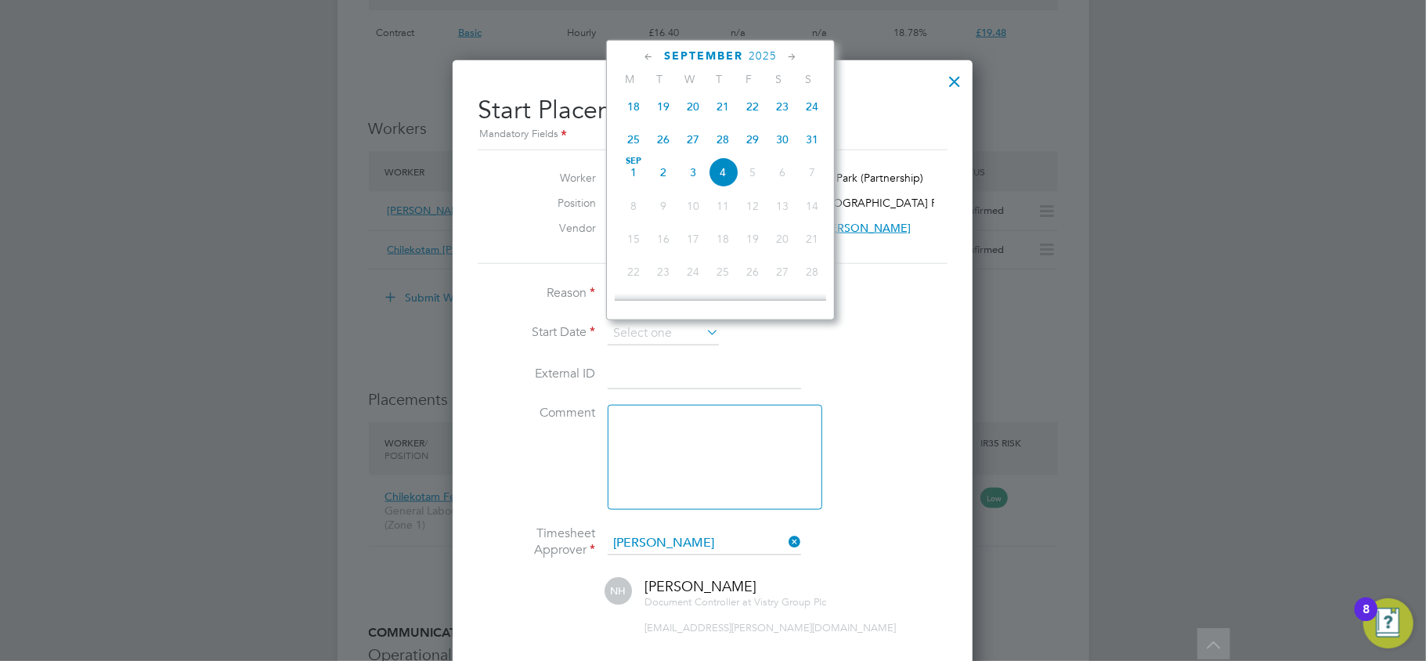
click at [634, 177] on span "[DATE]" at bounding box center [633, 172] width 30 height 30
type input "[DATE]"
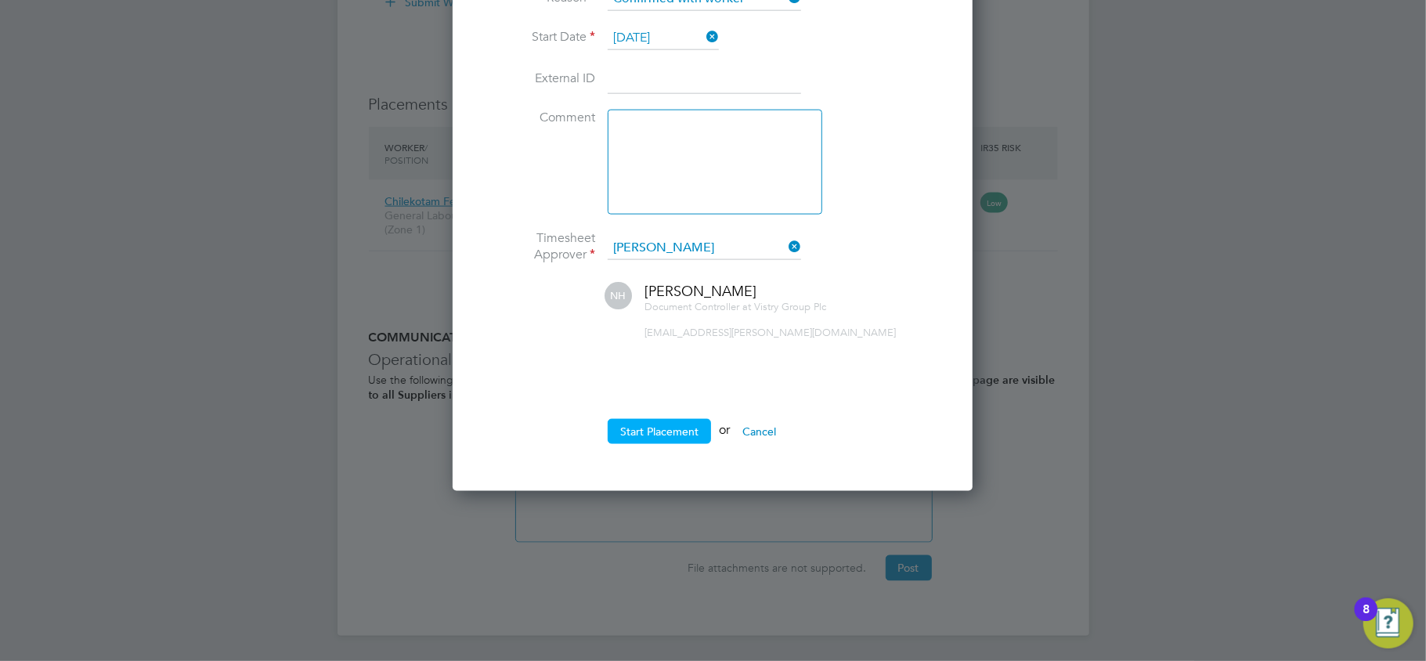
click at [672, 424] on button "Start Placement" at bounding box center [659, 431] width 103 height 25
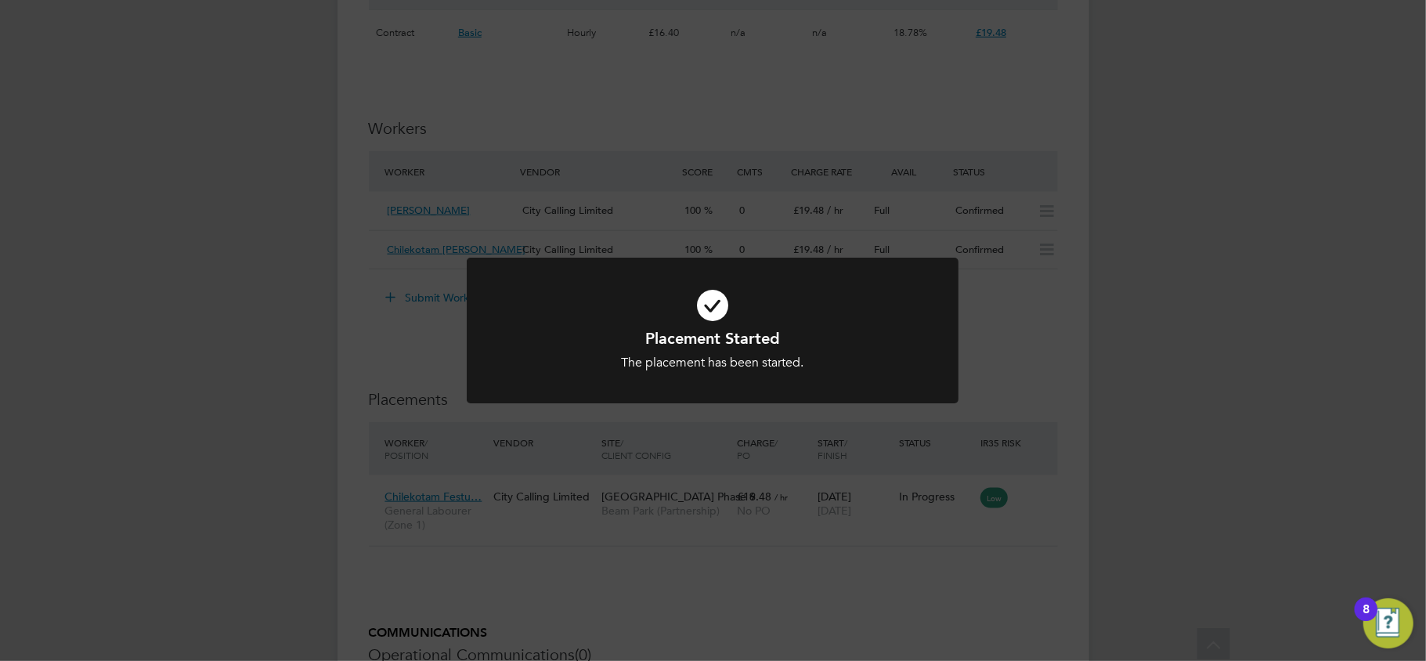
click at [285, 326] on div "Placement Started The placement has been started. Cancel Okay" at bounding box center [713, 330] width 1426 height 661
